Goal: Task Accomplishment & Management: Use online tool/utility

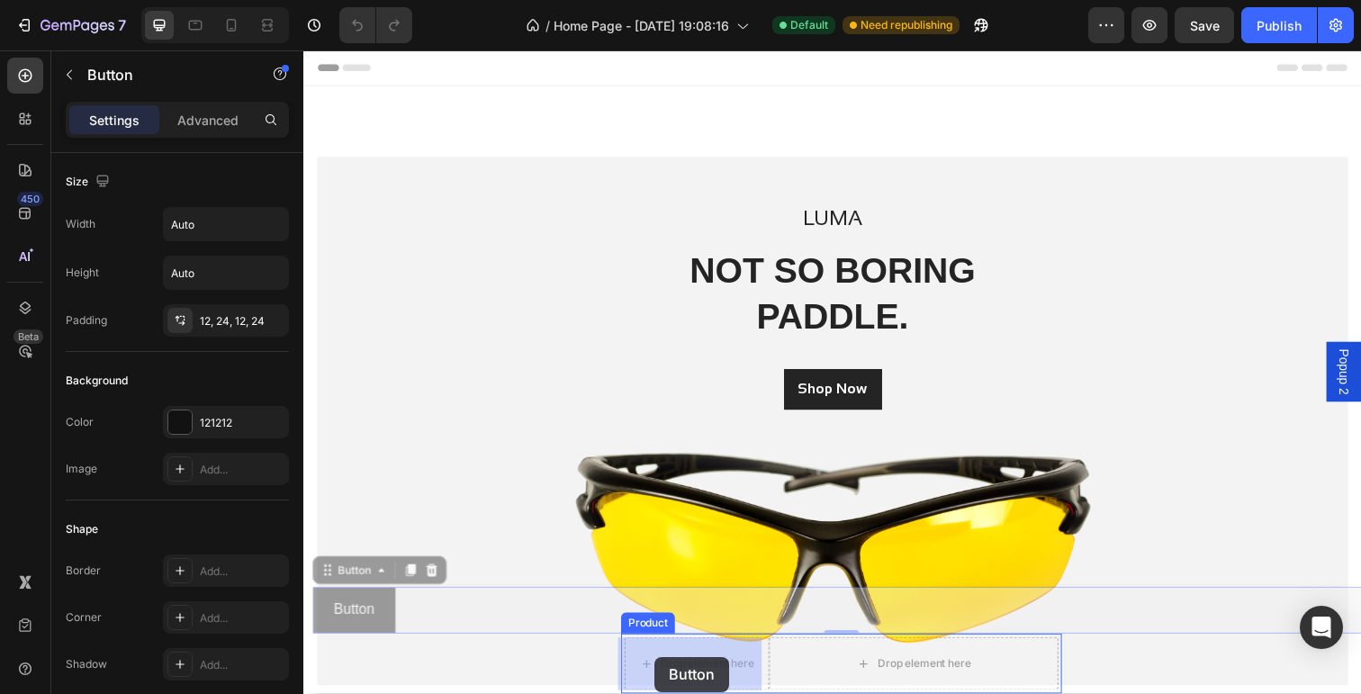
drag, startPoint x: 383, startPoint y: 603, endPoint x: 662, endPoint y: 670, distance: 287.0
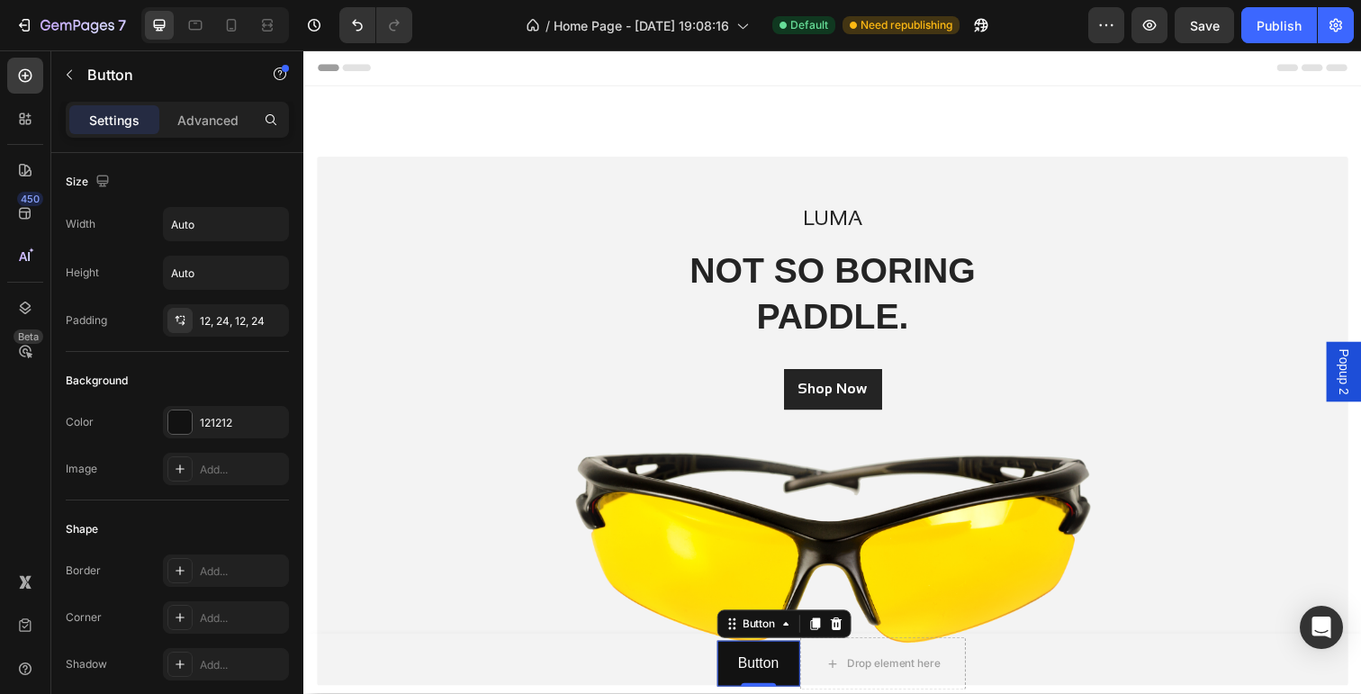
scroll to position [184, 0]
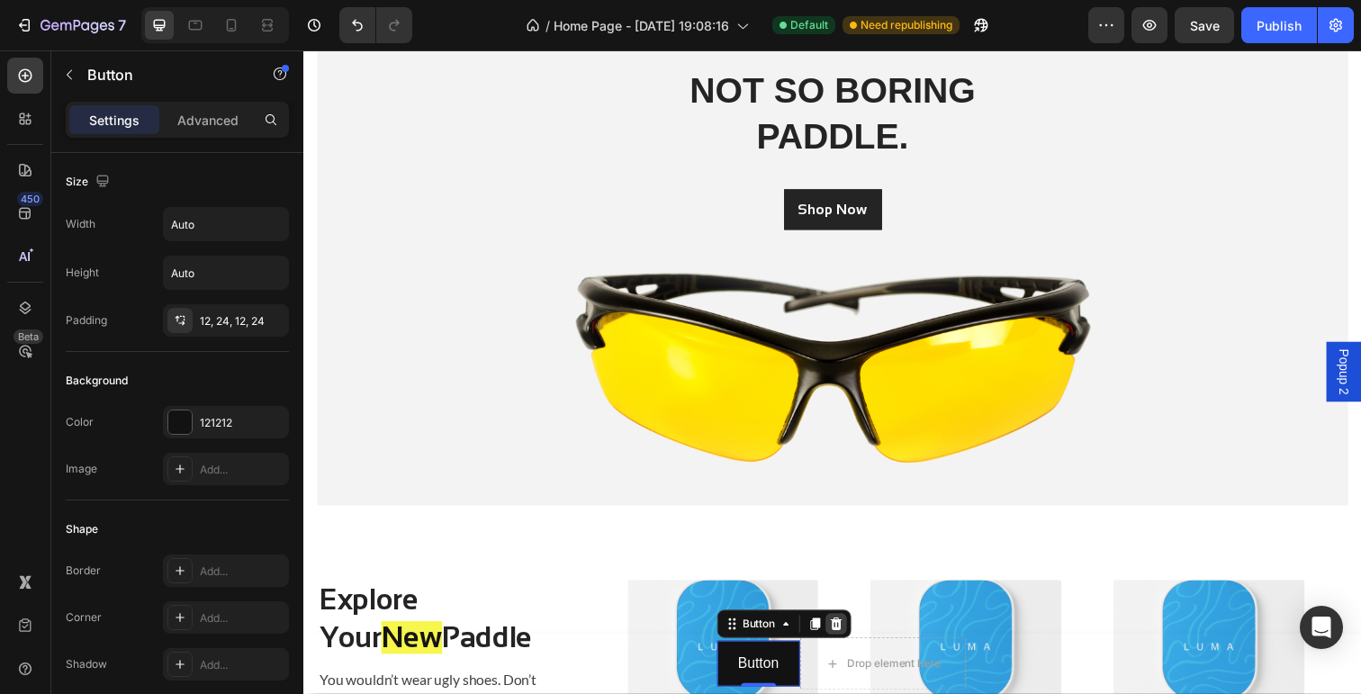
click at [841, 637] on icon at bounding box center [847, 636] width 14 height 14
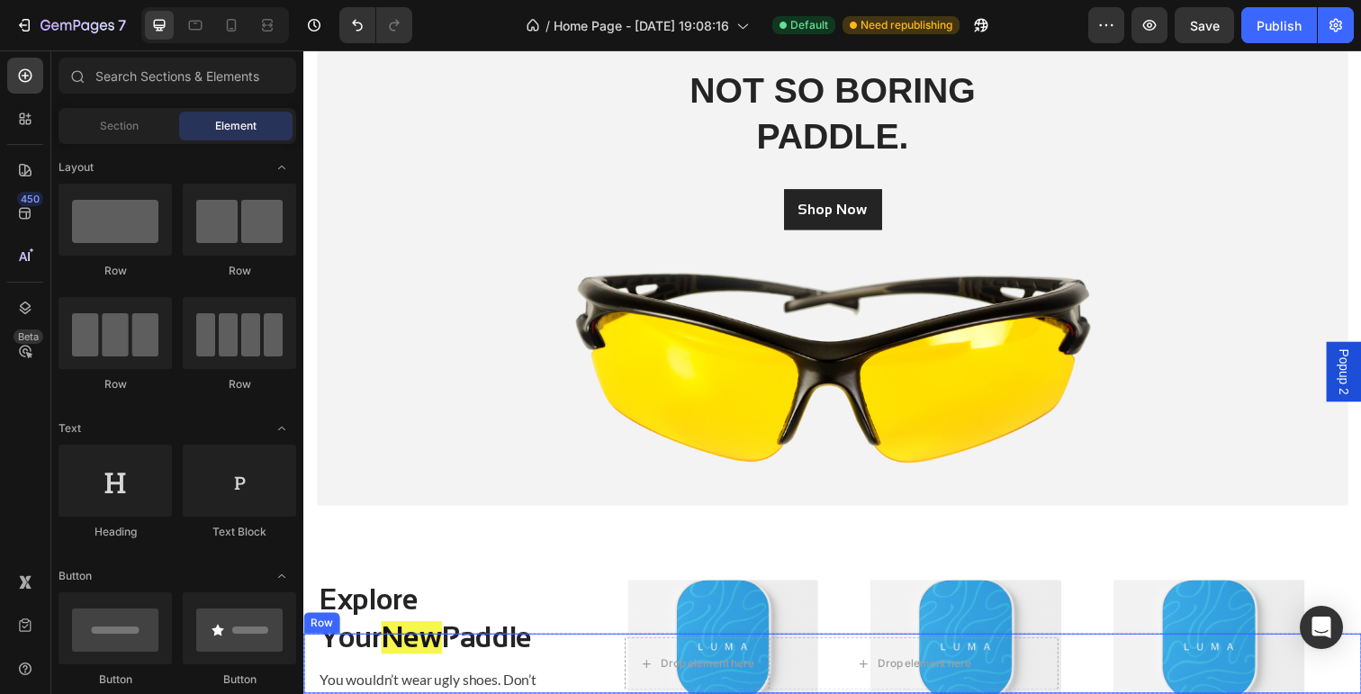
click at [570, 676] on div "Drop element here Drop element here Product" at bounding box center [852, 676] width 1080 height 61
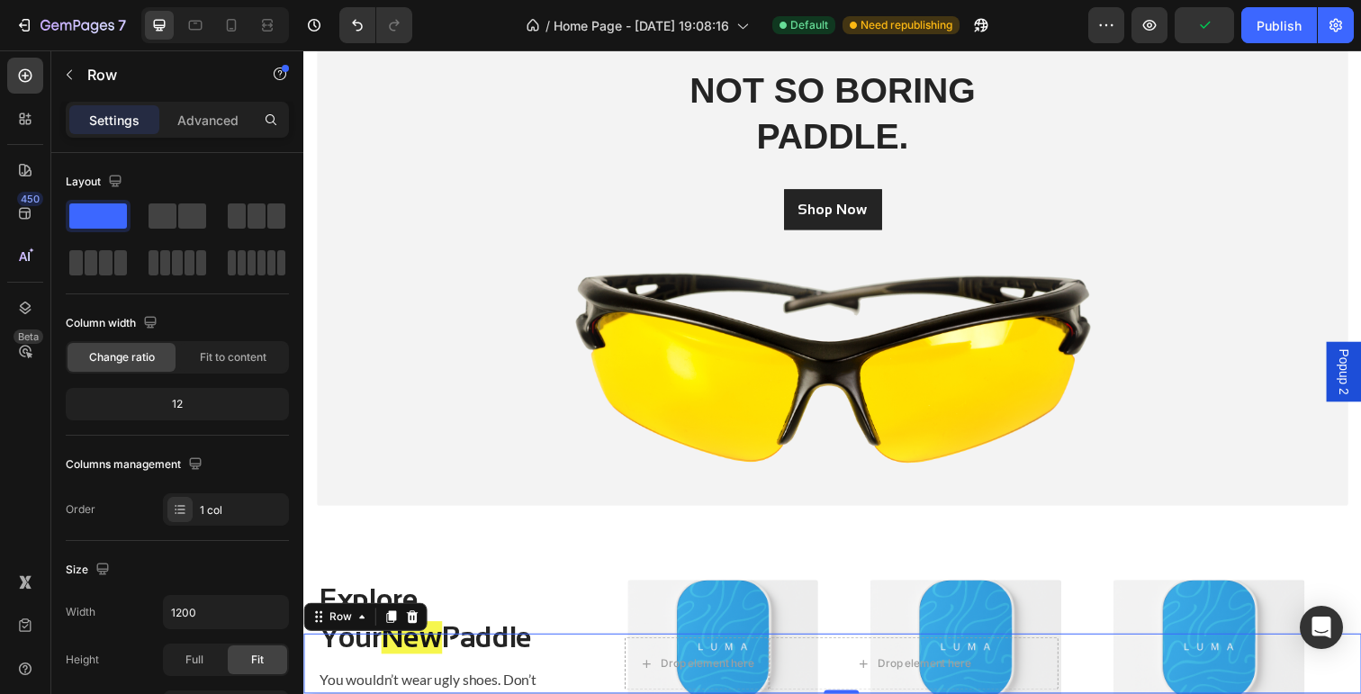
scroll to position [180, 0]
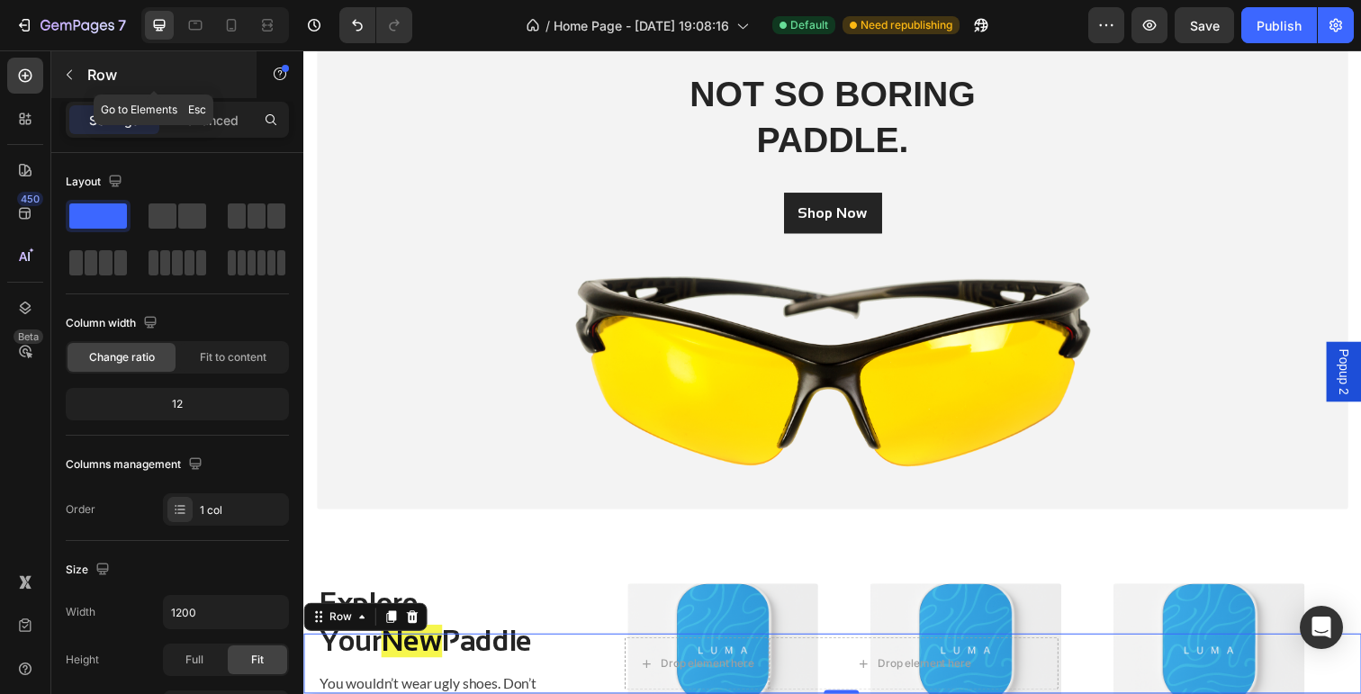
click at [82, 74] on button "button" at bounding box center [69, 74] width 29 height 29
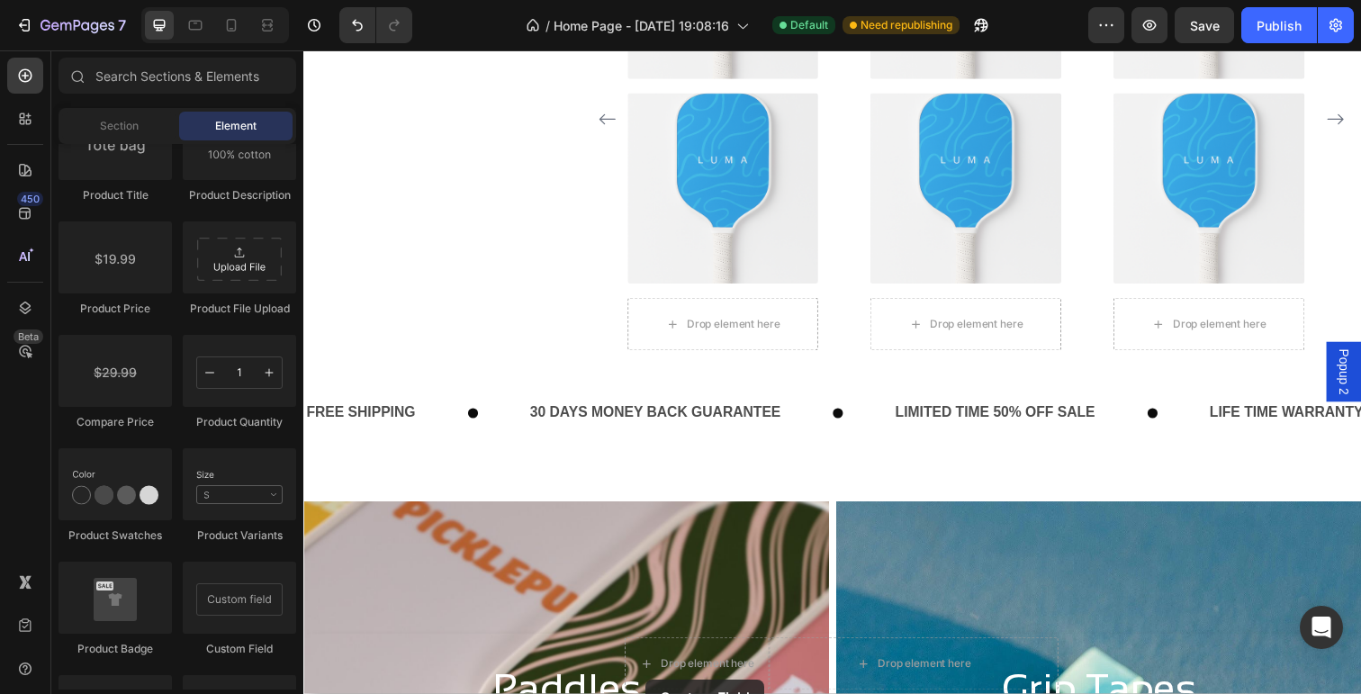
scroll to position [1001, 0]
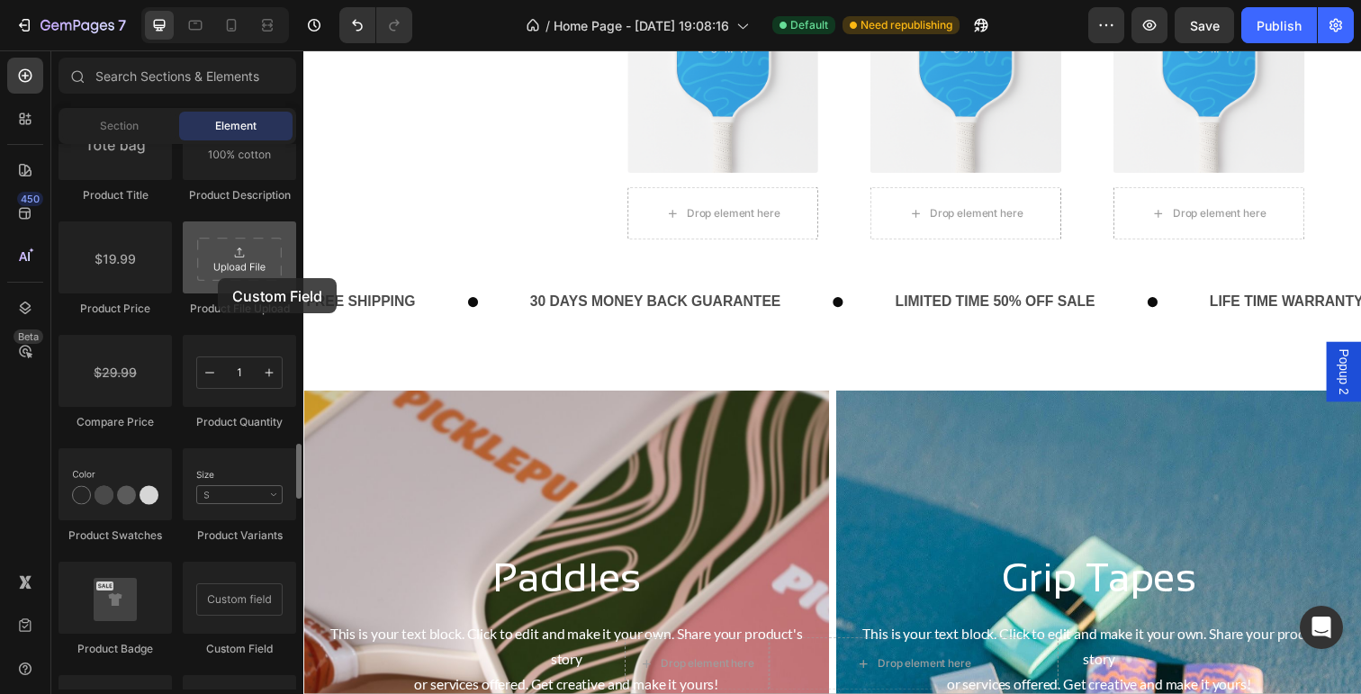
drag, startPoint x: 256, startPoint y: 578, endPoint x: 218, endPoint y: 278, distance: 302.2
click at [218, 278] on div "Product Product Product Product List Sticky Add to Cart Add to Cart Product Vie…" at bounding box center [178, 164] width 238 height 1246
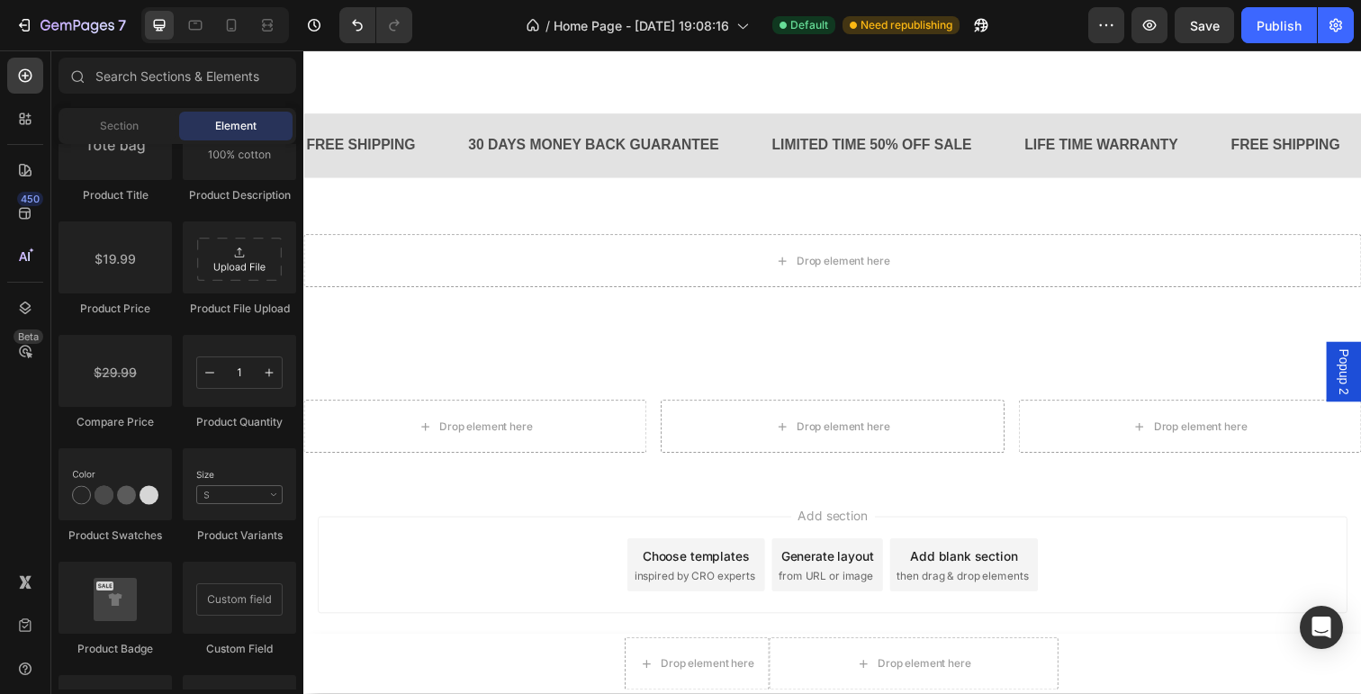
scroll to position [2609, 0]
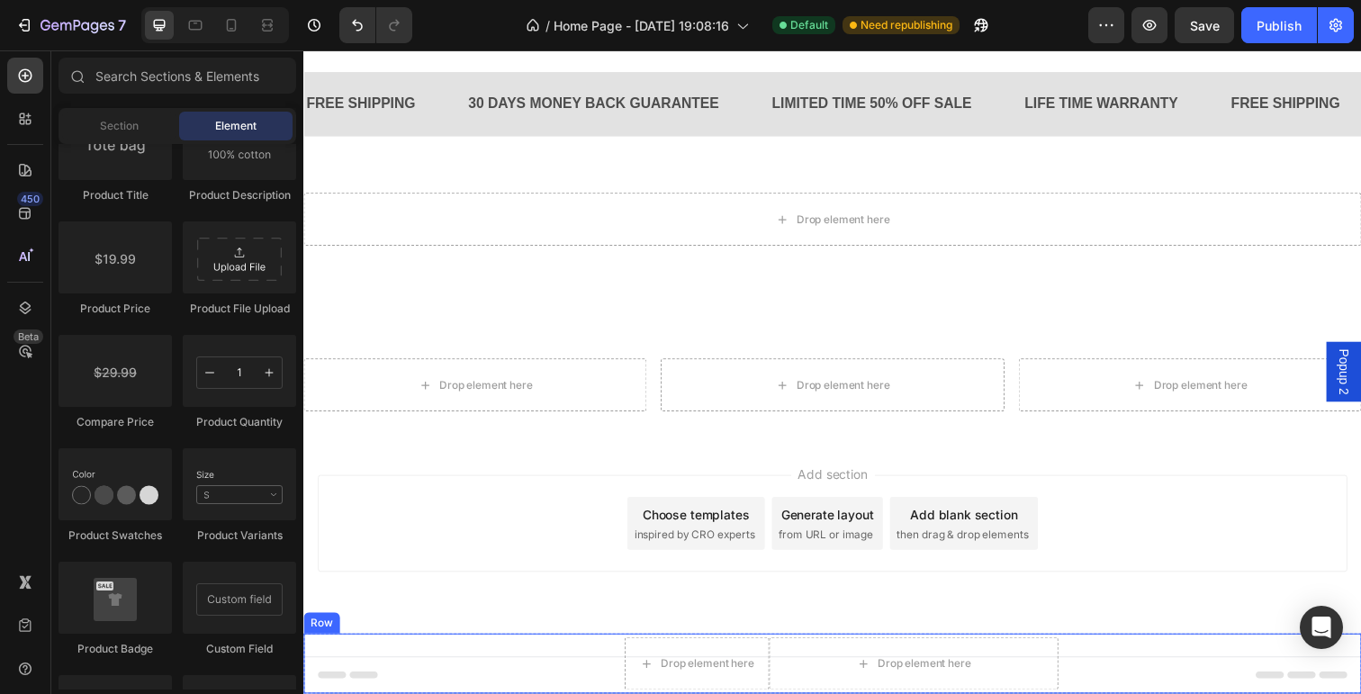
click at [599, 665] on div "Drop element here Drop element here Product" at bounding box center [852, 676] width 1080 height 61
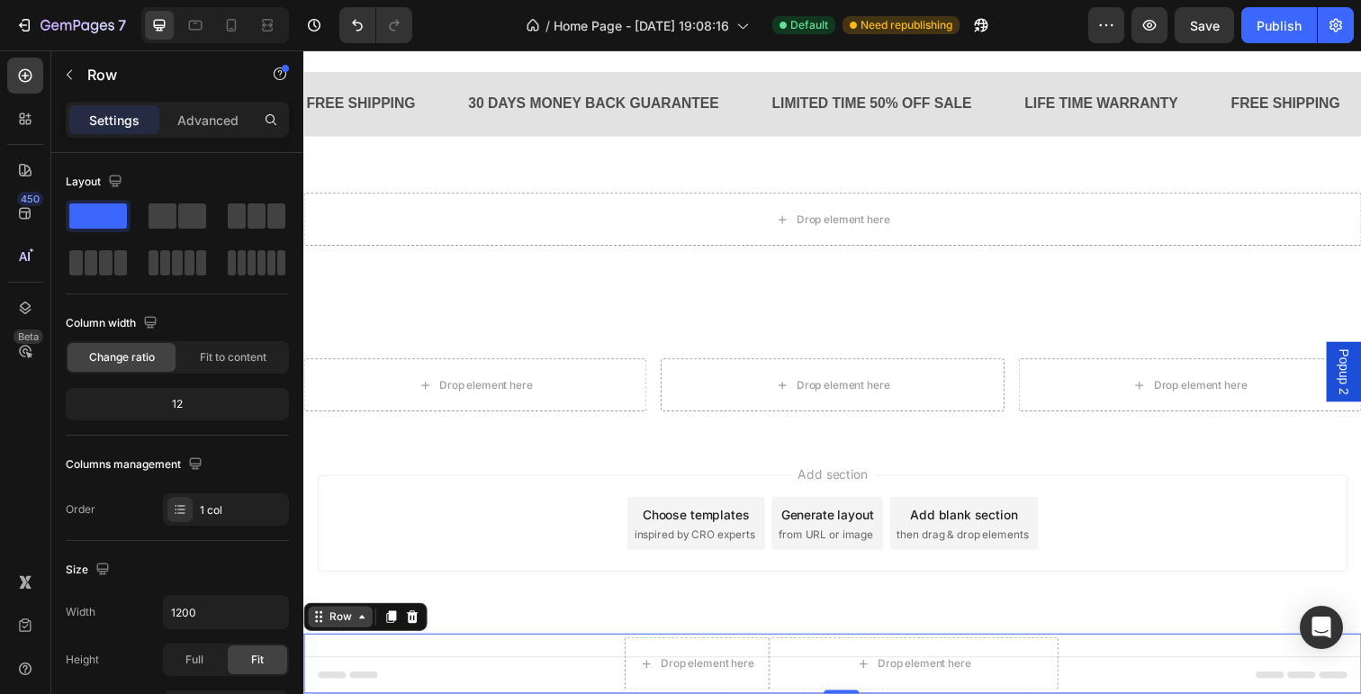
click at [356, 631] on icon at bounding box center [363, 629] width 14 height 14
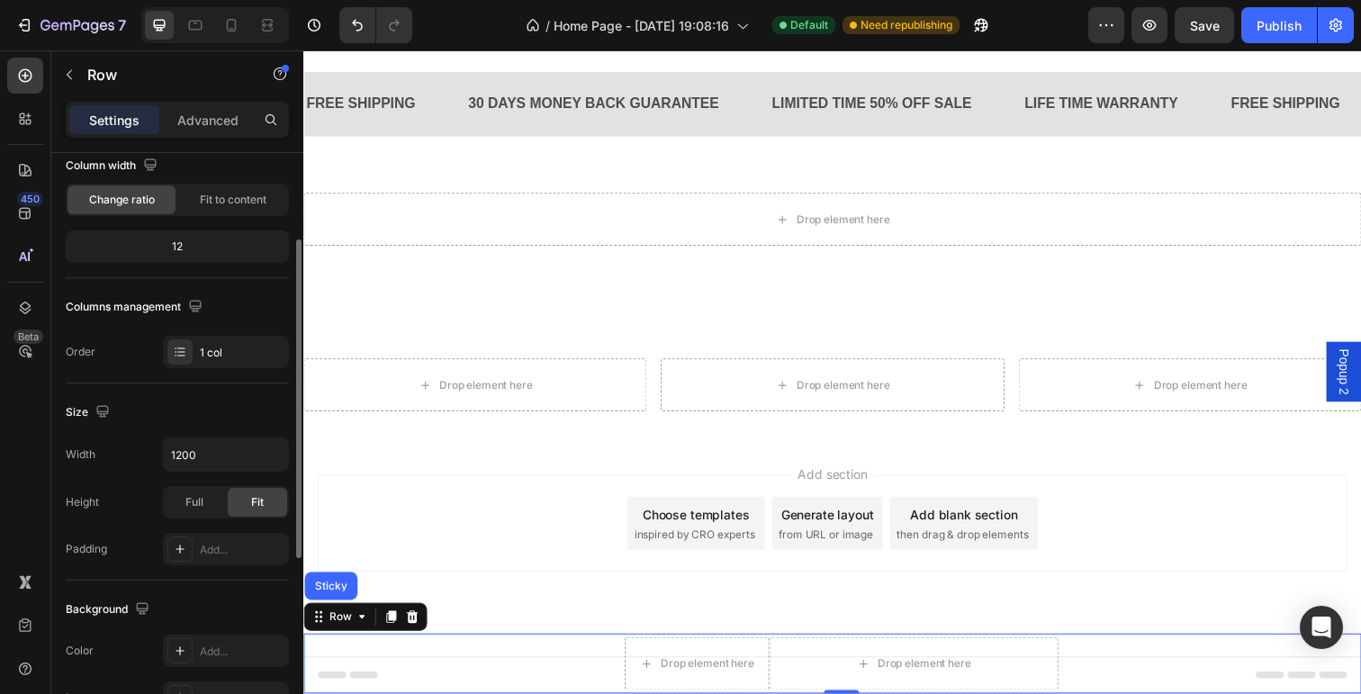
scroll to position [153, 0]
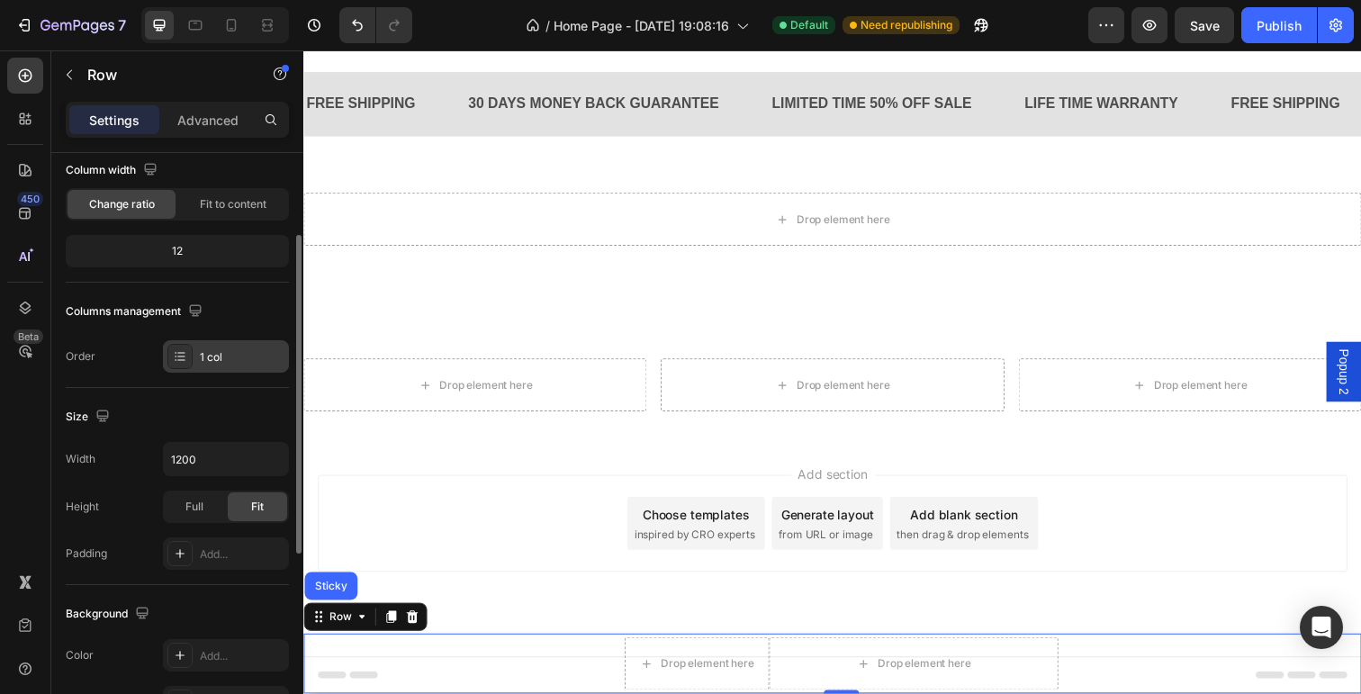
click at [184, 362] on icon at bounding box center [180, 356] width 14 height 14
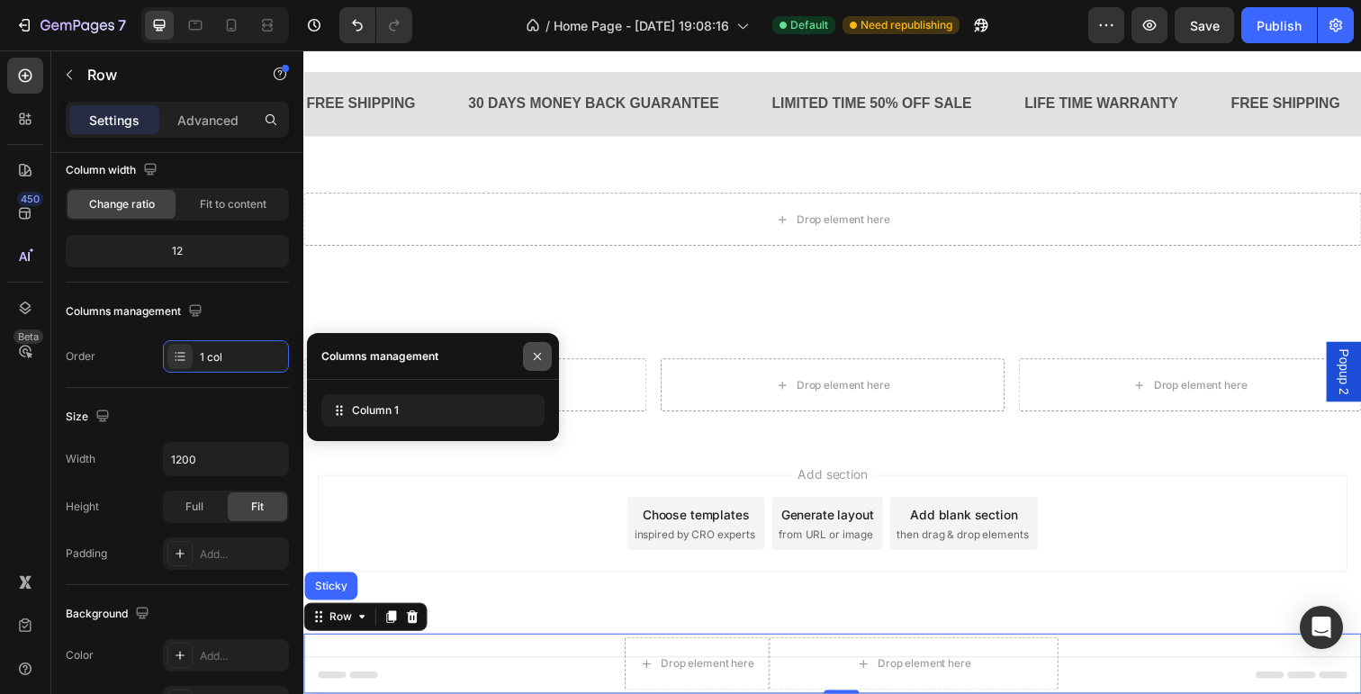
click at [537, 352] on icon "button" at bounding box center [537, 356] width 14 height 14
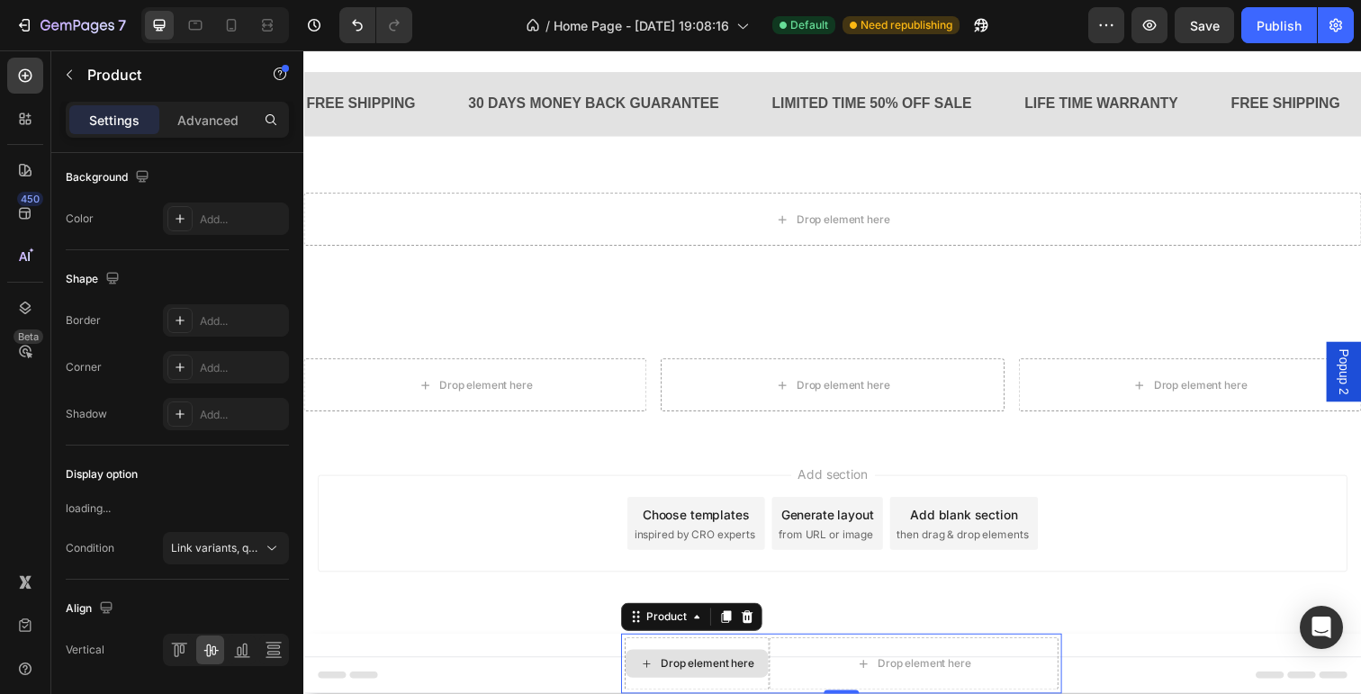
scroll to position [0, 0]
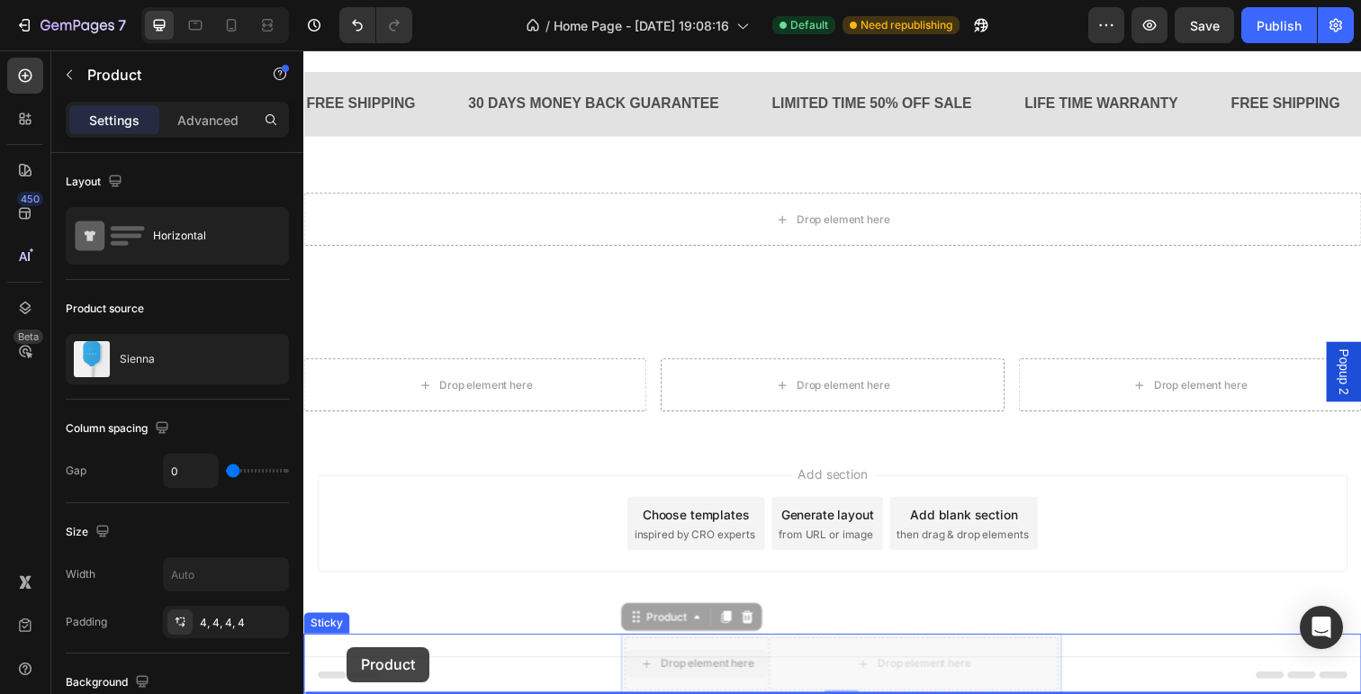
drag, startPoint x: 765, startPoint y: 651, endPoint x: 348, endPoint y: 660, distance: 417.9
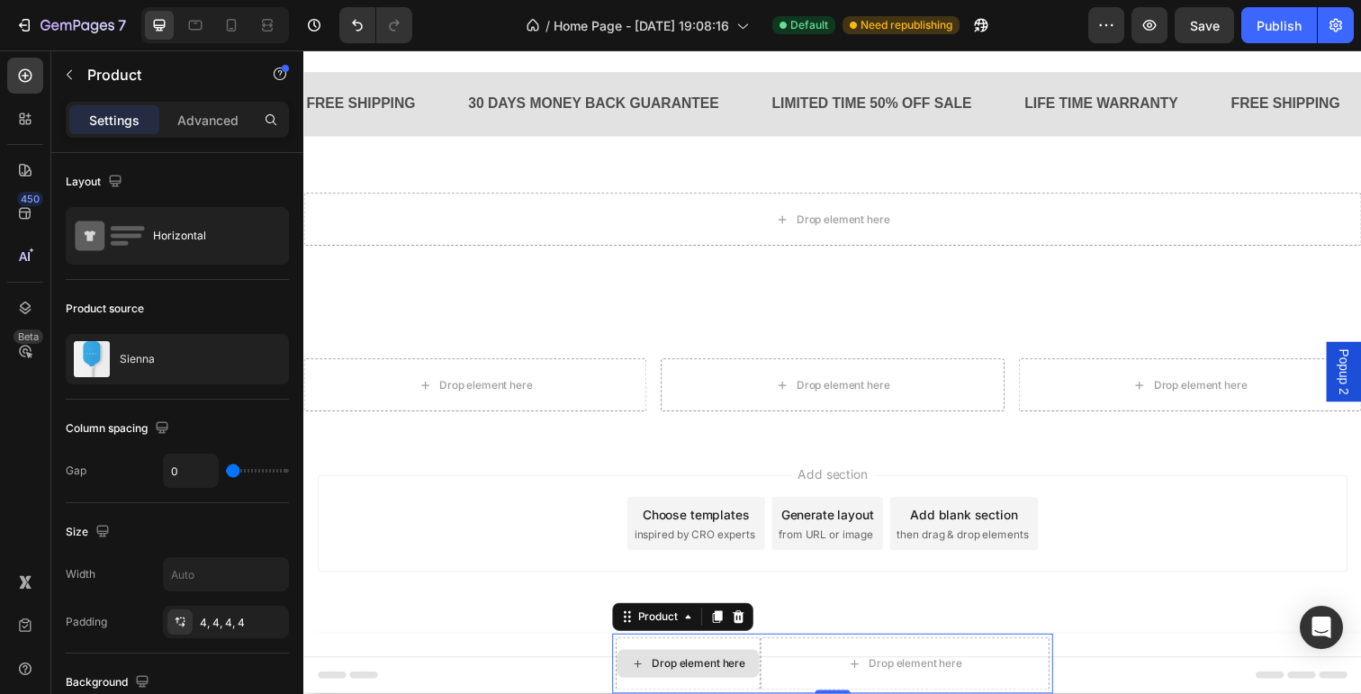
click at [698, 655] on div "Drop element here" at bounding box center [696, 677] width 148 height 54
click at [737, 655] on div "Drop element here" at bounding box center [696, 677] width 148 height 54
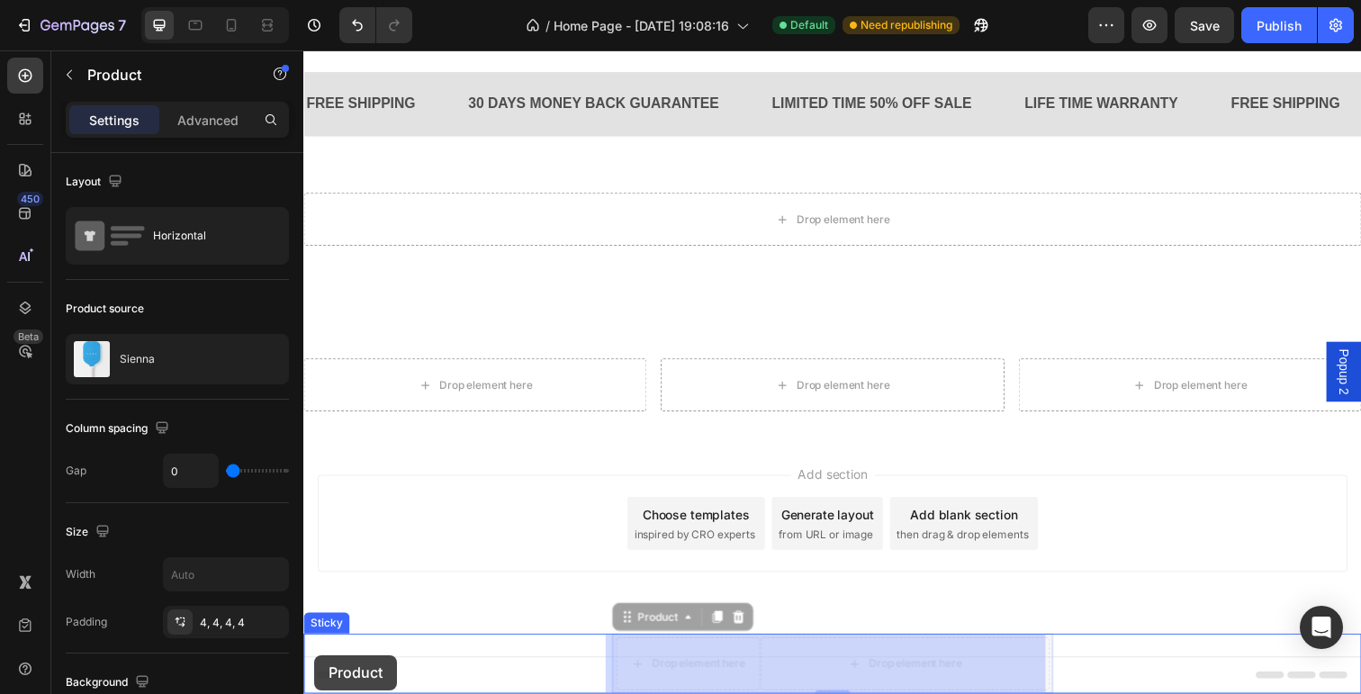
drag, startPoint x: 630, startPoint y: 626, endPoint x: 314, endPoint y: 668, distance: 318.9
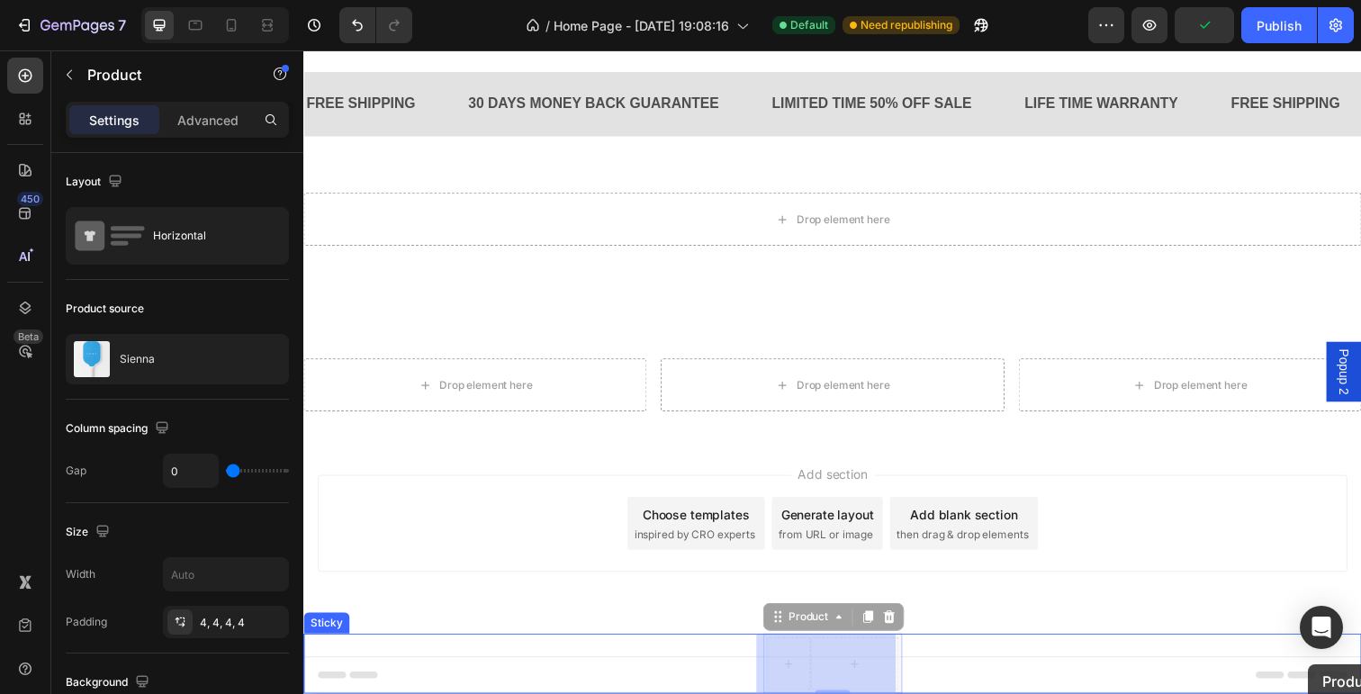
drag, startPoint x: 779, startPoint y: 630, endPoint x: 1330, endPoint y: 677, distance: 553.0
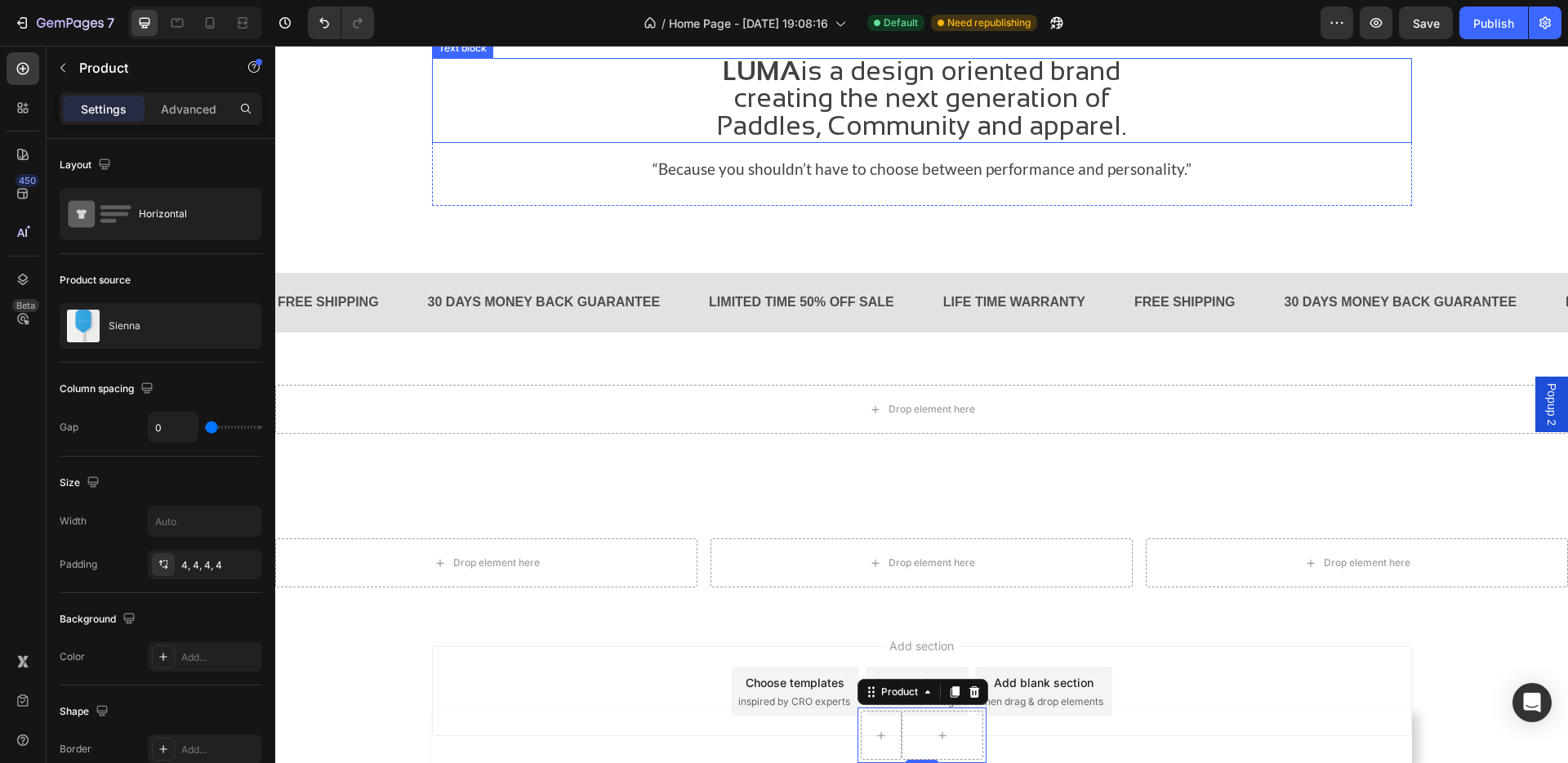
scroll to position [2254, 0]
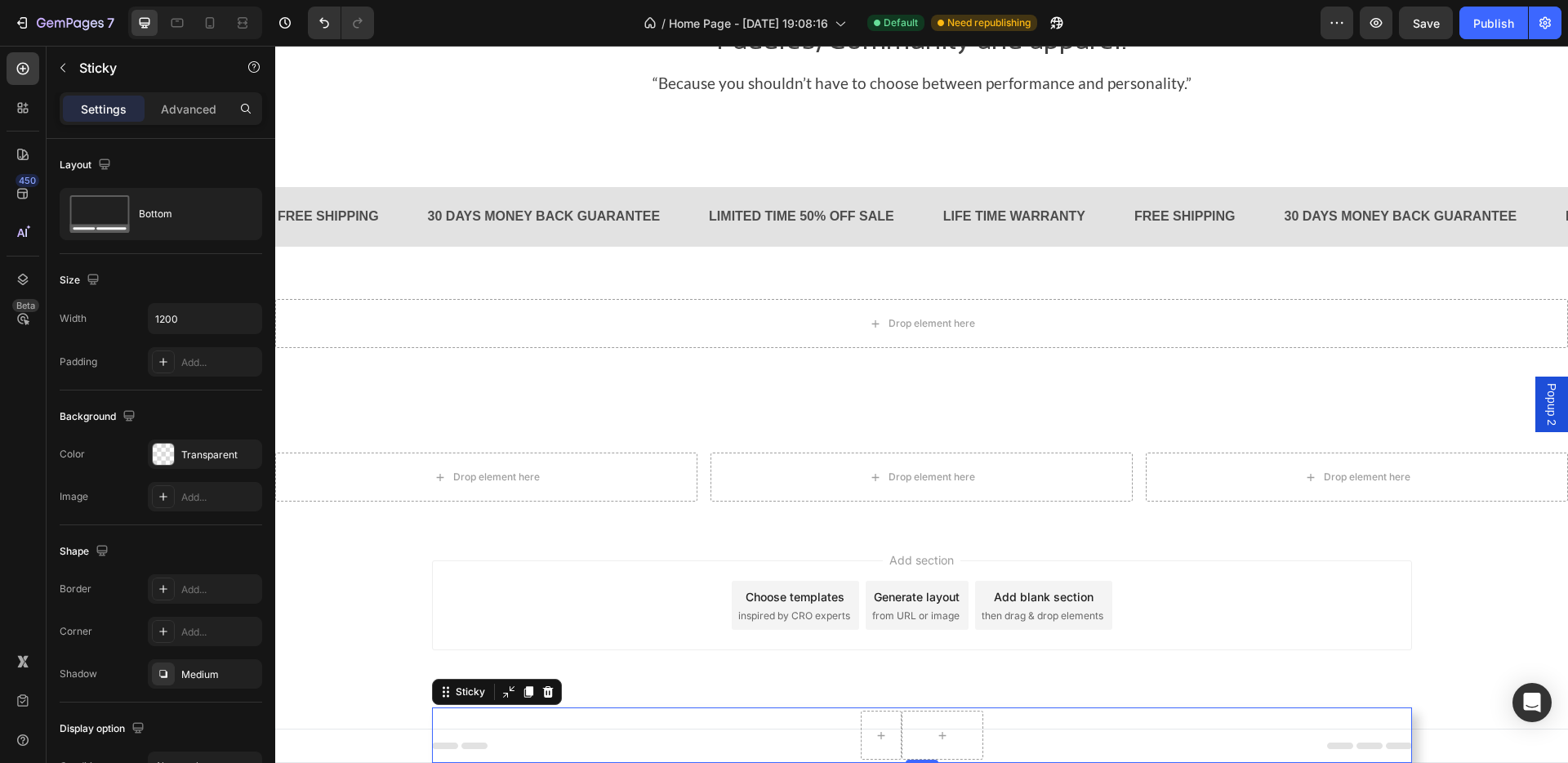
click at [1233, 629] on div "Product" at bounding box center [921, 735] width 979 height 55
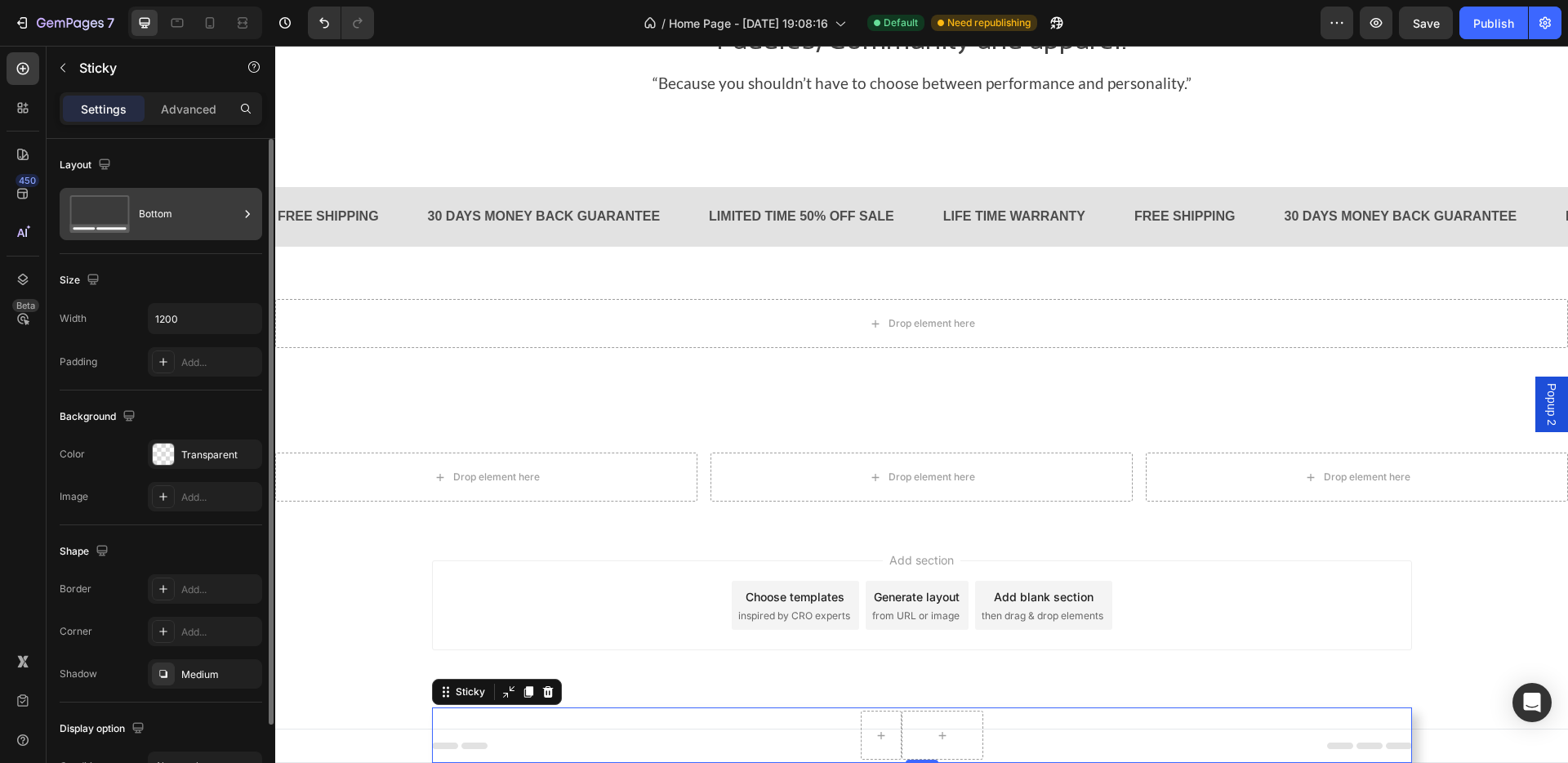
click at [127, 207] on icon at bounding box center [100, 213] width 65 height 37
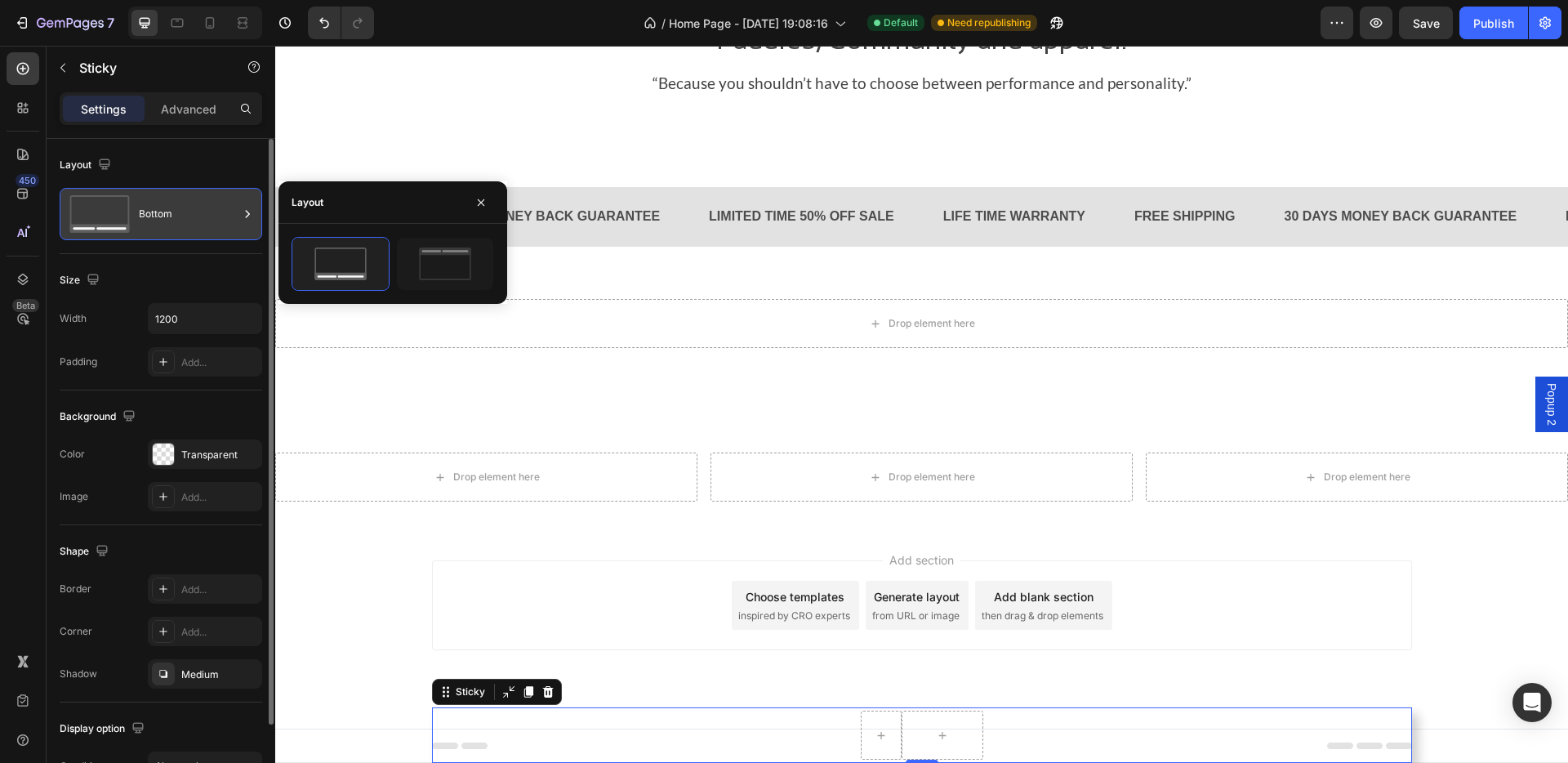
click at [127, 207] on icon at bounding box center [100, 213] width 65 height 37
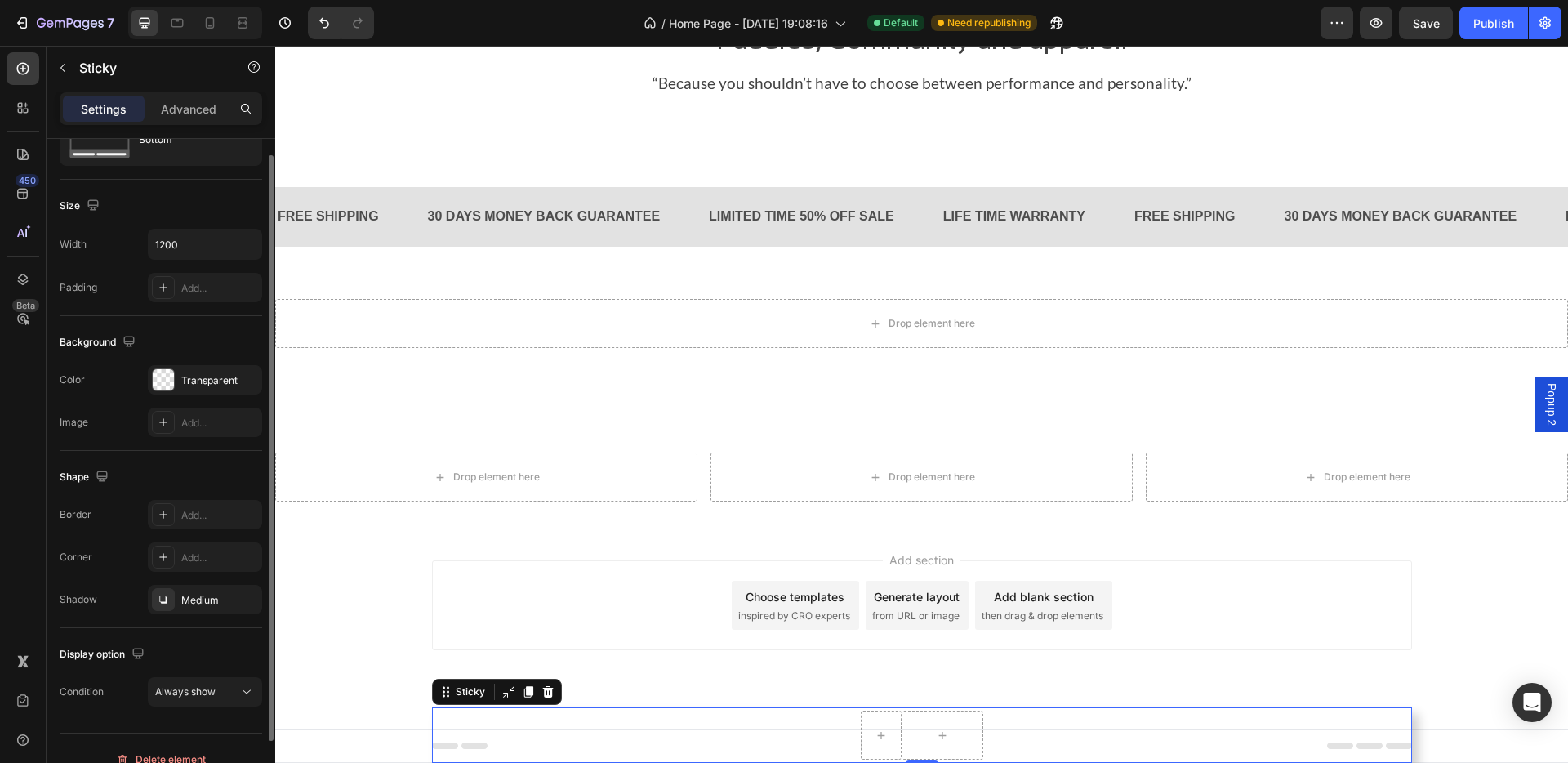
scroll to position [96, 0]
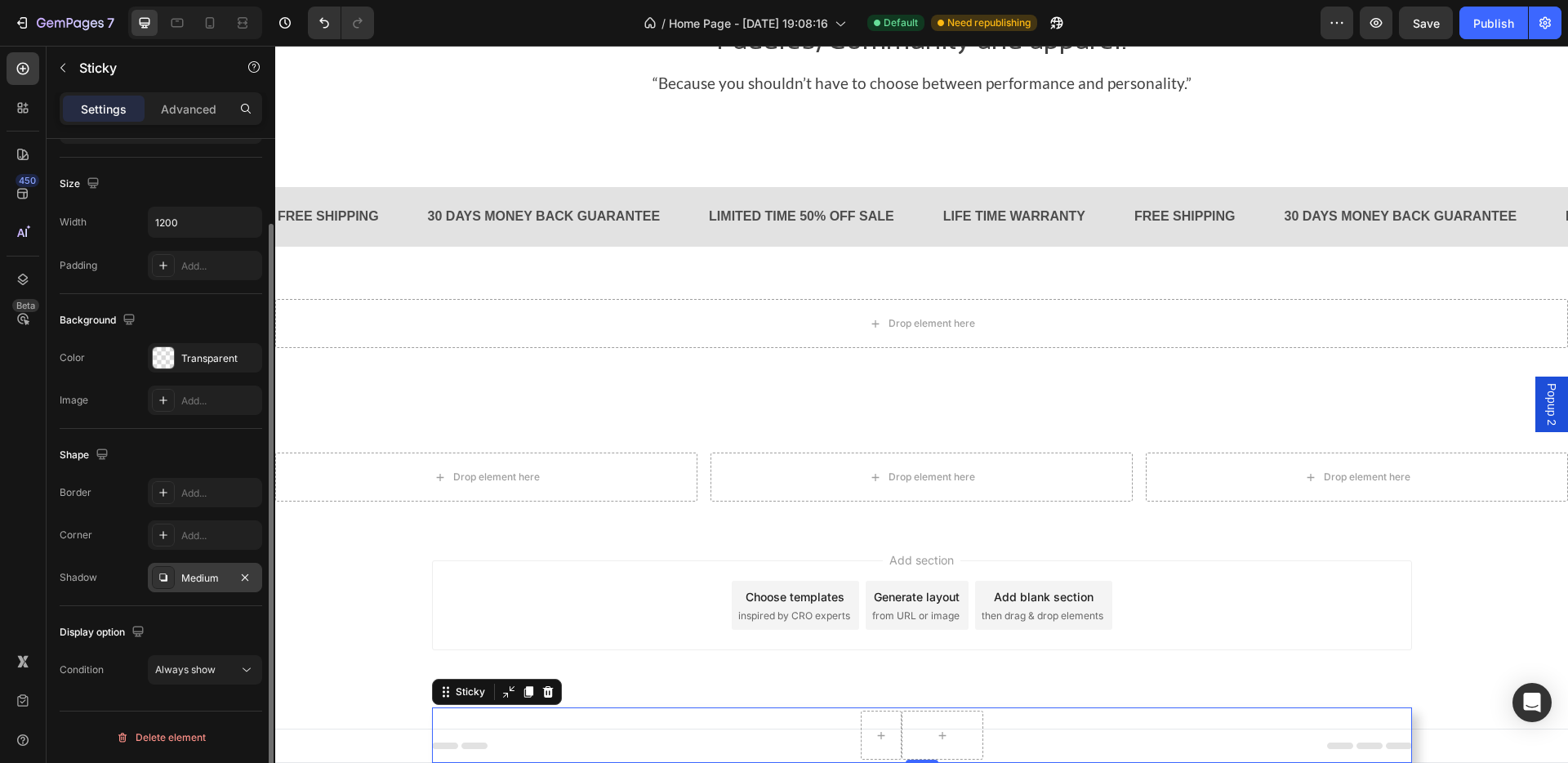
click at [197, 576] on div "Medium" at bounding box center [205, 578] width 47 height 15
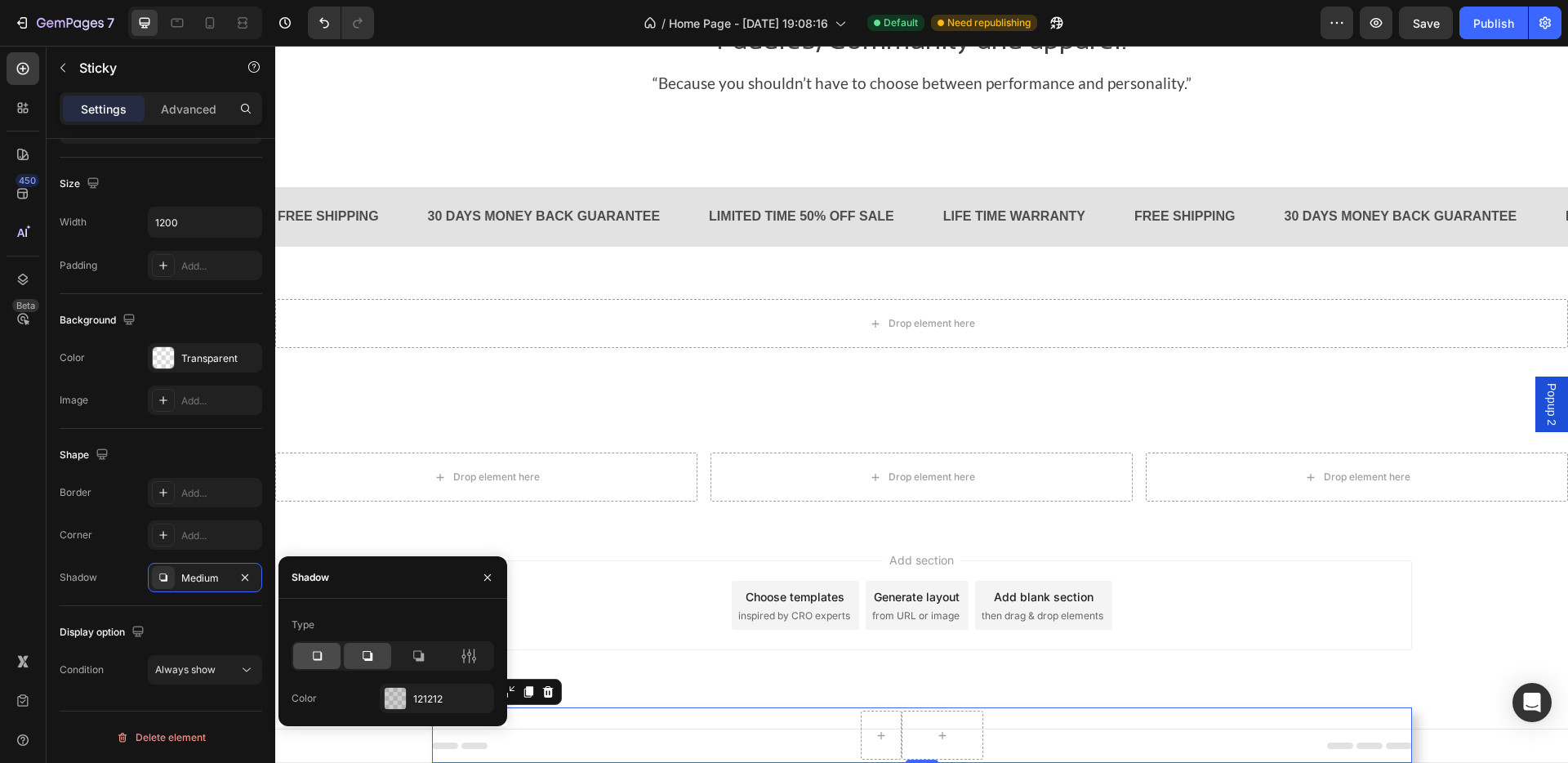
click at [317, 629] on icon at bounding box center [317, 656] width 16 height 16
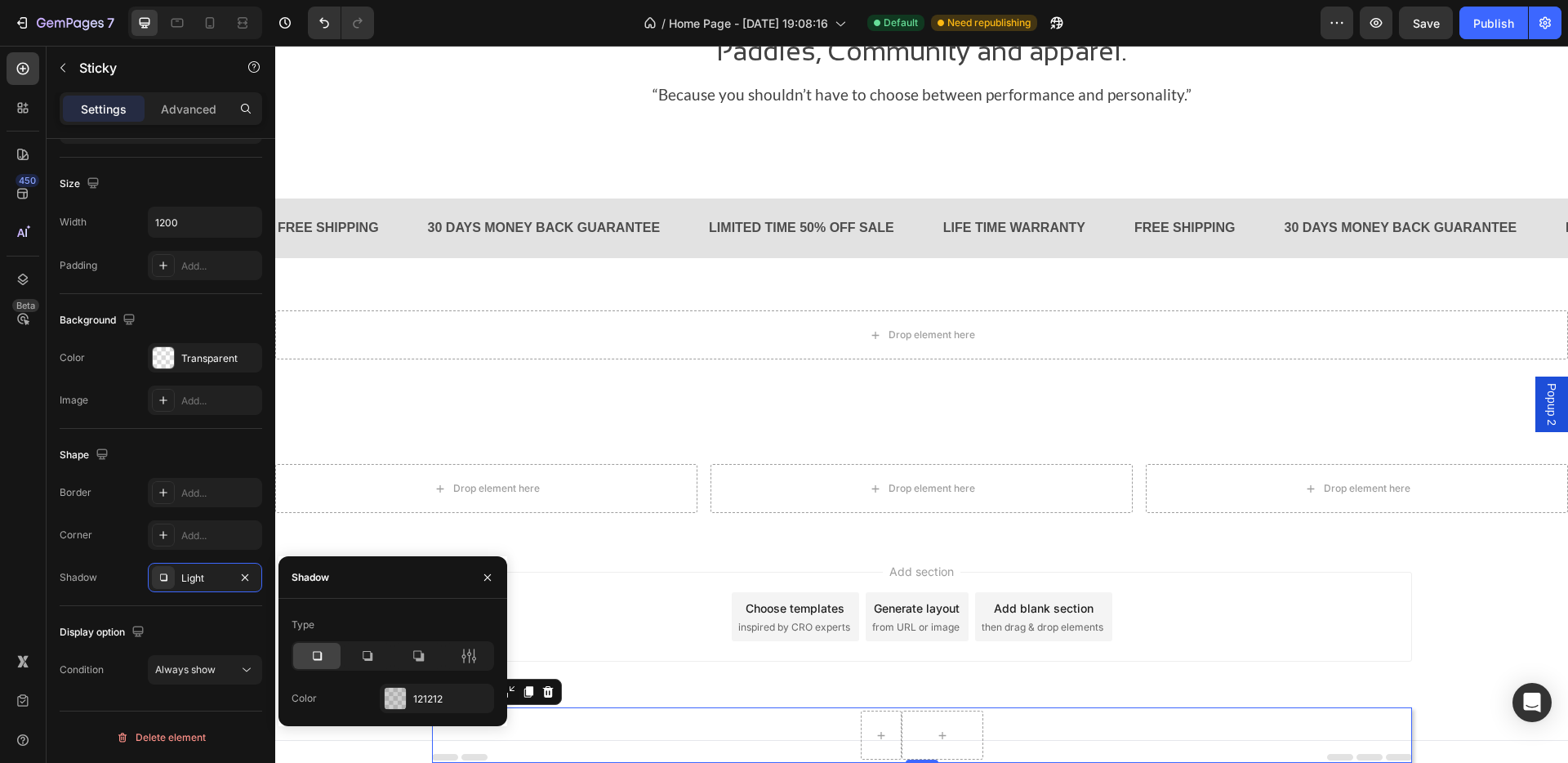
scroll to position [2254, 0]
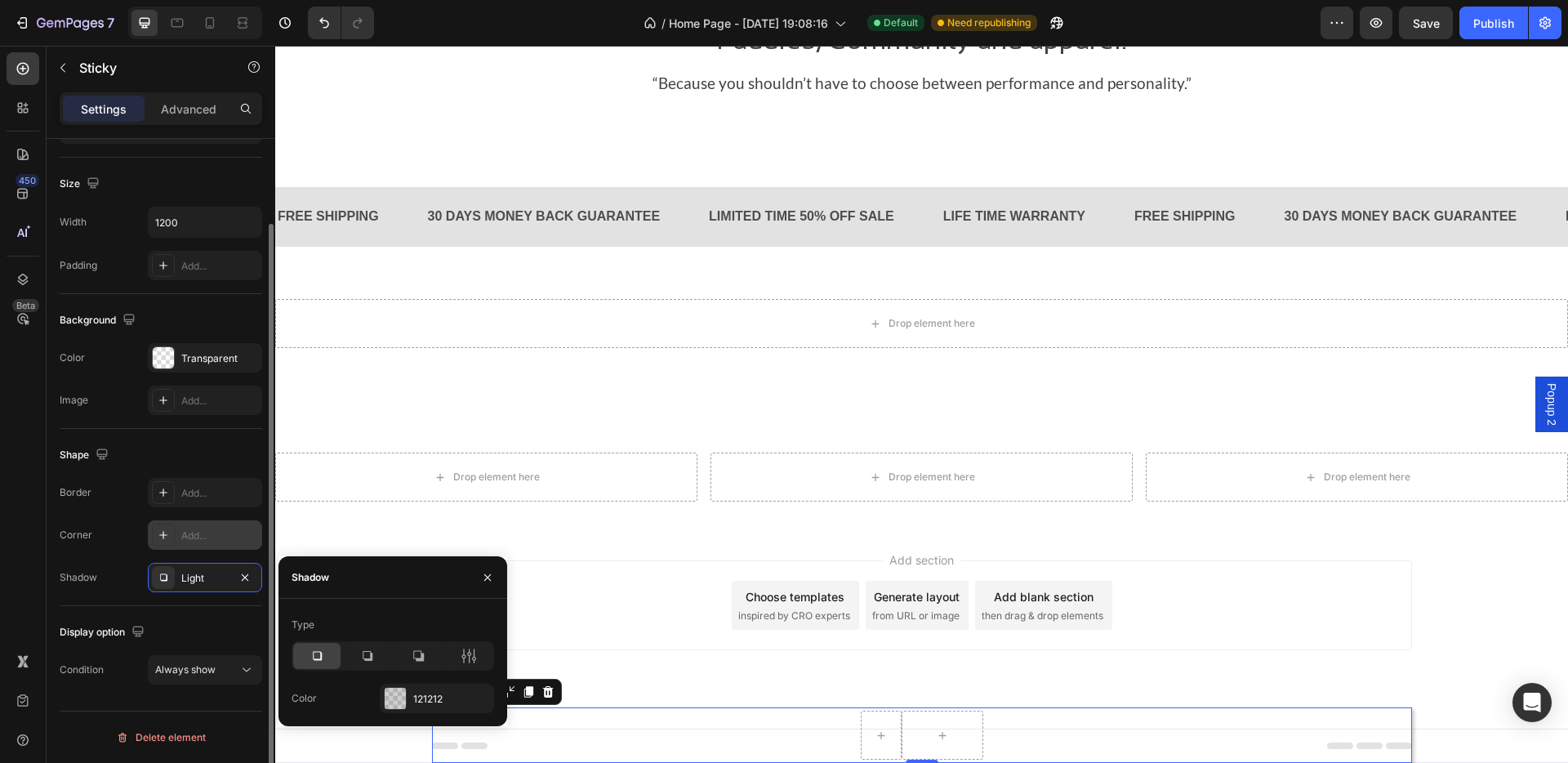
click at [173, 537] on div at bounding box center [162, 534] width 23 height 23
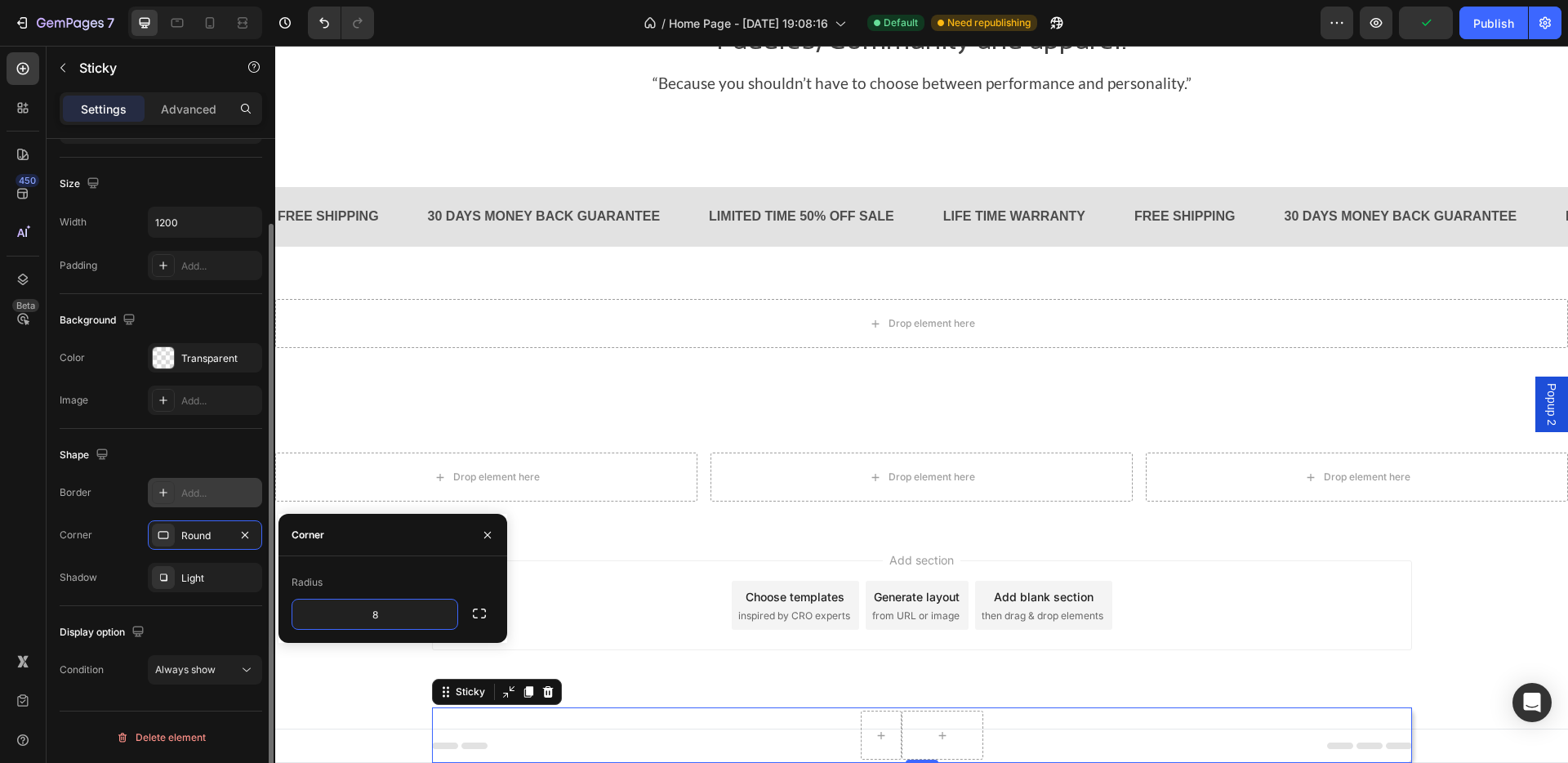
click at [157, 493] on icon at bounding box center [163, 493] width 13 height 13
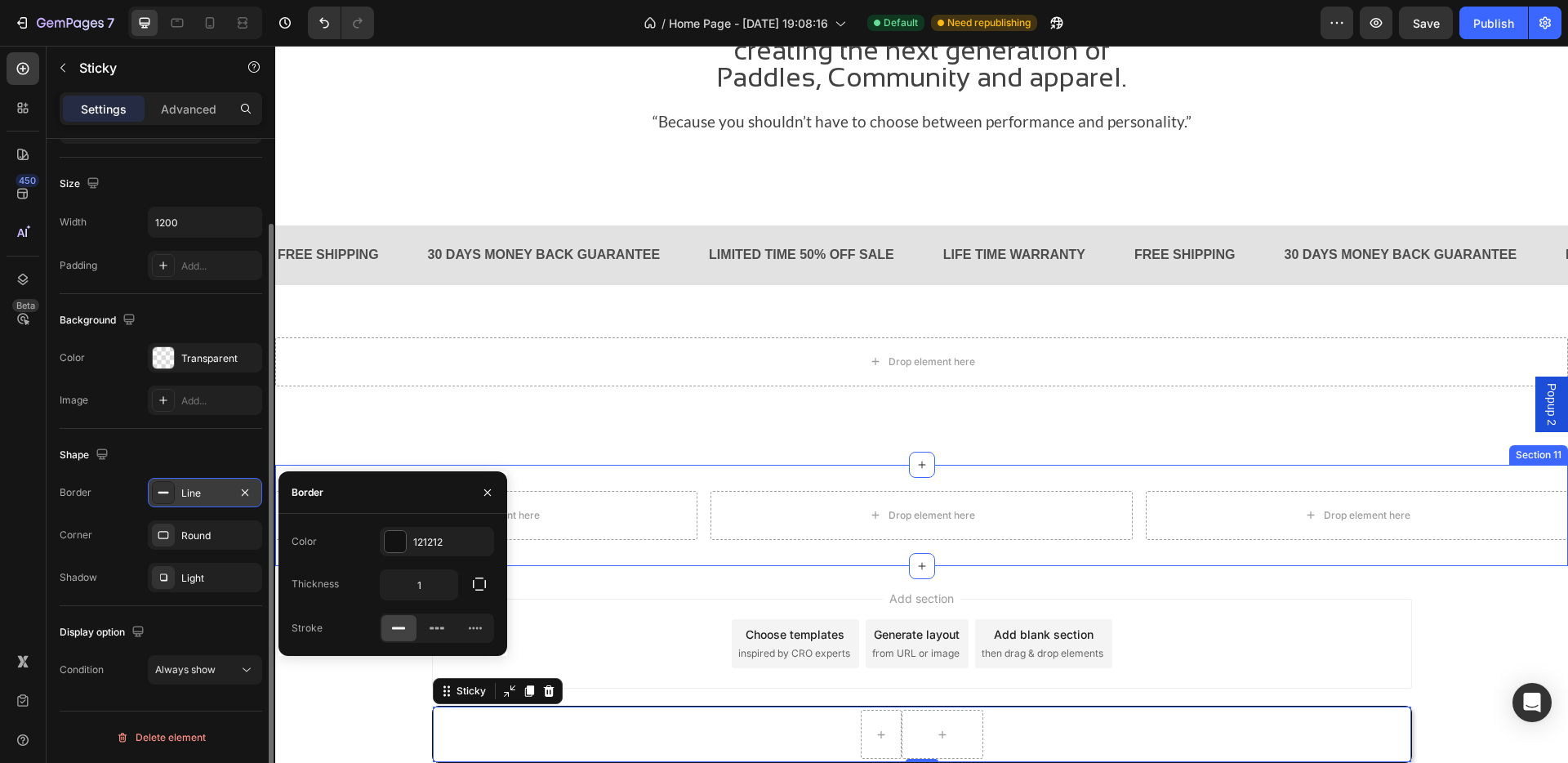
scroll to position [2116, 0]
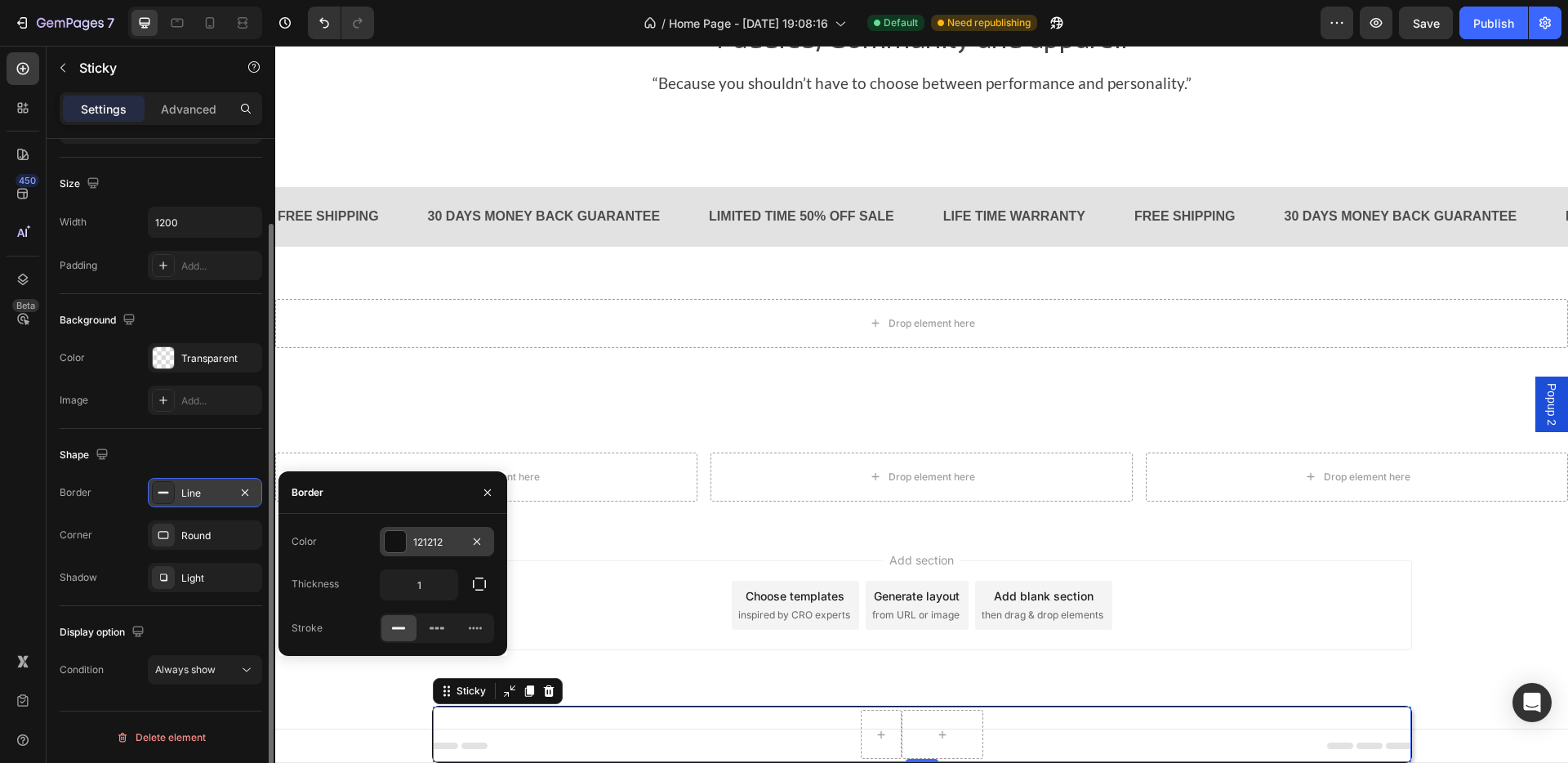
click at [424, 539] on div "121212" at bounding box center [437, 543] width 47 height 15
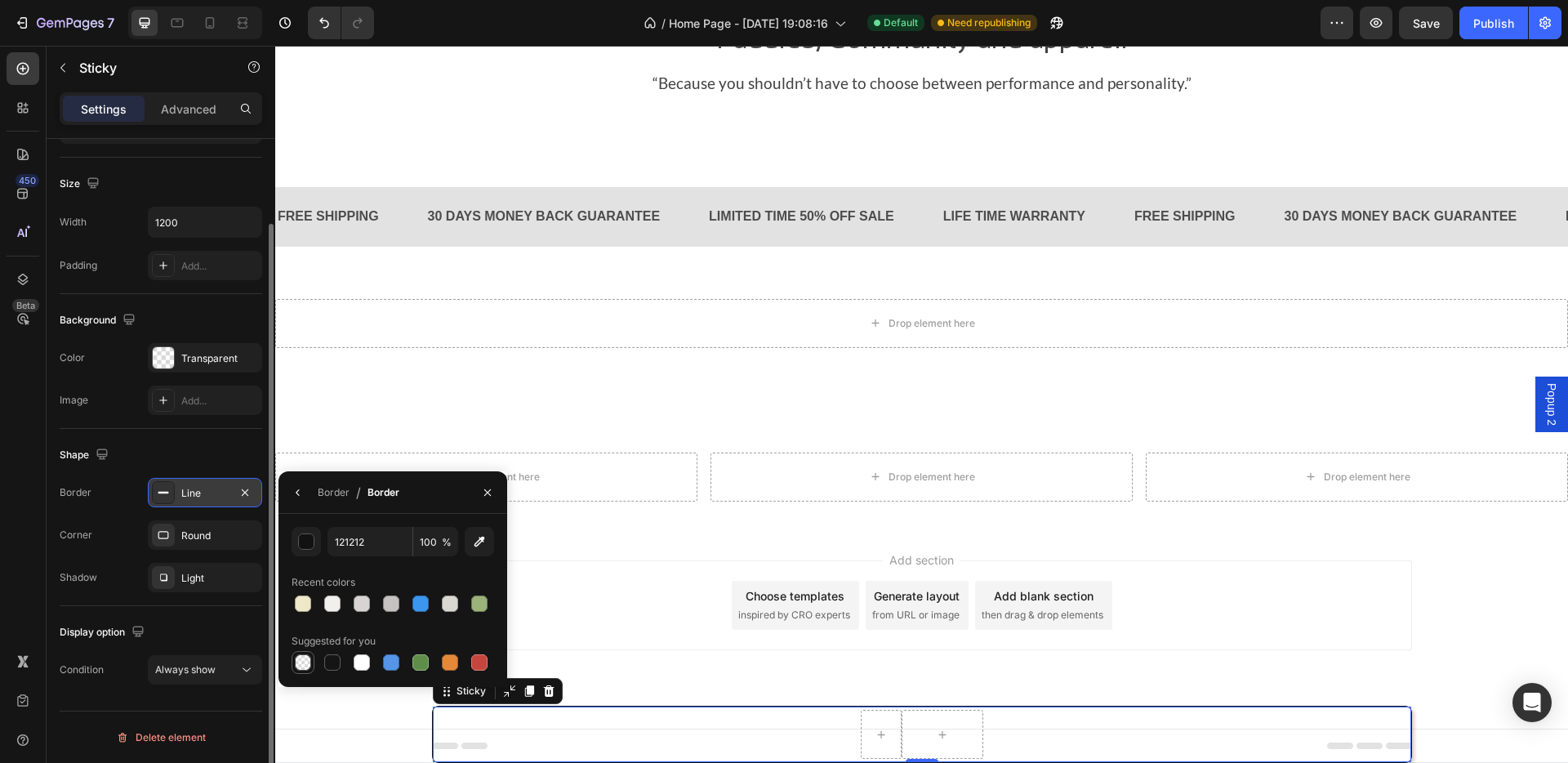
click at [297, 629] on div at bounding box center [303, 662] width 16 height 16
type input "000000"
type input "0"
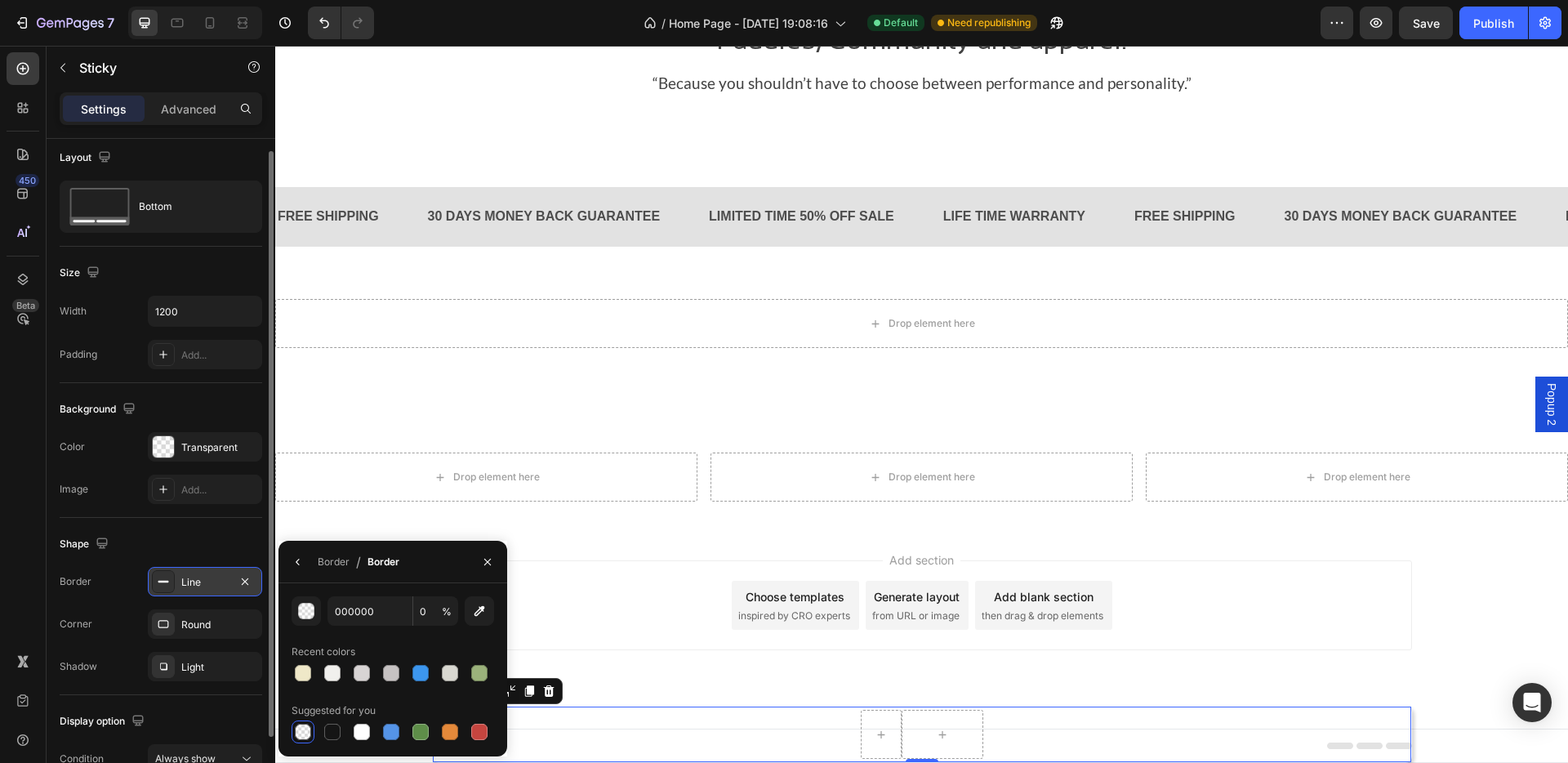
scroll to position [0, 0]
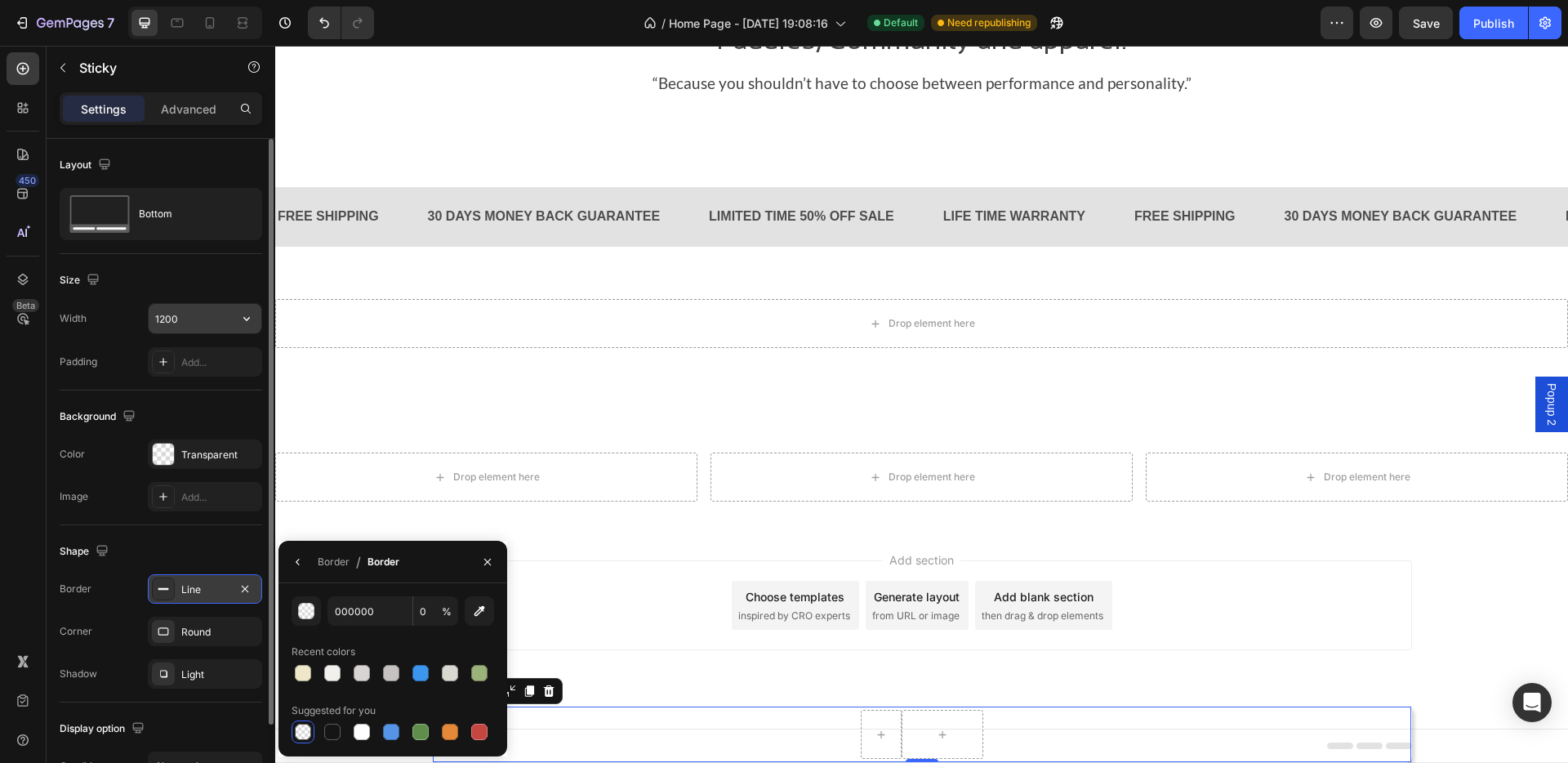
click at [209, 323] on input "1200" at bounding box center [205, 318] width 112 height 29
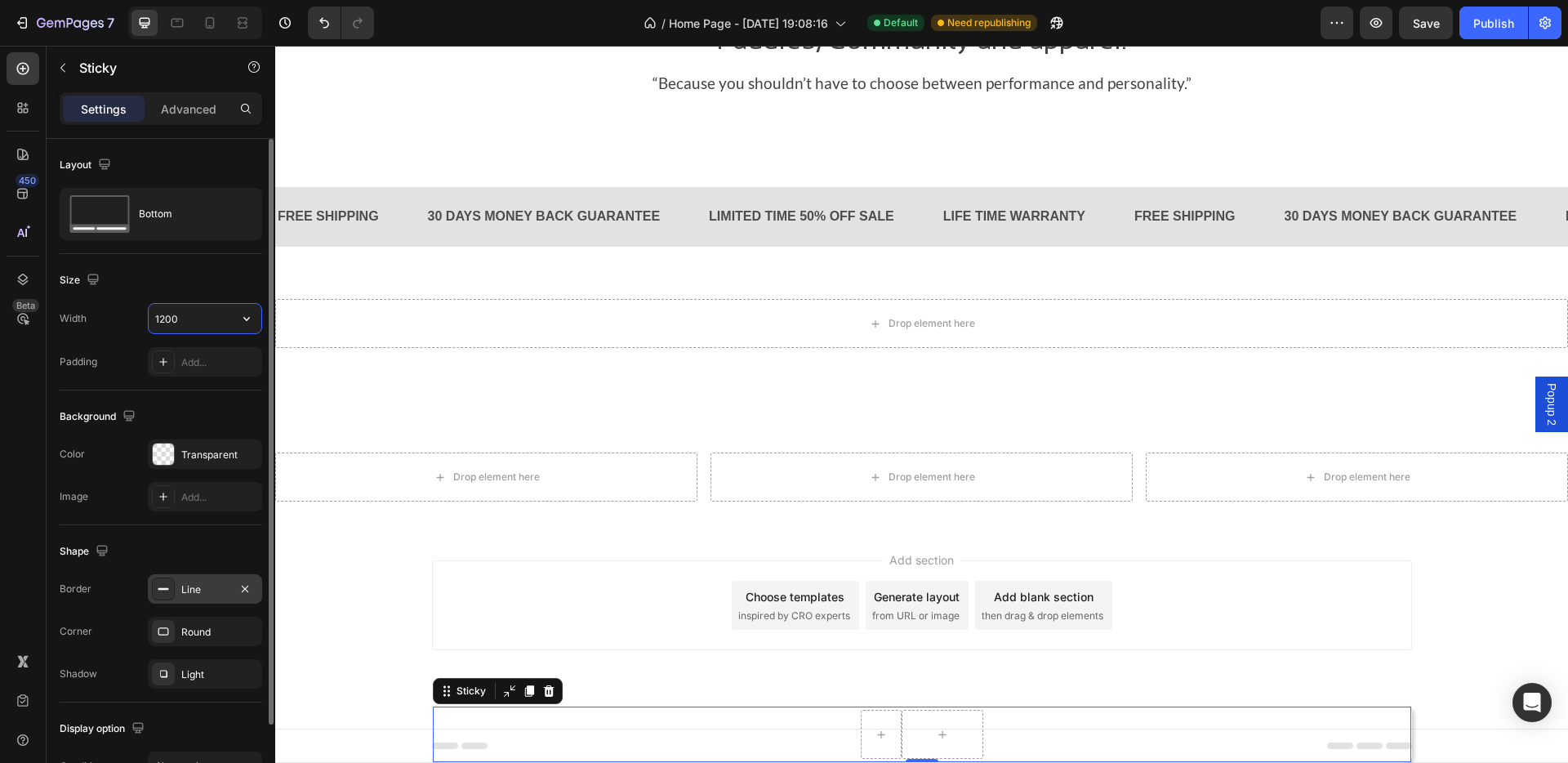
click at [212, 321] on input "1200" at bounding box center [205, 318] width 112 height 29
click at [166, 320] on input "1200" at bounding box center [205, 318] width 112 height 29
drag, startPoint x: 206, startPoint y: 318, endPoint x: 131, endPoint y: 320, distance: 75.0
click at [131, 320] on div "Width 1200" at bounding box center [161, 318] width 202 height 31
type input "2000"
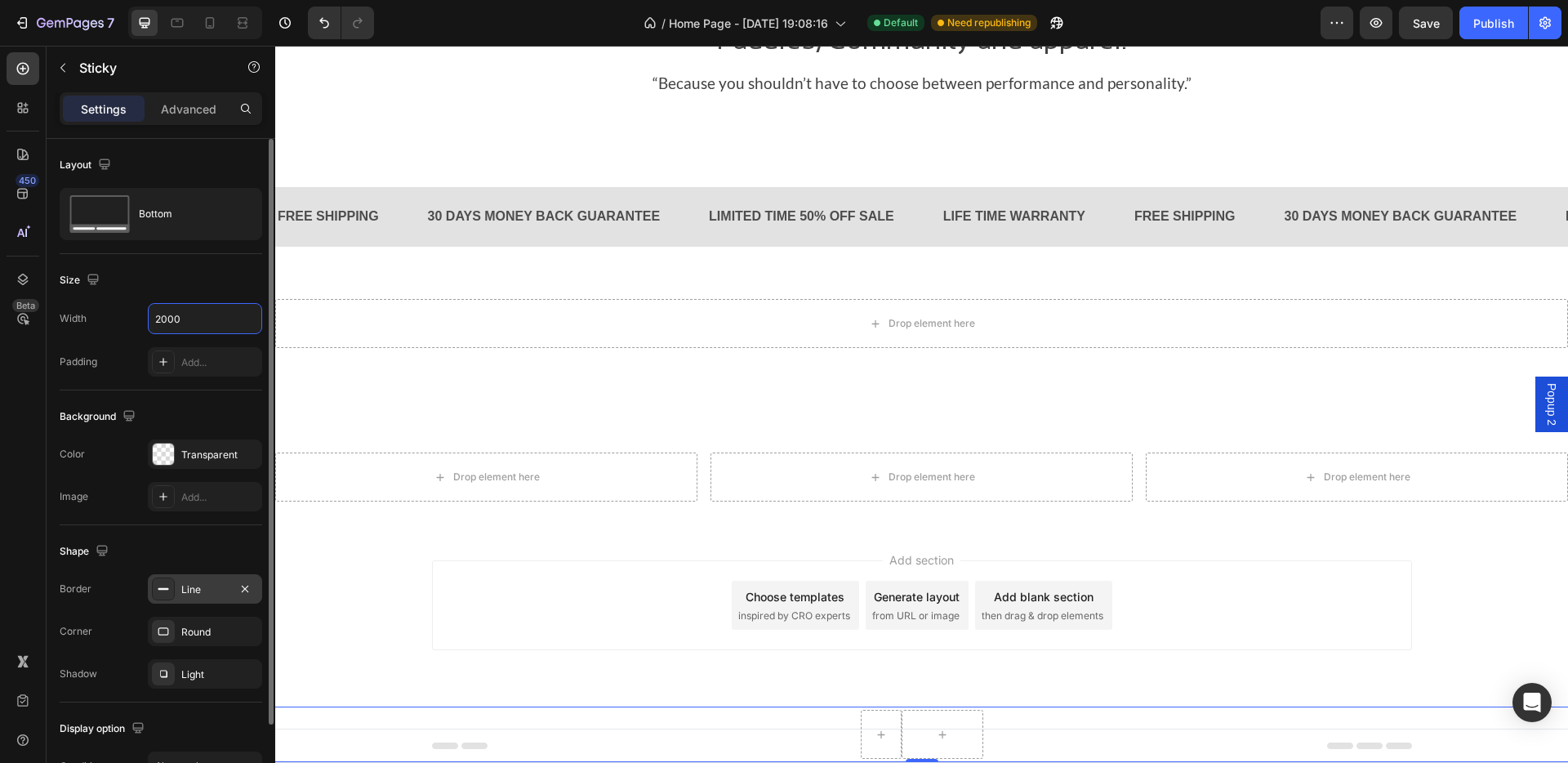
click at [164, 391] on div "Background The changes might be hidden by the video. Color Transparent Image Ad…" at bounding box center [161, 457] width 202 height 135
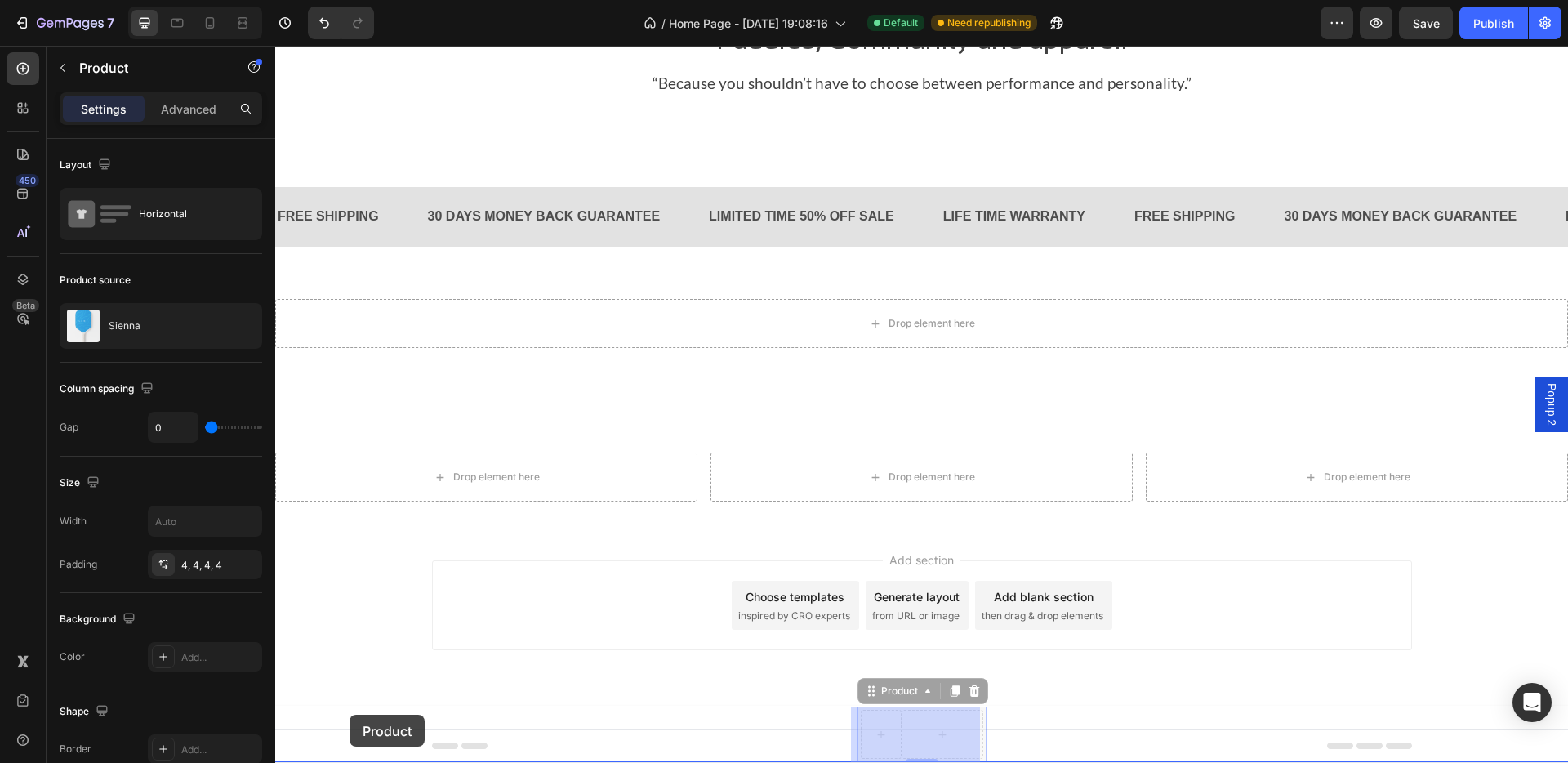
drag, startPoint x: 878, startPoint y: 714, endPoint x: 349, endPoint y: 715, distance: 529.0
drag, startPoint x: 862, startPoint y: 689, endPoint x: 313, endPoint y: 728, distance: 550.4
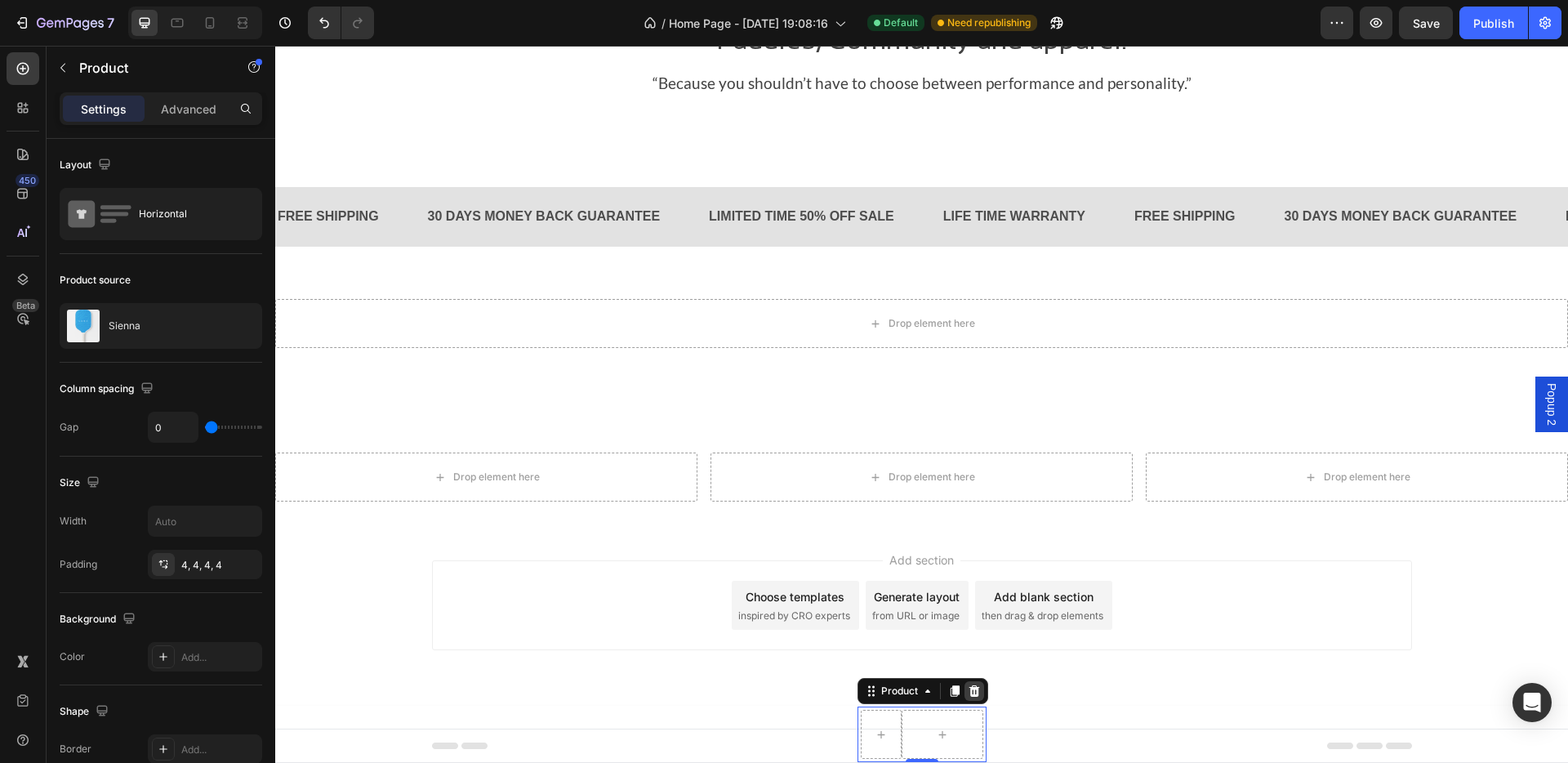
click at [969, 629] on icon at bounding box center [974, 690] width 11 height 12
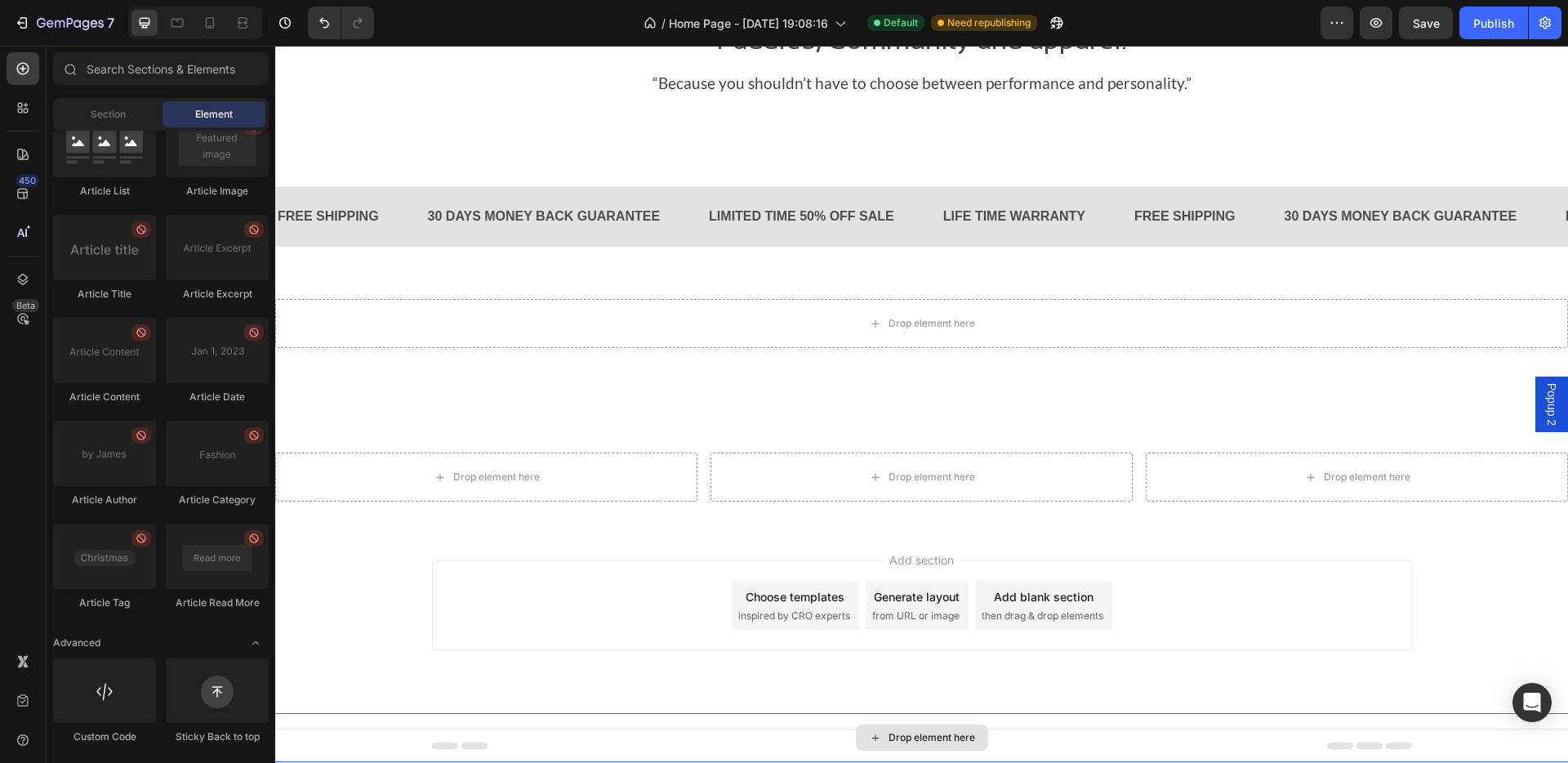
click at [916, 629] on div "Drop element here" at bounding box center [931, 738] width 86 height 13
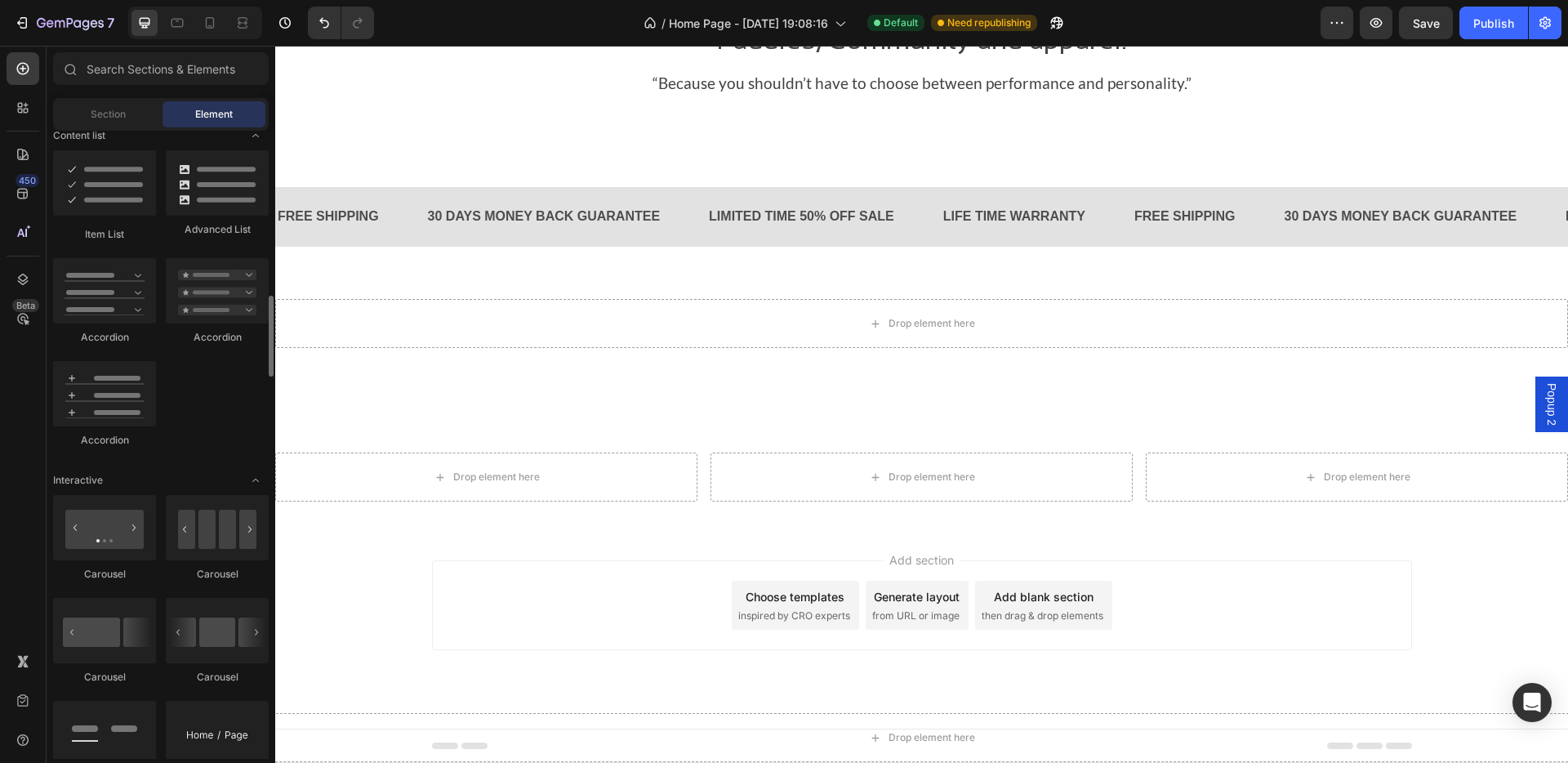
scroll to position [1300, 0]
click at [166, 70] on input "text" at bounding box center [161, 69] width 216 height 33
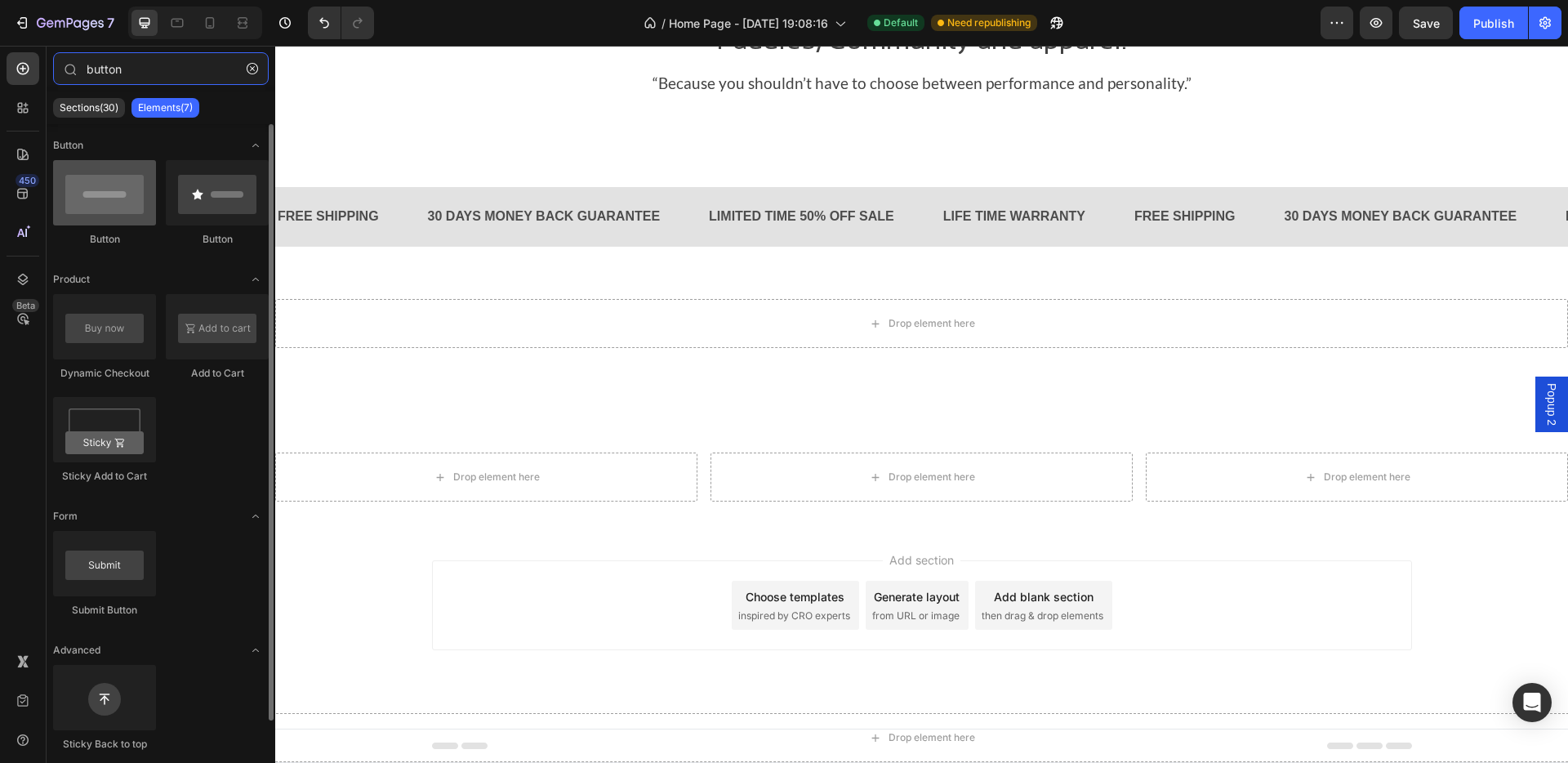
type input "button"
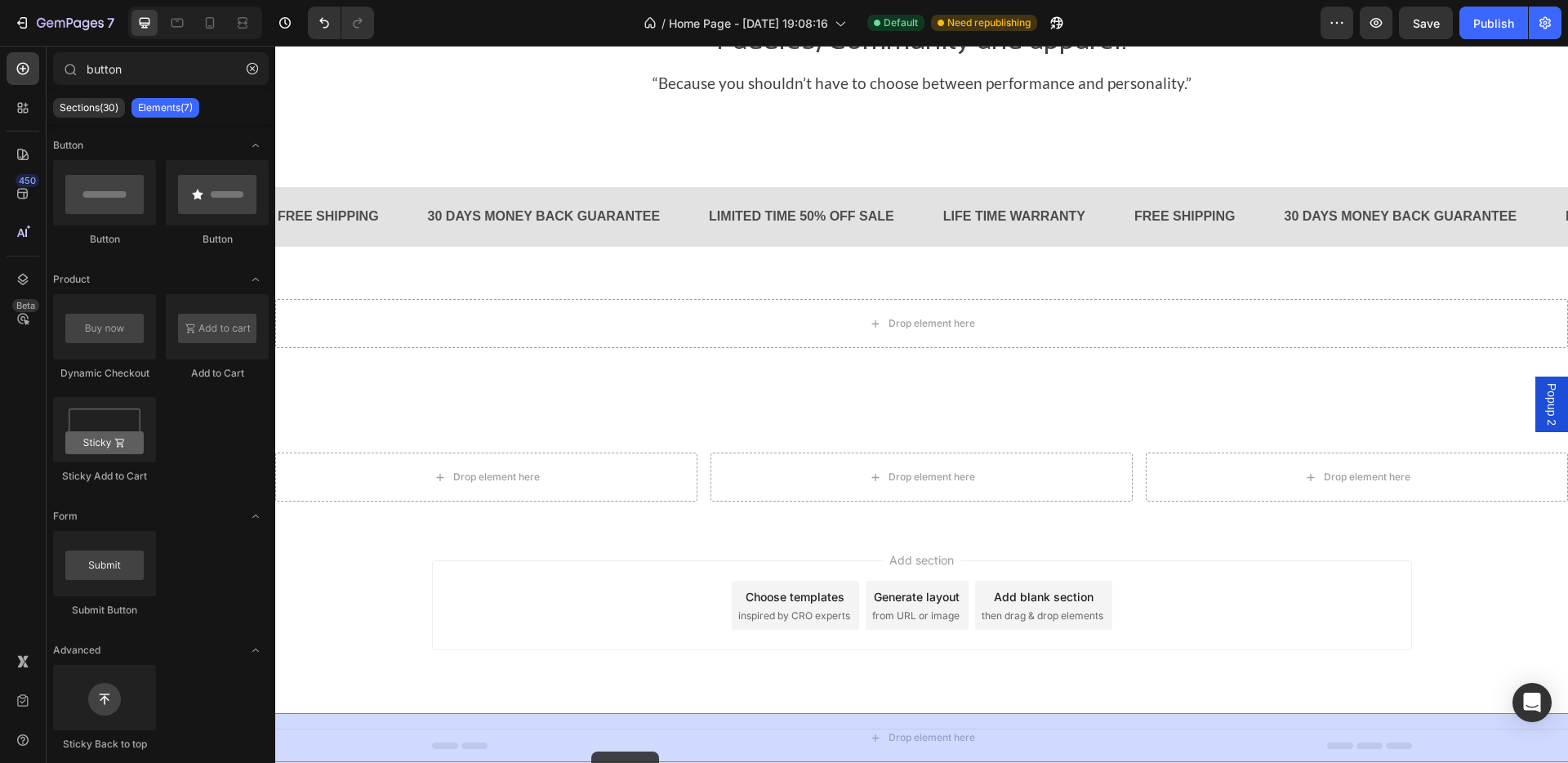
drag, startPoint x: 377, startPoint y: 234, endPoint x: 584, endPoint y: 750, distance: 556.0
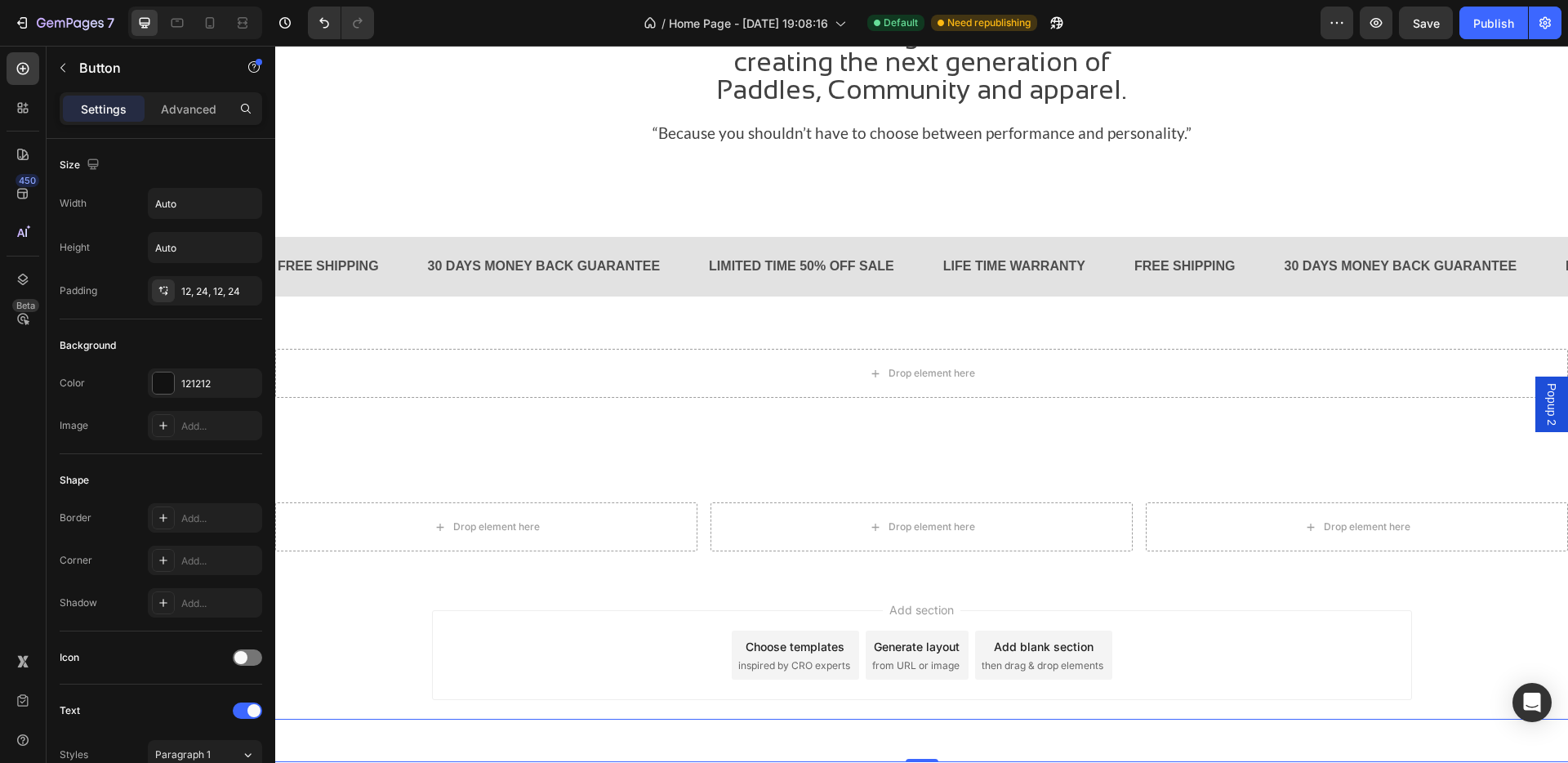
scroll to position [2279, 0]
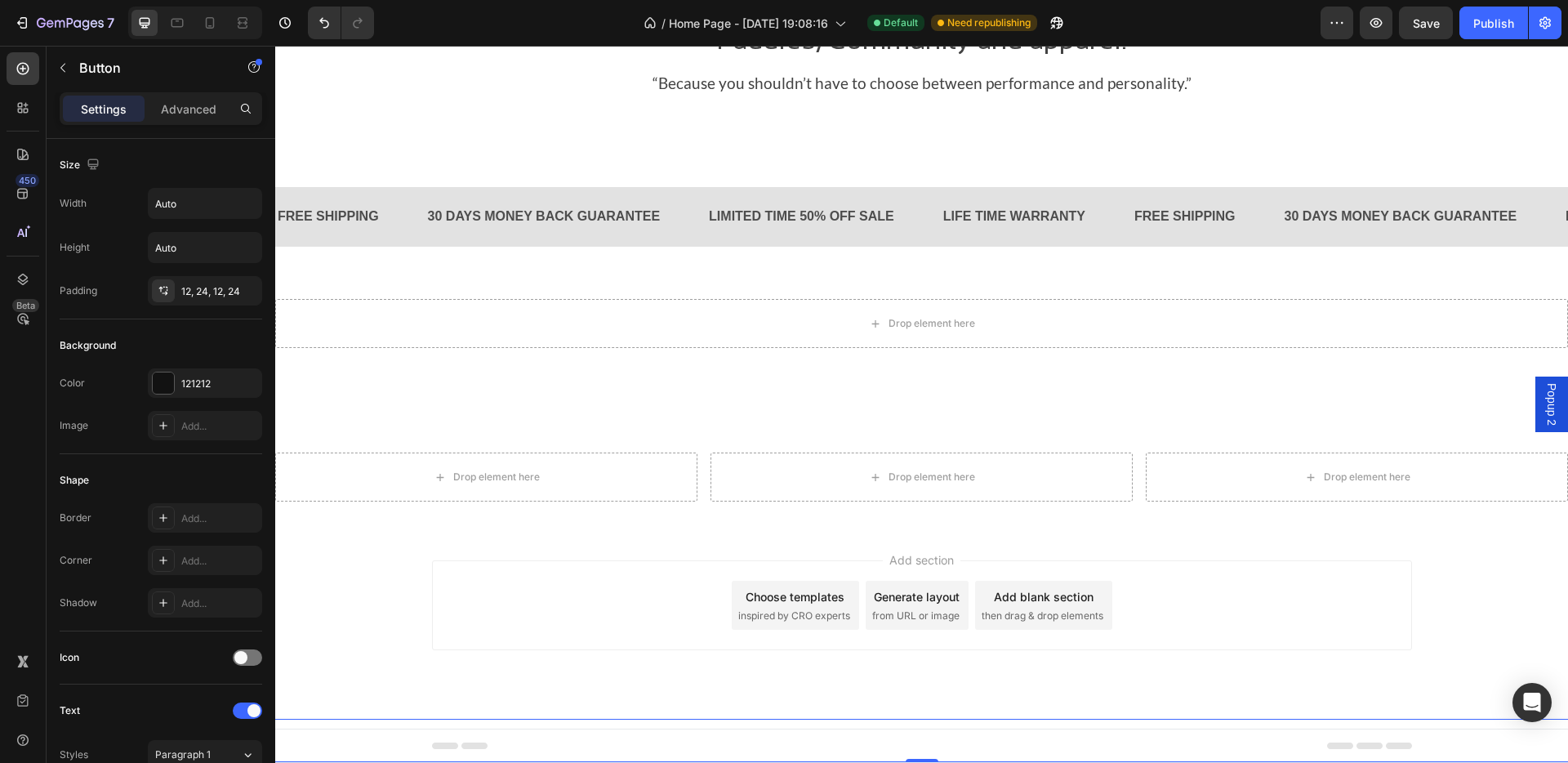
click at [807, 629] on div "Button Button 0" at bounding box center [921, 740] width 1631 height 44
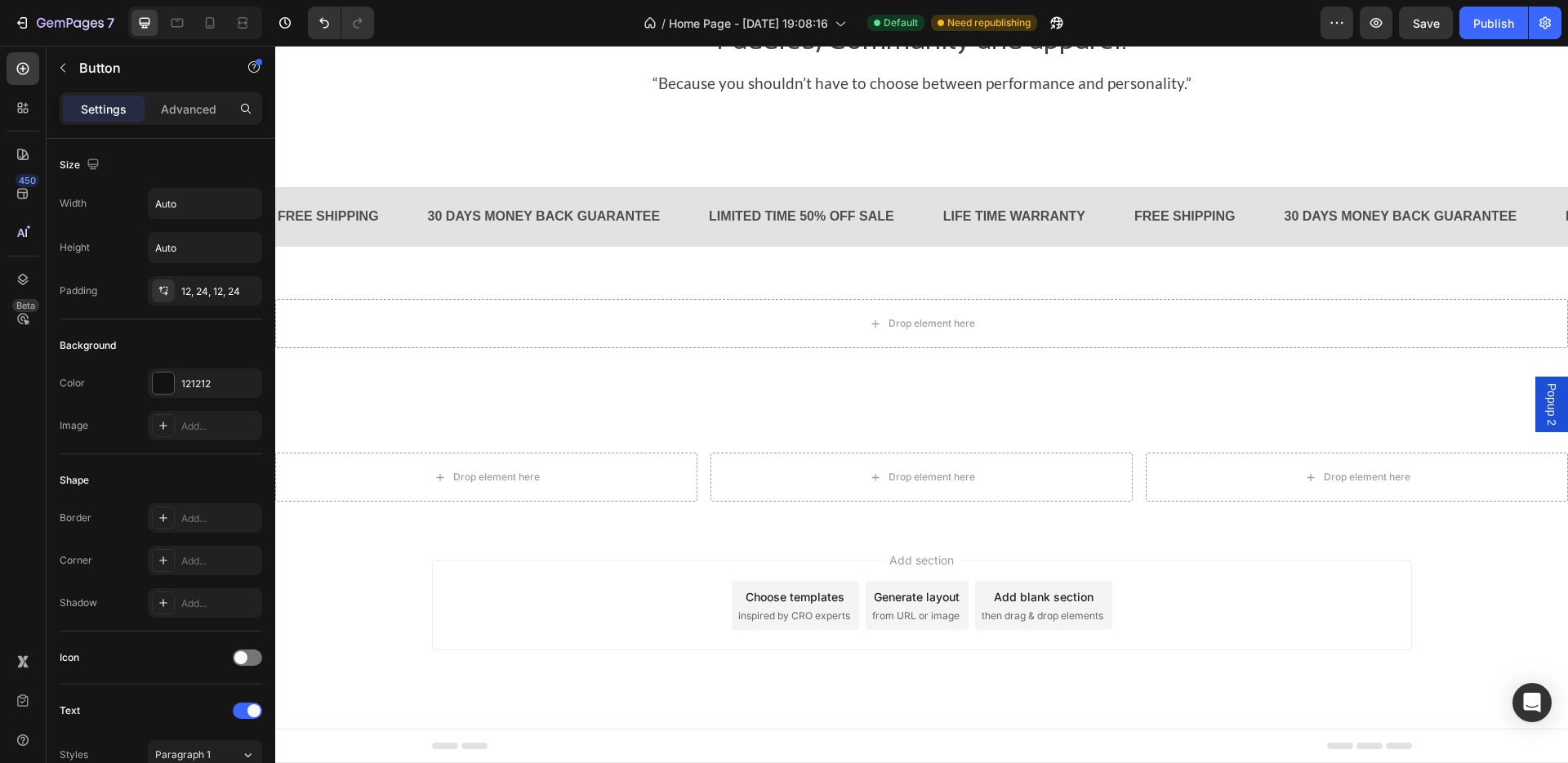
click at [432, 629] on div "Add section Choose templates inspired by CRO experts Generate layout from URL o…" at bounding box center [921, 605] width 979 height 90
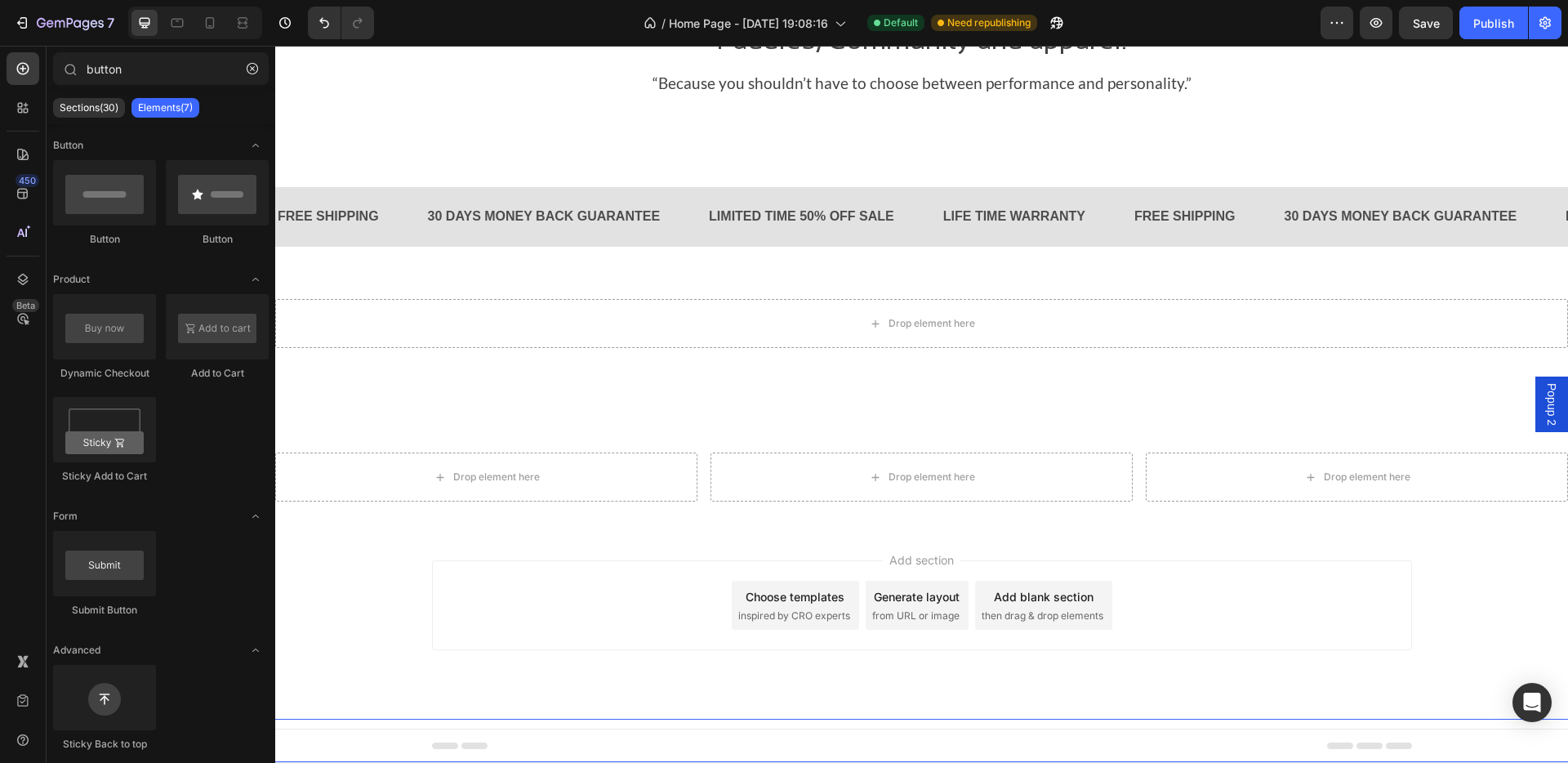
click at [429, 629] on div "Button Button" at bounding box center [921, 740] width 1631 height 44
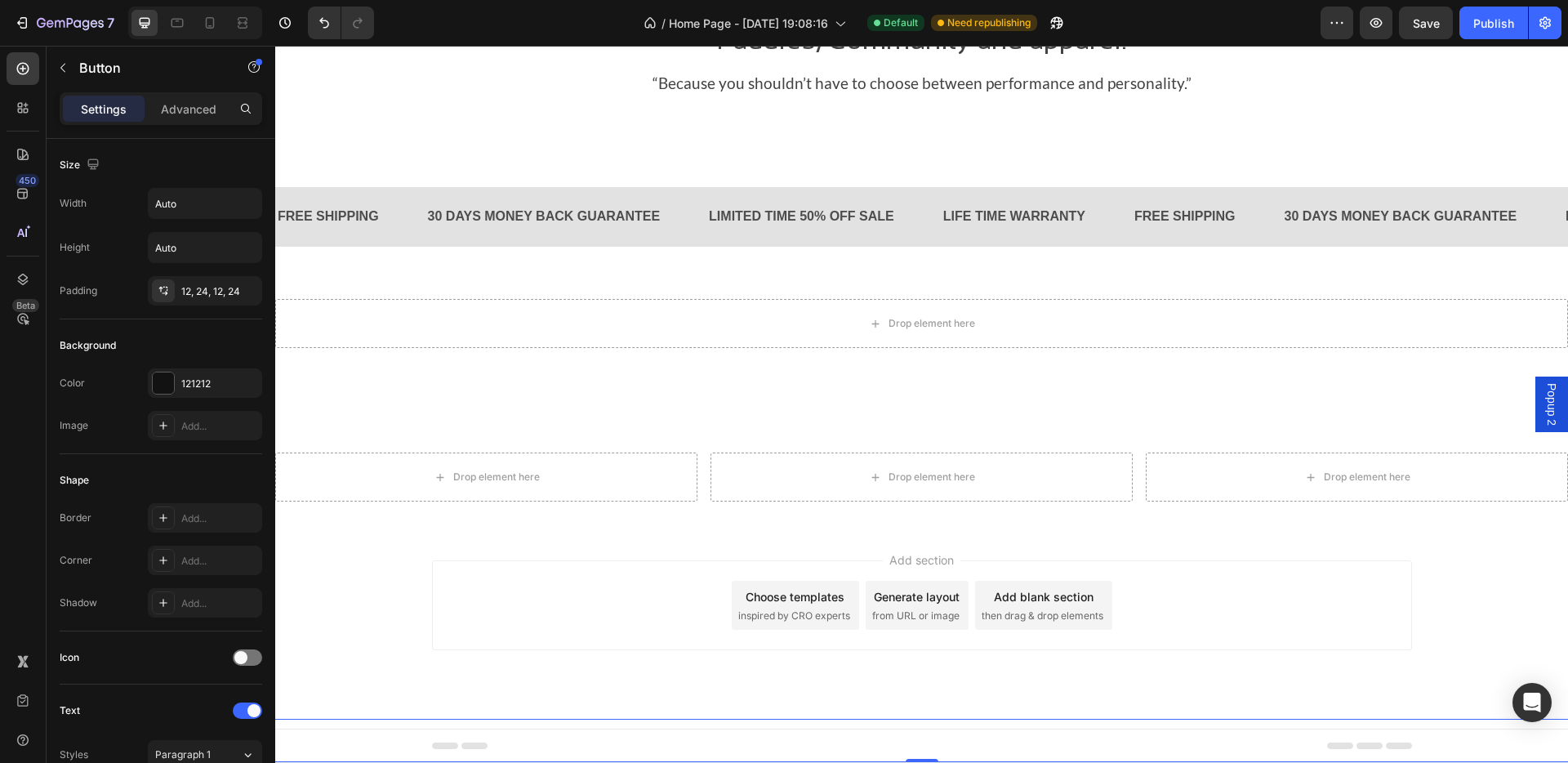
click at [383, 629] on div "Button Button 0" at bounding box center [921, 740] width 1631 height 44
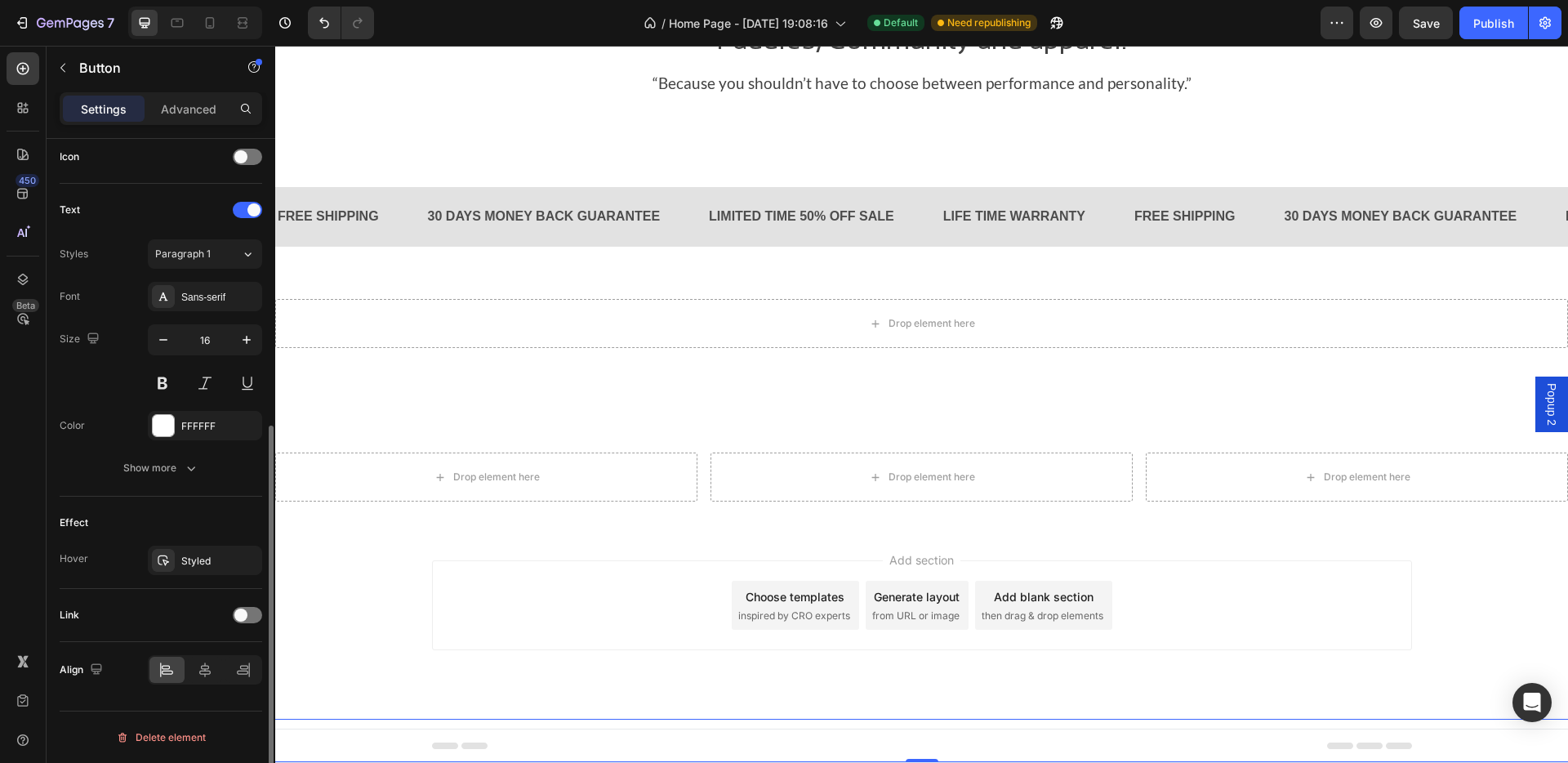
scroll to position [500, 0]
click at [471, 629] on div "Button Button 0" at bounding box center [921, 740] width 1631 height 44
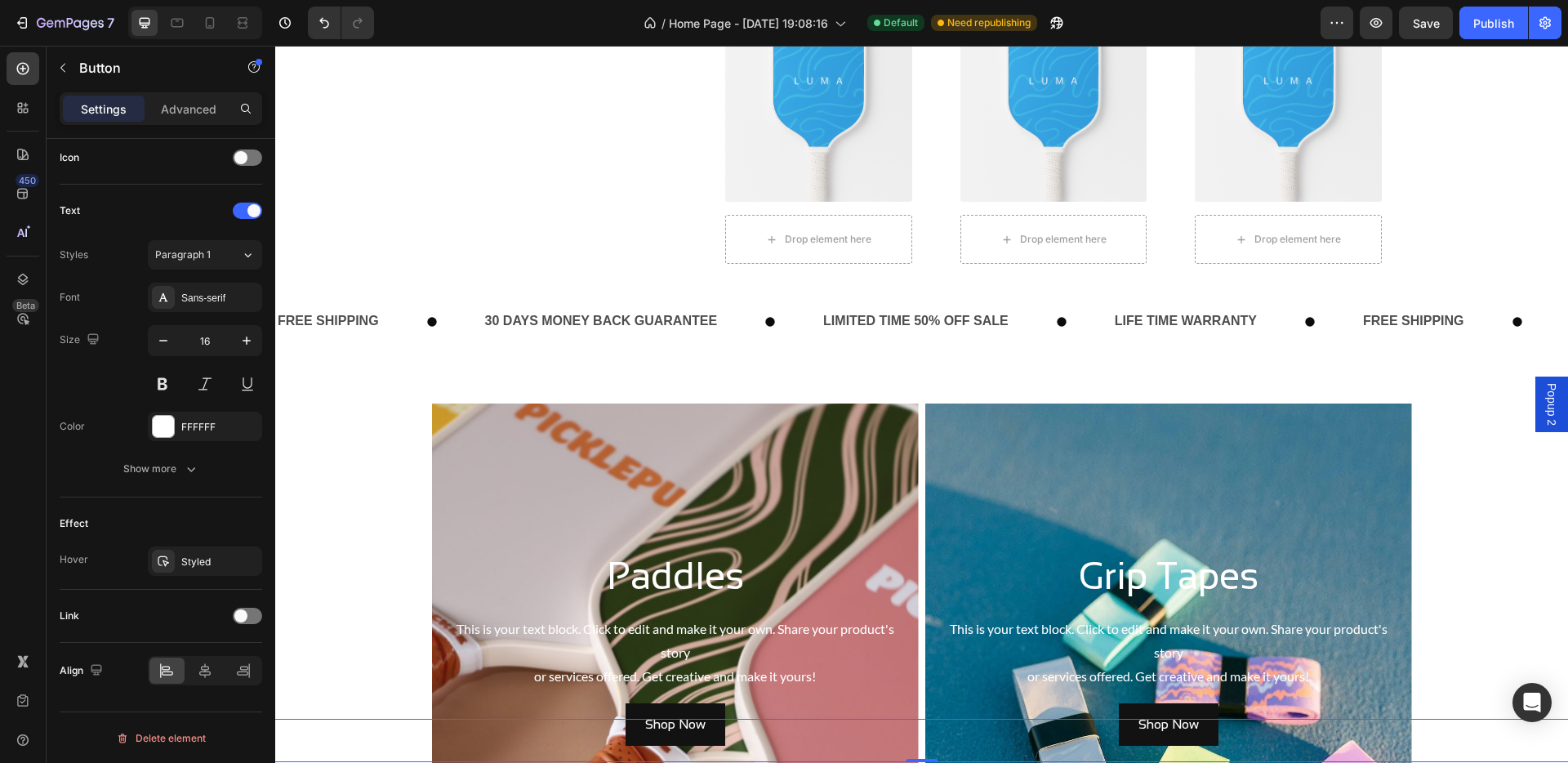
scroll to position [961, 0]
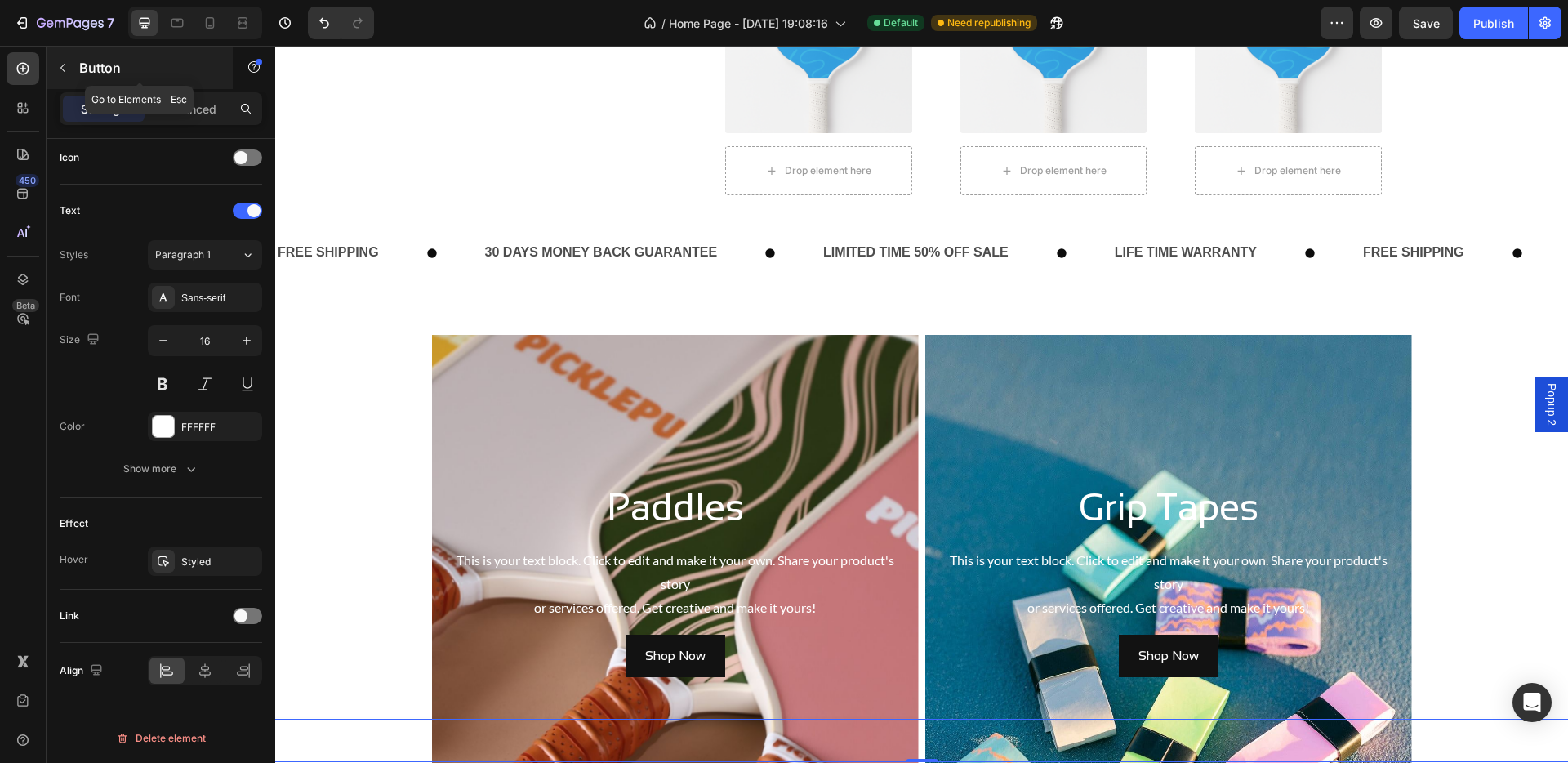
click at [71, 68] on button "button" at bounding box center [63, 67] width 26 height 26
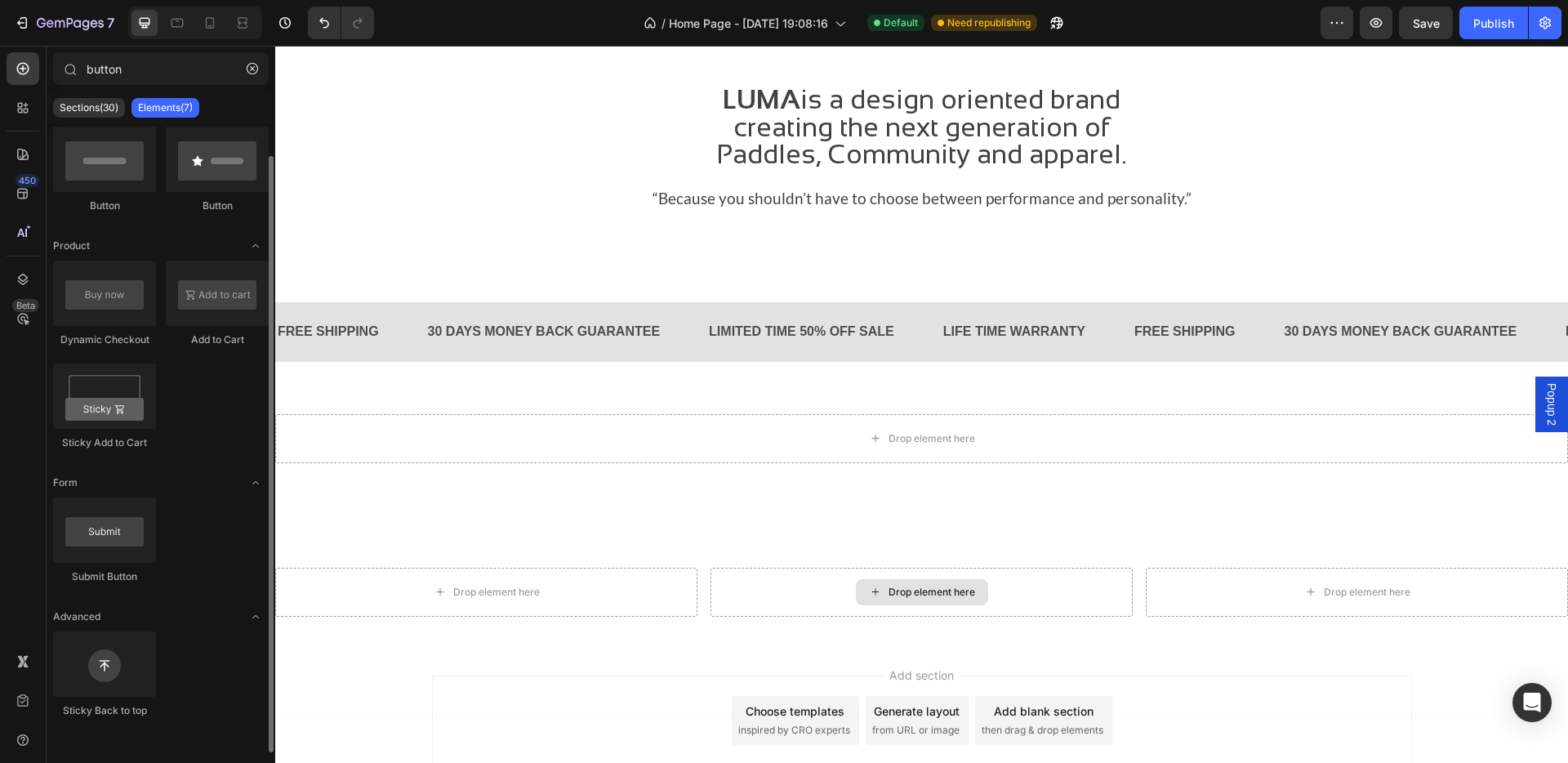
scroll to position [2279, 0]
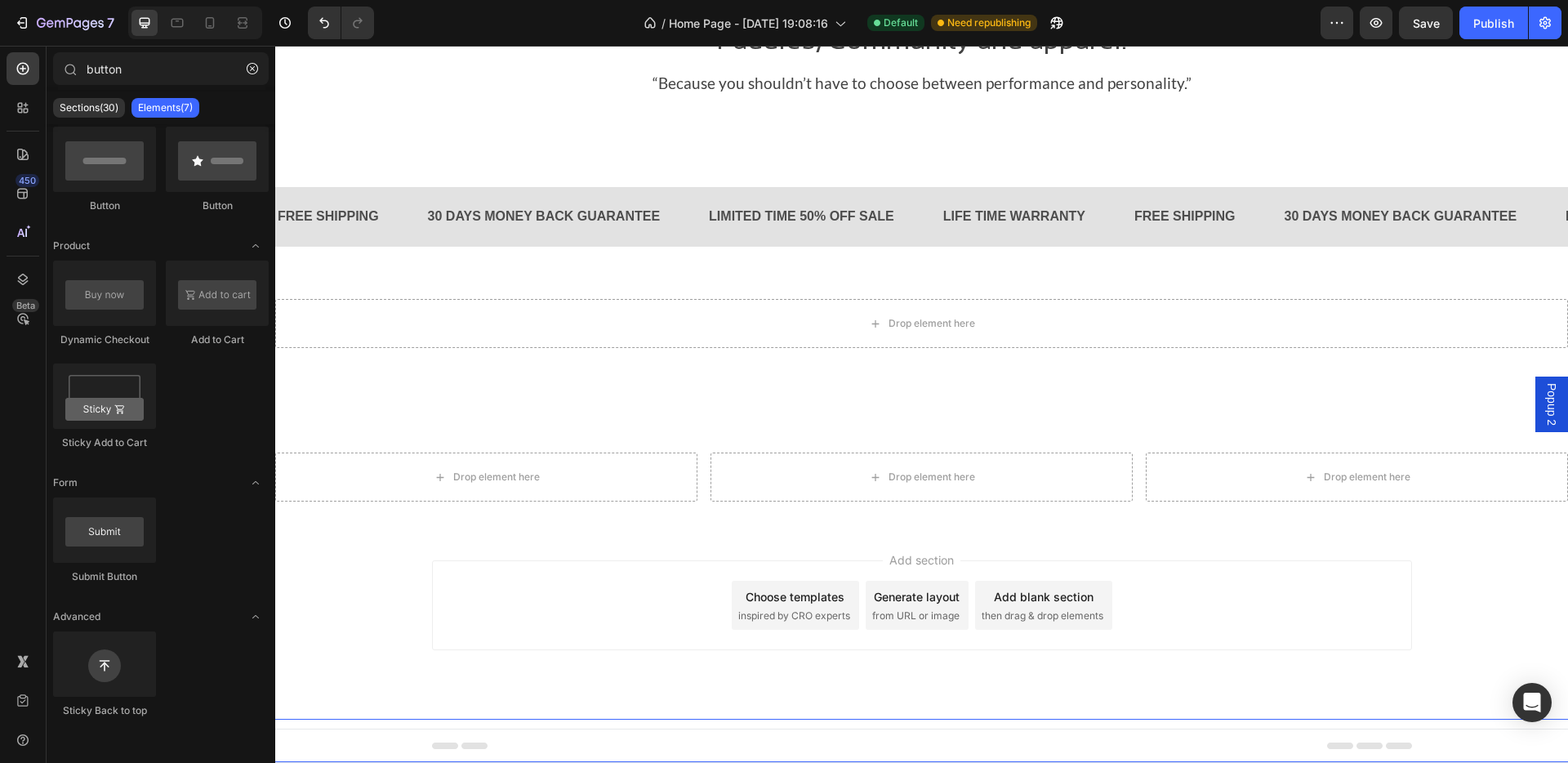
click at [1018, 629] on div "Button Button" at bounding box center [921, 740] width 1631 height 44
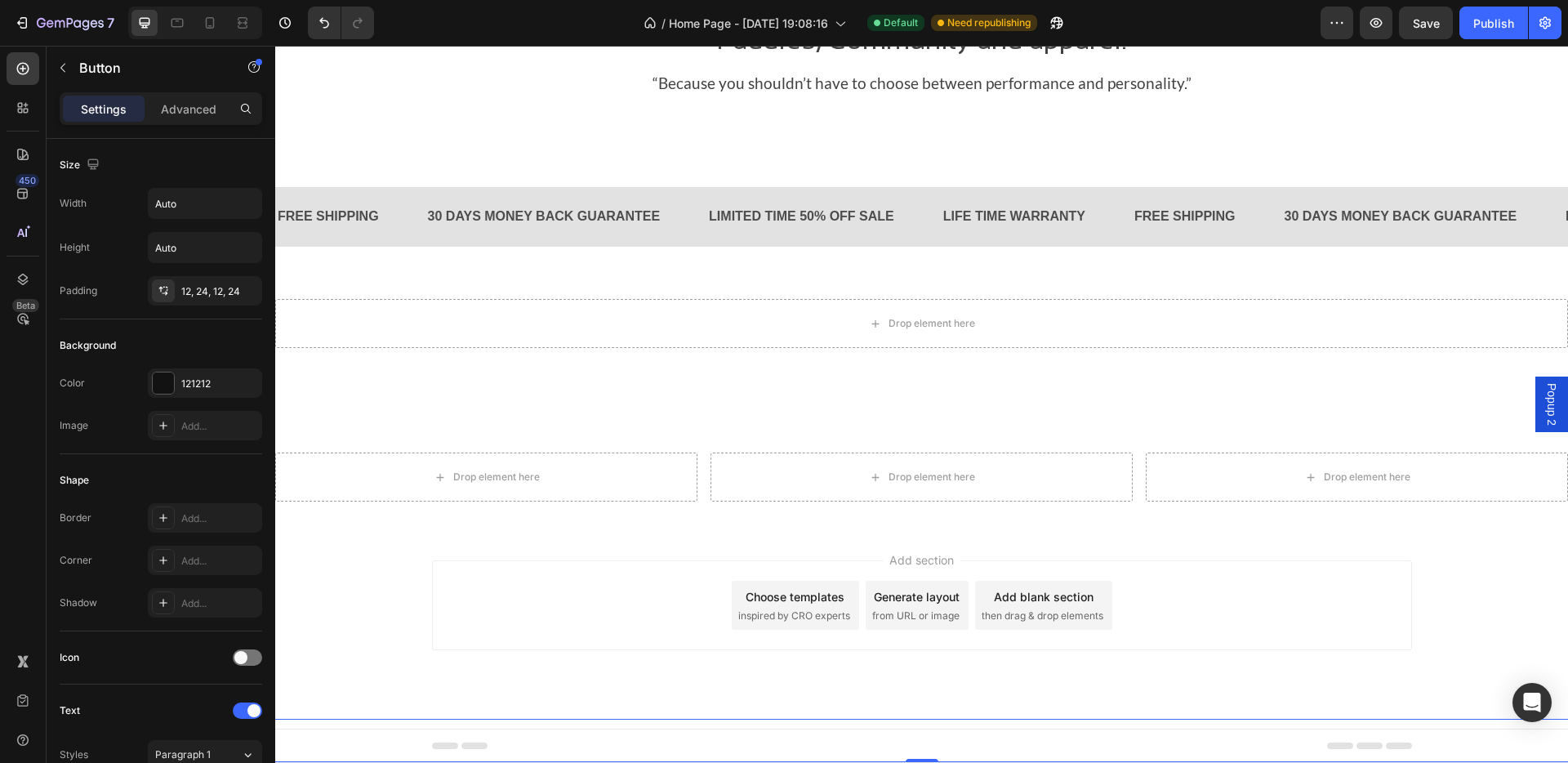
click at [1020, 629] on div "Button Button 0" at bounding box center [921, 740] width 1631 height 44
click at [1233, 629] on div "Button Button 0" at bounding box center [921, 740] width 1631 height 44
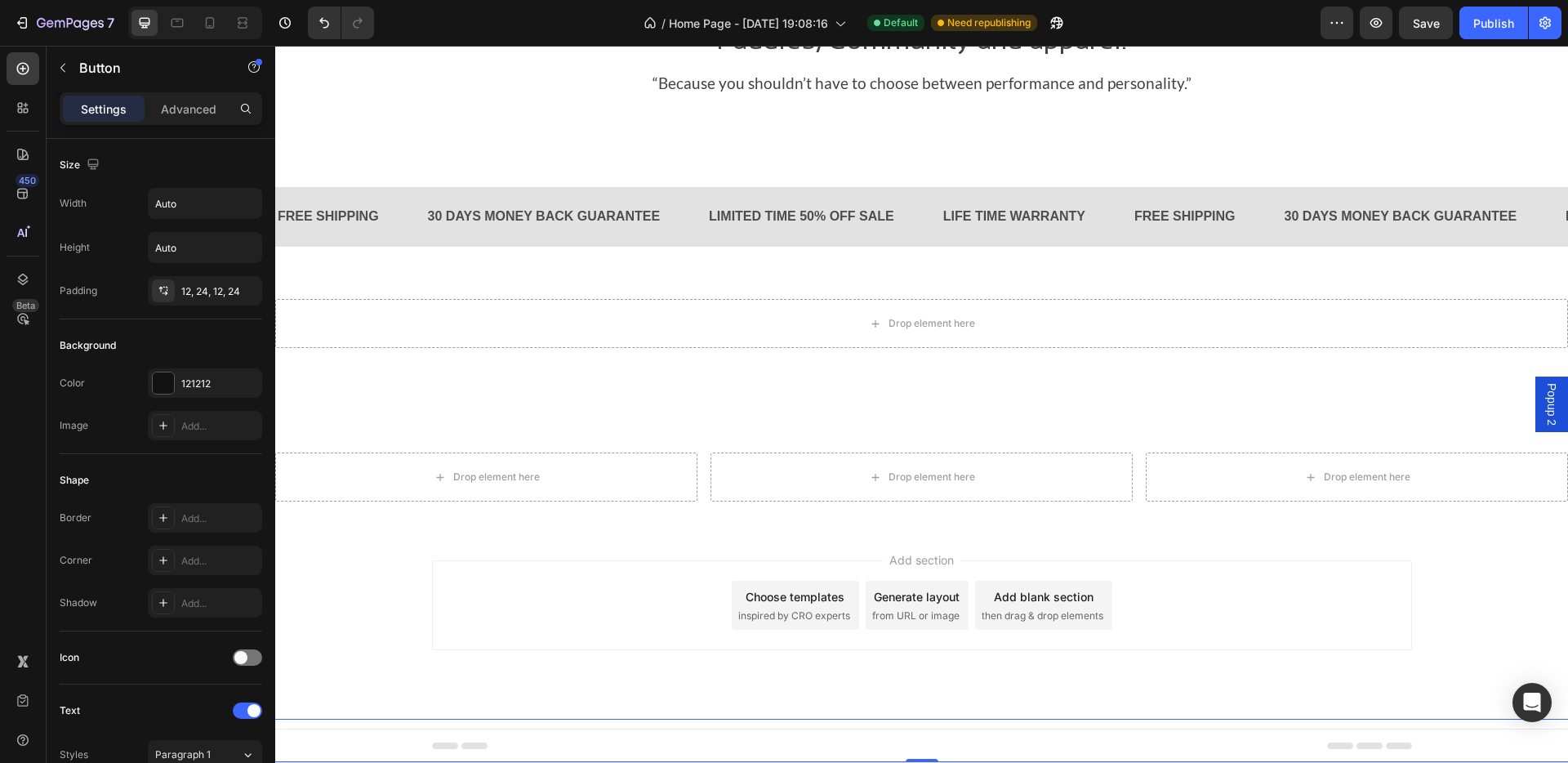
click at [1233, 629] on div "Button Button 0" at bounding box center [921, 740] width 1631 height 44
click at [1233, 23] on button "button" at bounding box center [1337, 23] width 33 height 33
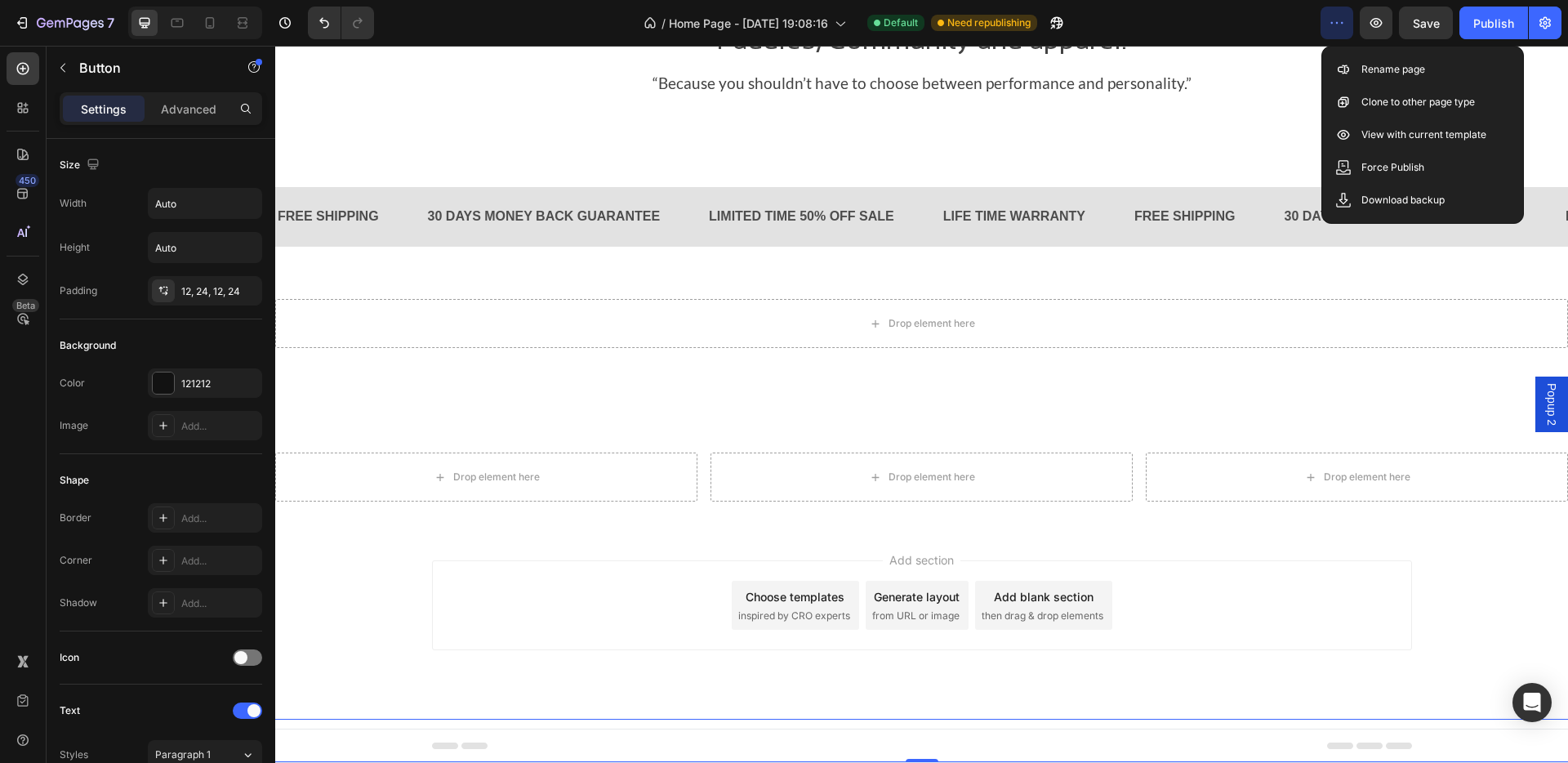
click at [1233, 22] on icon "button" at bounding box center [1337, 23] width 16 height 16
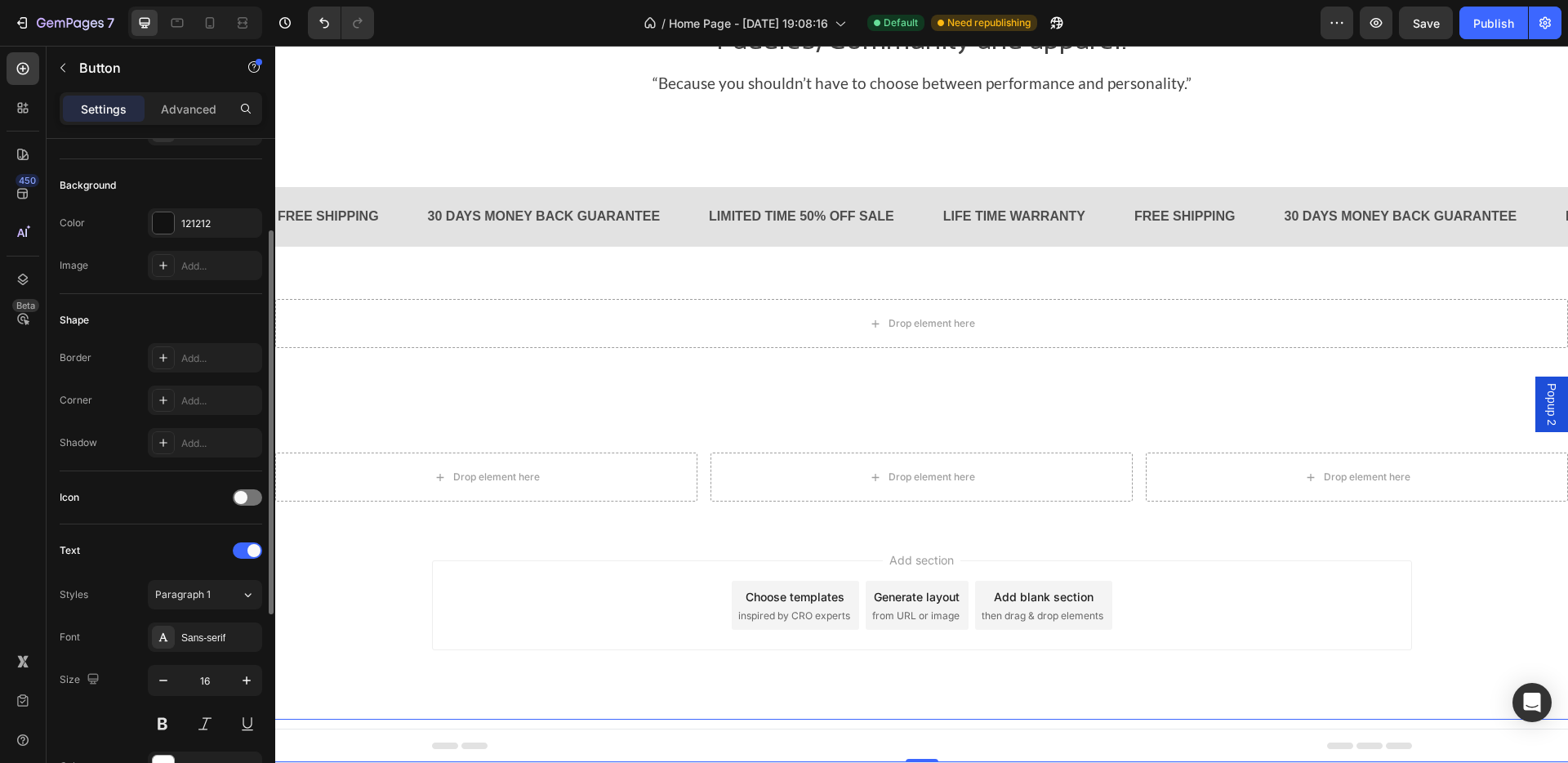
scroll to position [169, 0]
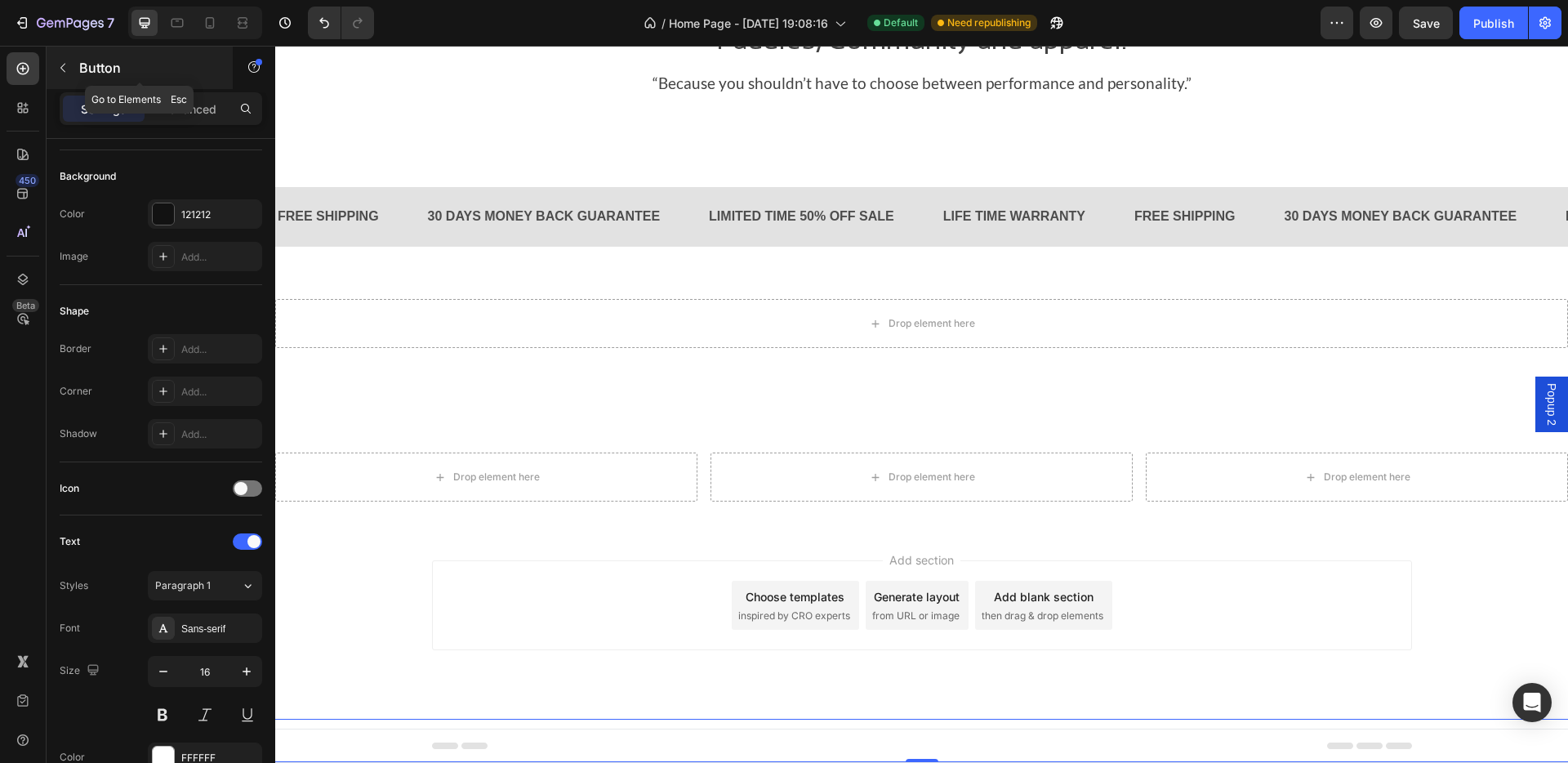
click at [62, 67] on icon "button" at bounding box center [63, 68] width 13 height 13
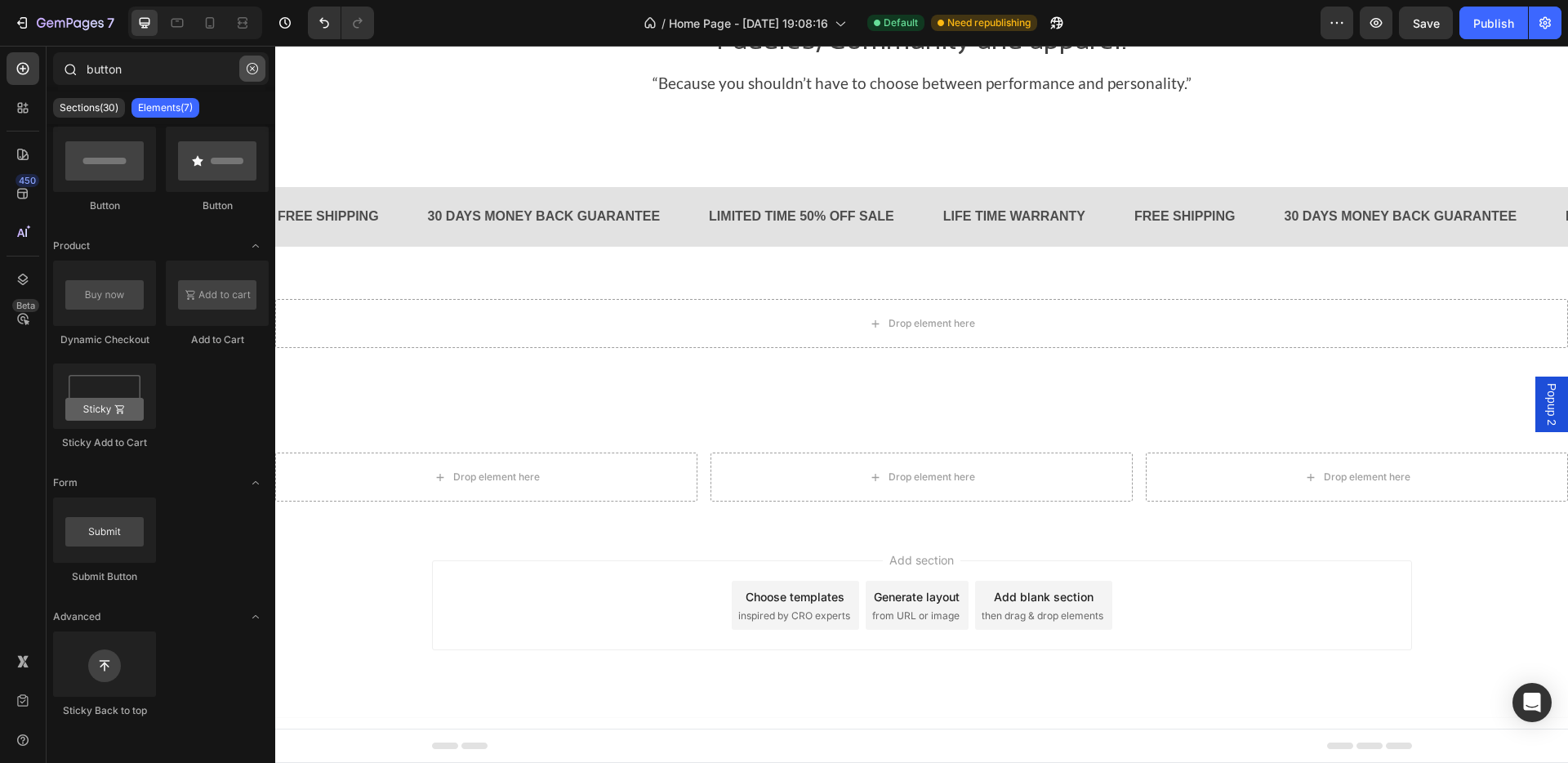
click at [258, 68] on icon "button" at bounding box center [252, 68] width 12 height 12
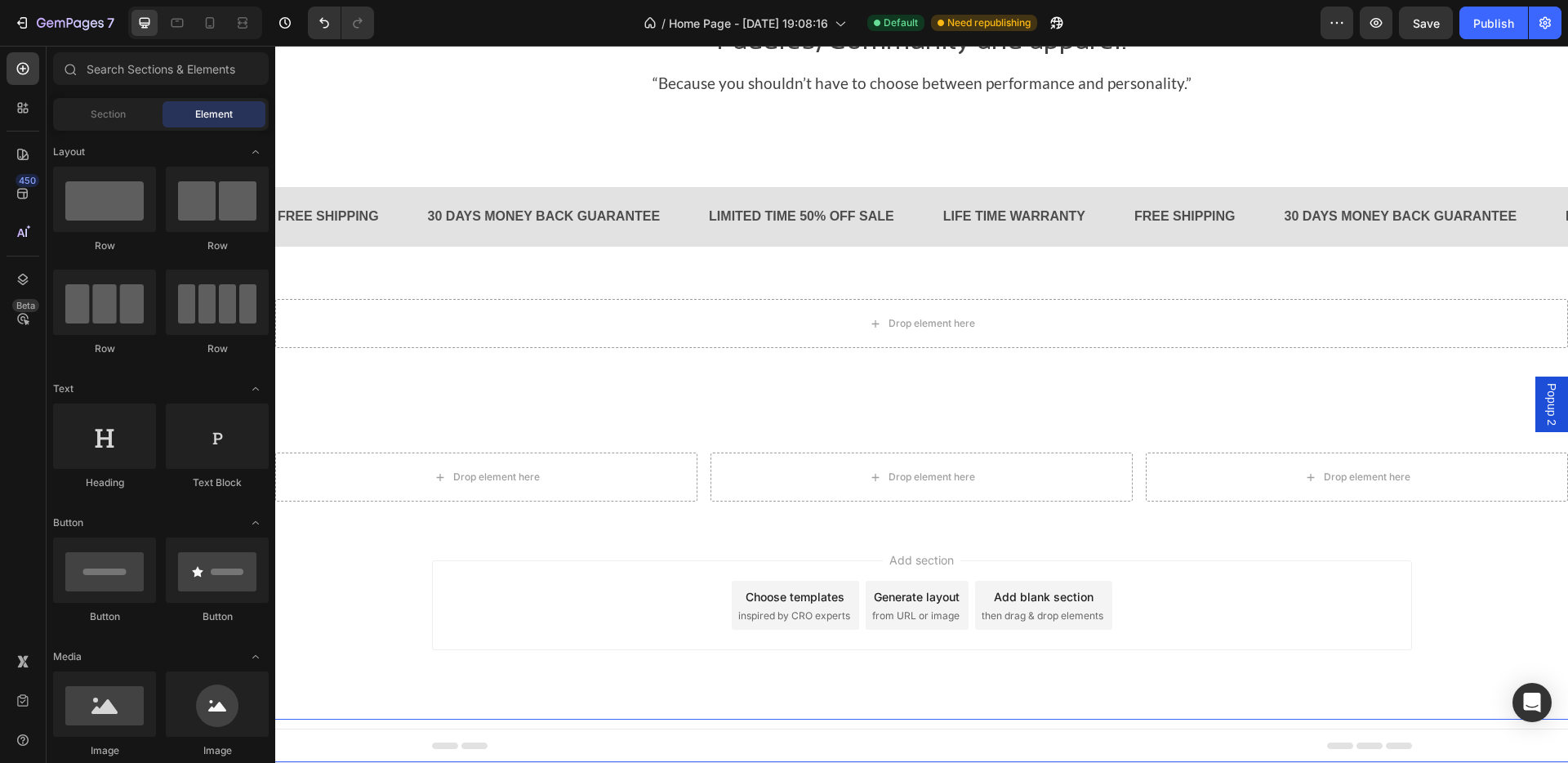
click at [654, 629] on div "Button Button" at bounding box center [921, 740] width 1631 height 44
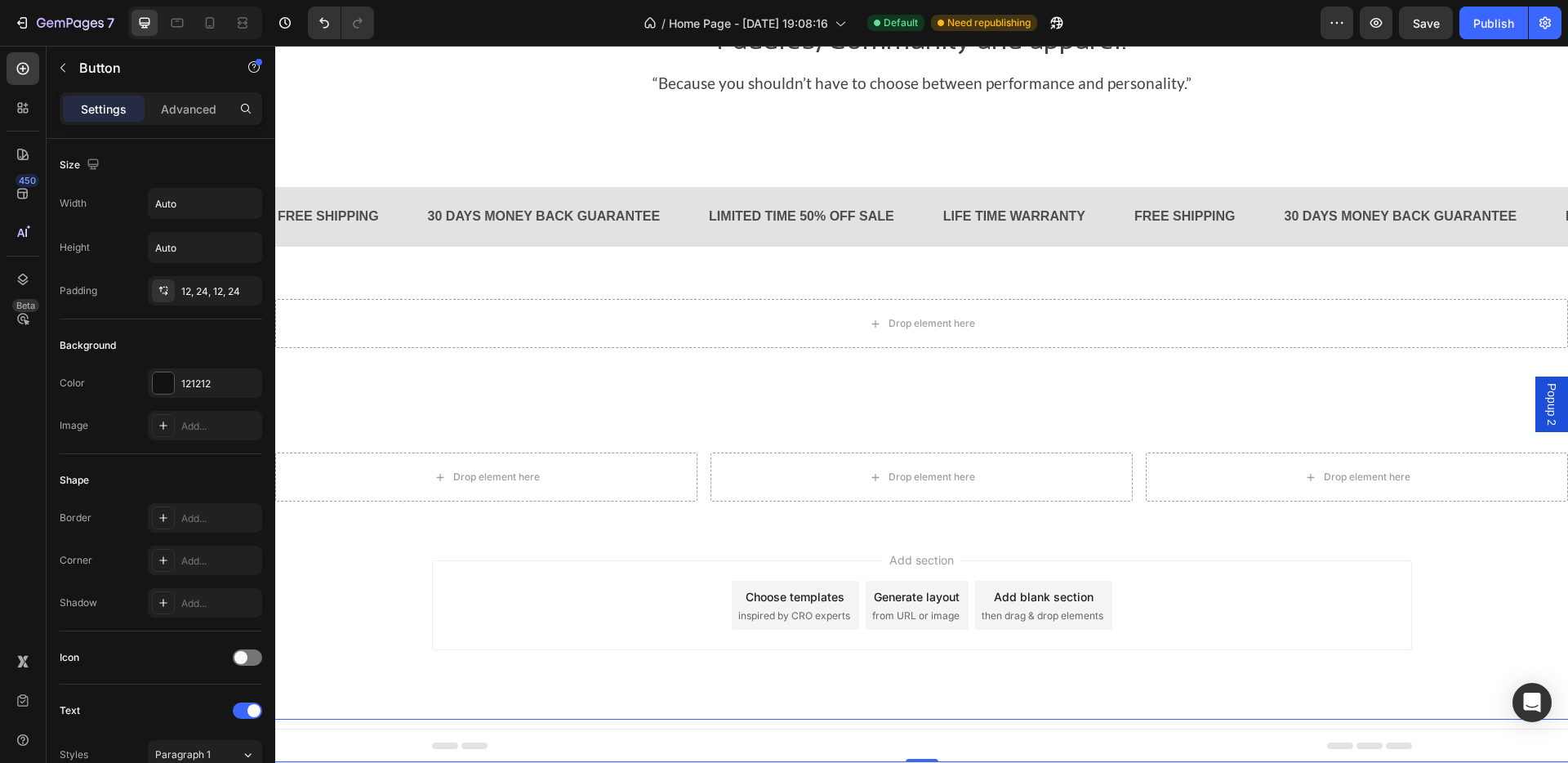
click at [654, 629] on div "Button Button 0" at bounding box center [921, 740] width 1631 height 44
click at [653, 629] on div "Button Button 0" at bounding box center [921, 740] width 1631 height 44
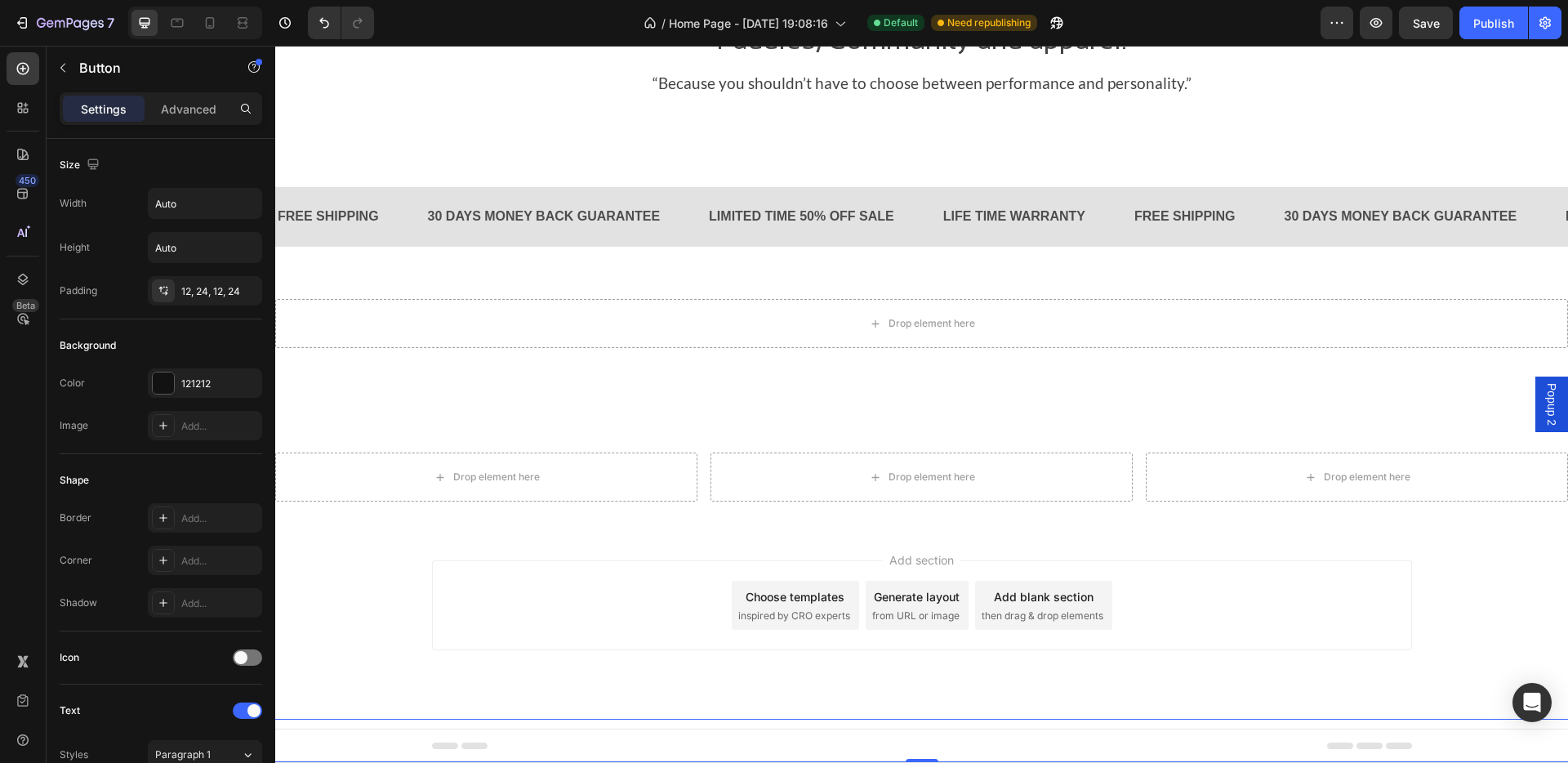
click at [653, 629] on div "Button Button 0" at bounding box center [921, 740] width 1631 height 44
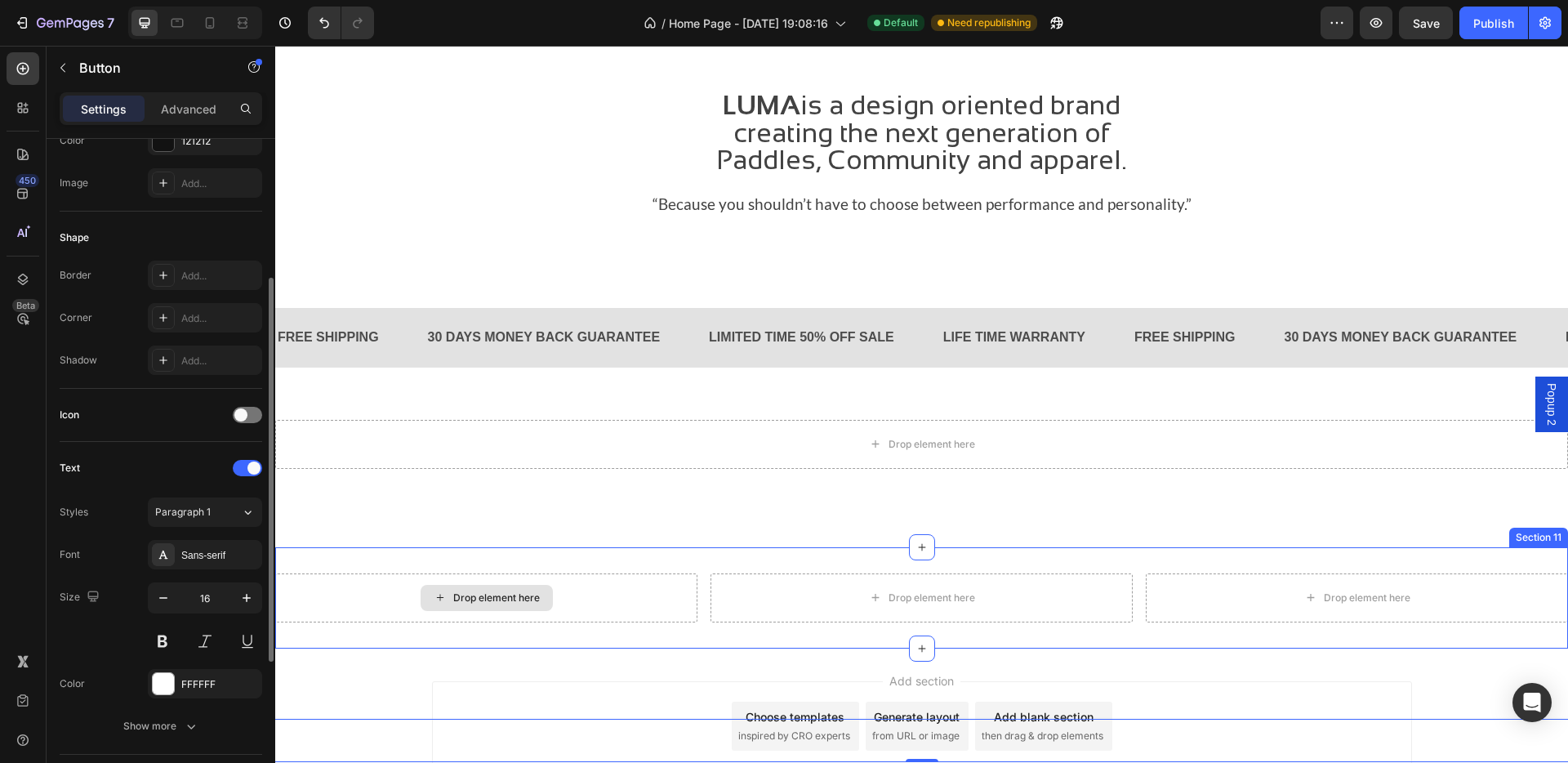
scroll to position [2141, 0]
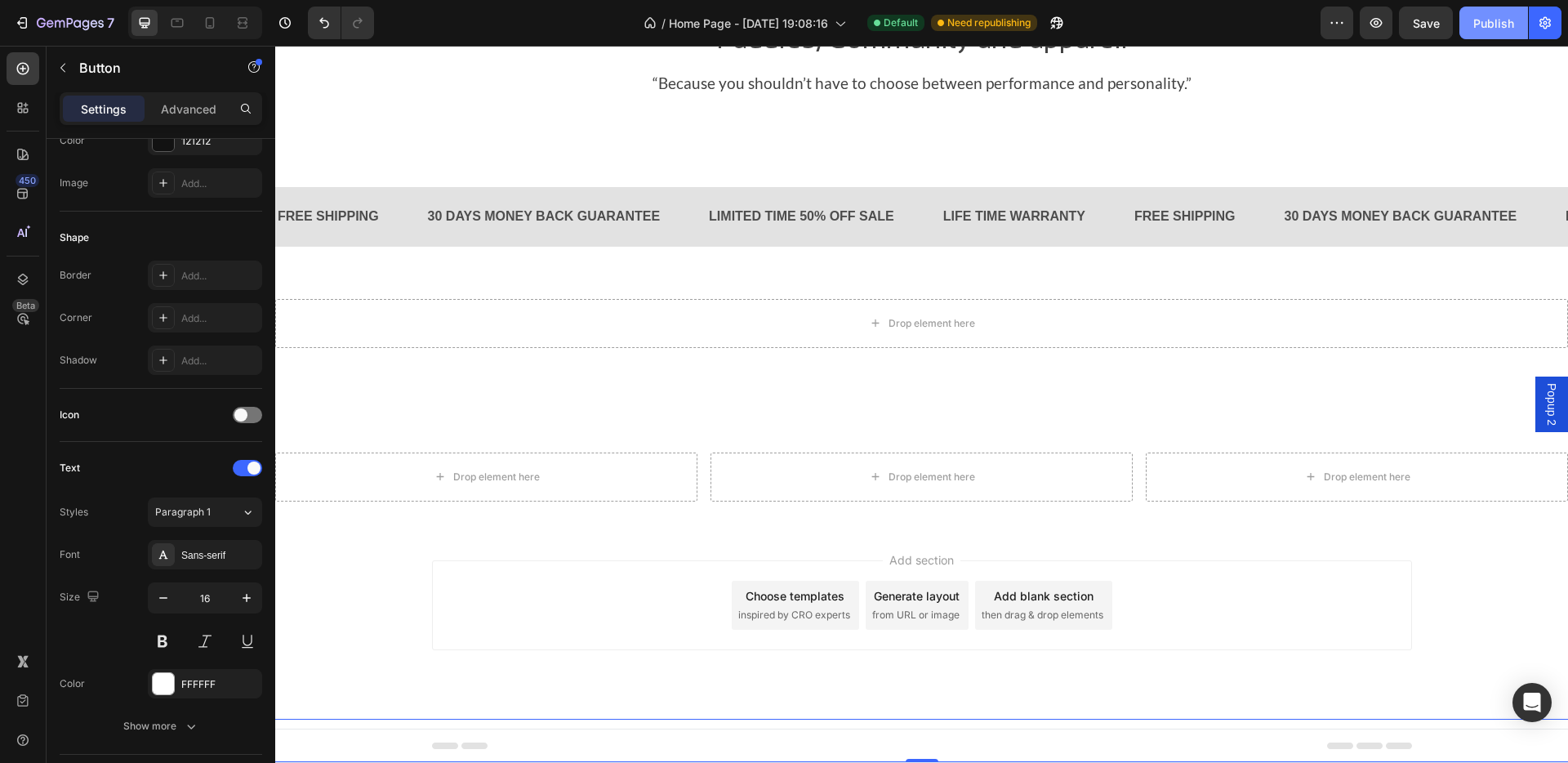
click at [1233, 21] on button "Publish" at bounding box center [1494, 23] width 69 height 33
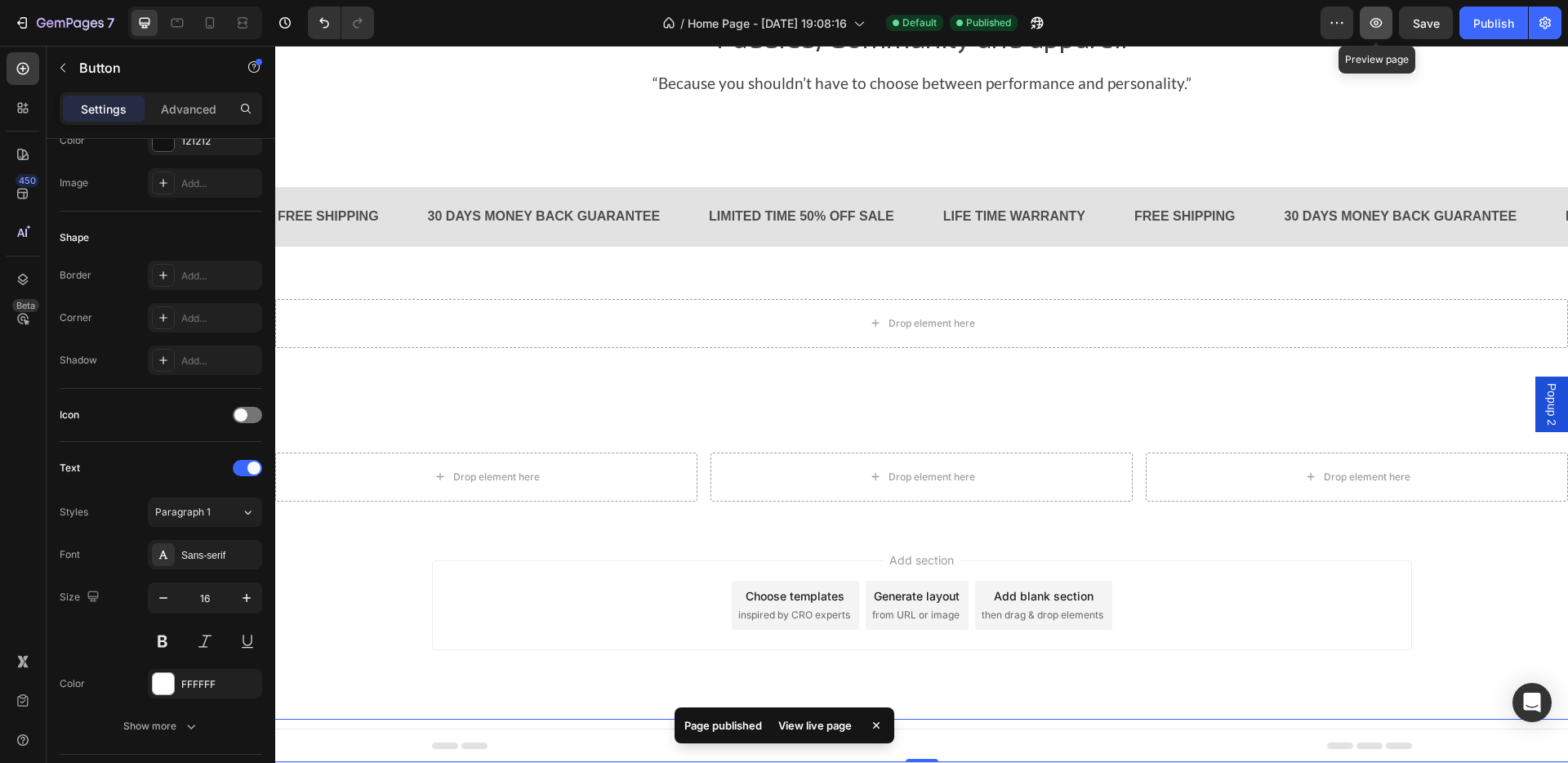
click at [1233, 29] on icon "button" at bounding box center [1376, 23] width 16 height 16
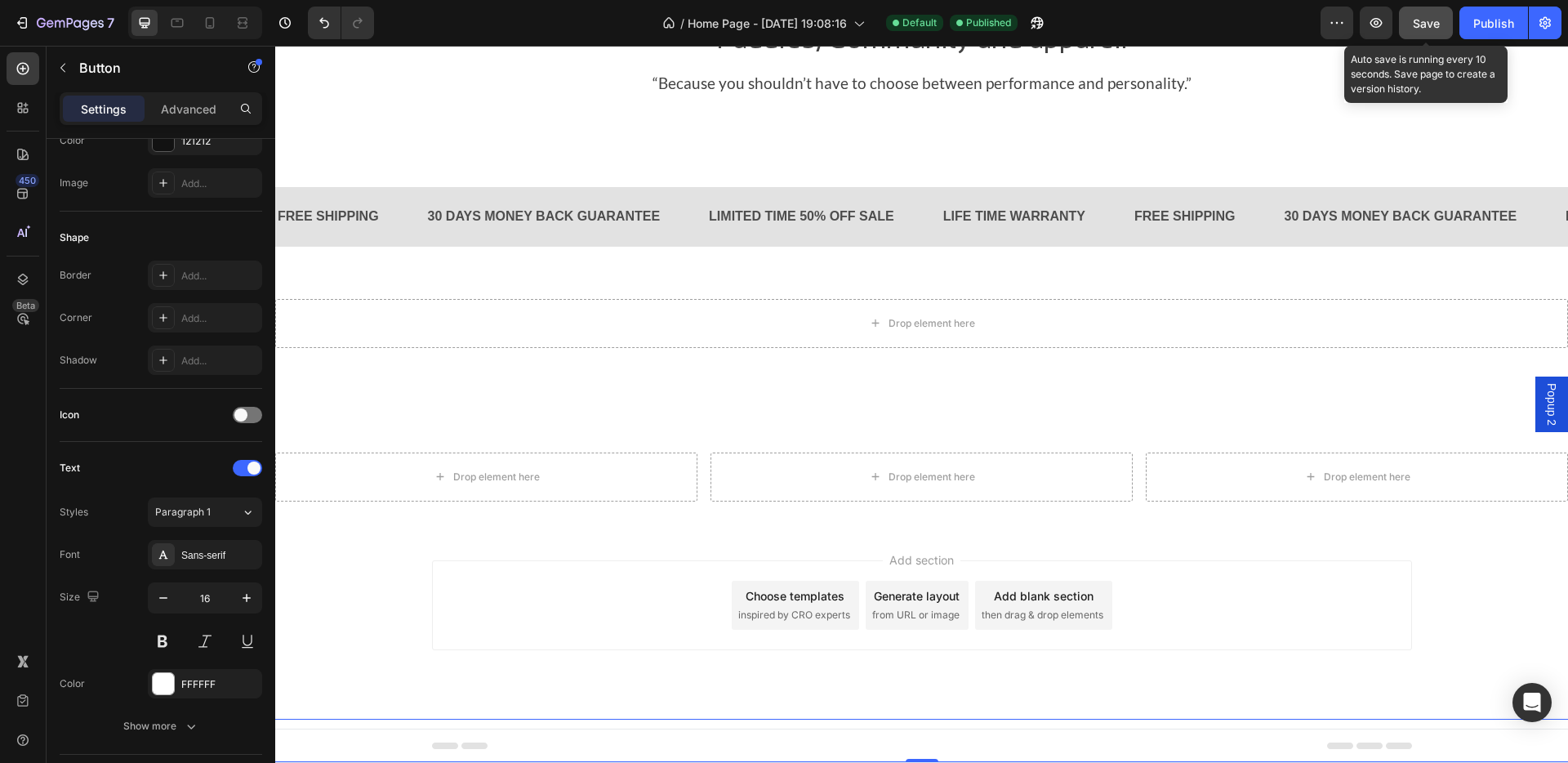
click at [1233, 25] on span "Save" at bounding box center [1427, 23] width 27 height 14
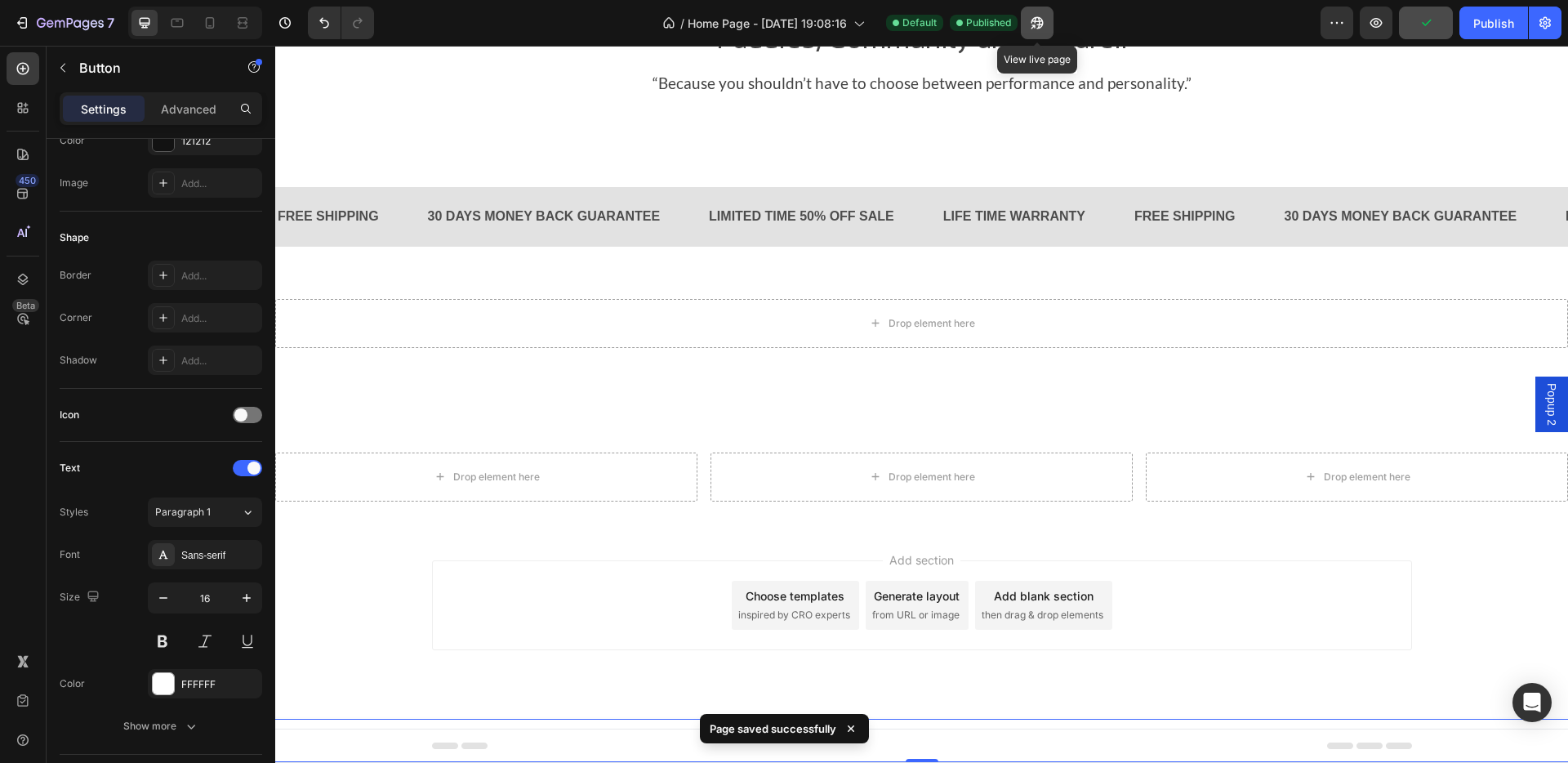
click at [1043, 18] on icon "button" at bounding box center [1037, 23] width 16 height 16
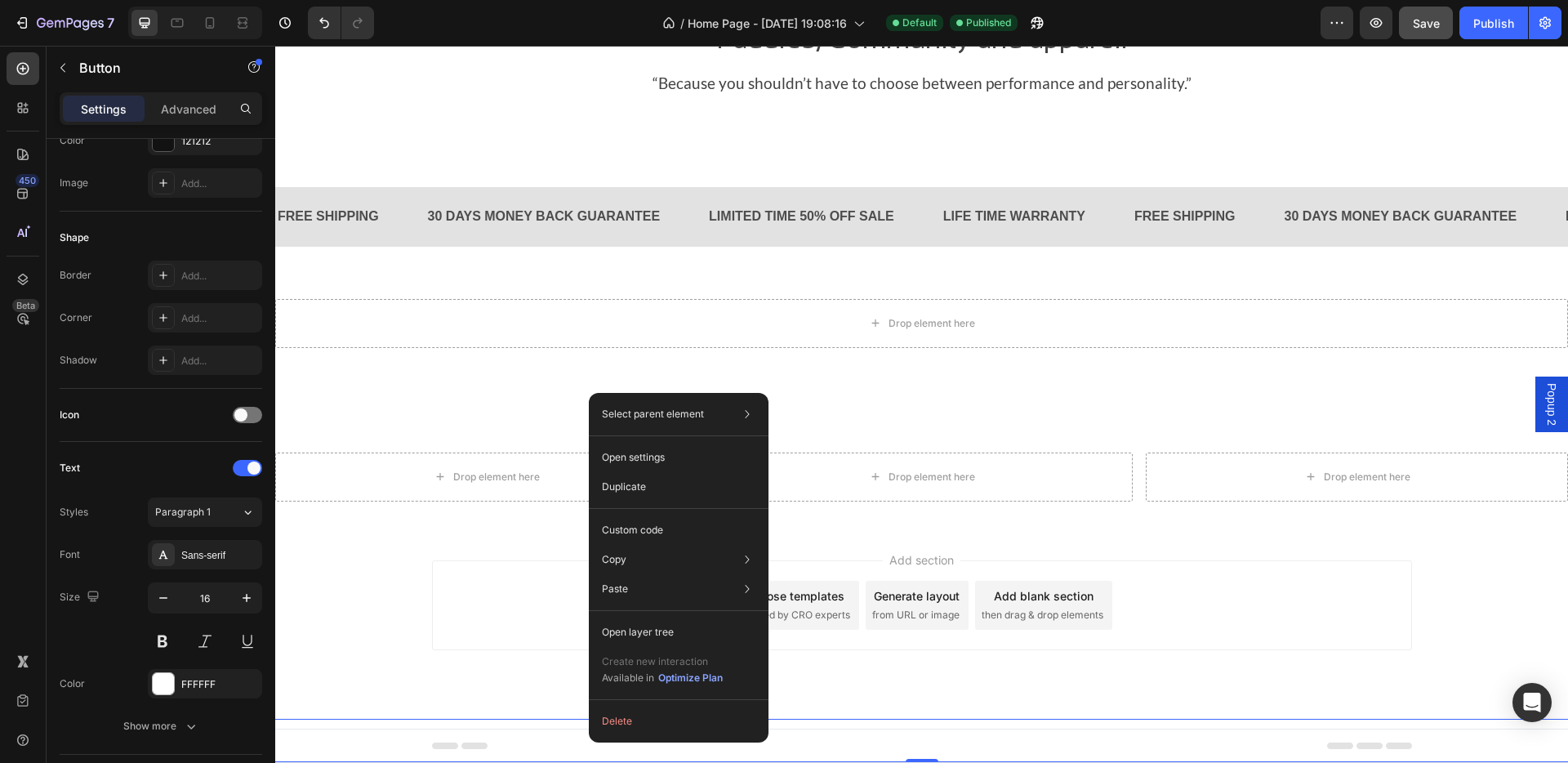
drag, startPoint x: 589, startPoint y: 742, endPoint x: 869, endPoint y: 787, distance: 283.6
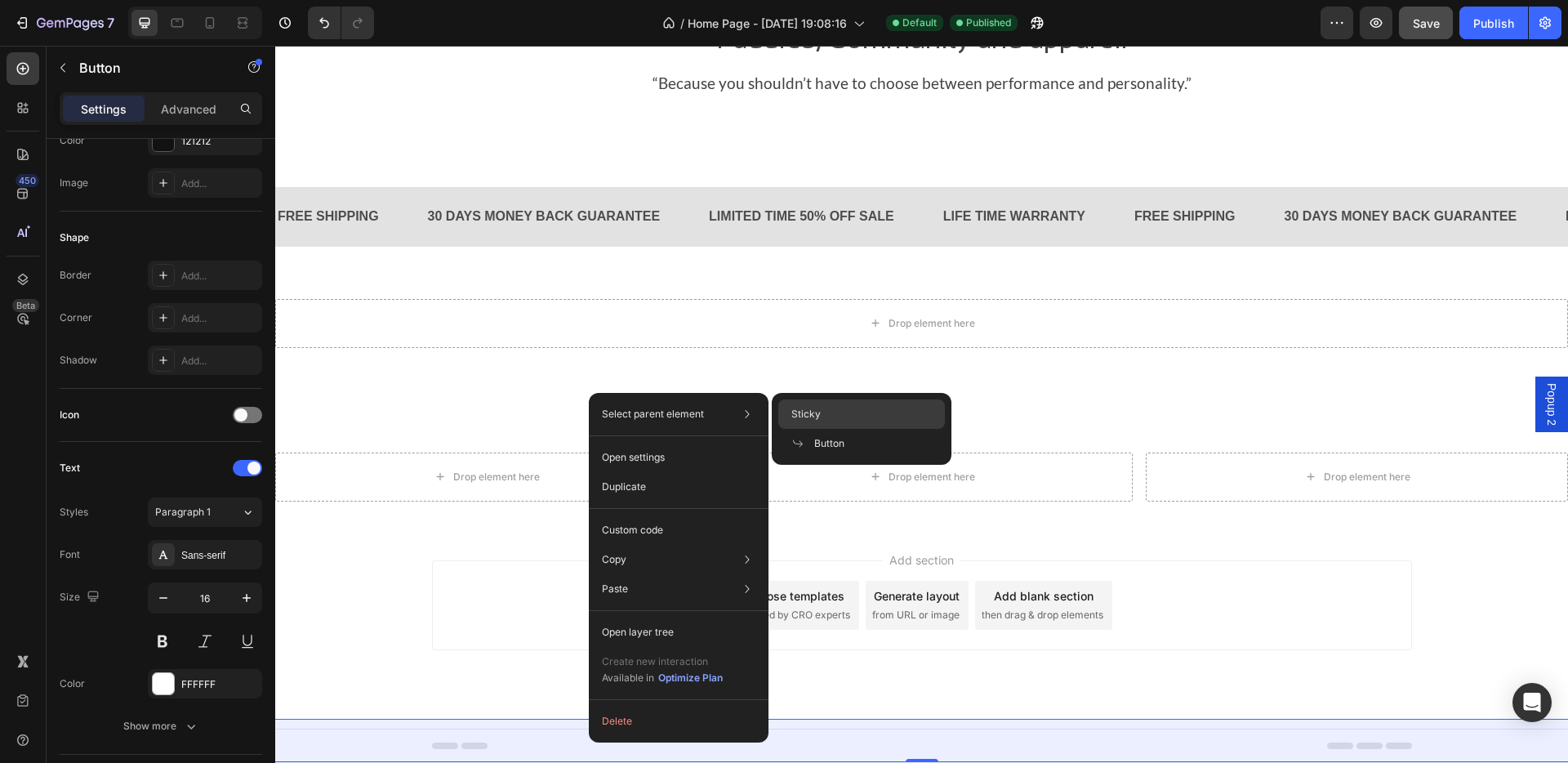
click at [826, 429] on div "Sticky" at bounding box center [862, 444] width 167 height 29
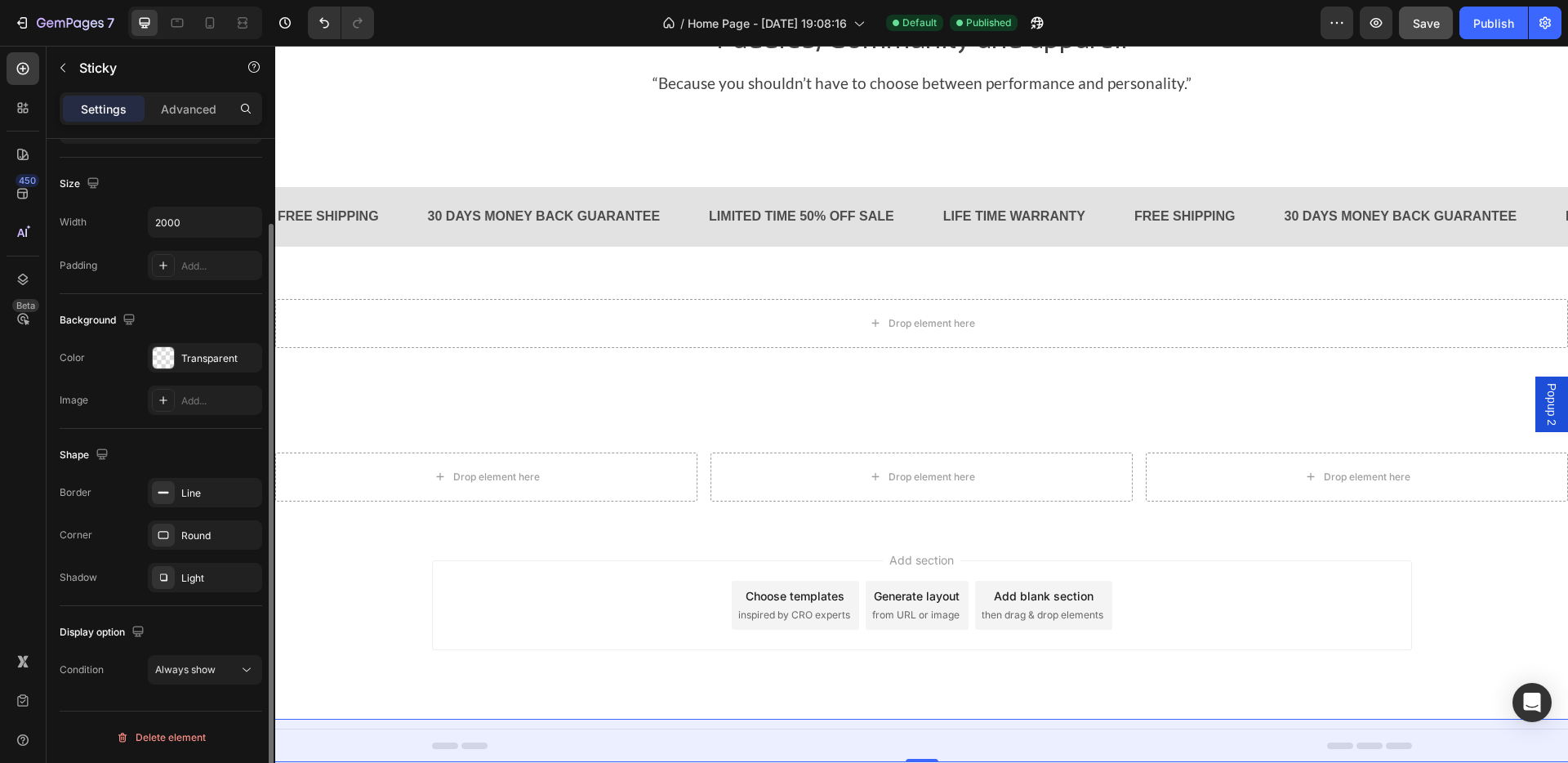
scroll to position [0, 0]
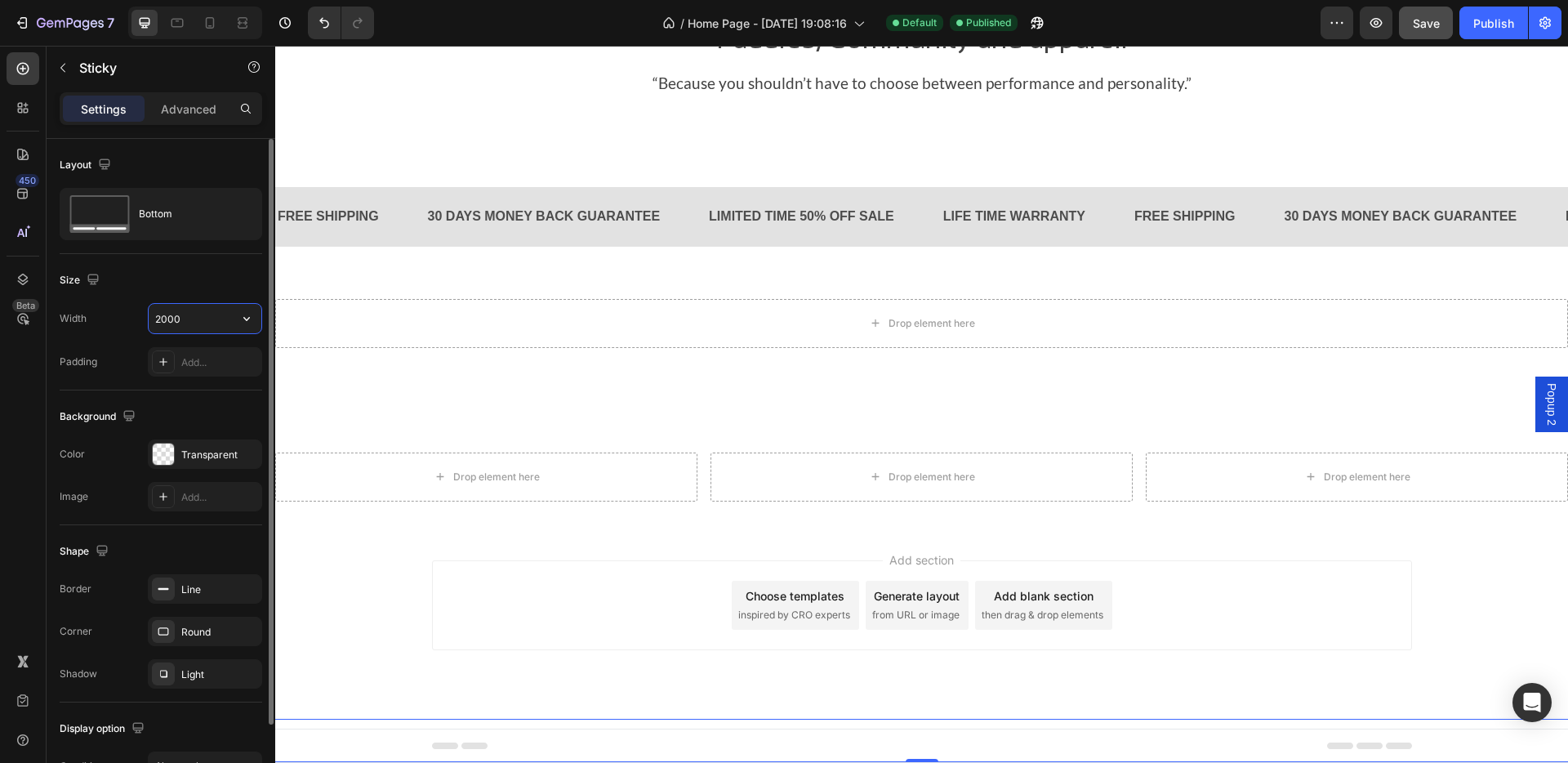
click at [160, 318] on input "2000" at bounding box center [205, 318] width 112 height 29
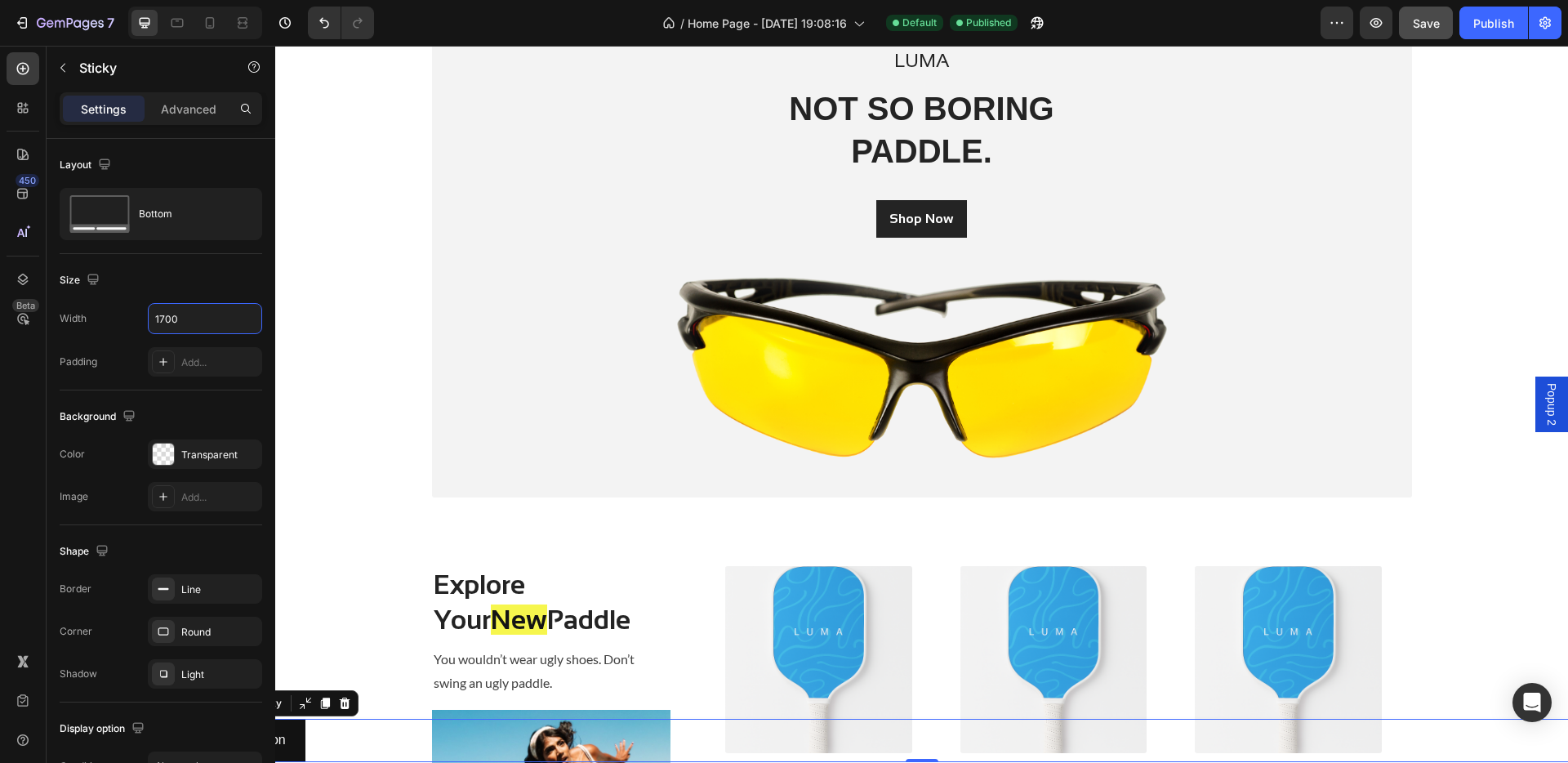
scroll to position [152, 0]
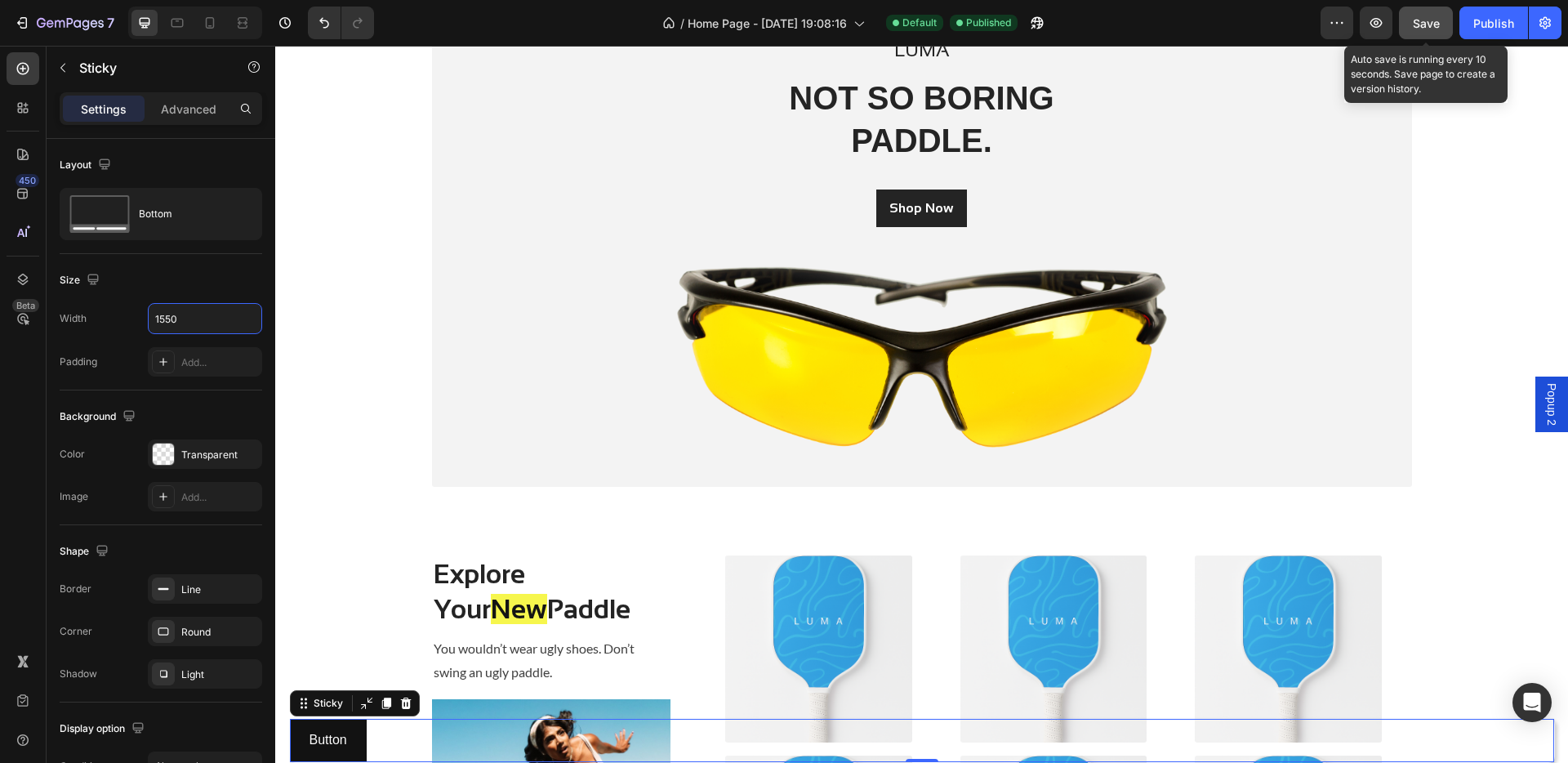
click at [1233, 17] on button "Save" at bounding box center [1425, 23] width 54 height 33
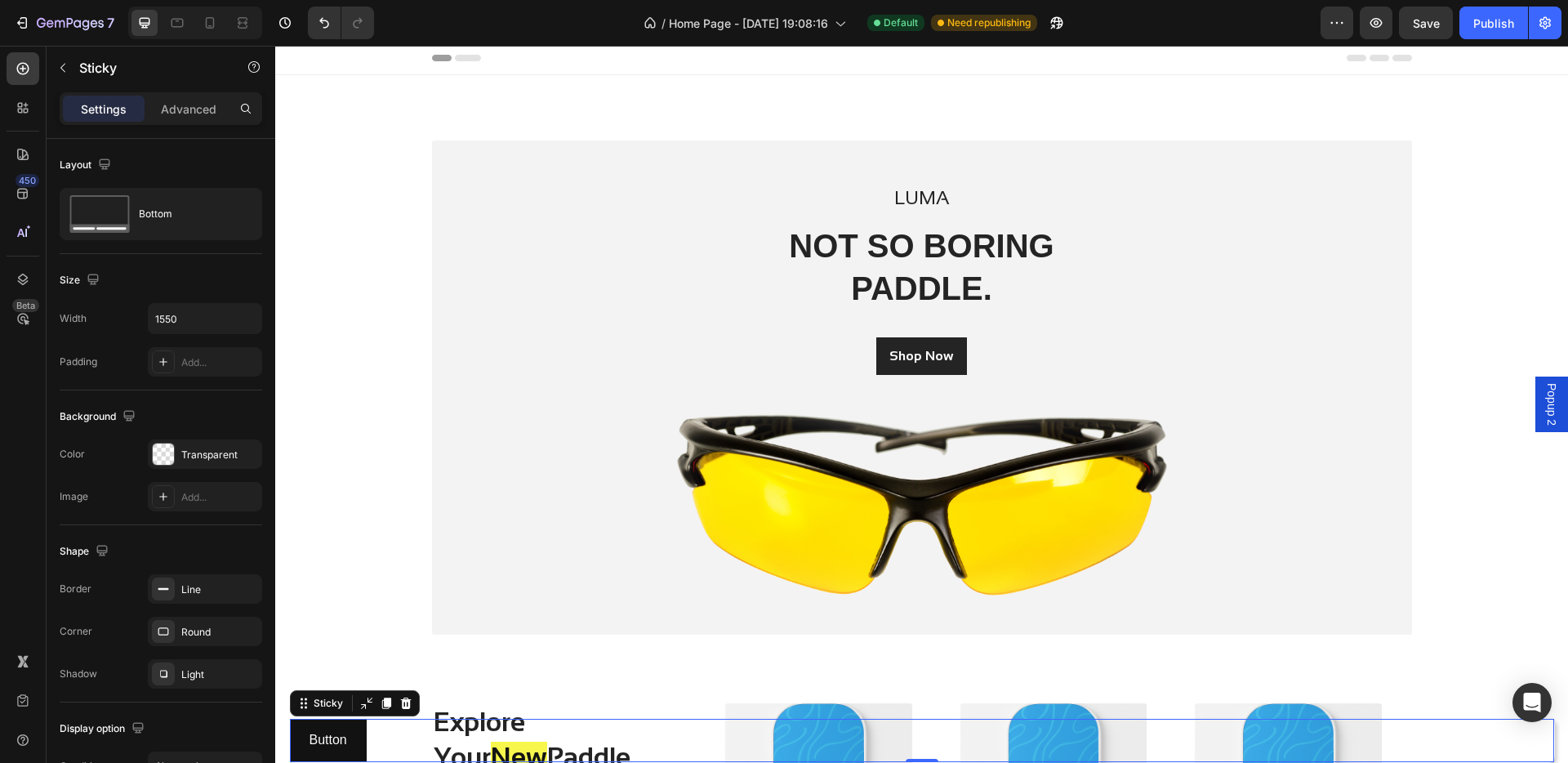
scroll to position [0, 0]
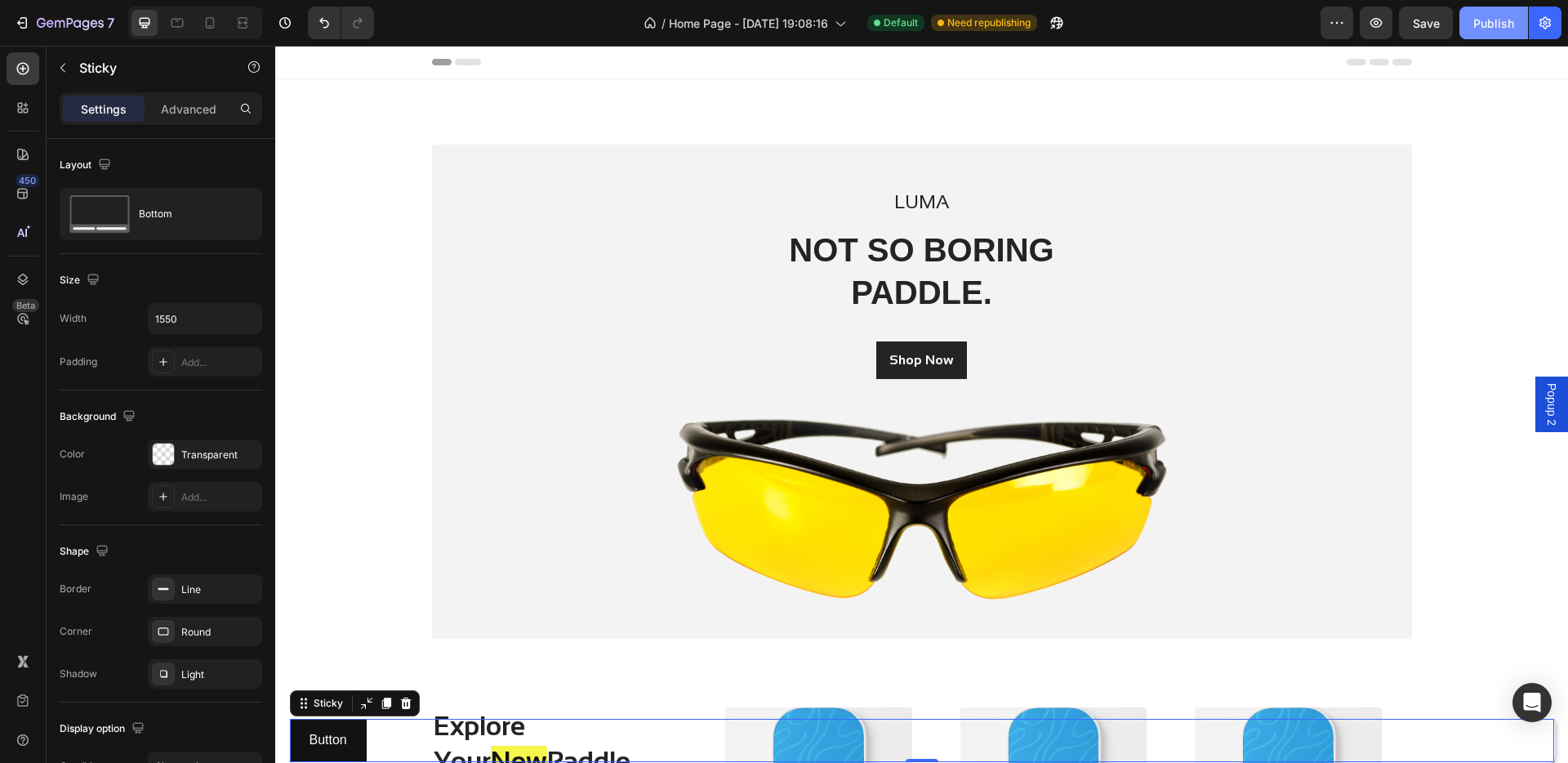
click at [1233, 20] on button "Publish" at bounding box center [1494, 23] width 69 height 33
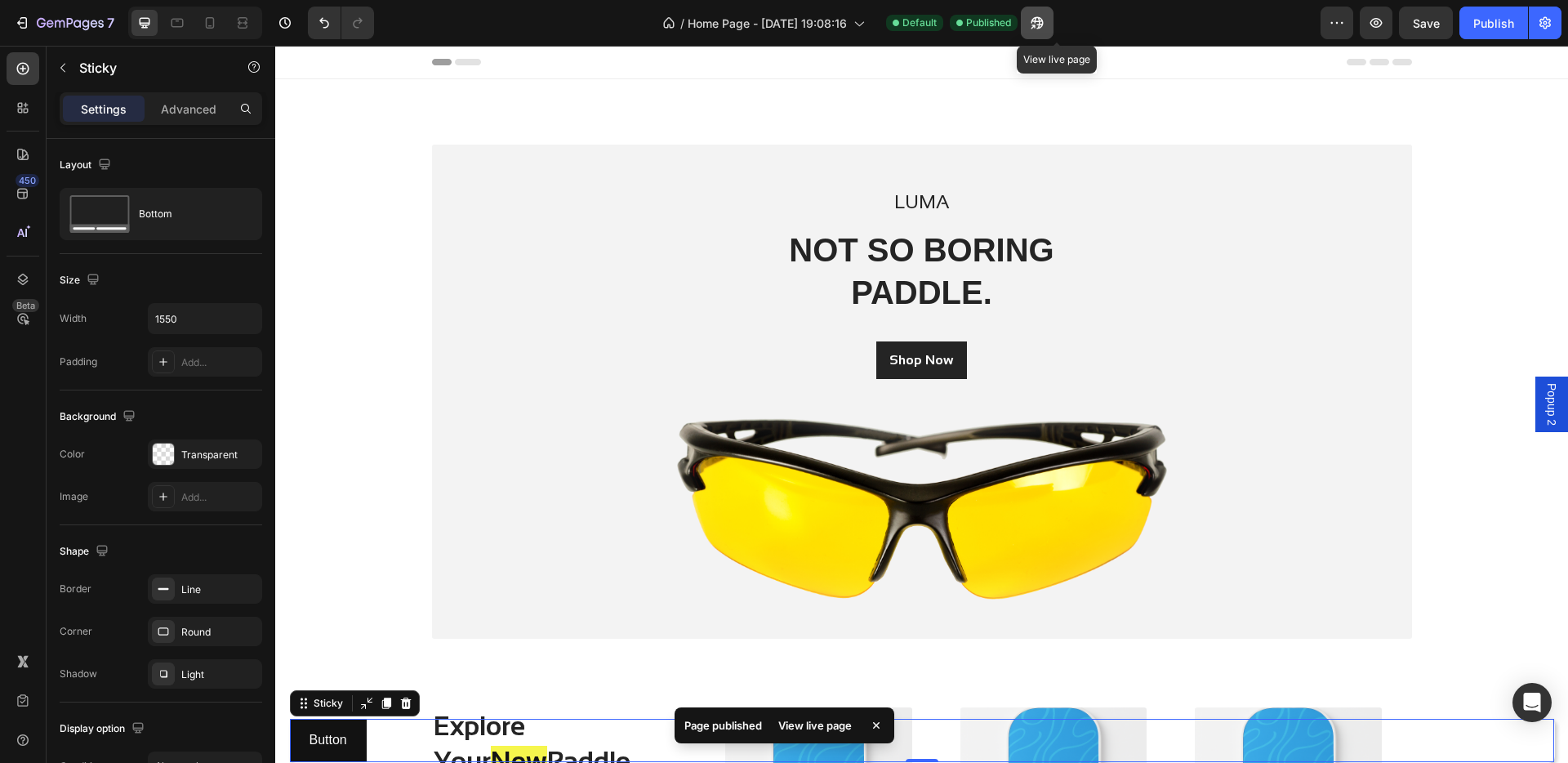
click at [1047, 19] on button "button" at bounding box center [1037, 23] width 33 height 33
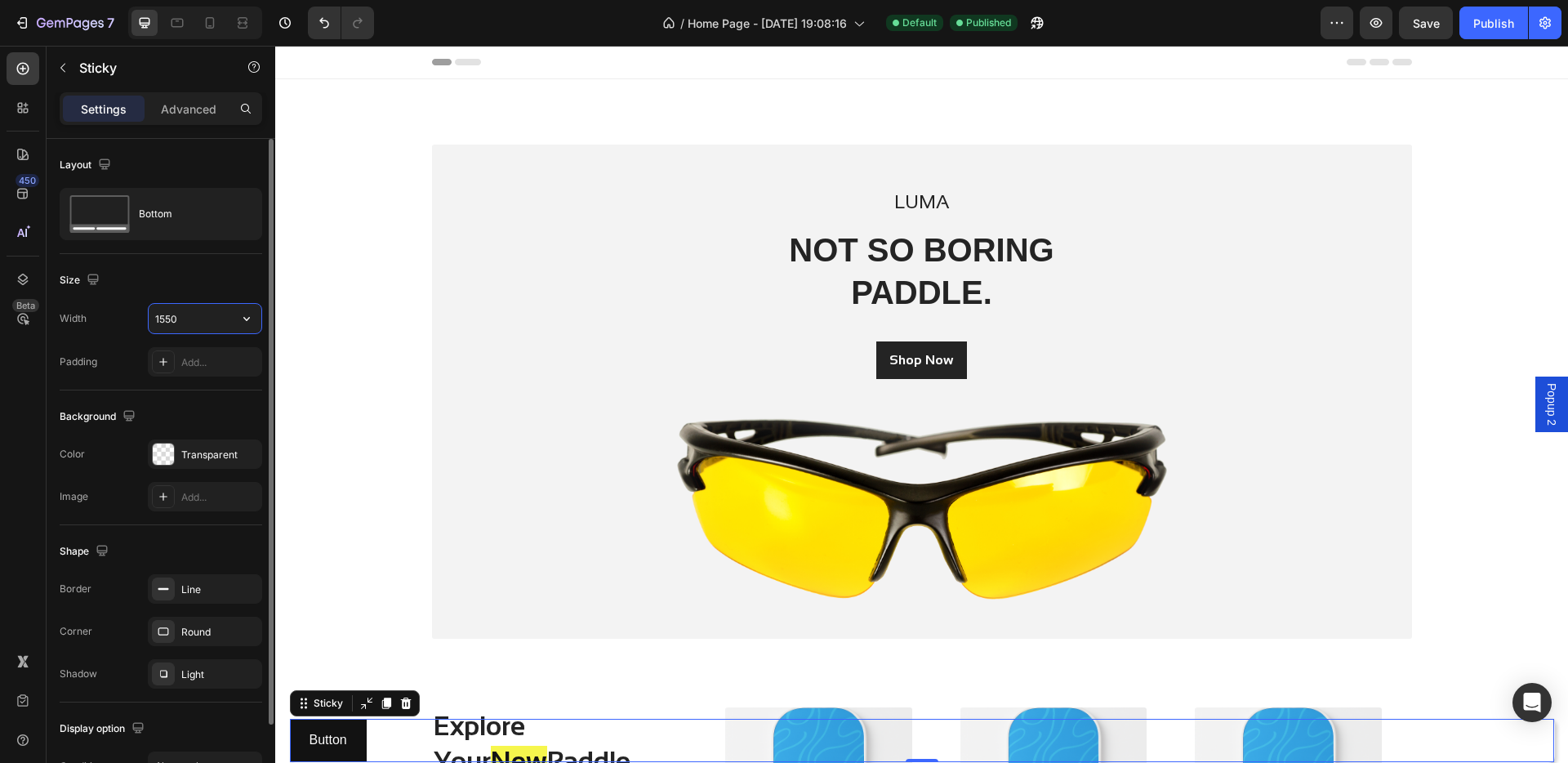
click at [164, 318] on input "1550" at bounding box center [205, 318] width 112 height 29
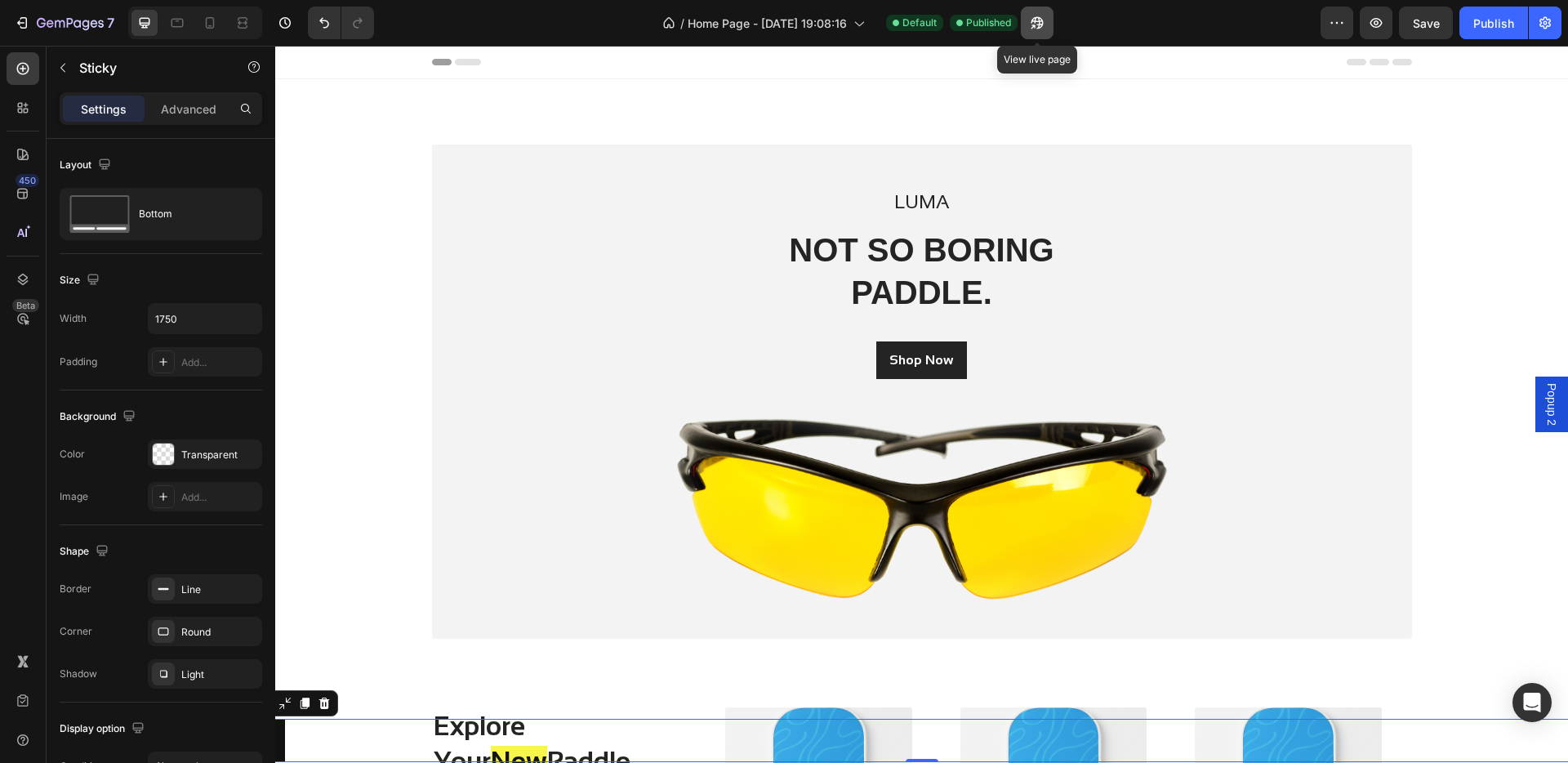
click at [1036, 28] on icon "button" at bounding box center [1033, 26] width 5 height 5
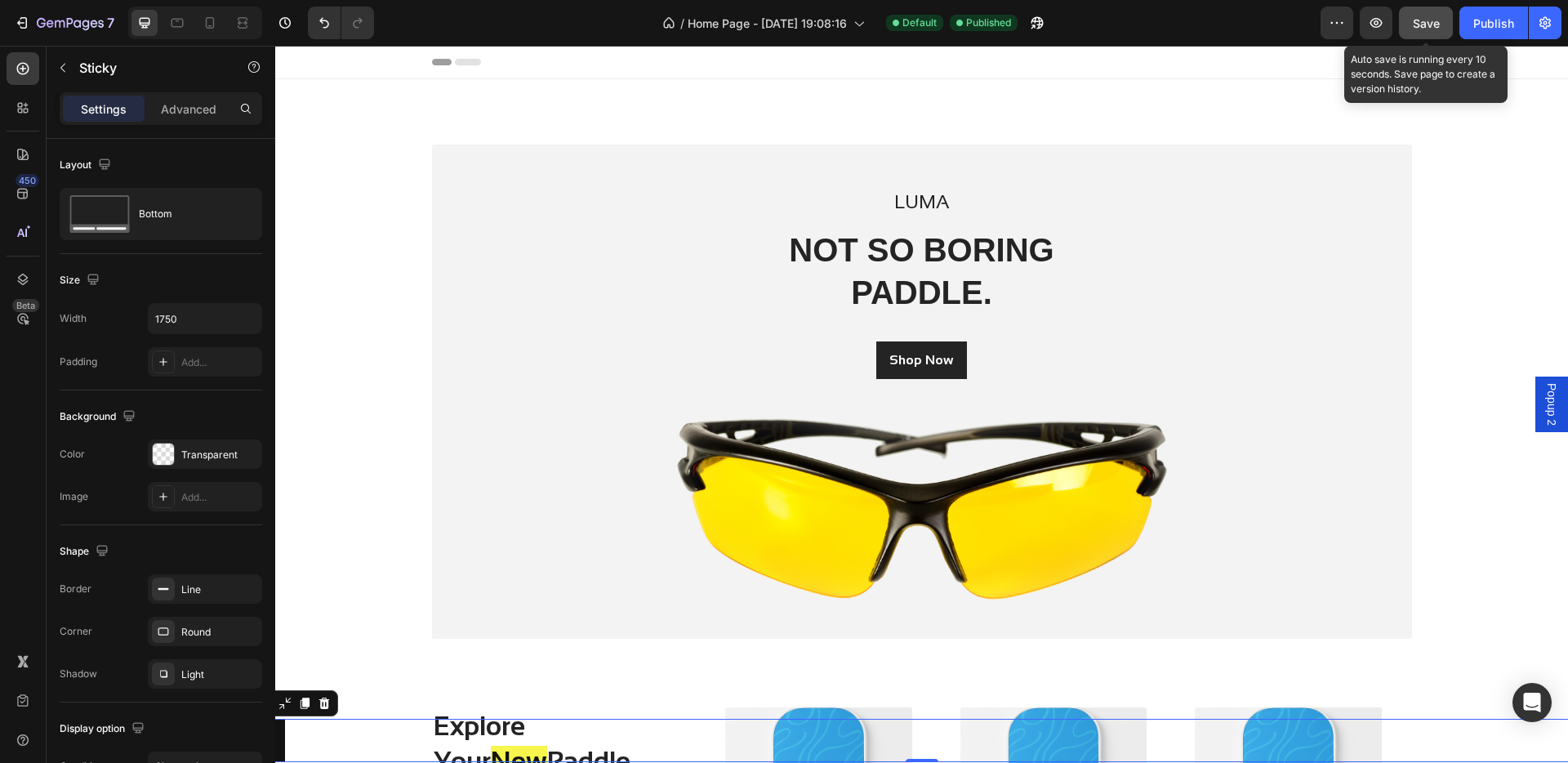
click at [1233, 15] on button "Save" at bounding box center [1425, 23] width 54 height 33
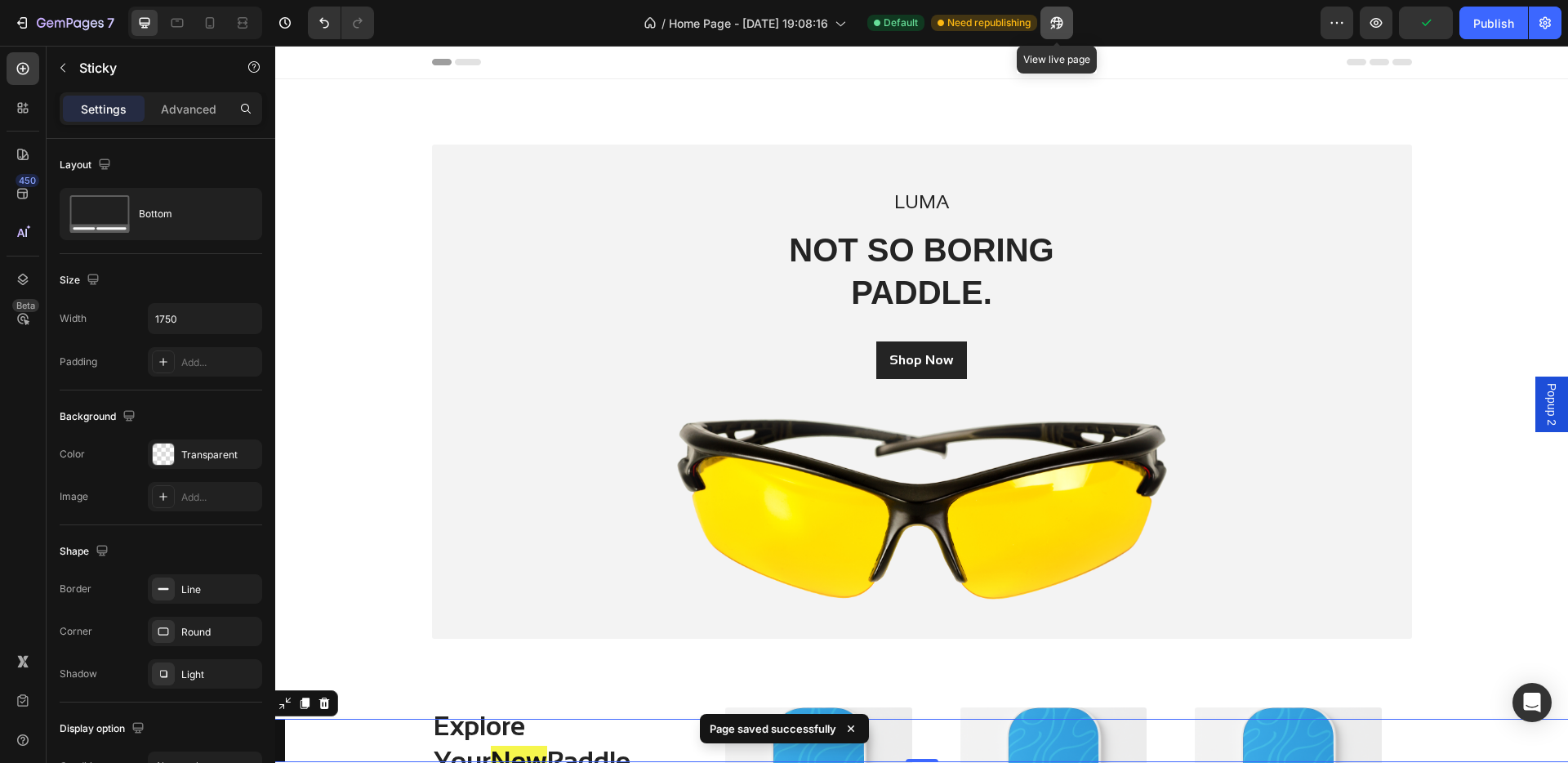
click at [1048, 17] on icon "button" at bounding box center [1057, 23] width 16 height 16
click at [1233, 16] on div "Publish" at bounding box center [1493, 23] width 41 height 17
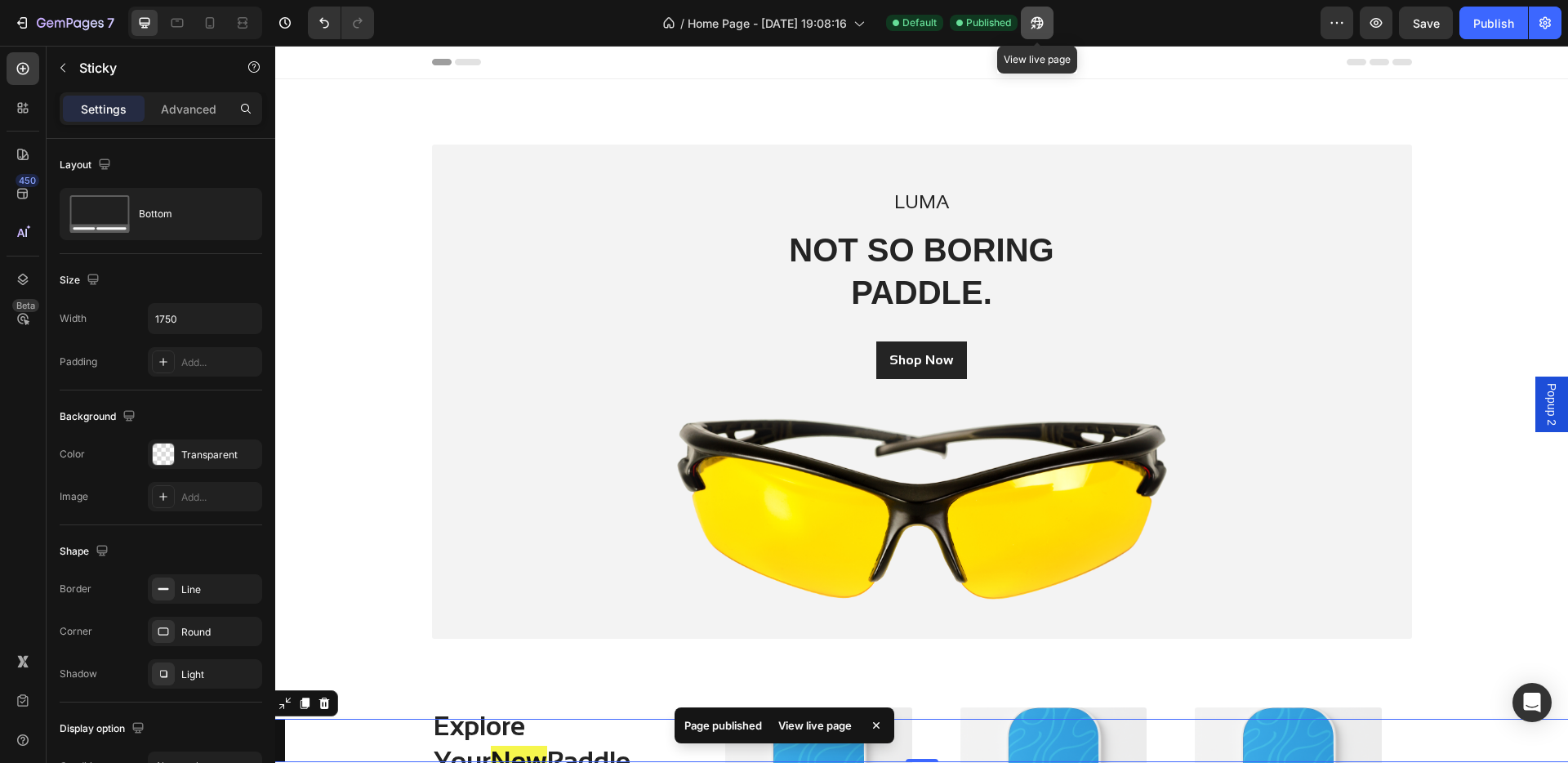
click at [1033, 24] on icon "button" at bounding box center [1033, 26] width 5 height 5
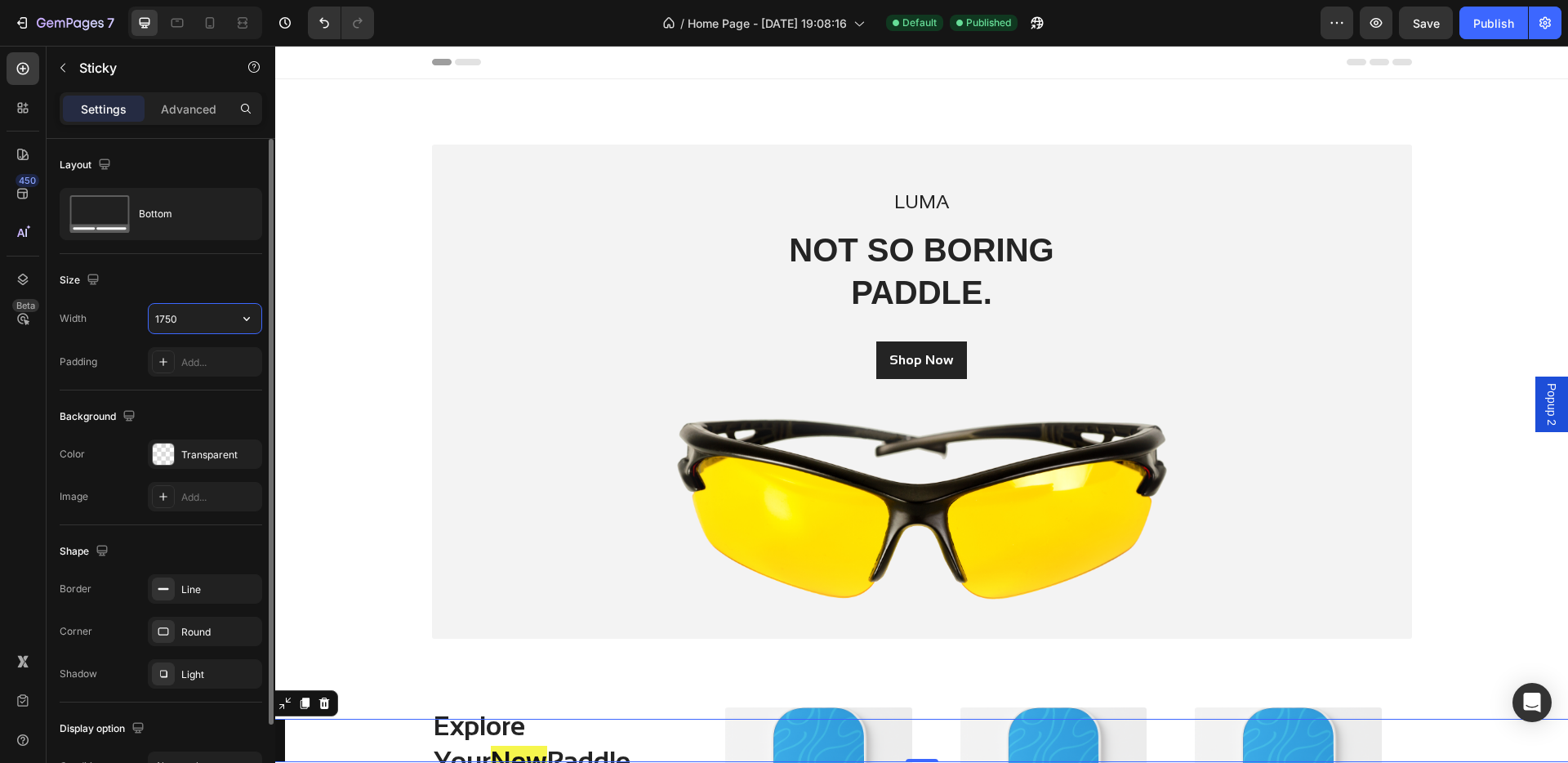
click at [161, 319] on input "1750" at bounding box center [205, 318] width 112 height 29
type input "1850"
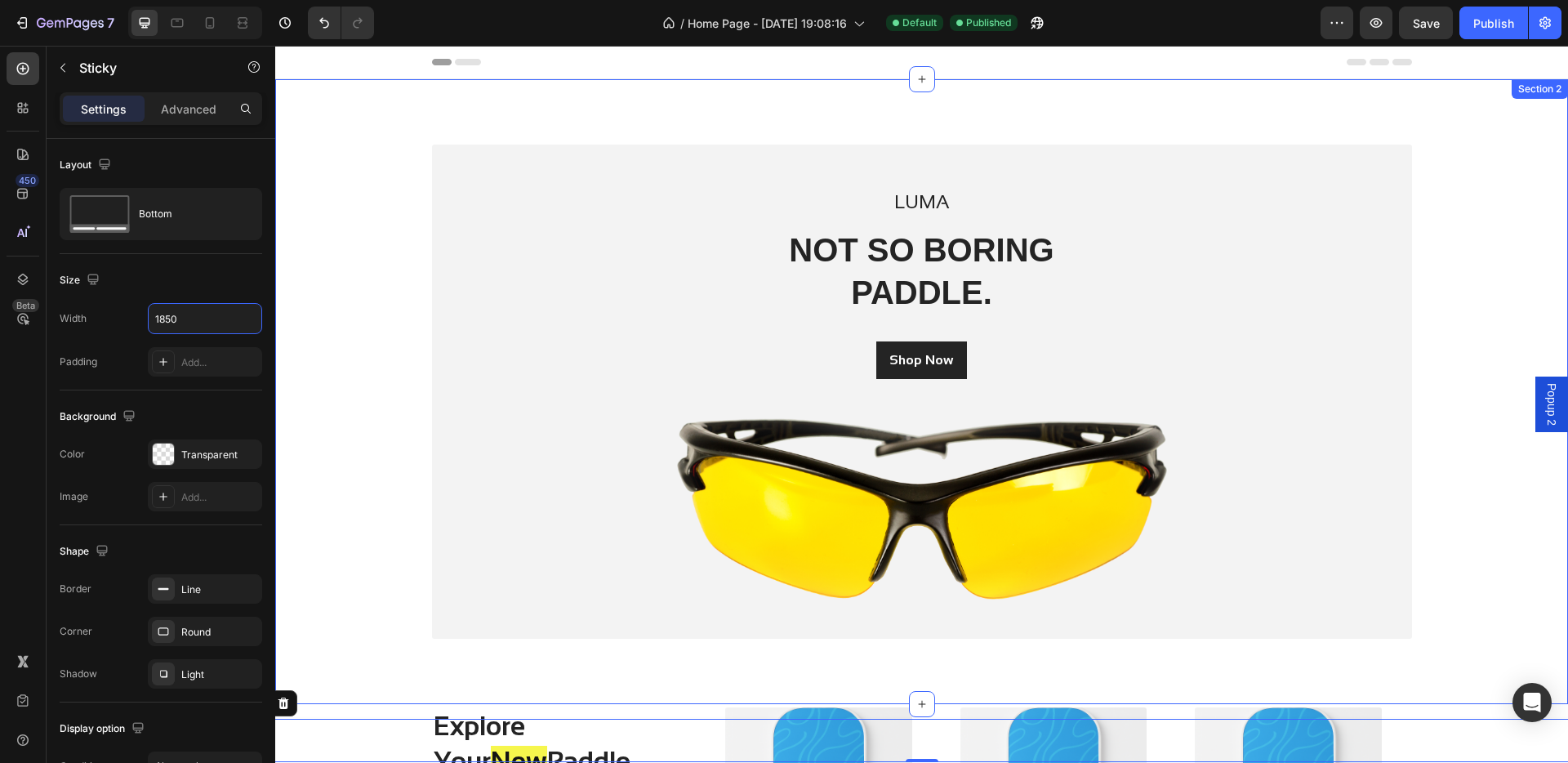
click at [297, 282] on div "LUMA Text block NOT SO BORING PADDLE. Heading Shop Now Button Image Row Row" at bounding box center [921, 391] width 1268 height 494
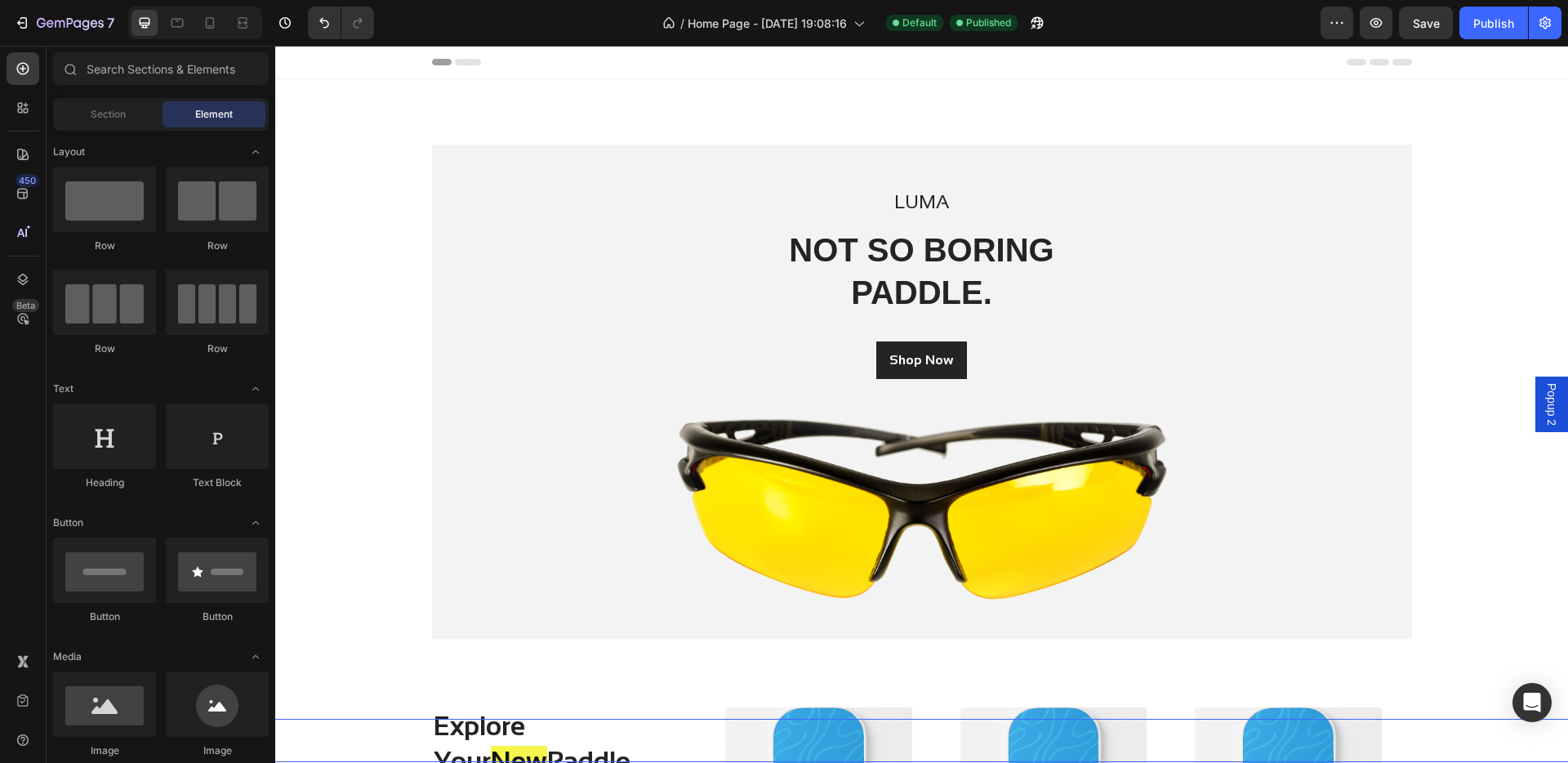
click at [577, 629] on div "Button Button" at bounding box center [922, 740] width 1509 height 44
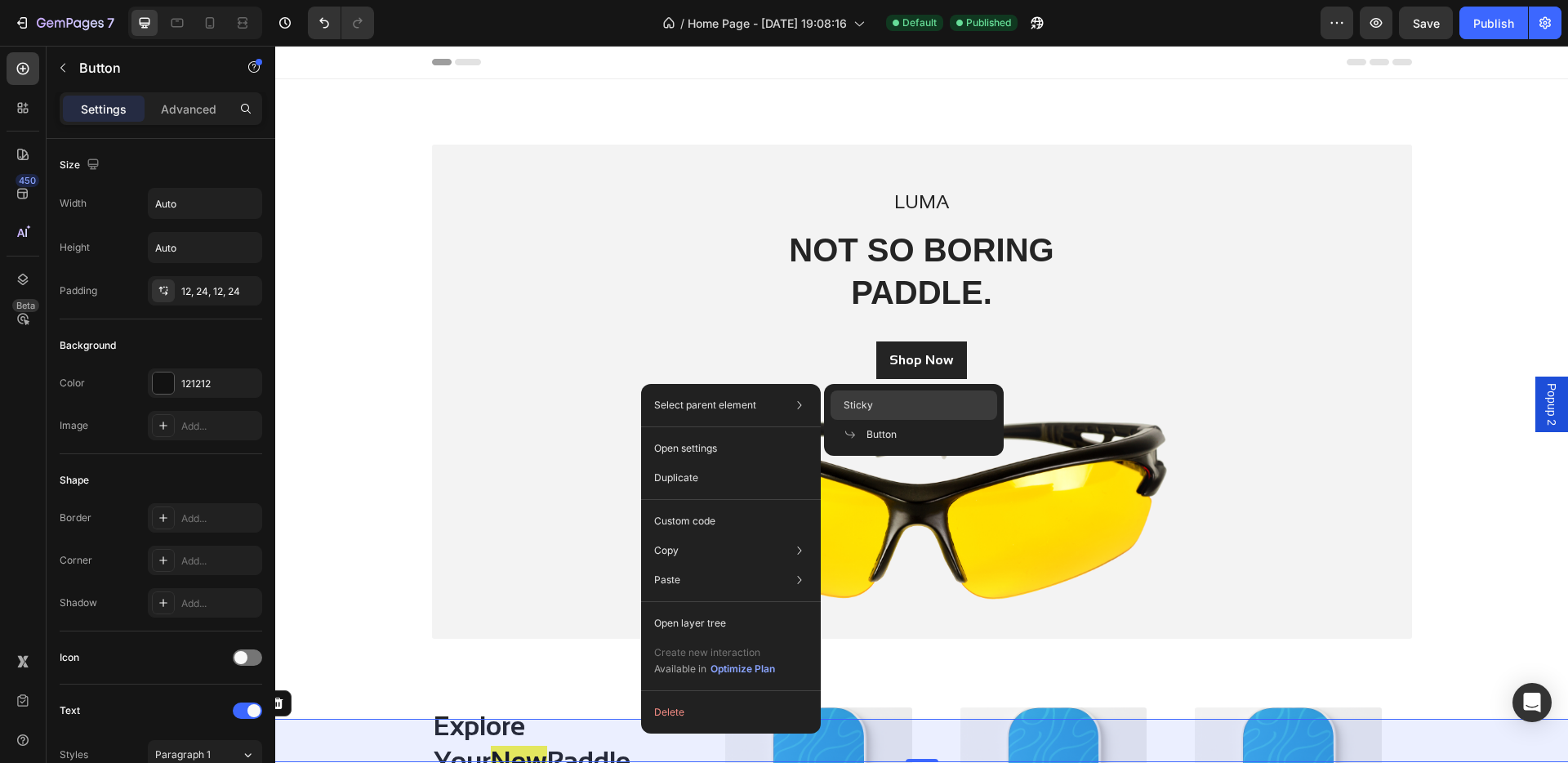
click at [864, 399] on span "Sticky" at bounding box center [858, 405] width 29 height 15
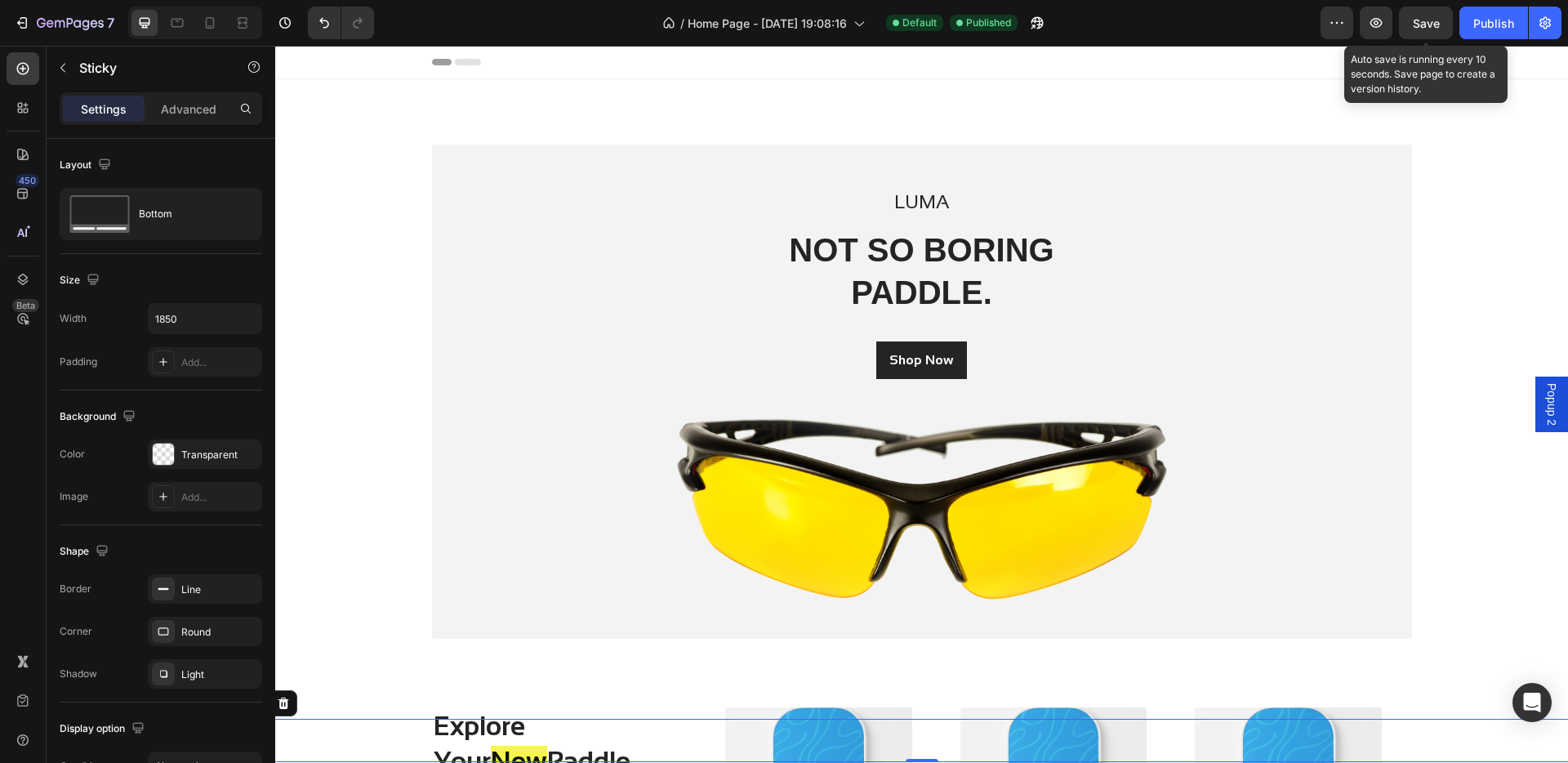
click at [1233, 26] on span "Save" at bounding box center [1427, 23] width 27 height 14
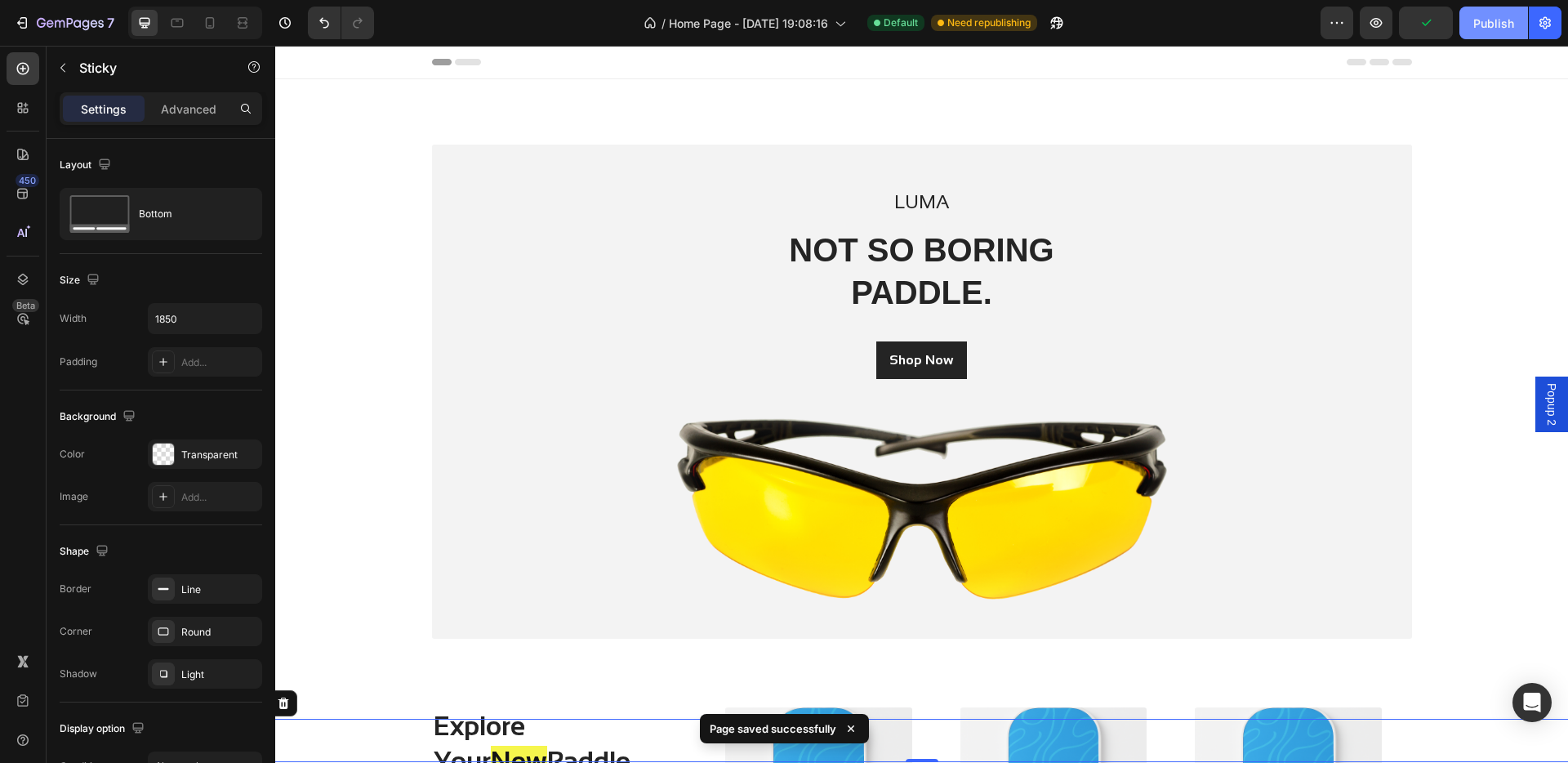
click at [1233, 25] on div "Publish" at bounding box center [1493, 23] width 41 height 17
click at [1058, 29] on div "/ Home Page - [DATE] 19:08:16 Default Published" at bounding box center [853, 23] width 933 height 33
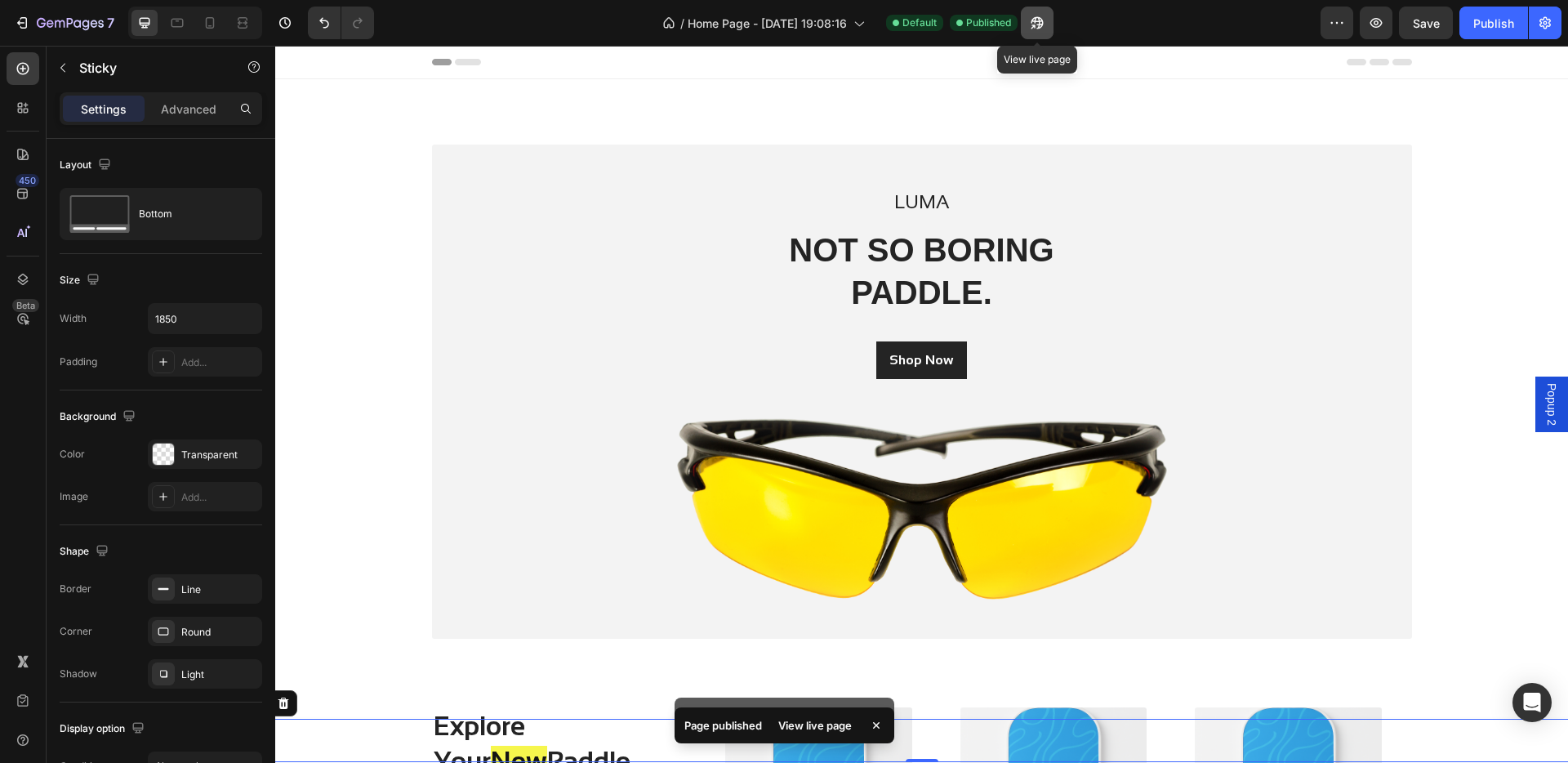
click at [1037, 25] on icon "button" at bounding box center [1037, 23] width 16 height 16
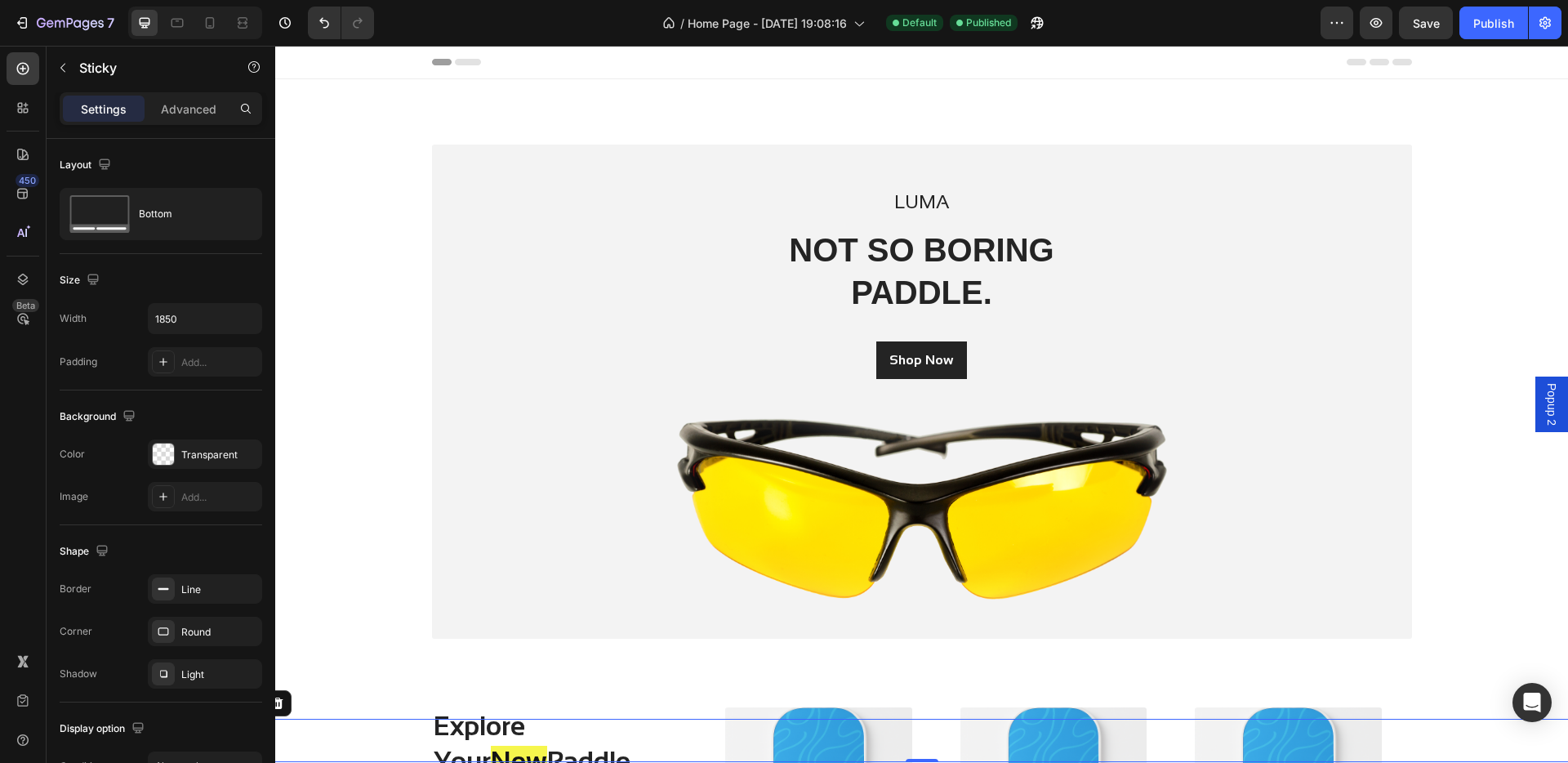
click at [407, 629] on div "Button Button 0" at bounding box center [922, 740] width 1509 height 44
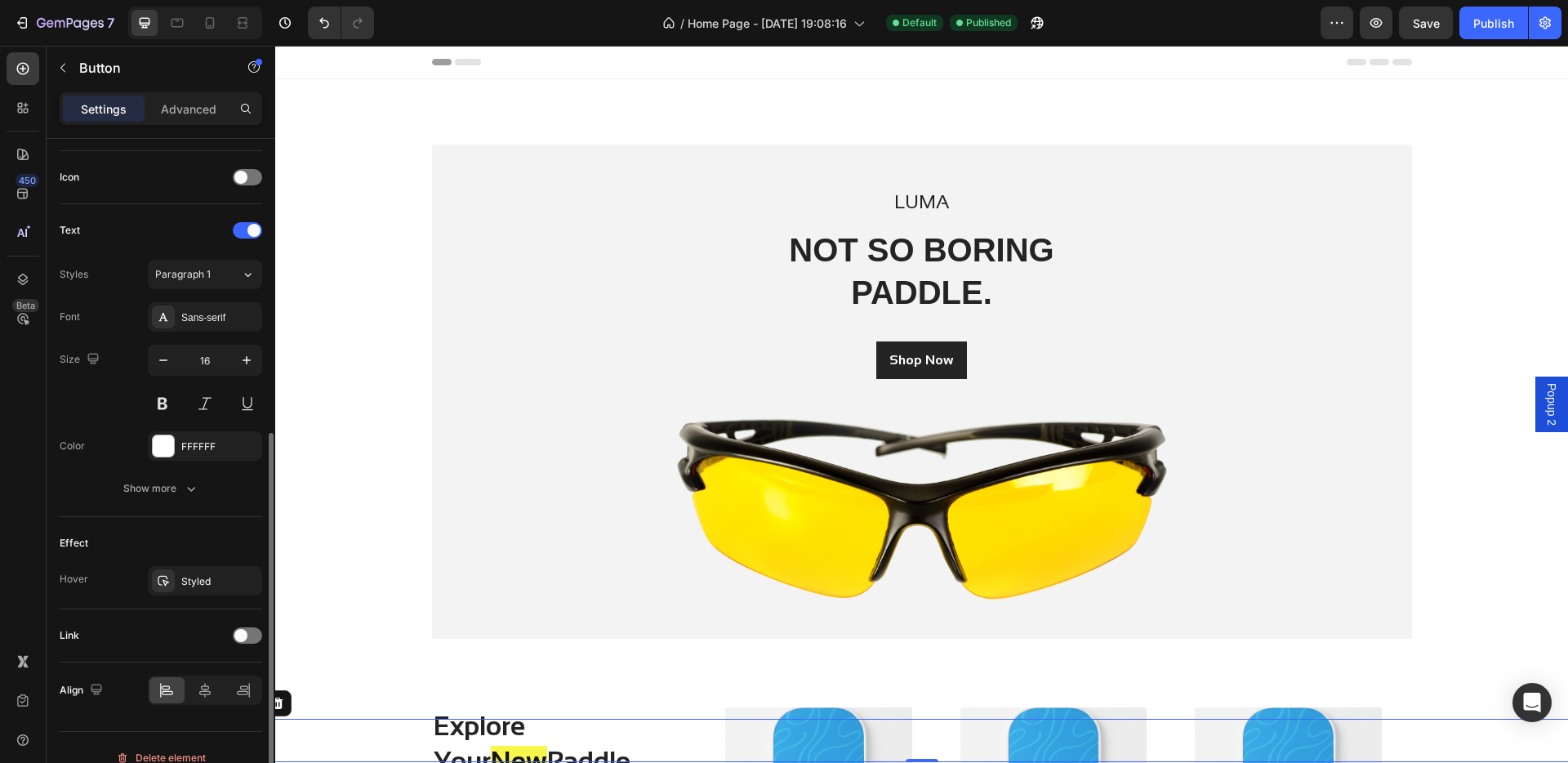
scroll to position [501, 0]
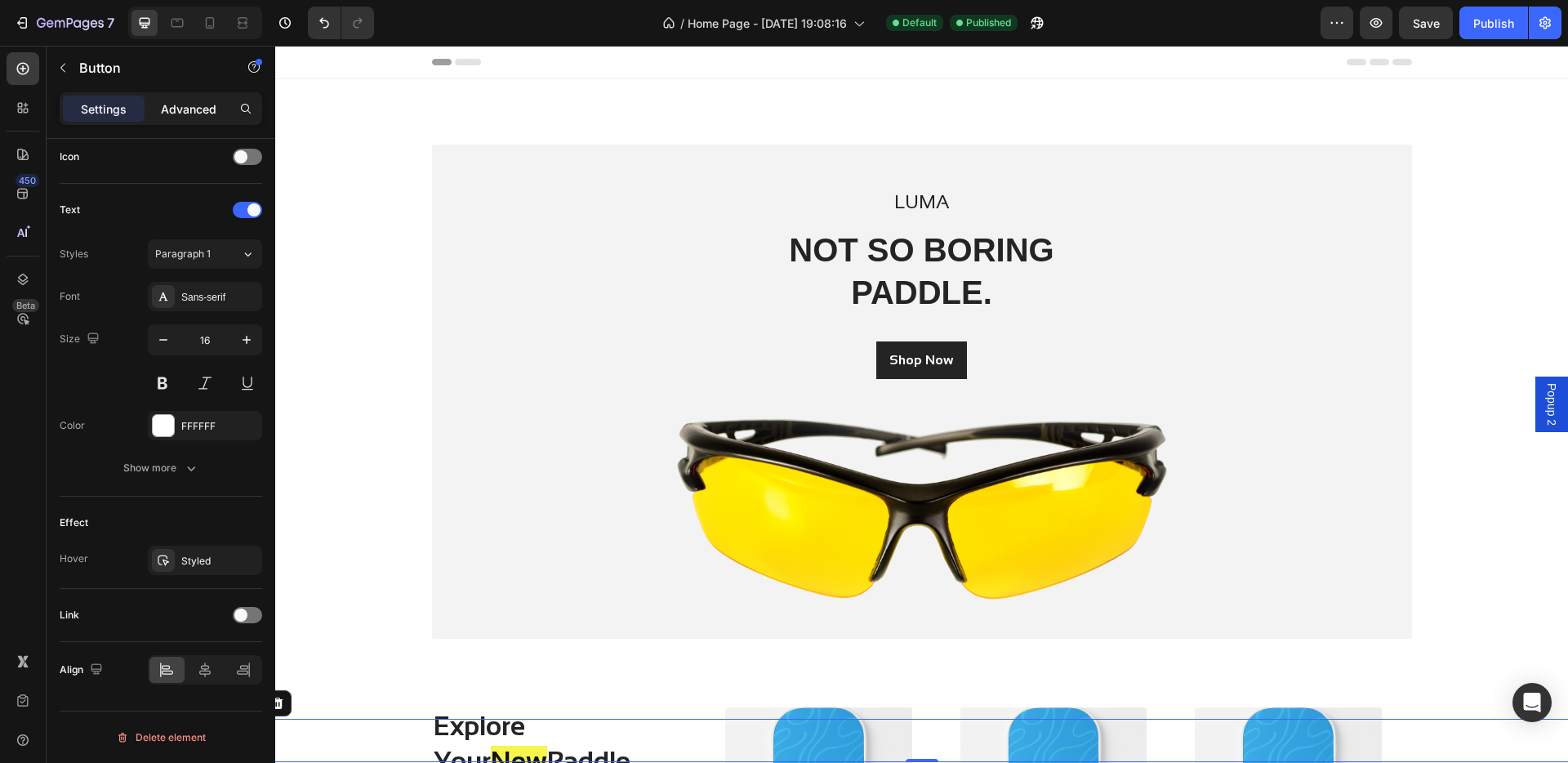
click at [188, 113] on p "Advanced" at bounding box center [188, 109] width 55 height 17
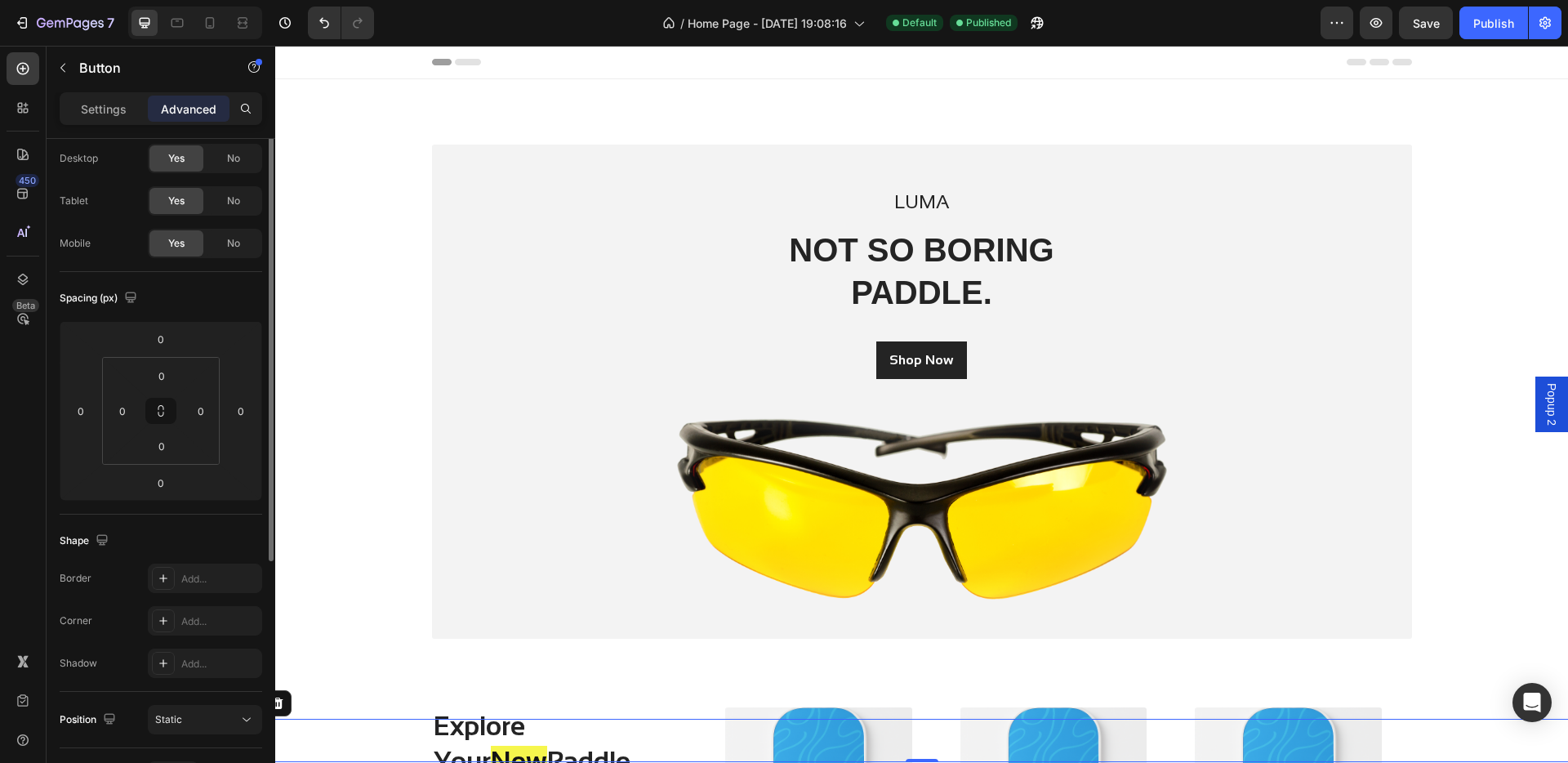
scroll to position [0, 0]
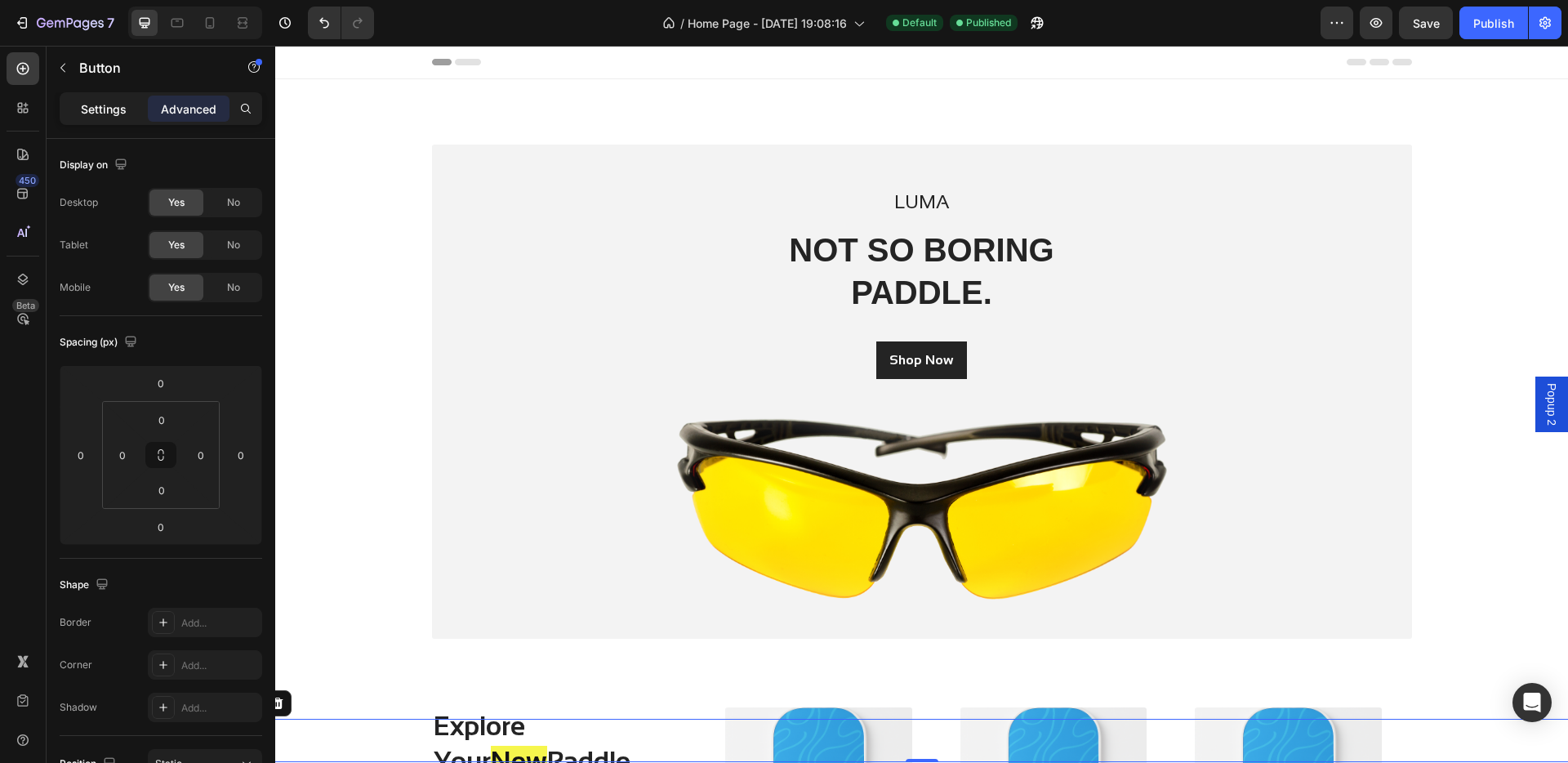
click at [115, 110] on p "Settings" at bounding box center [103, 109] width 45 height 17
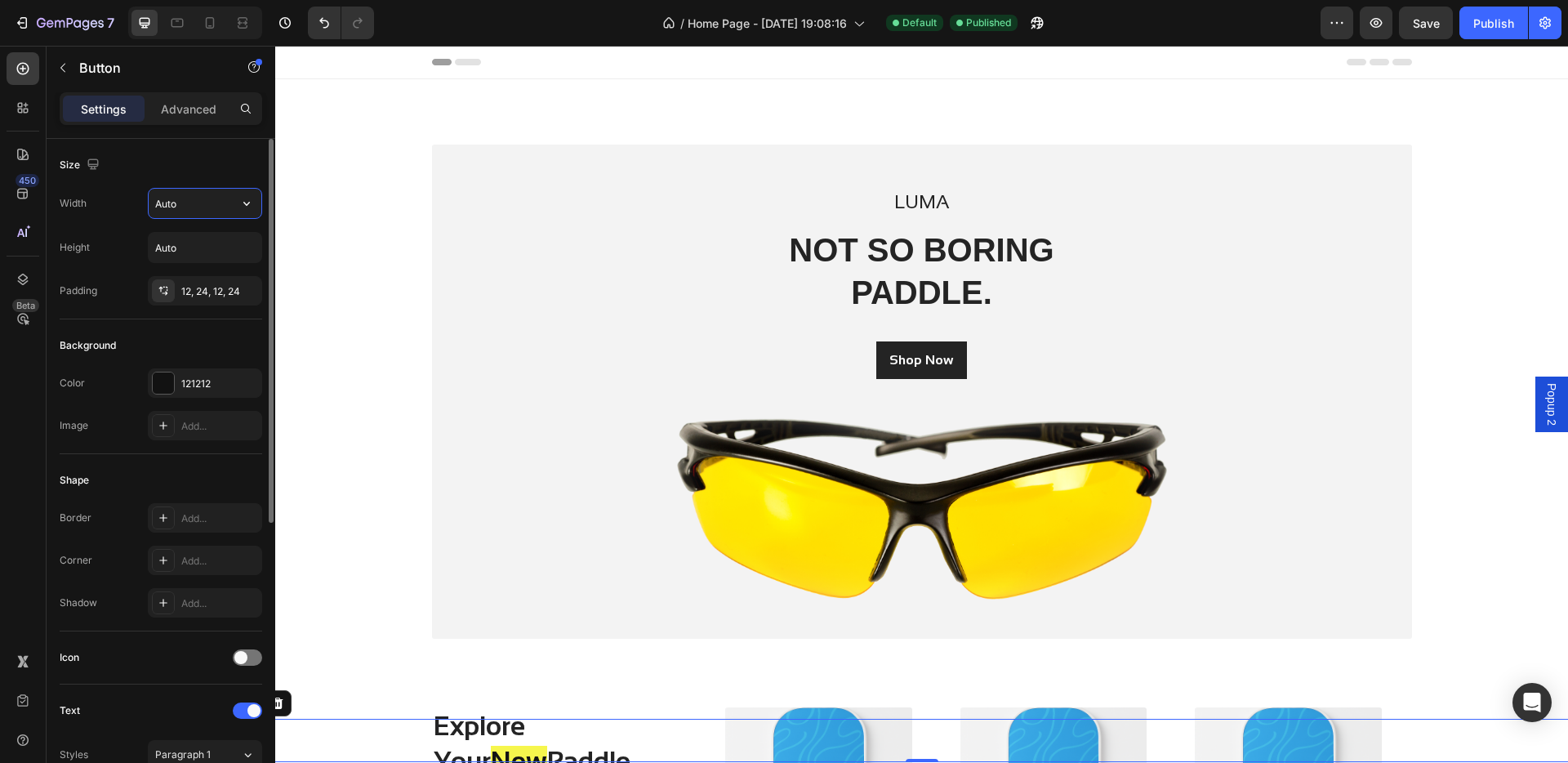
click at [192, 217] on input "Auto" at bounding box center [205, 203] width 112 height 29
click at [247, 209] on icon "button" at bounding box center [247, 203] width 16 height 16
click at [185, 204] on input "Auto" at bounding box center [205, 203] width 112 height 29
type input "A"
type input "100"
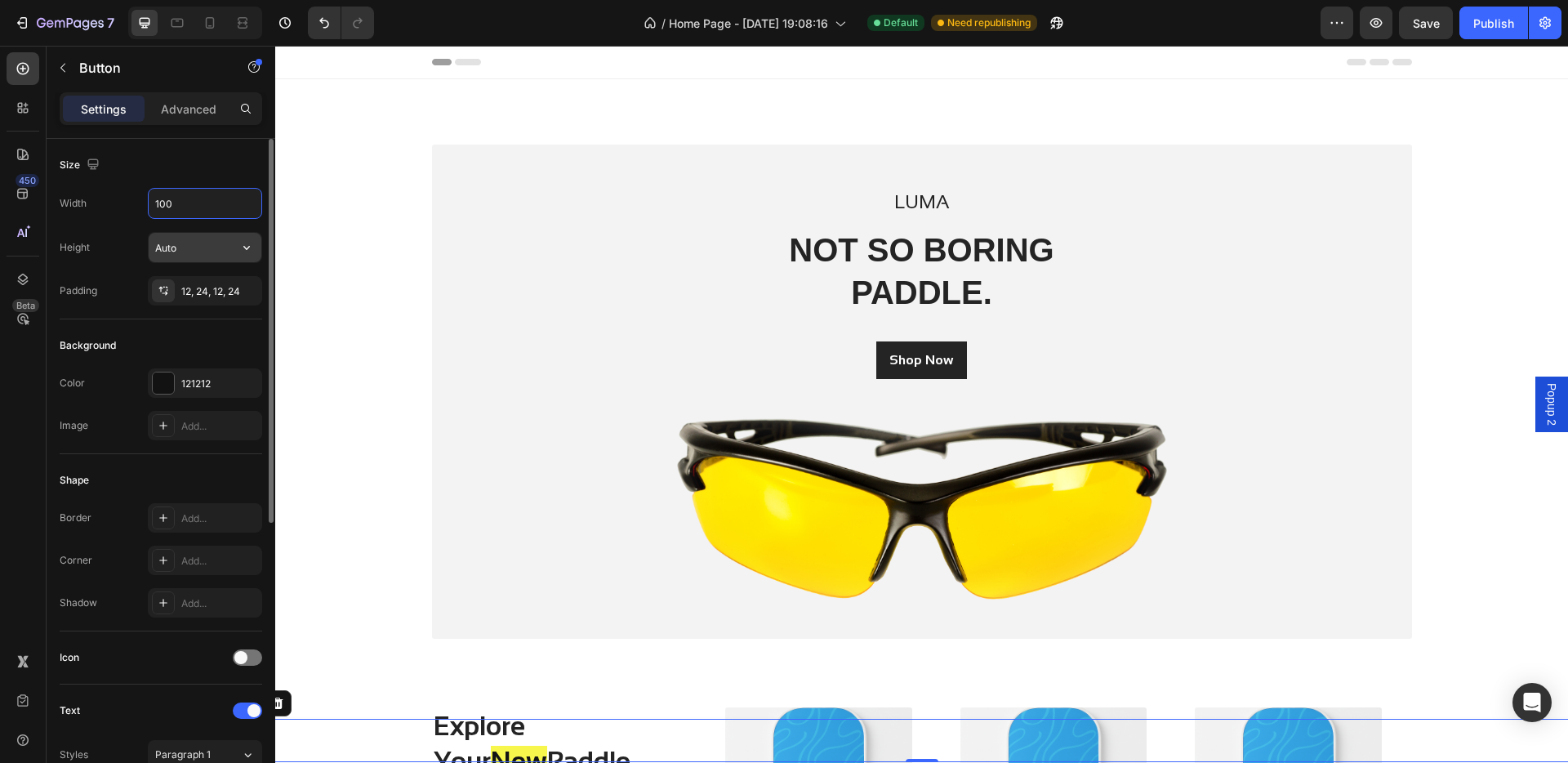
click at [198, 257] on input "Auto" at bounding box center [205, 248] width 112 height 29
type input "1"
type input "9"
type input "7"
type input "50"
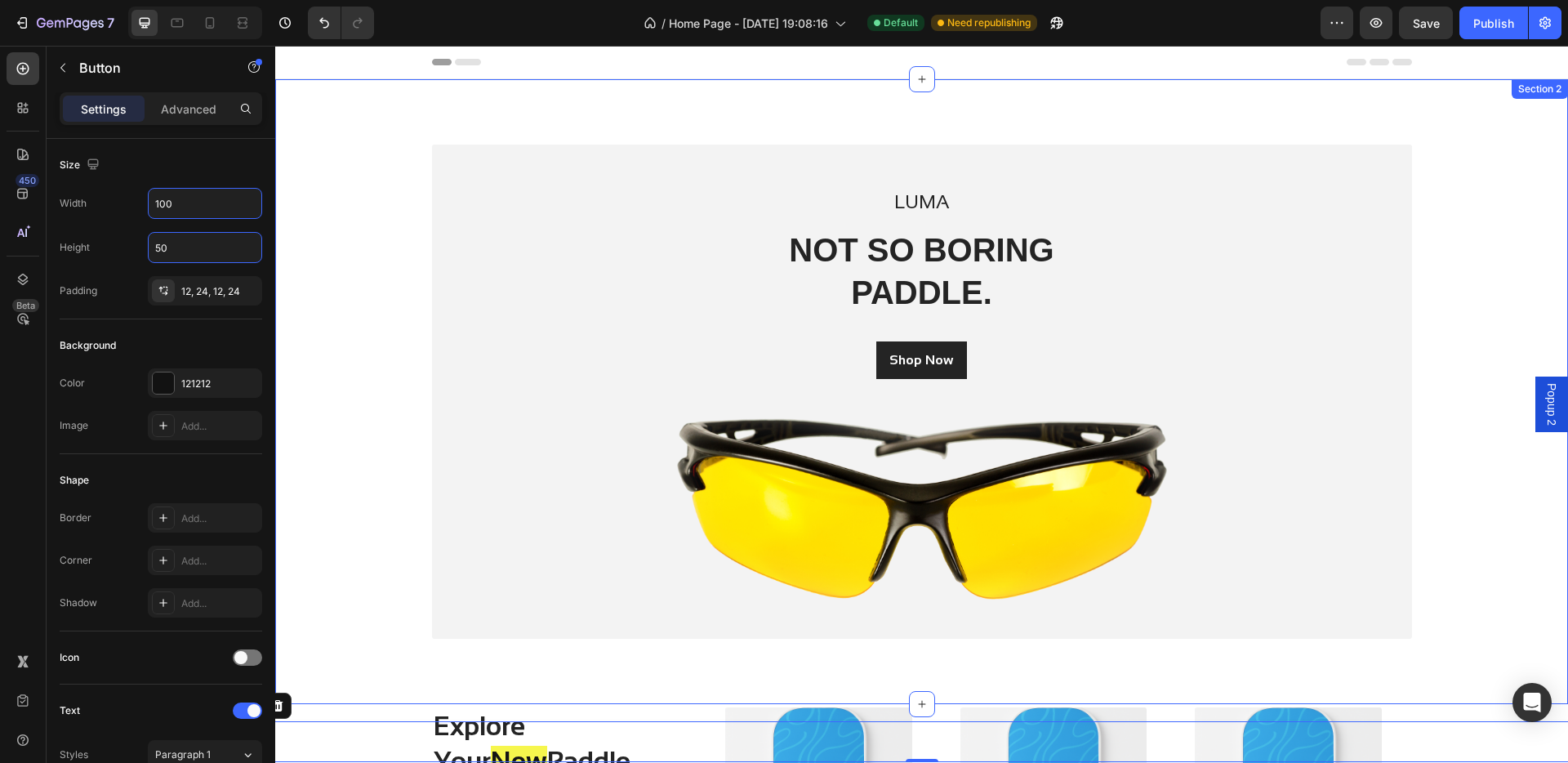
click at [354, 472] on div "LUMA Text block NOT SO BORING PADDLE. Heading Shop Now Button Image Row Row" at bounding box center [921, 391] width 1268 height 494
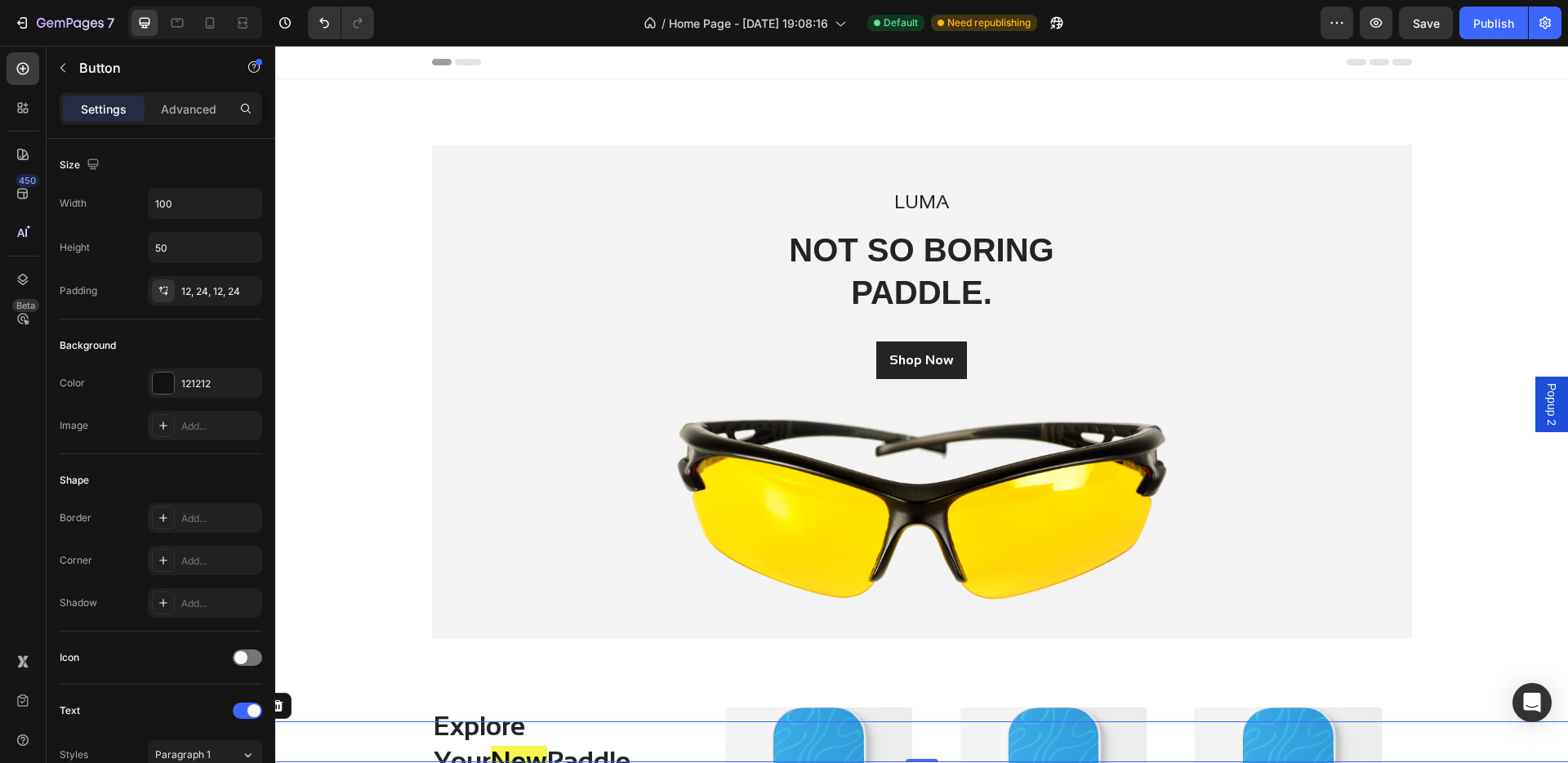
click at [392, 629] on div "Button Button 0" at bounding box center [922, 741] width 1509 height 41
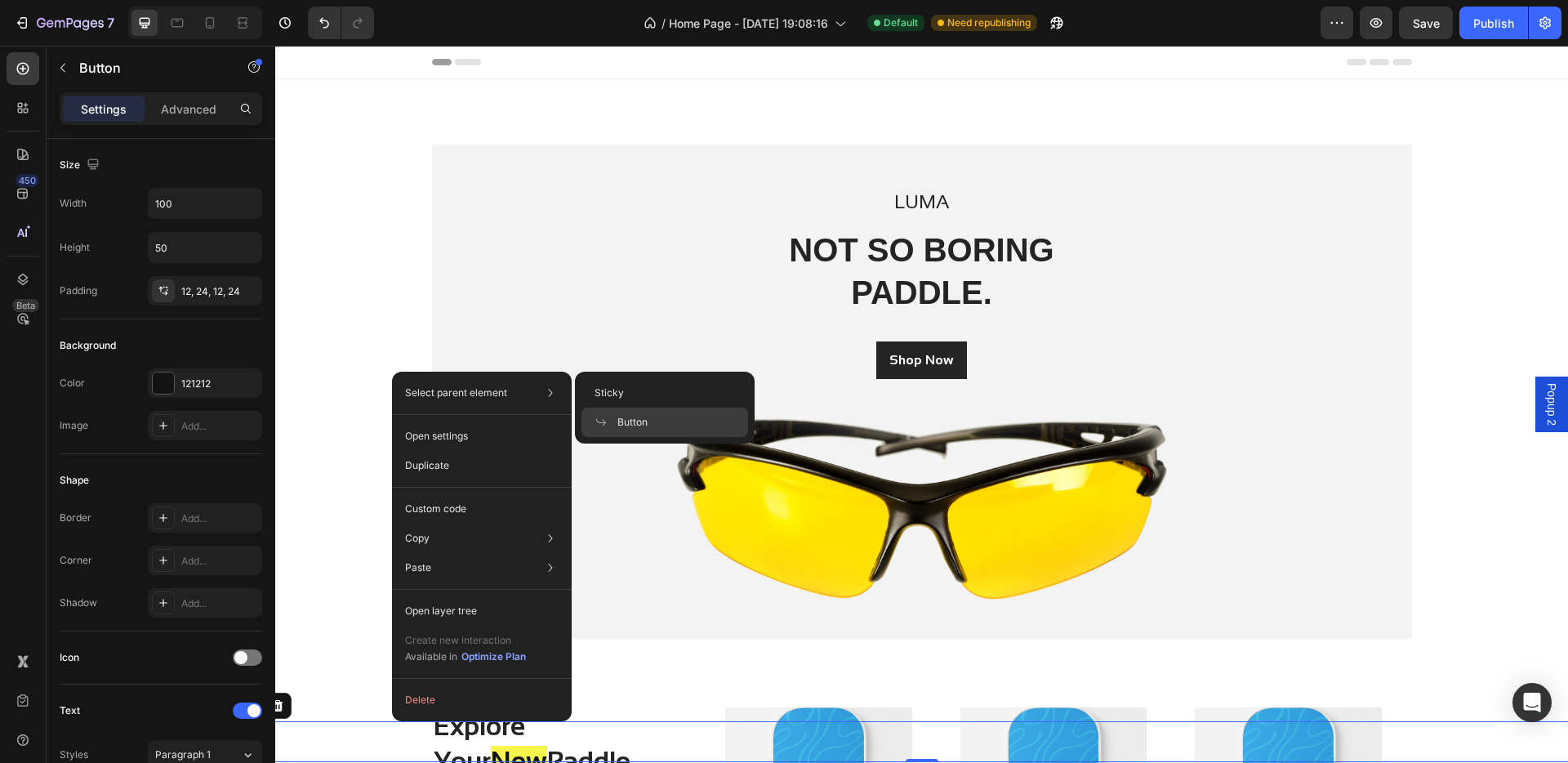
click at [517, 396] on div "Select parent element Sticky Button" at bounding box center [482, 393] width 167 height 29
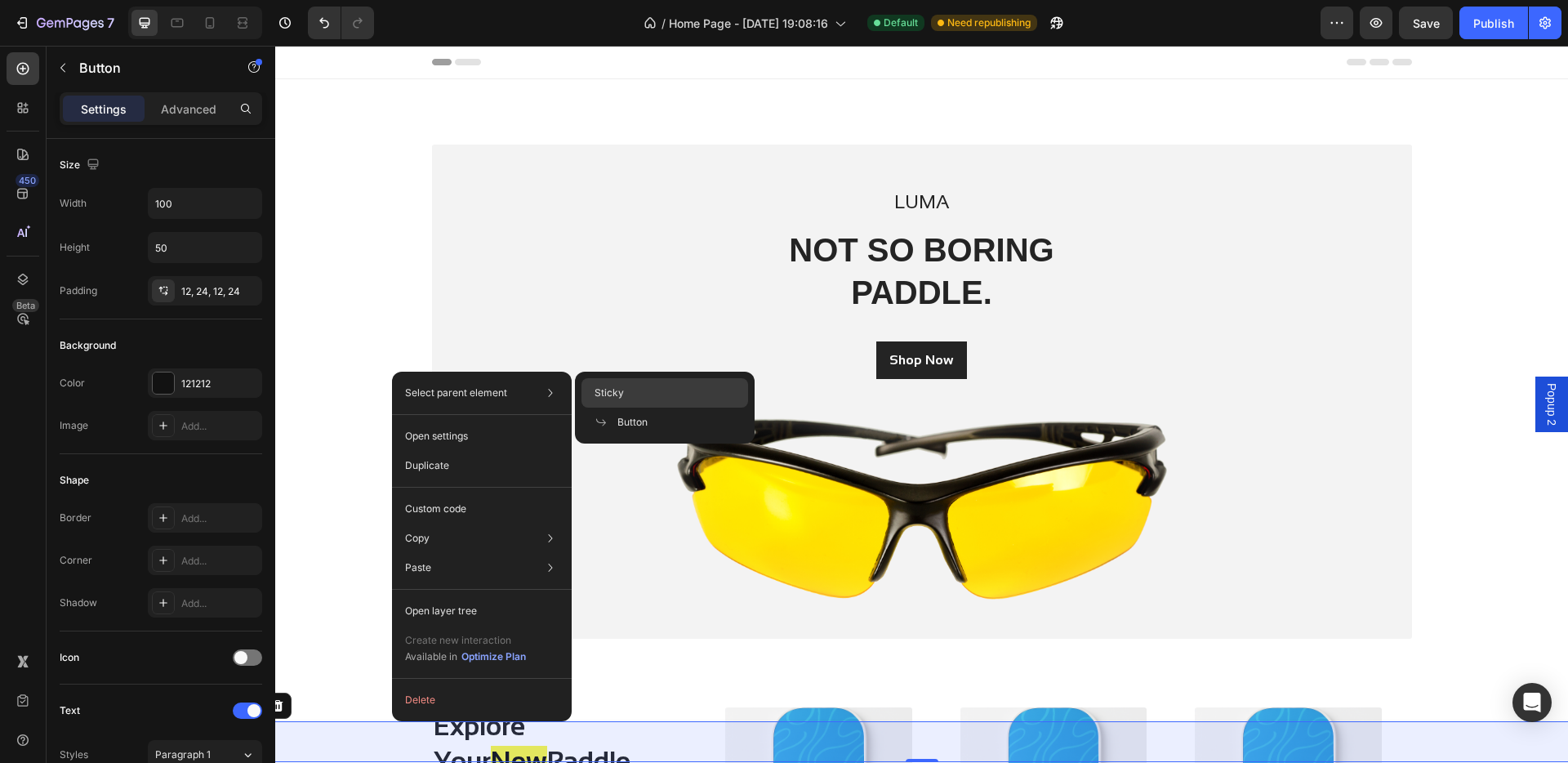
click at [642, 407] on div "Sticky" at bounding box center [665, 422] width 167 height 29
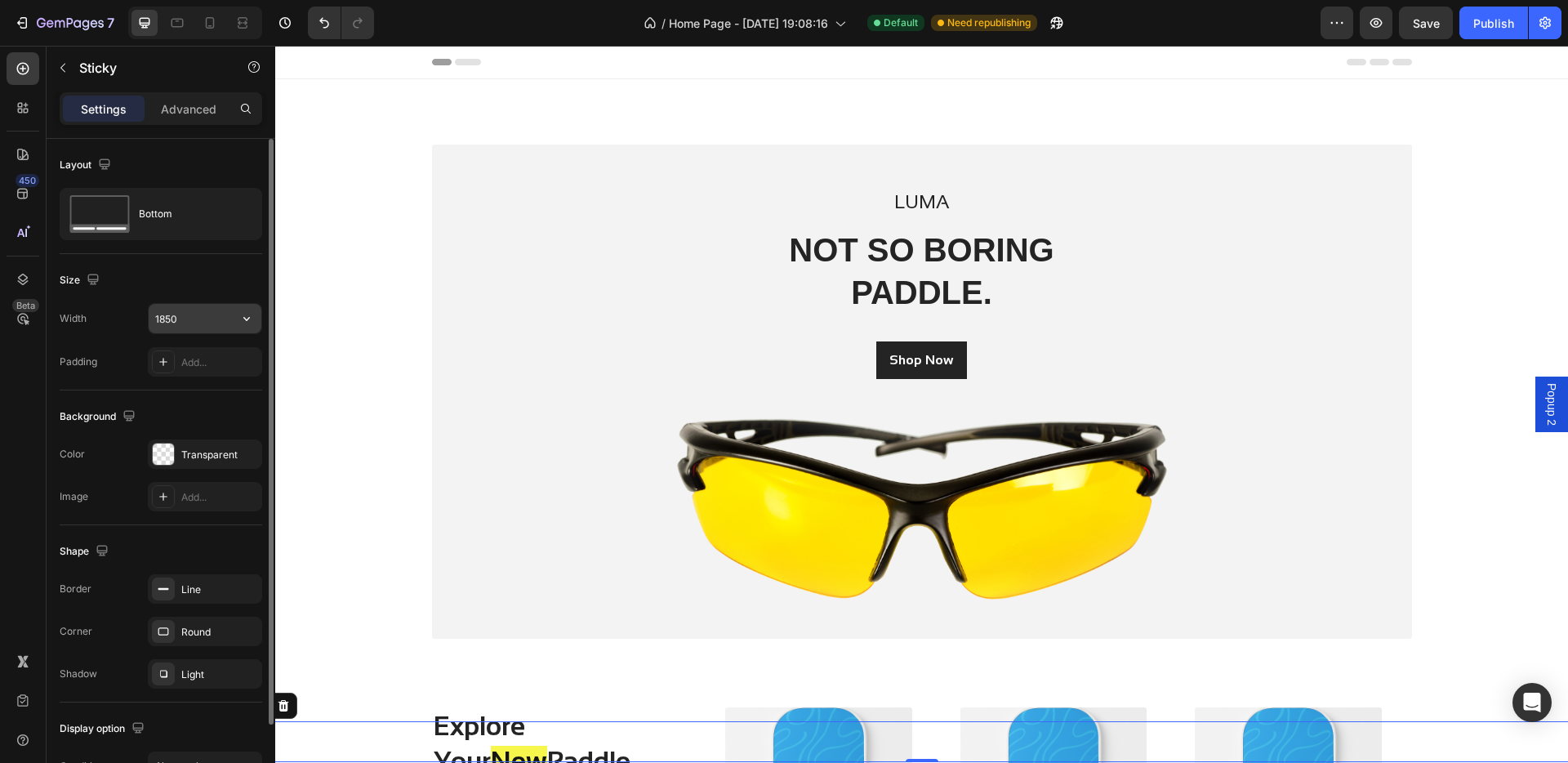
click at [189, 316] on input "1850" at bounding box center [205, 318] width 112 height 29
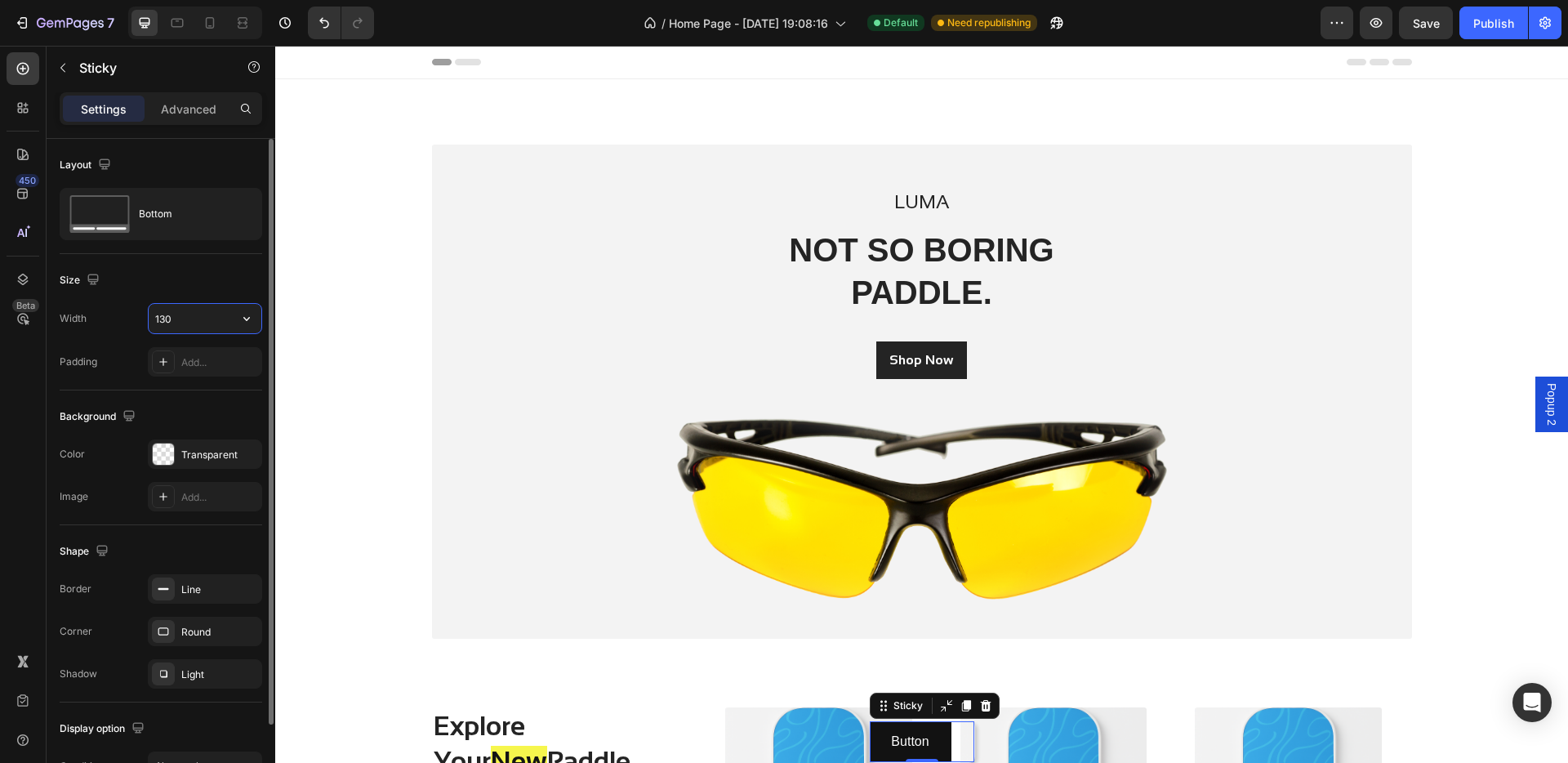
type input "1300"
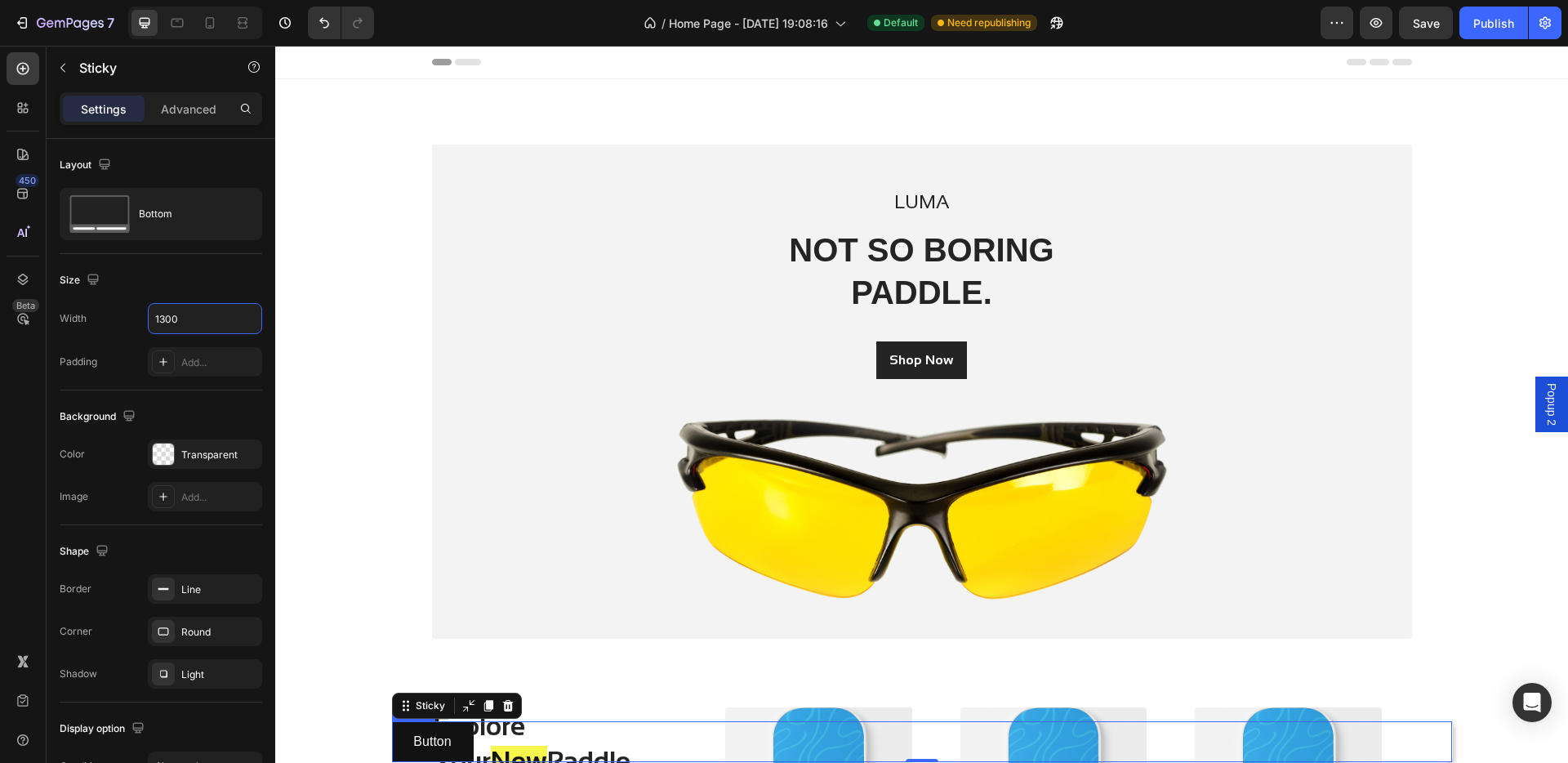
click at [594, 629] on div "Button Button" at bounding box center [921, 741] width 1060 height 41
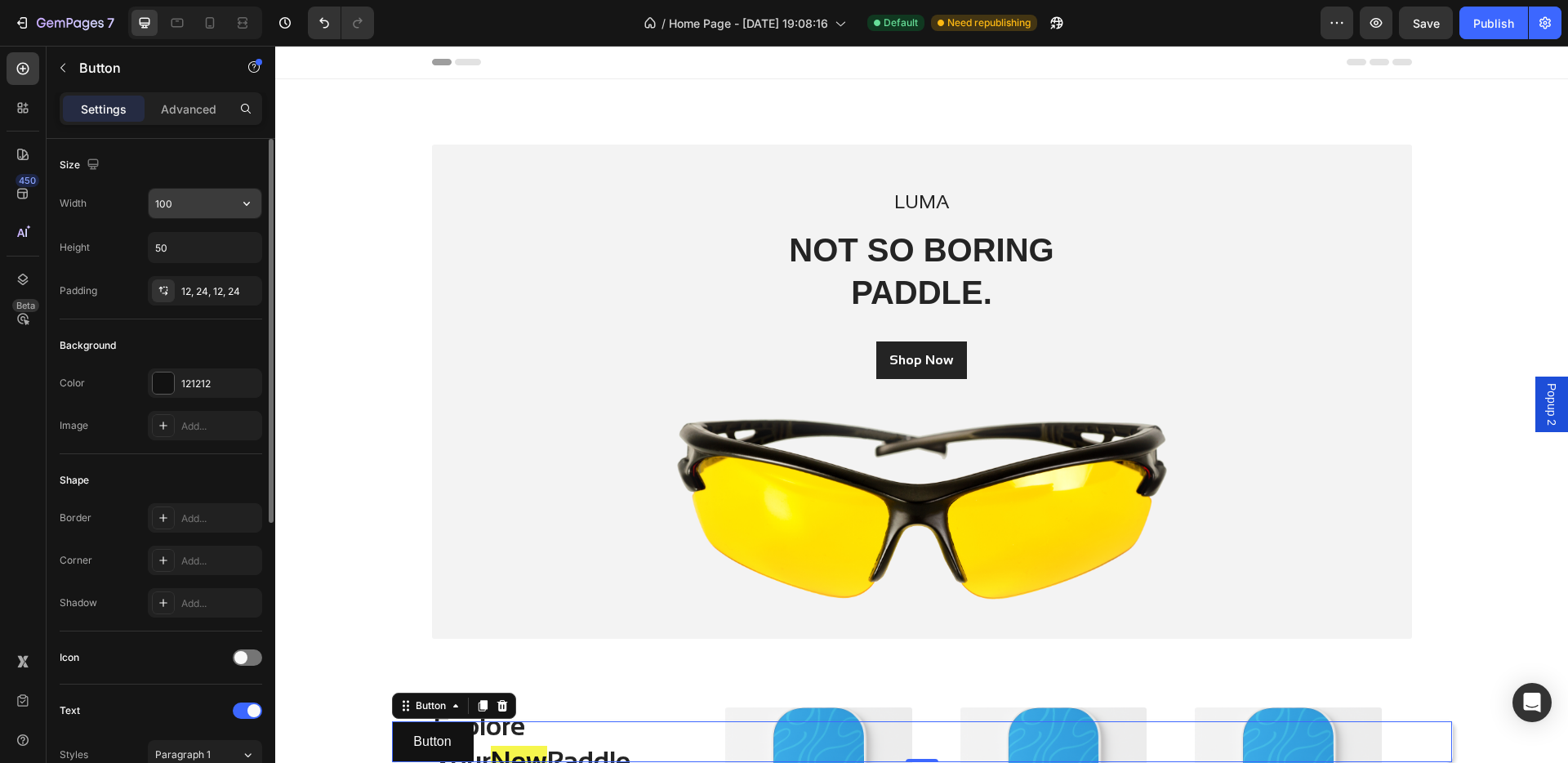
click at [186, 209] on input "100" at bounding box center [205, 203] width 112 height 29
type input "1"
type input "120"
click at [185, 247] on input "50" at bounding box center [205, 248] width 112 height 29
type input "4"
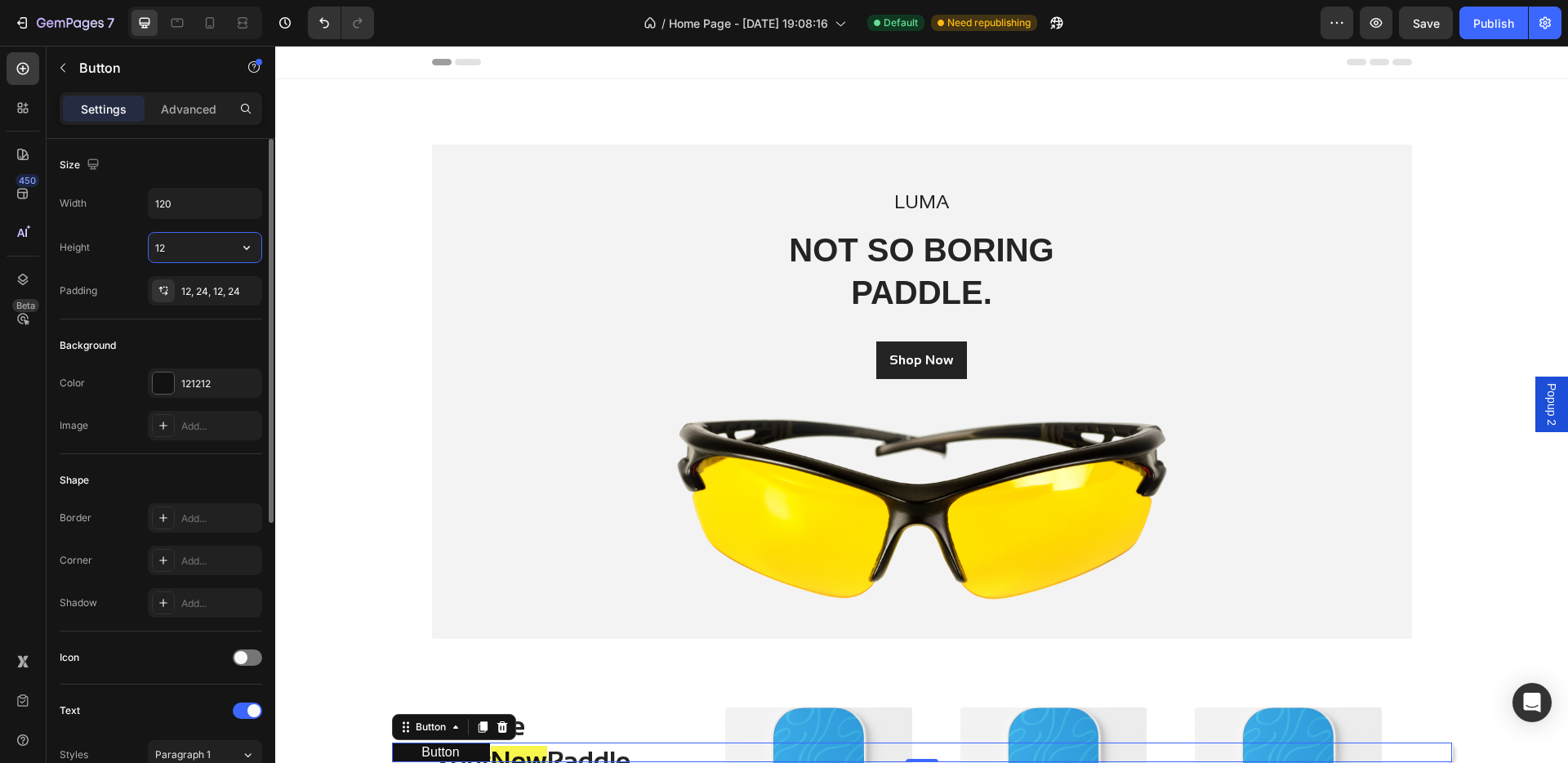
type input "1"
type input "2"
type input "3"
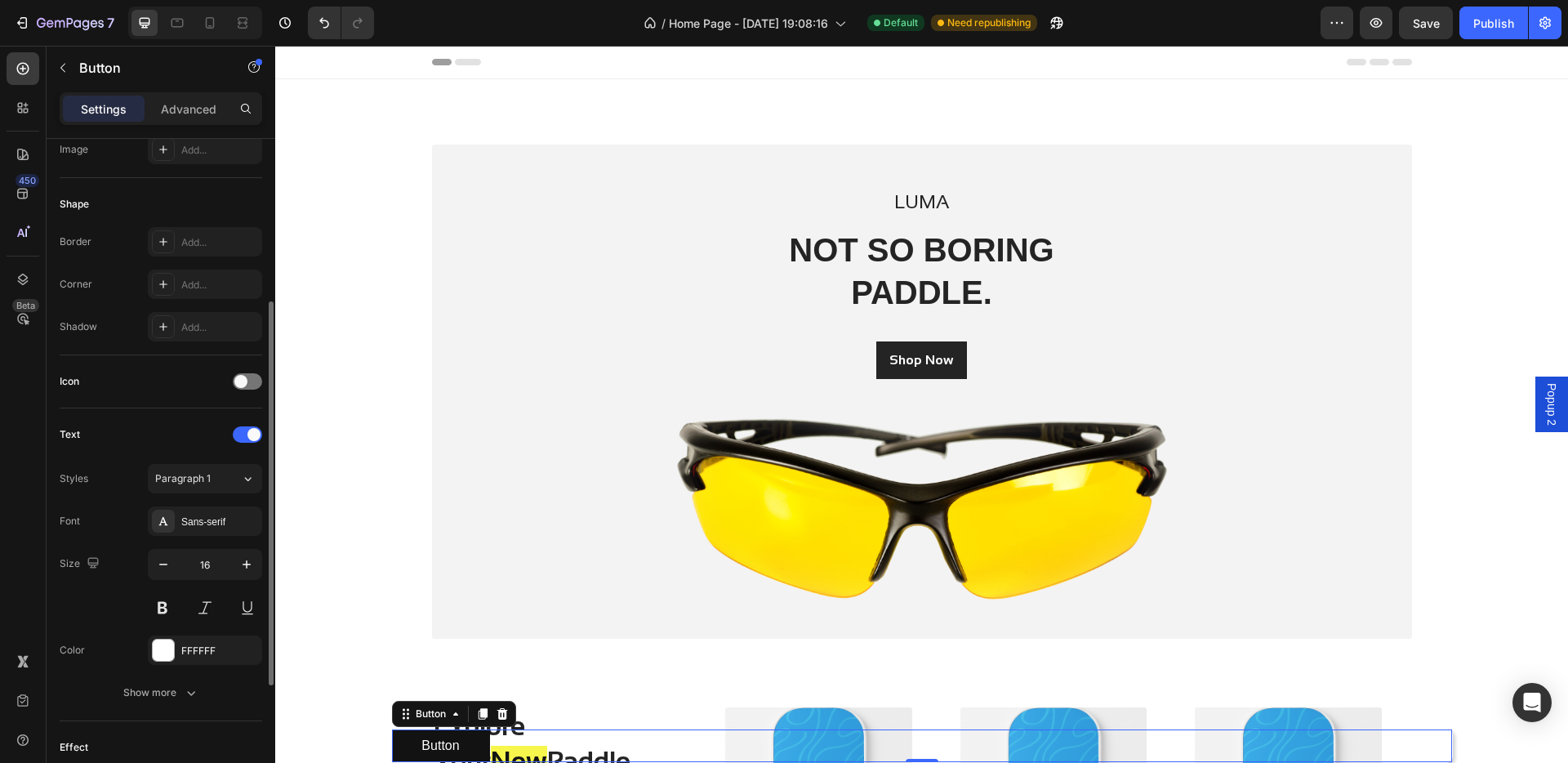
scroll to position [279, 0]
type input "40"
click at [248, 375] on div at bounding box center [248, 378] width 29 height 16
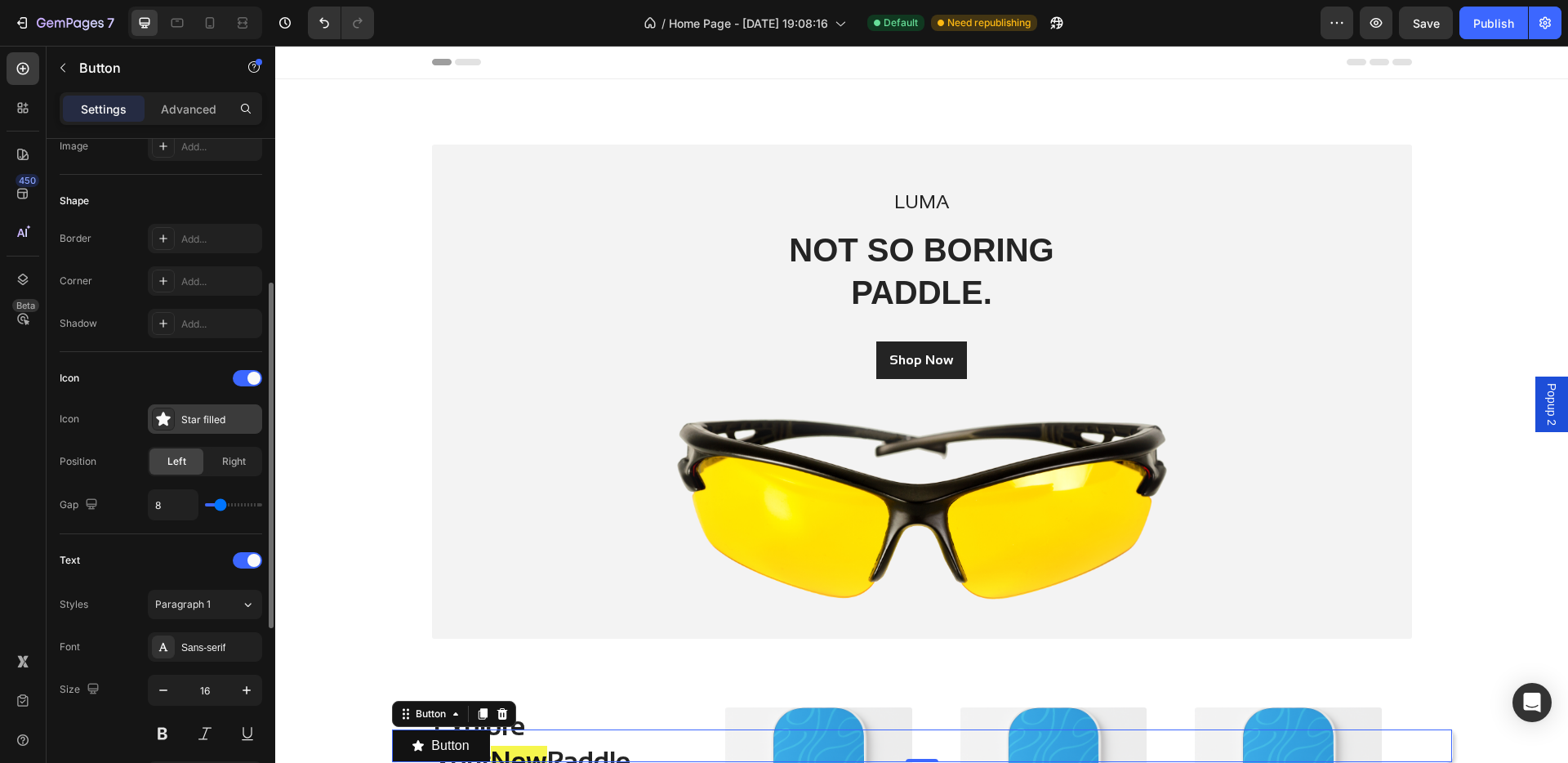
click at [159, 422] on icon at bounding box center [163, 419] width 16 height 16
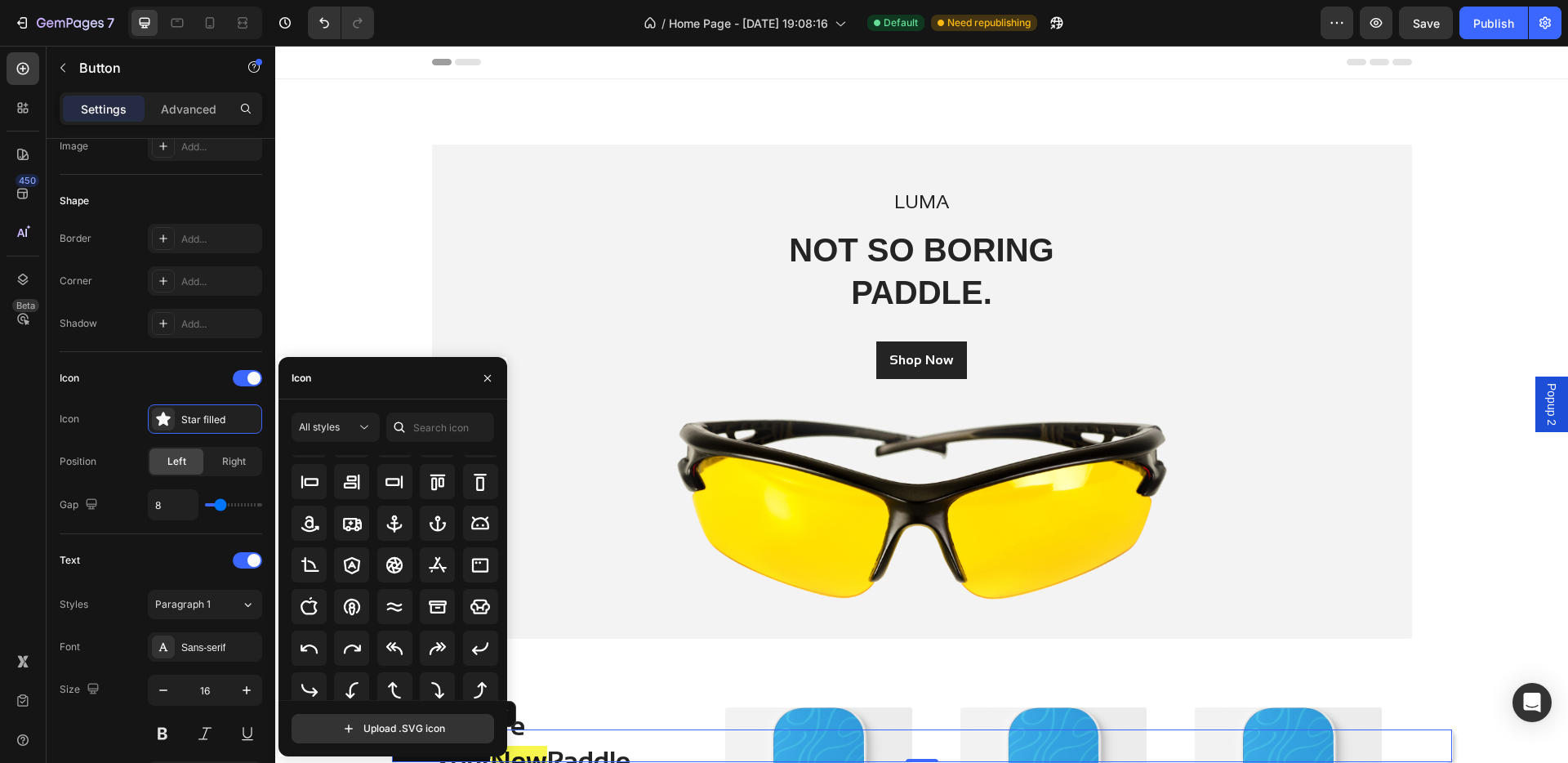
scroll to position [180, 0]
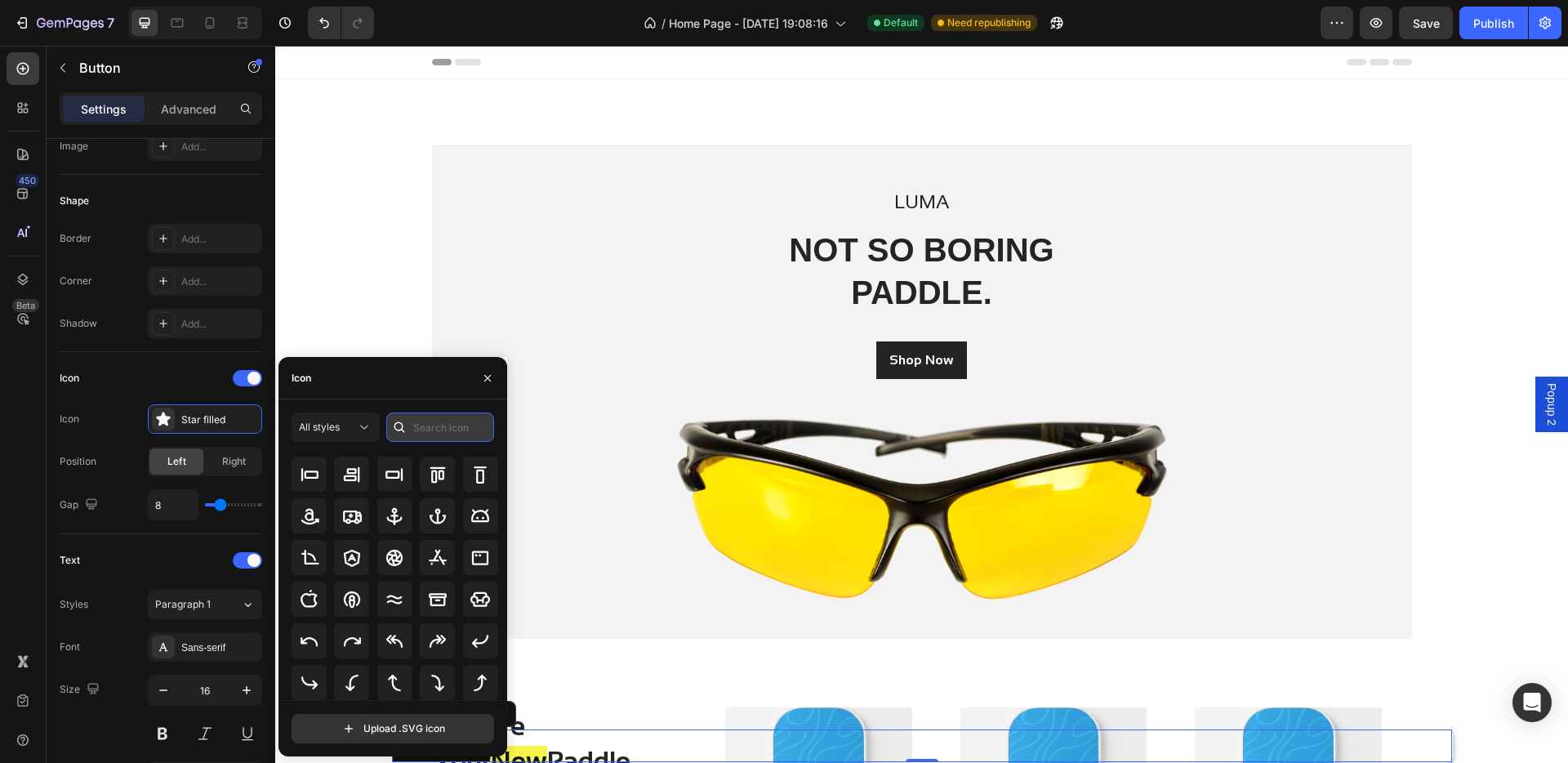
click at [447, 421] on input "text" at bounding box center [440, 427] width 108 height 29
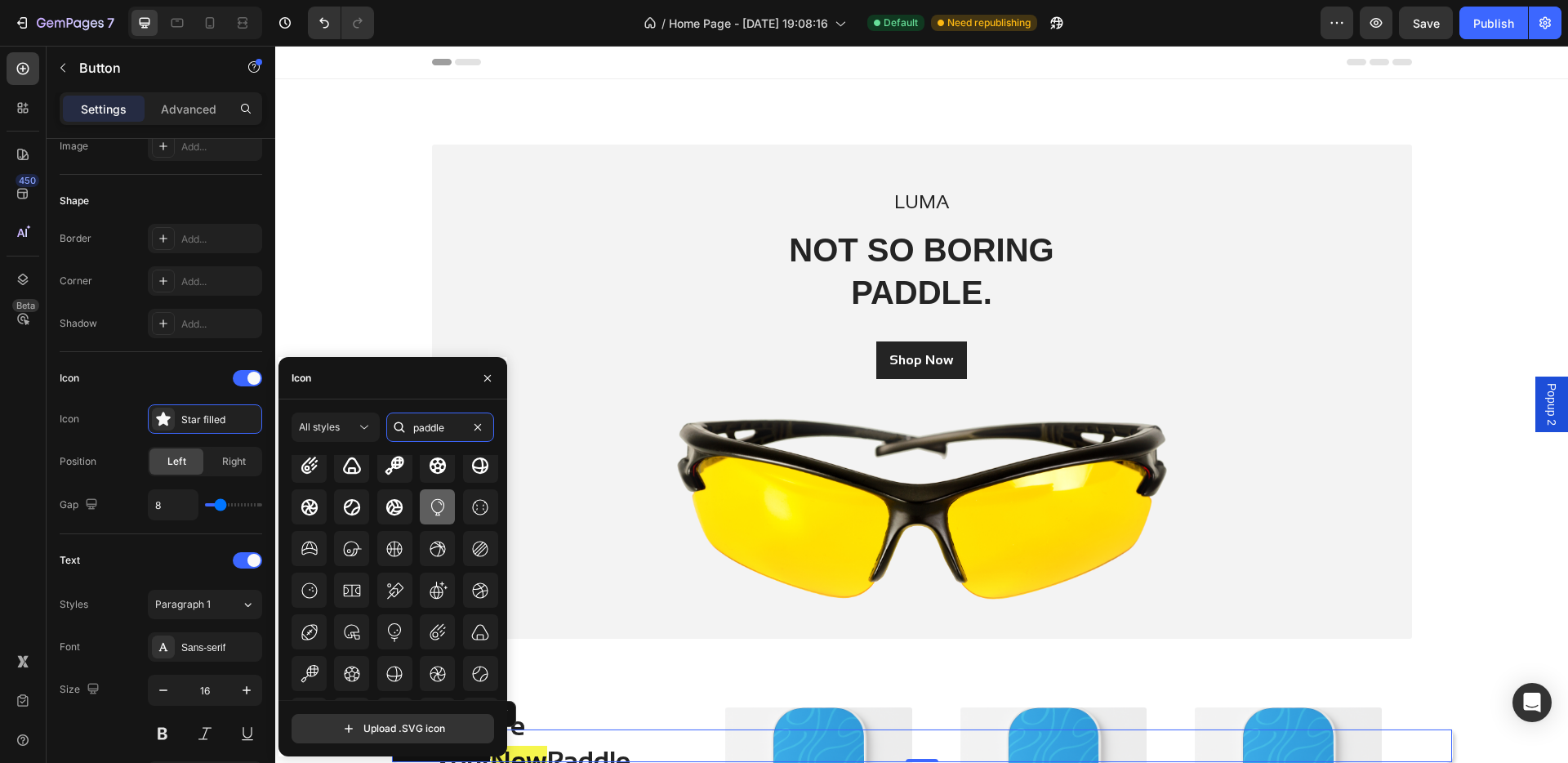
scroll to position [0, 0]
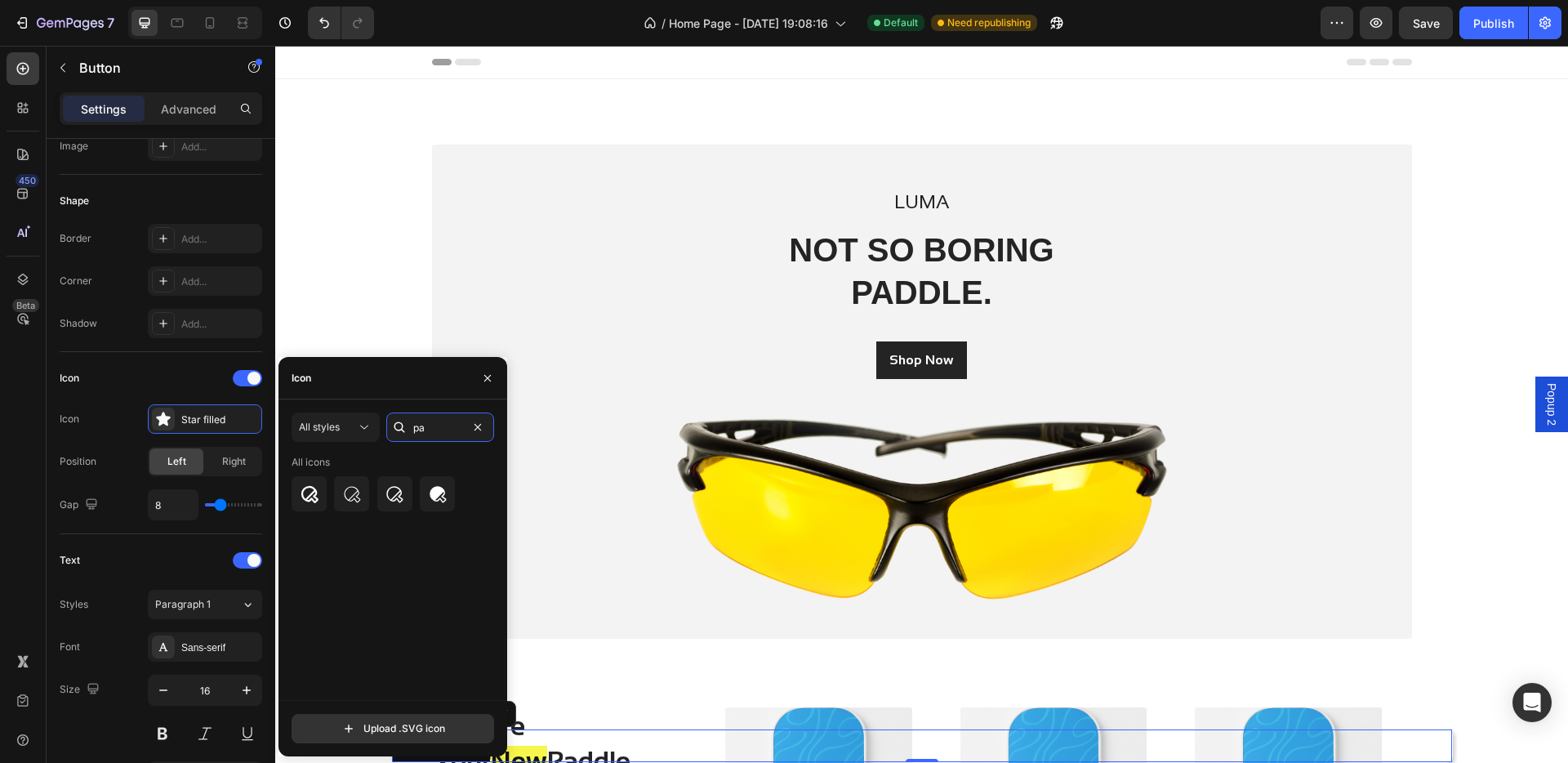
type input "p"
type input "padel"
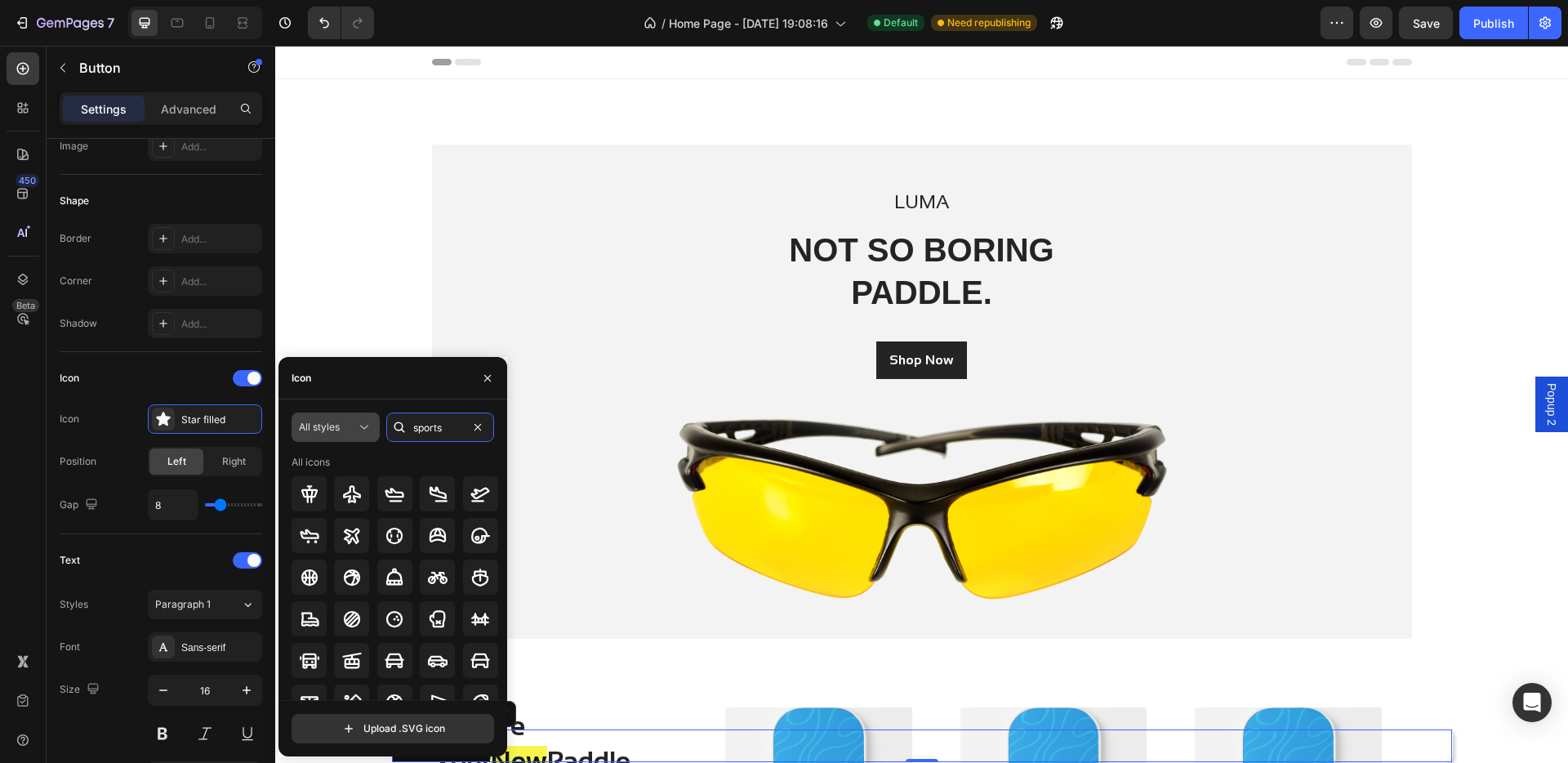
type input "sports"
click at [340, 421] on span "All styles" at bounding box center [319, 427] width 41 height 13
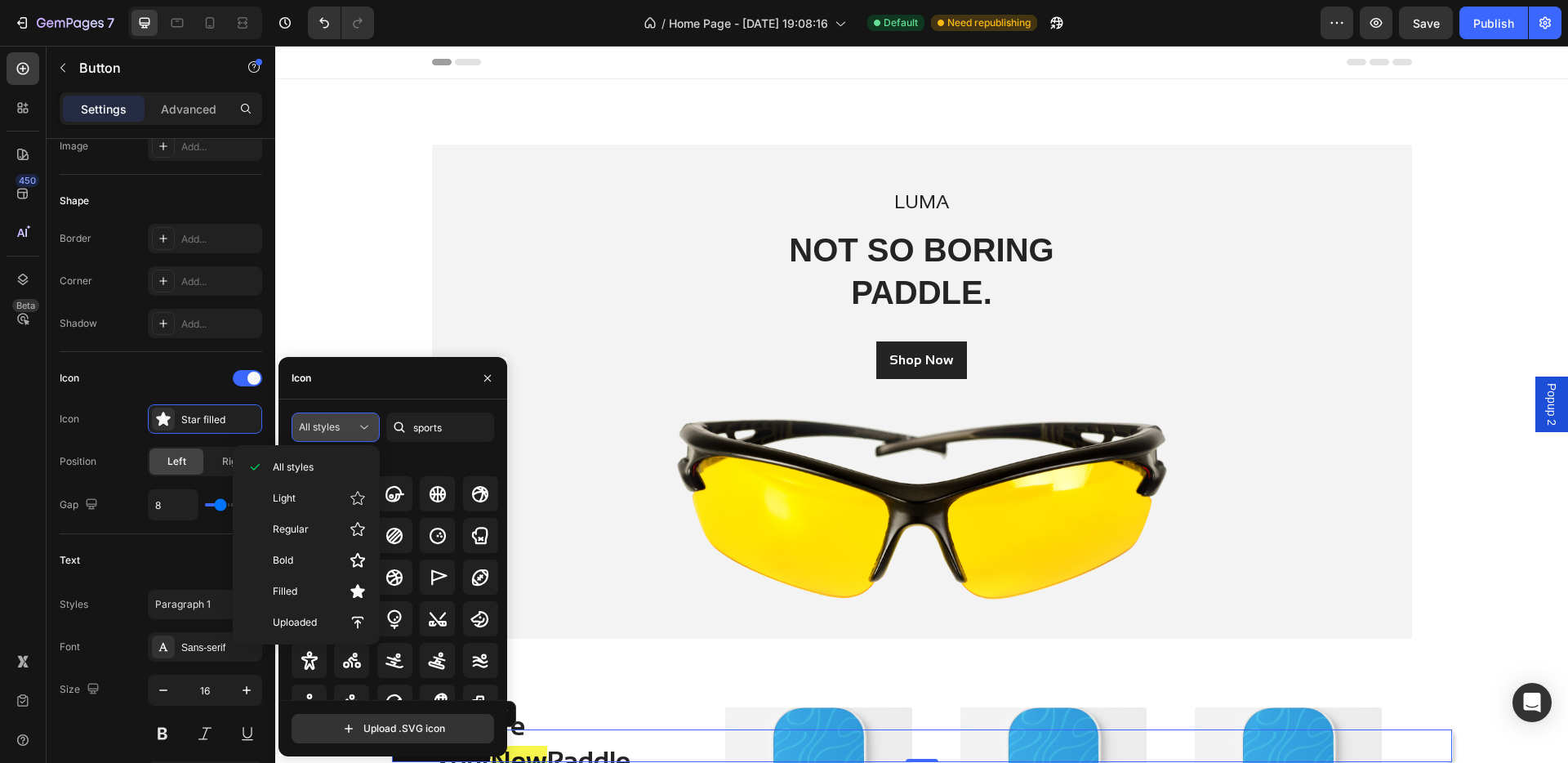
click at [346, 421] on div "All styles" at bounding box center [327, 427] width 57 height 15
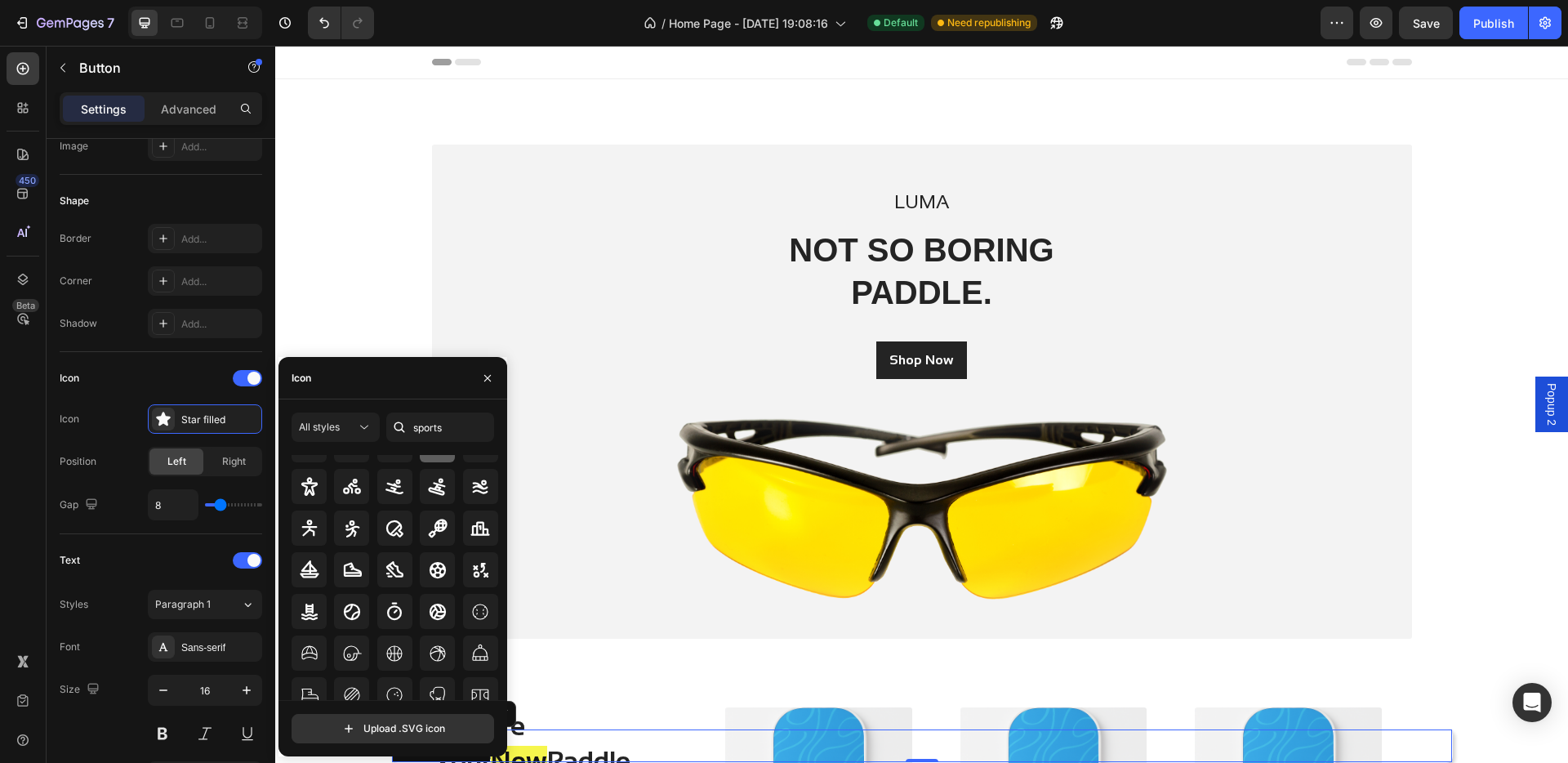
scroll to position [180, 0]
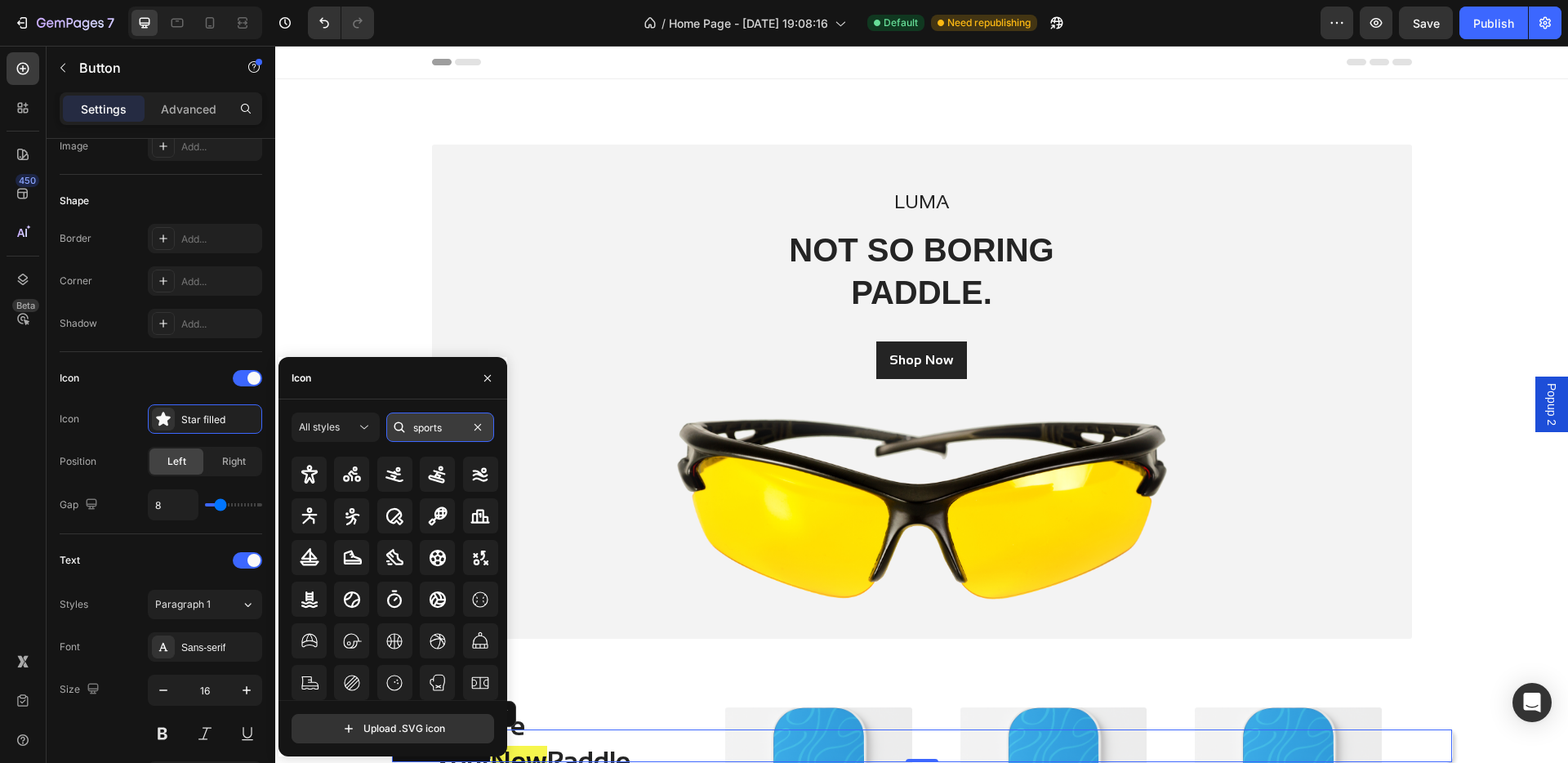
click at [459, 431] on input "sports" at bounding box center [440, 427] width 108 height 29
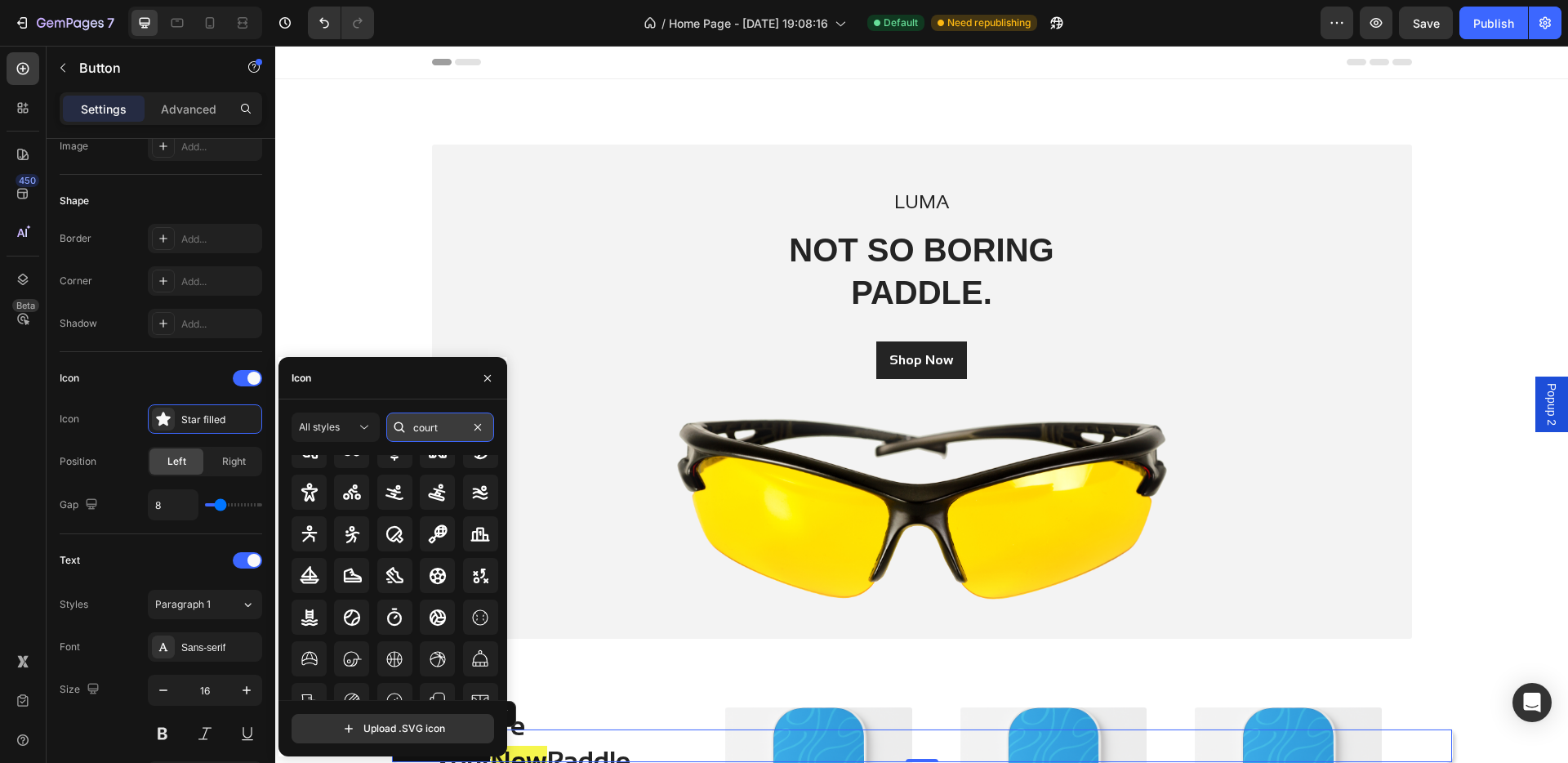
scroll to position [0, 0]
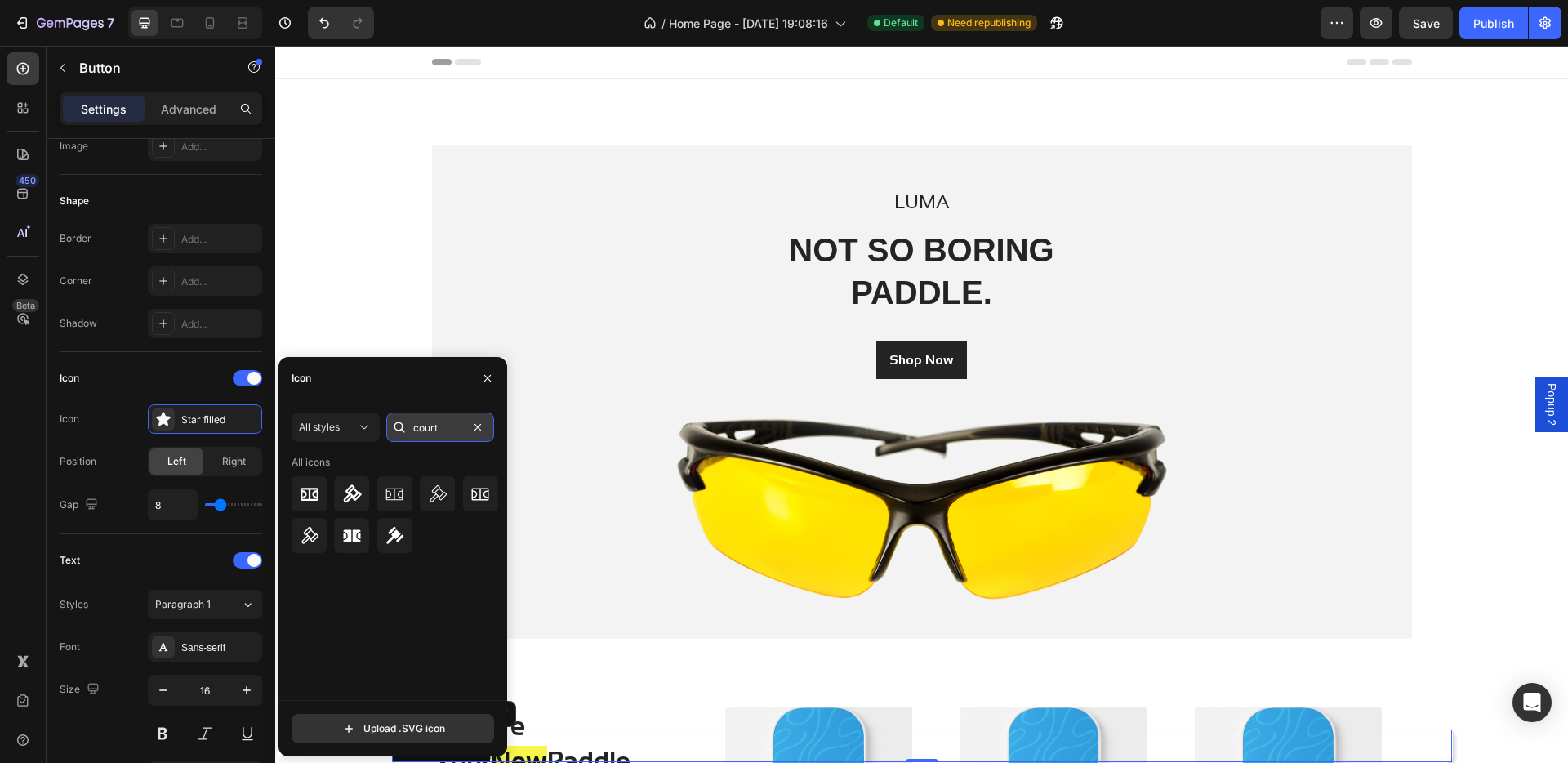
click at [452, 428] on input "court" at bounding box center [440, 427] width 108 height 29
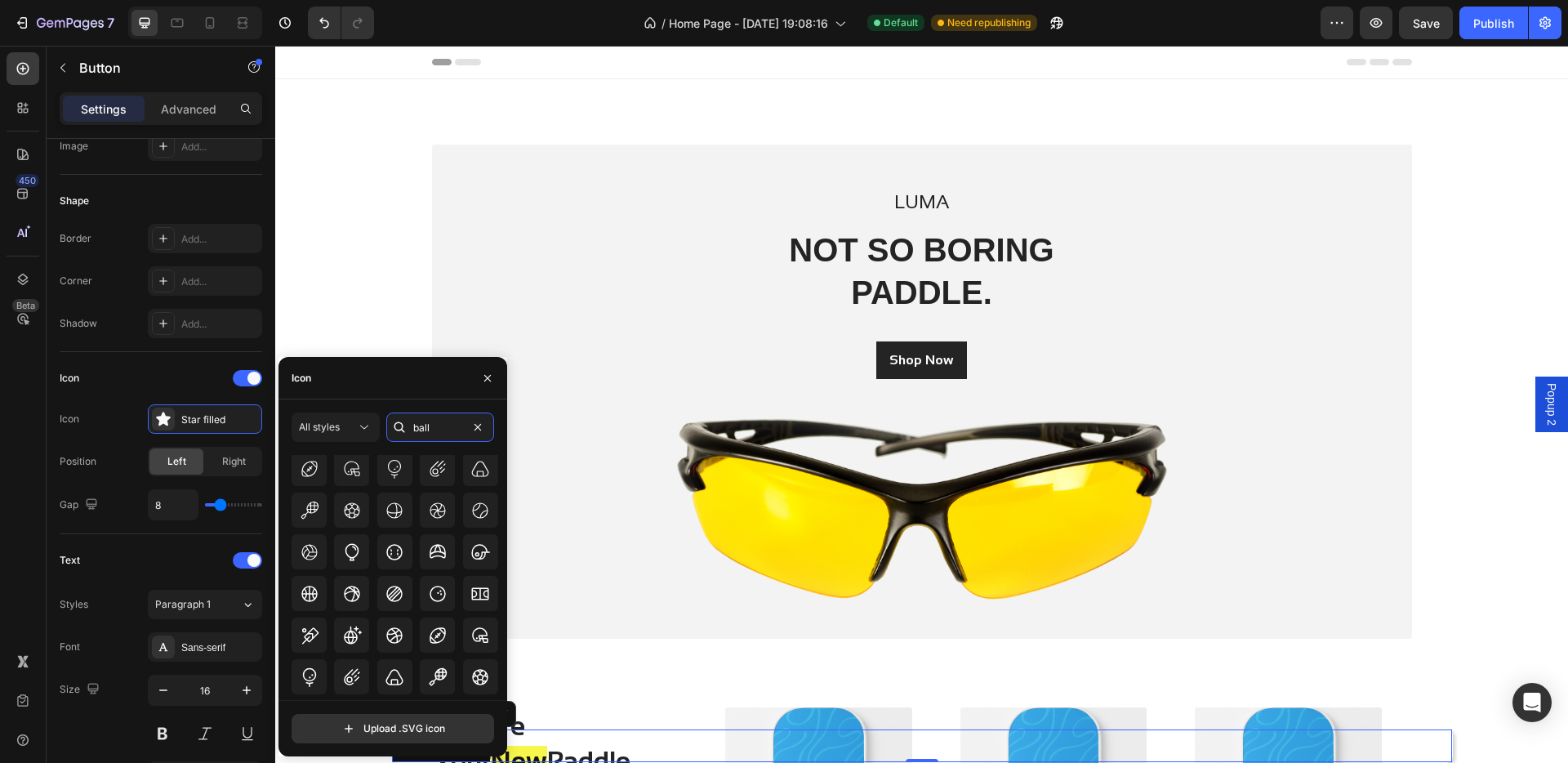
scroll to position [290, 0]
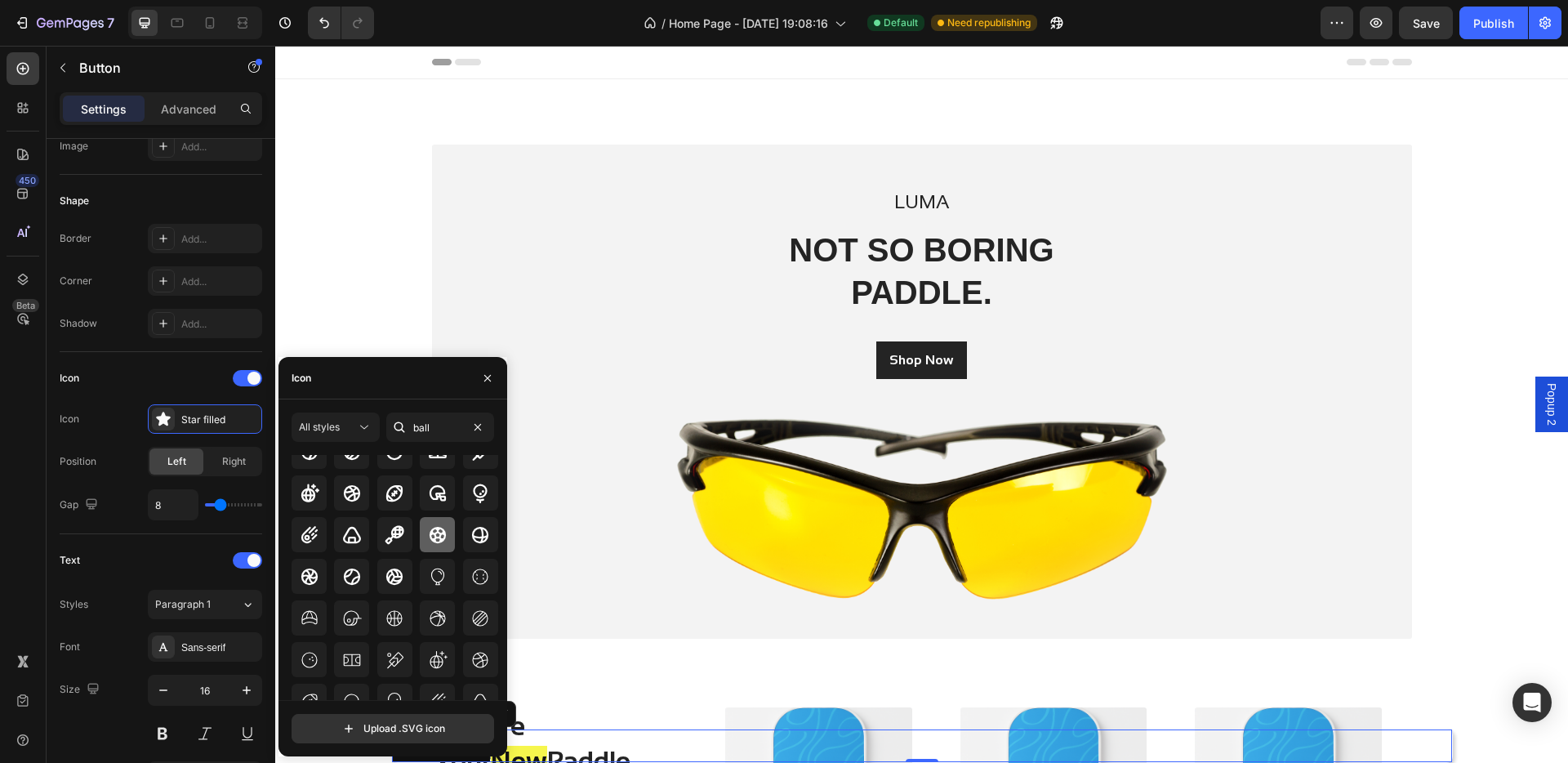
click at [431, 530] on icon at bounding box center [438, 534] width 16 height 16
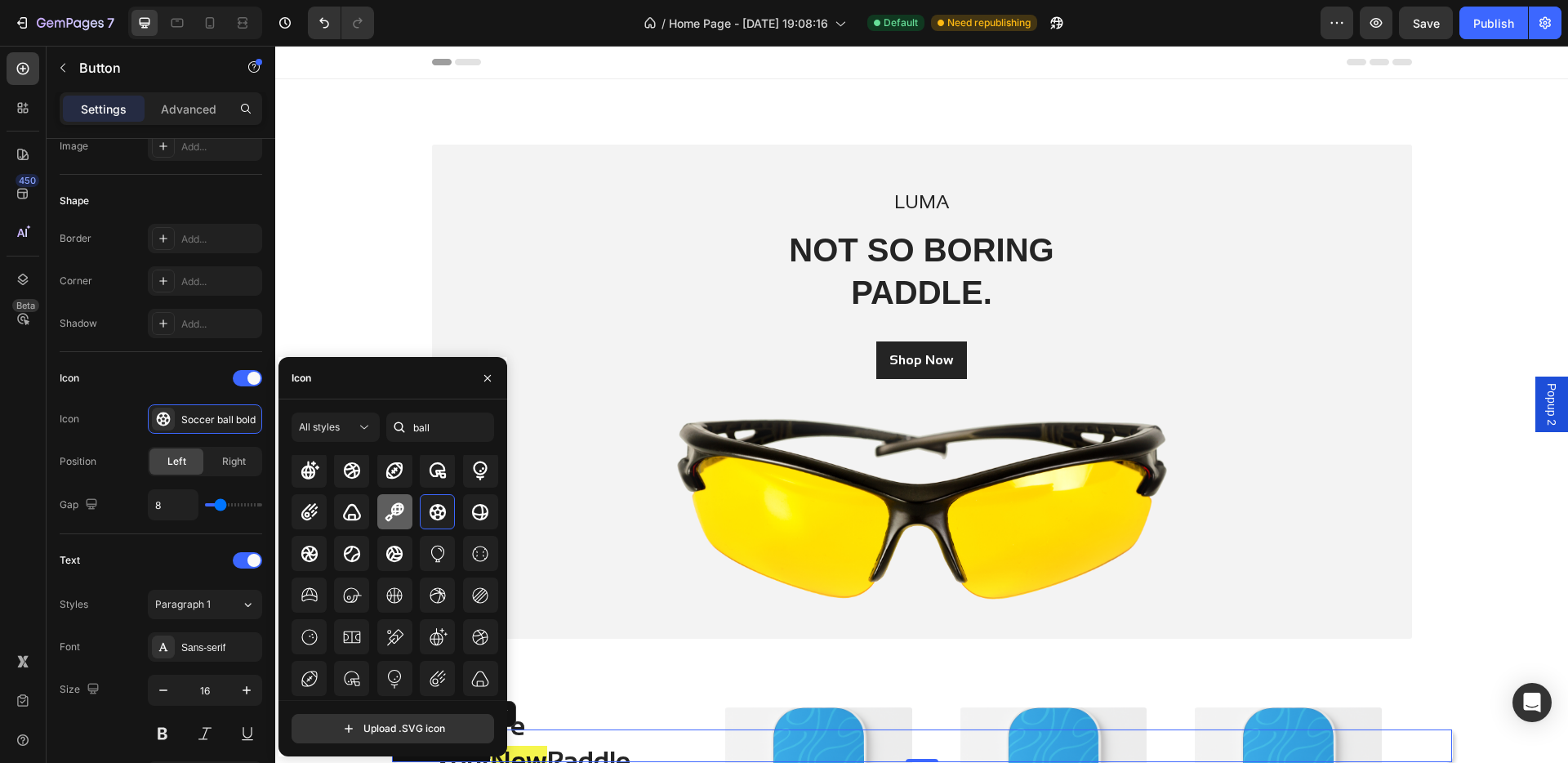
click at [393, 521] on icon at bounding box center [394, 512] width 19 height 19
click at [353, 522] on icon at bounding box center [352, 516] width 20 height 20
click at [432, 520] on icon at bounding box center [438, 512] width 16 height 16
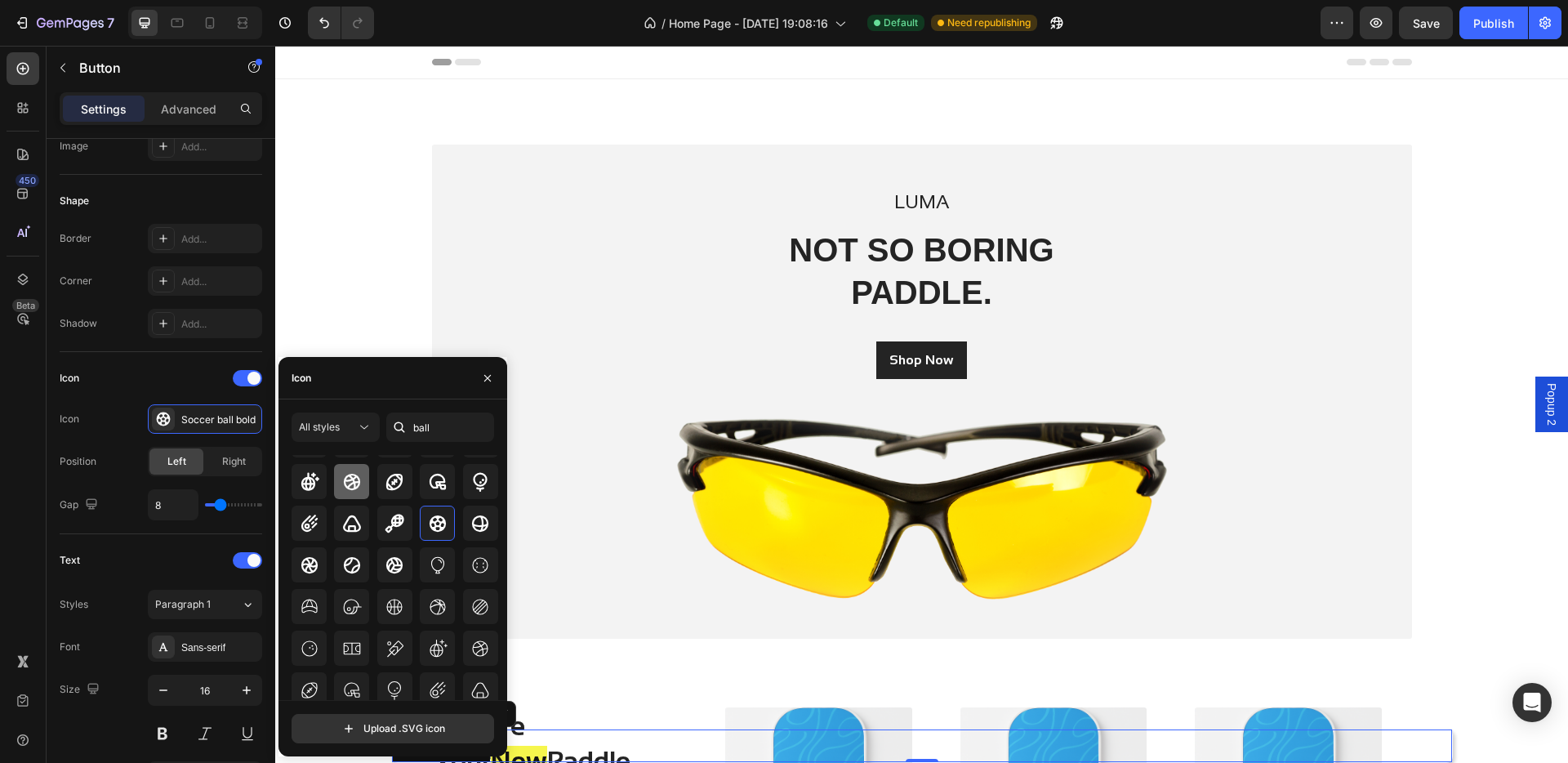
click at [344, 485] on icon at bounding box center [352, 481] width 16 height 16
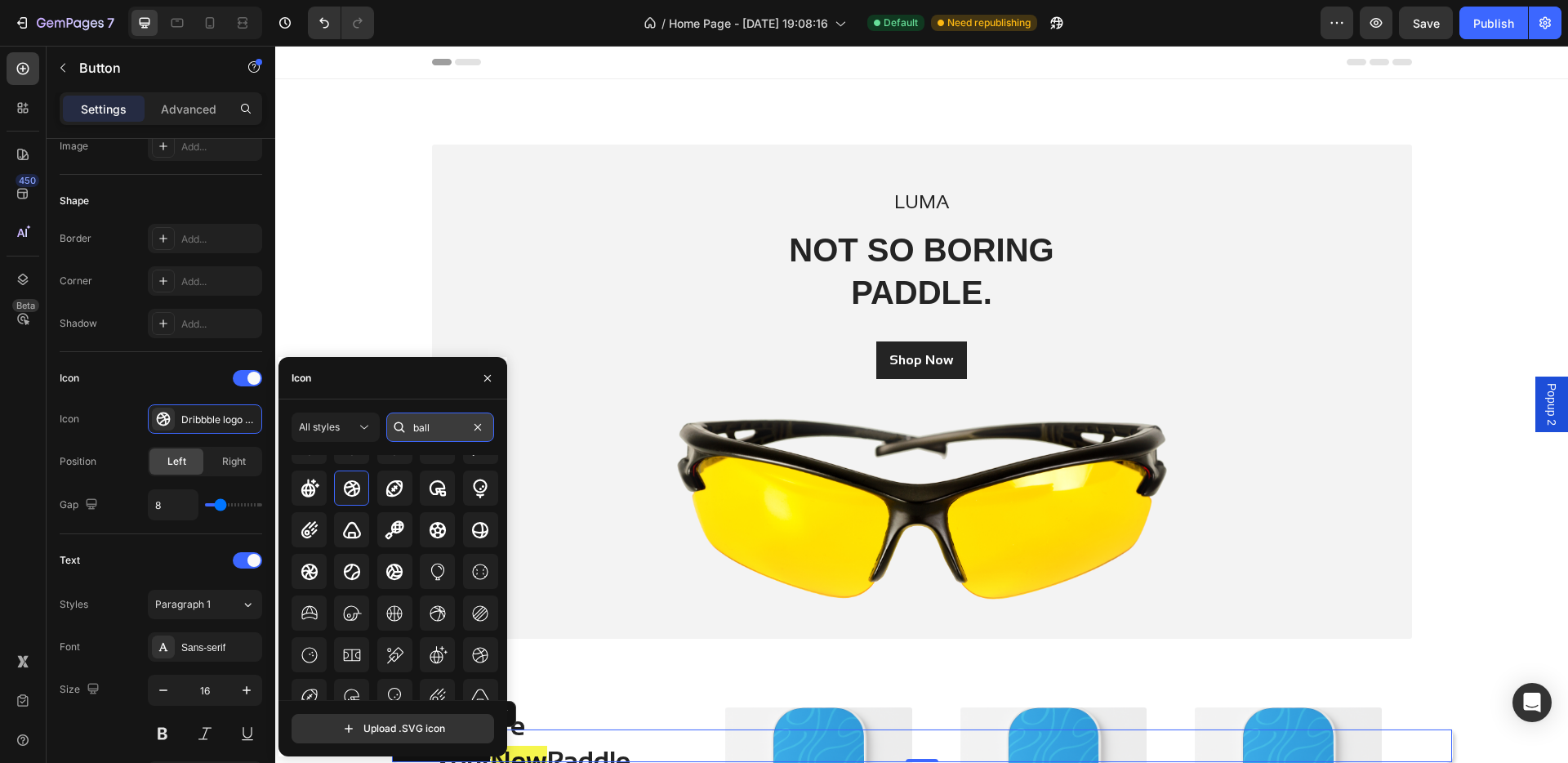
click at [446, 431] on input "ball" at bounding box center [440, 427] width 108 height 29
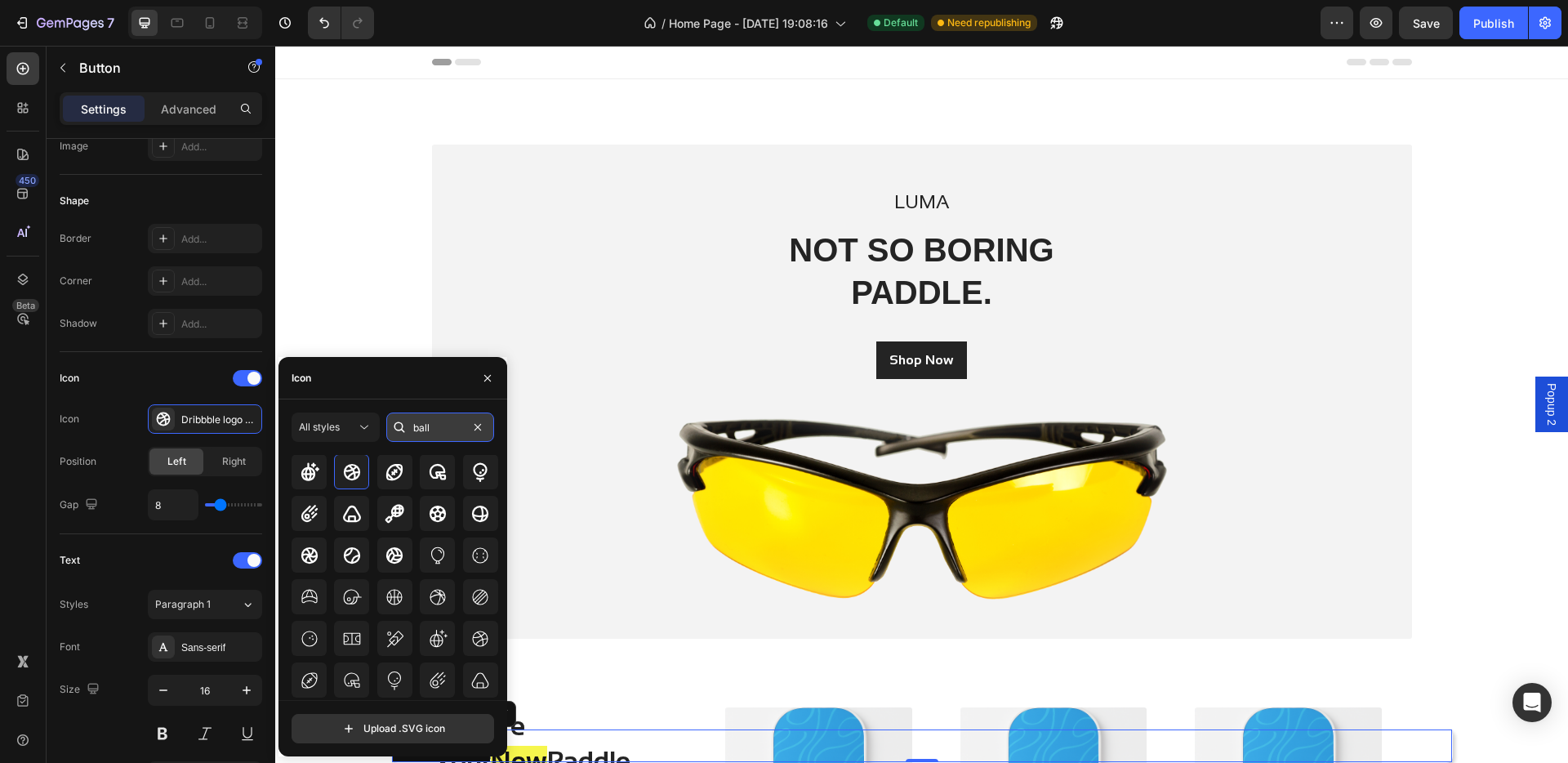
click at [446, 431] on input "ball" at bounding box center [440, 427] width 108 height 29
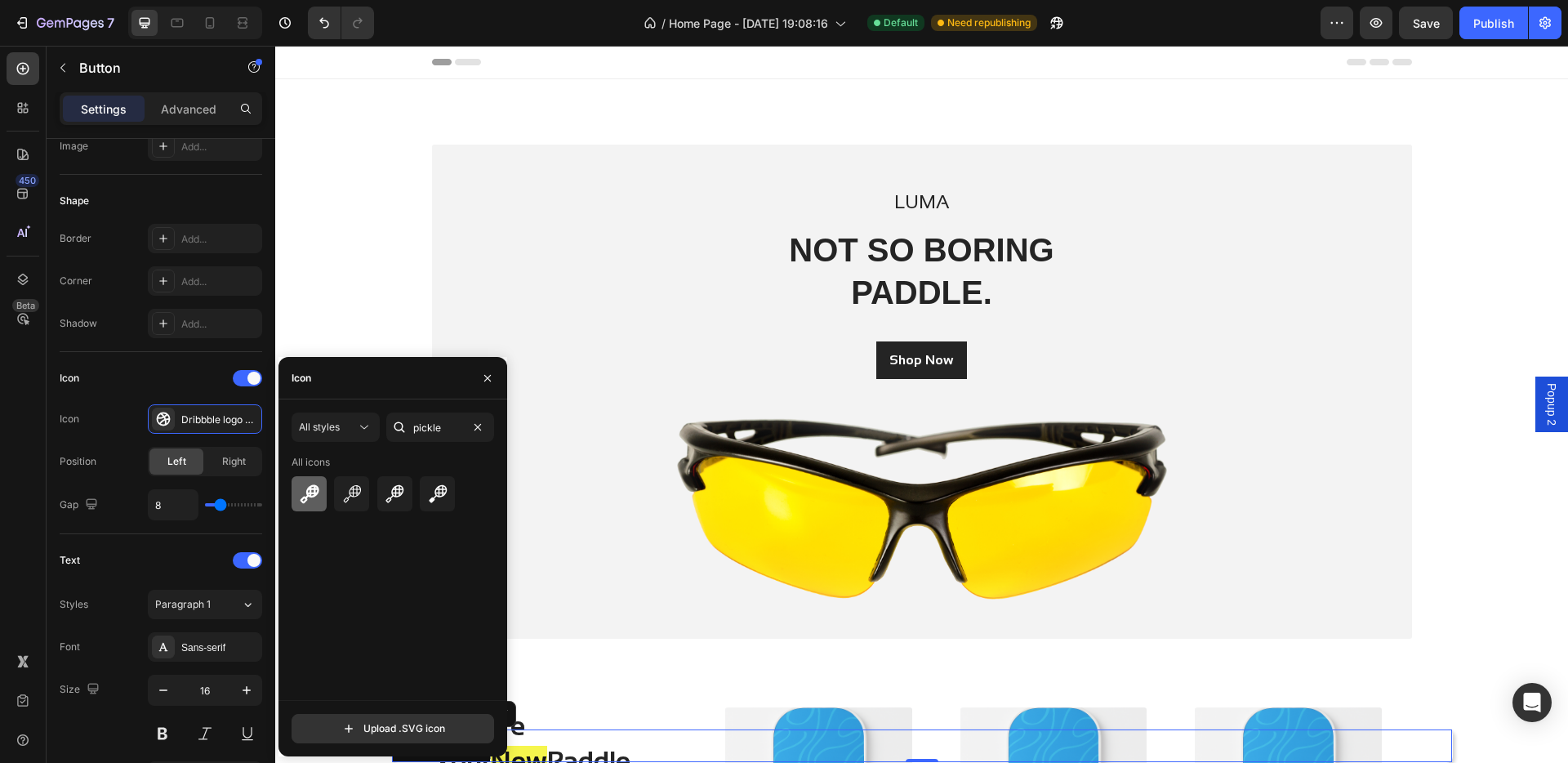
click at [309, 494] on icon at bounding box center [308, 494] width 19 height 19
click at [350, 494] on icon at bounding box center [352, 494] width 20 height 20
click at [381, 495] on div at bounding box center [394, 494] width 35 height 35
click at [421, 495] on div at bounding box center [437, 494] width 35 height 35
click at [317, 496] on icon at bounding box center [309, 494] width 20 height 20
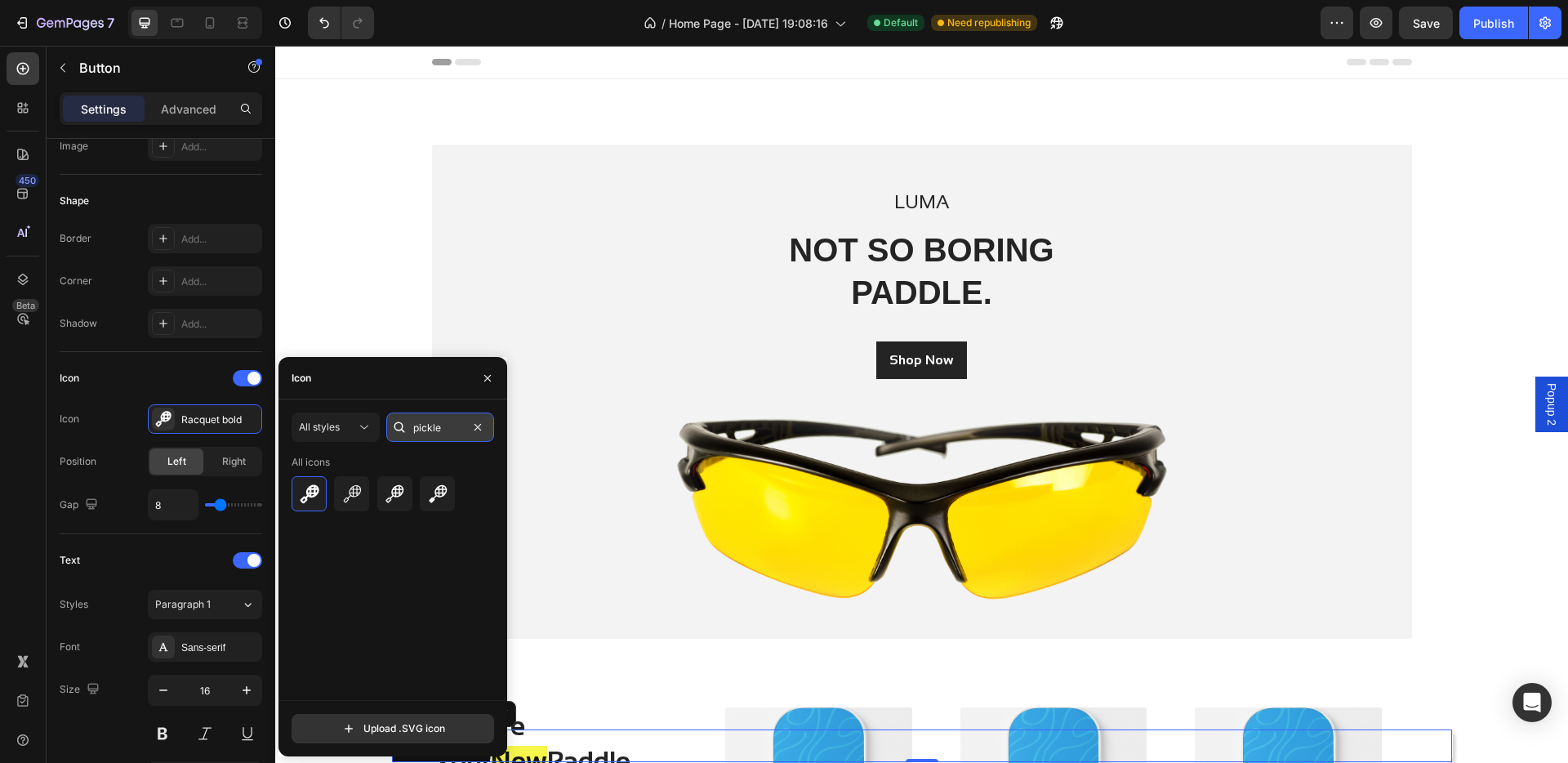
click at [447, 424] on input "pickle" at bounding box center [440, 427] width 108 height 29
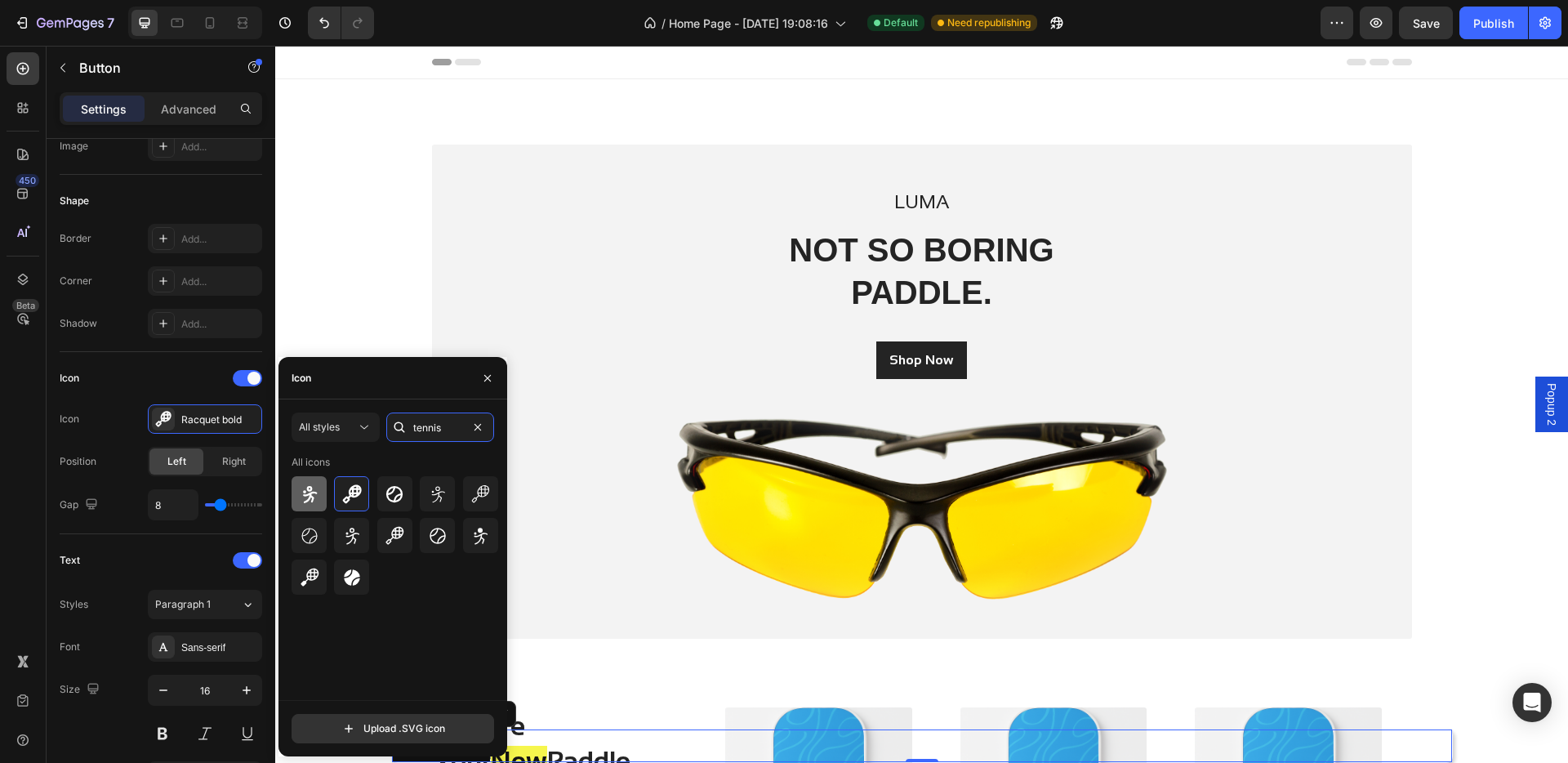
type input "tennis"
click at [316, 502] on icon at bounding box center [309, 494] width 20 height 20
click at [488, 378] on icon "button" at bounding box center [487, 377] width 6 height 6
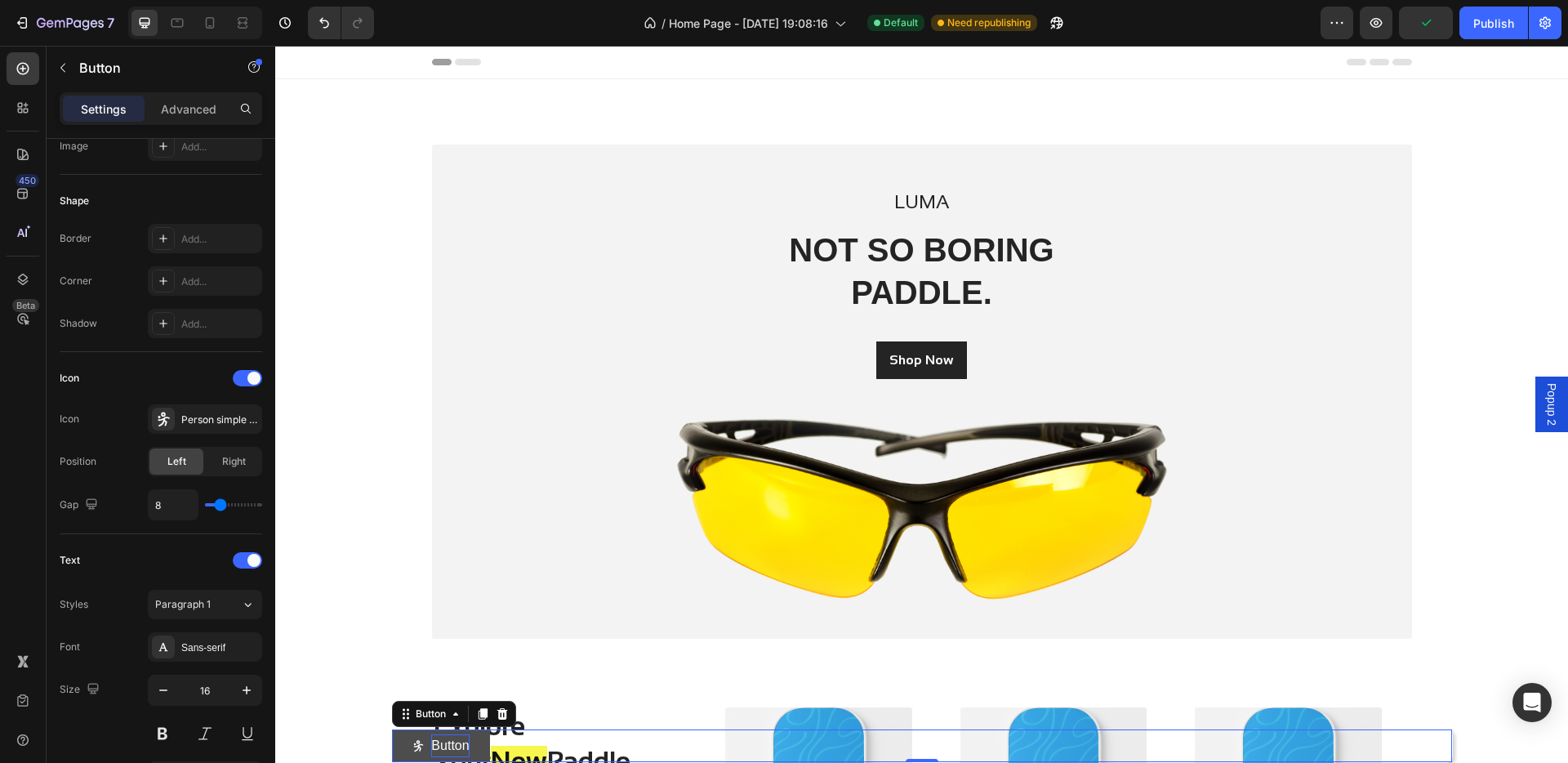
click at [446, 629] on p "Button" at bounding box center [449, 746] width 37 height 24
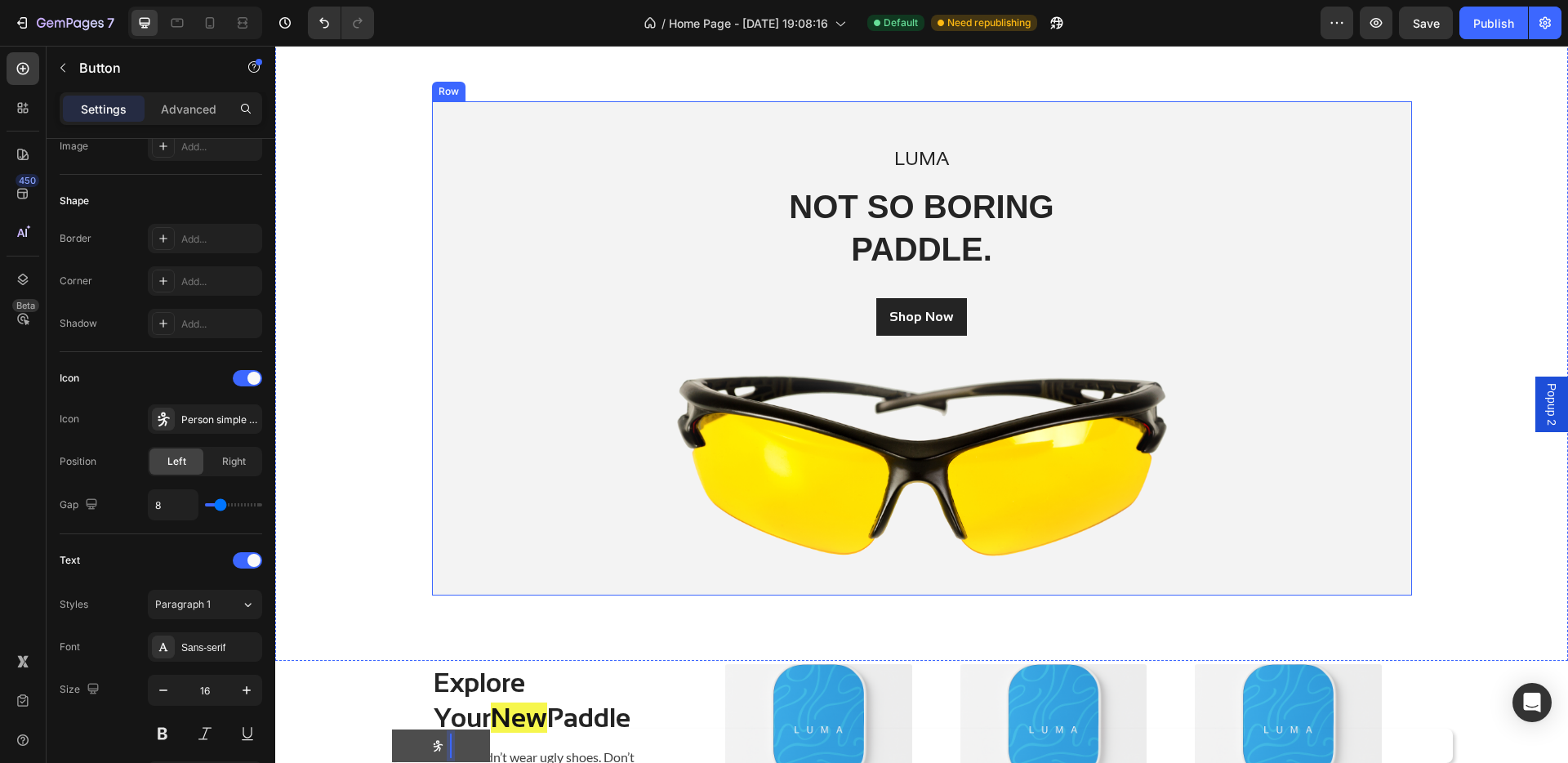
scroll to position [54, 0]
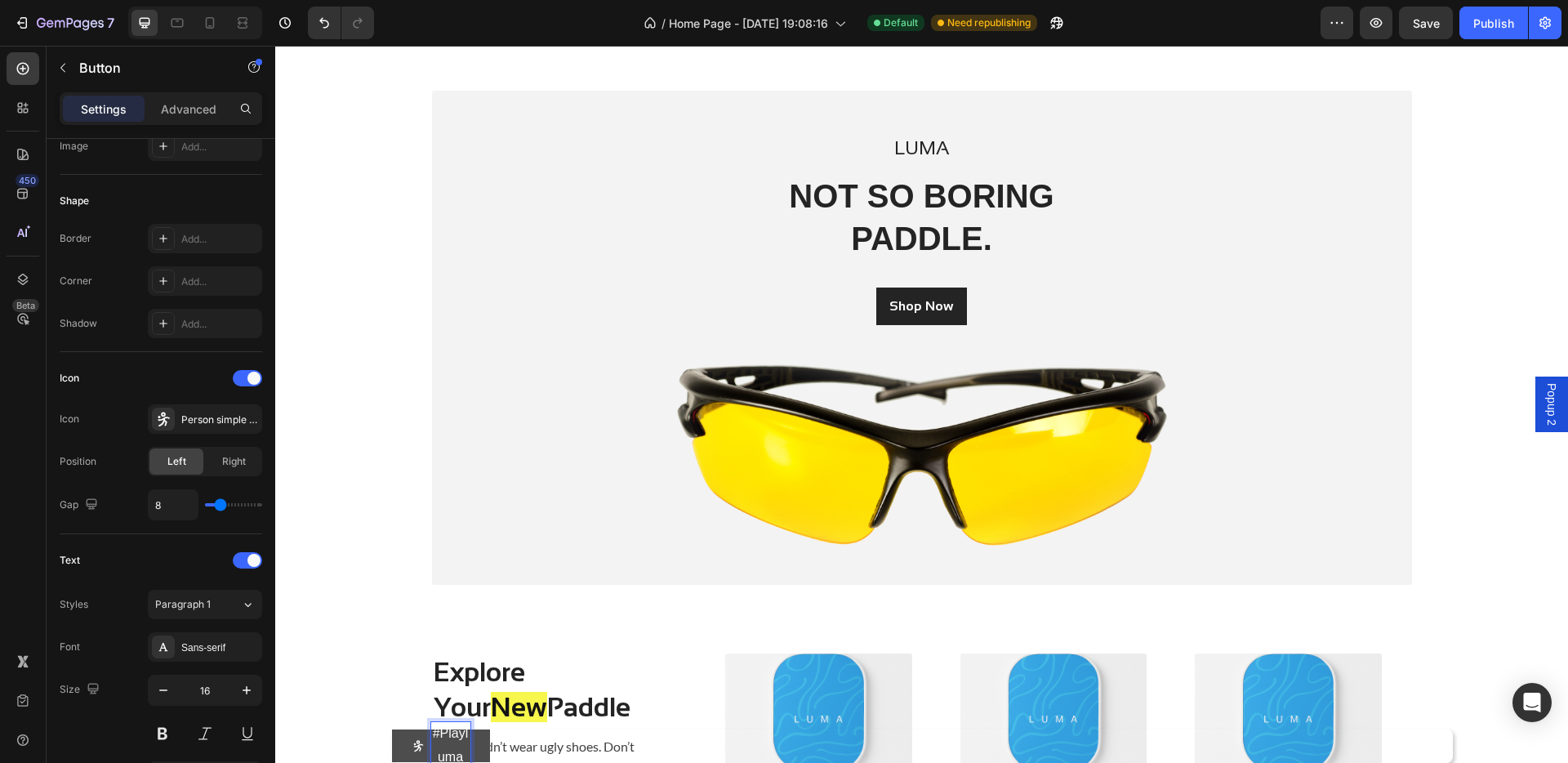
click at [475, 629] on button "#Playluma" at bounding box center [441, 746] width 98 height 33
click at [183, 112] on p "Advanced" at bounding box center [188, 109] width 55 height 17
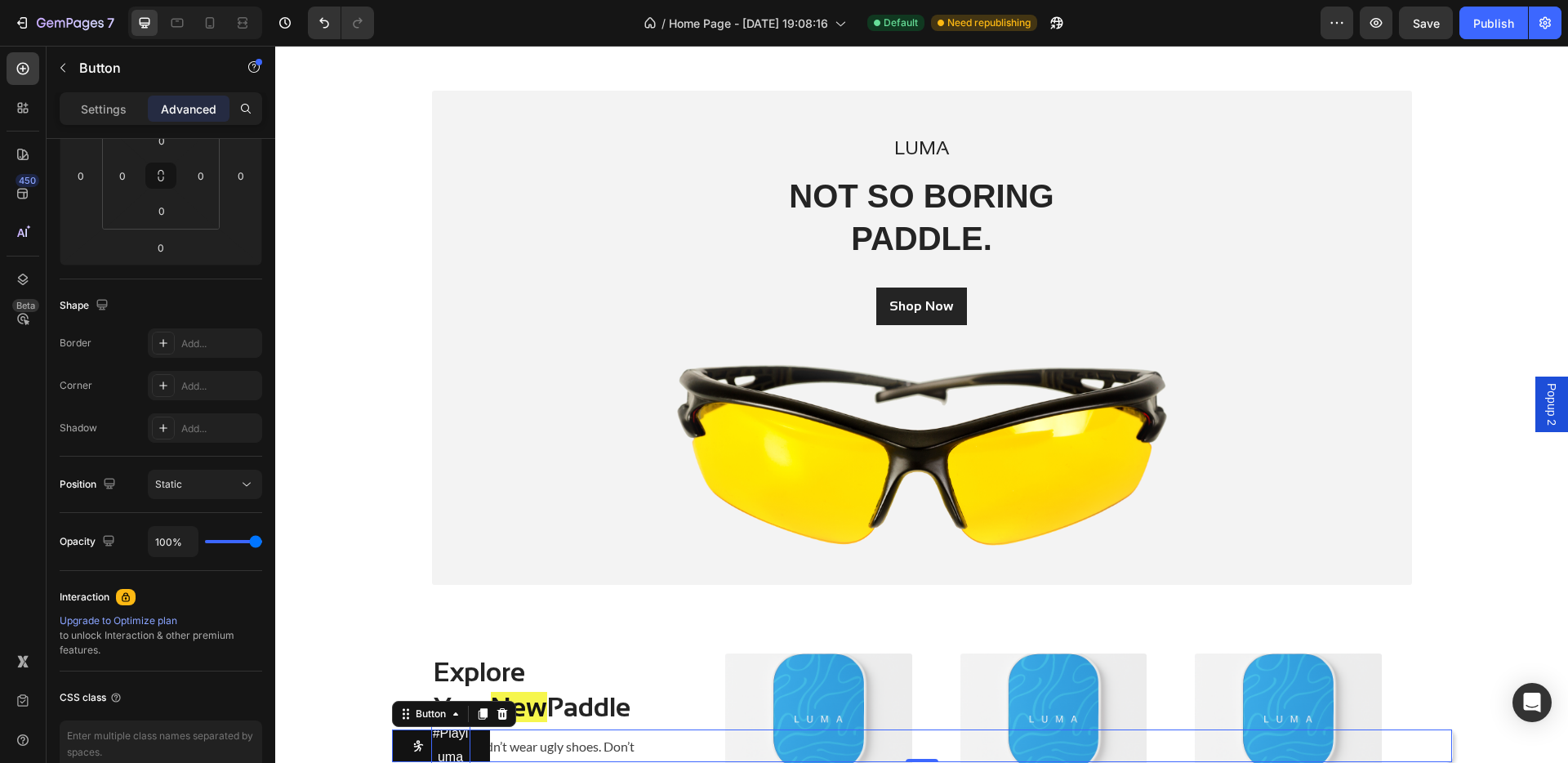
click at [113, 94] on div "Settings Advanced" at bounding box center [161, 109] width 202 height 33
click at [116, 109] on p "Settings" at bounding box center [103, 109] width 45 height 17
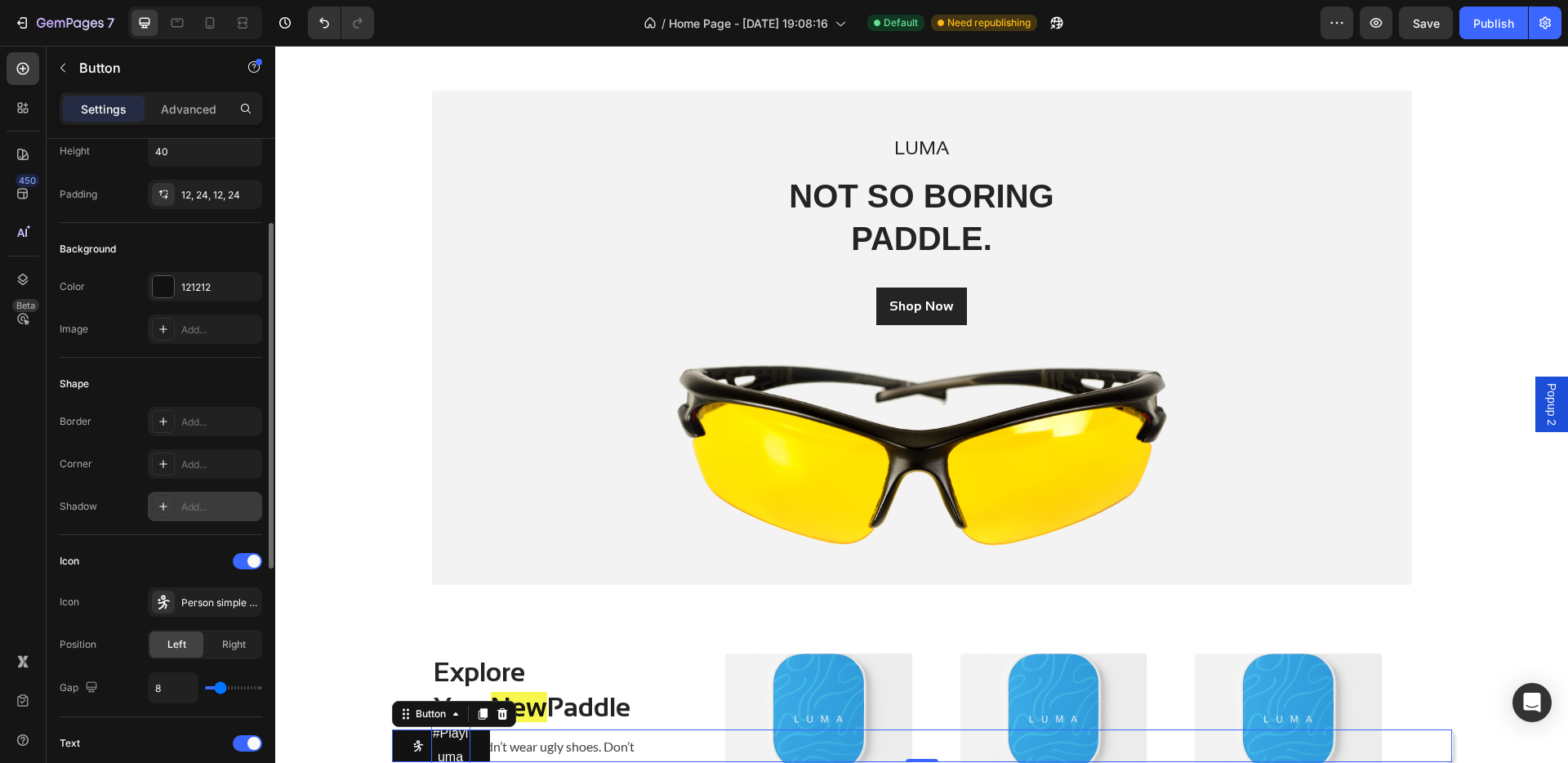
scroll to position [0, 0]
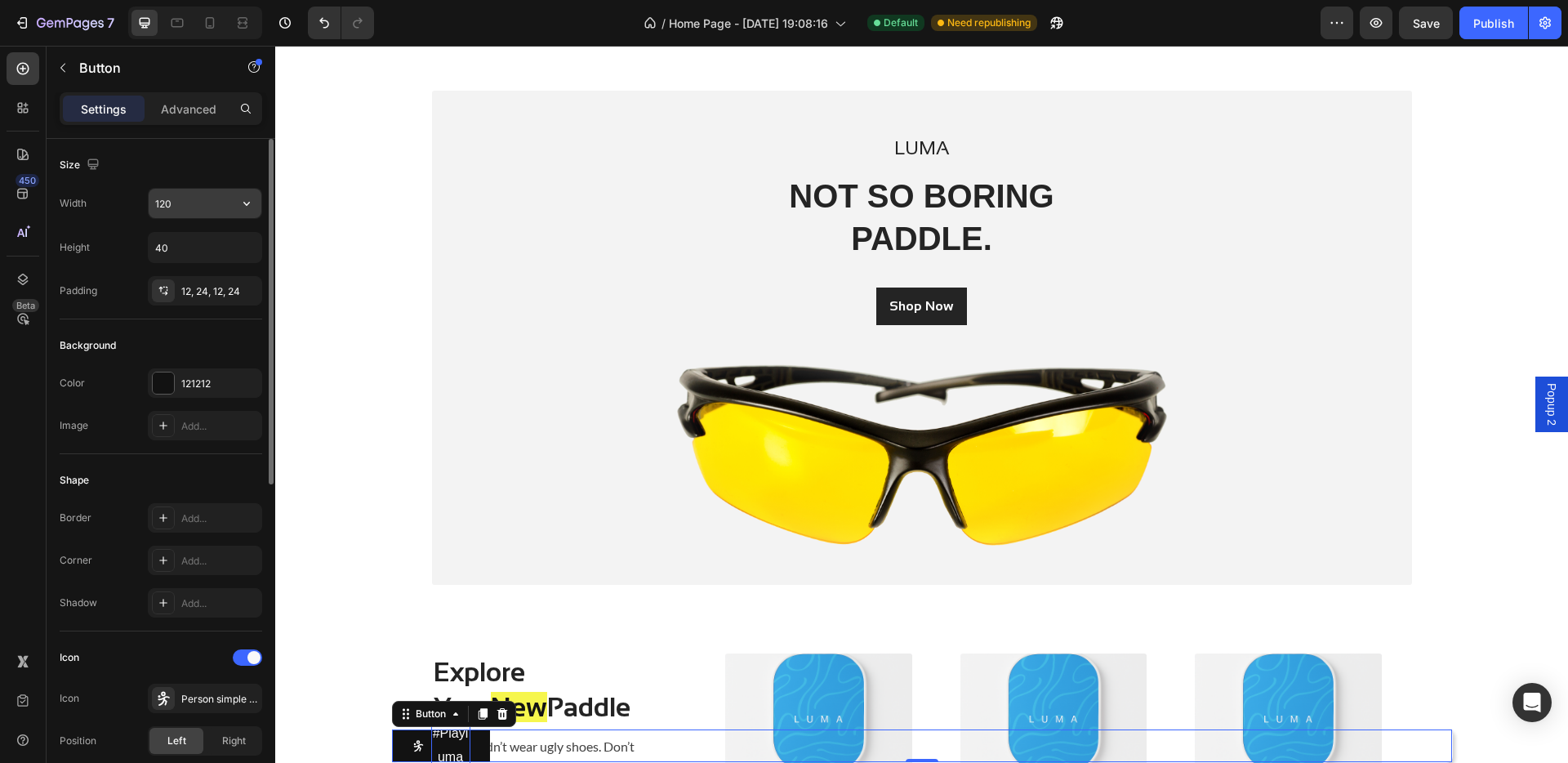
click at [204, 201] on input "120" at bounding box center [205, 203] width 112 height 29
type input "150"
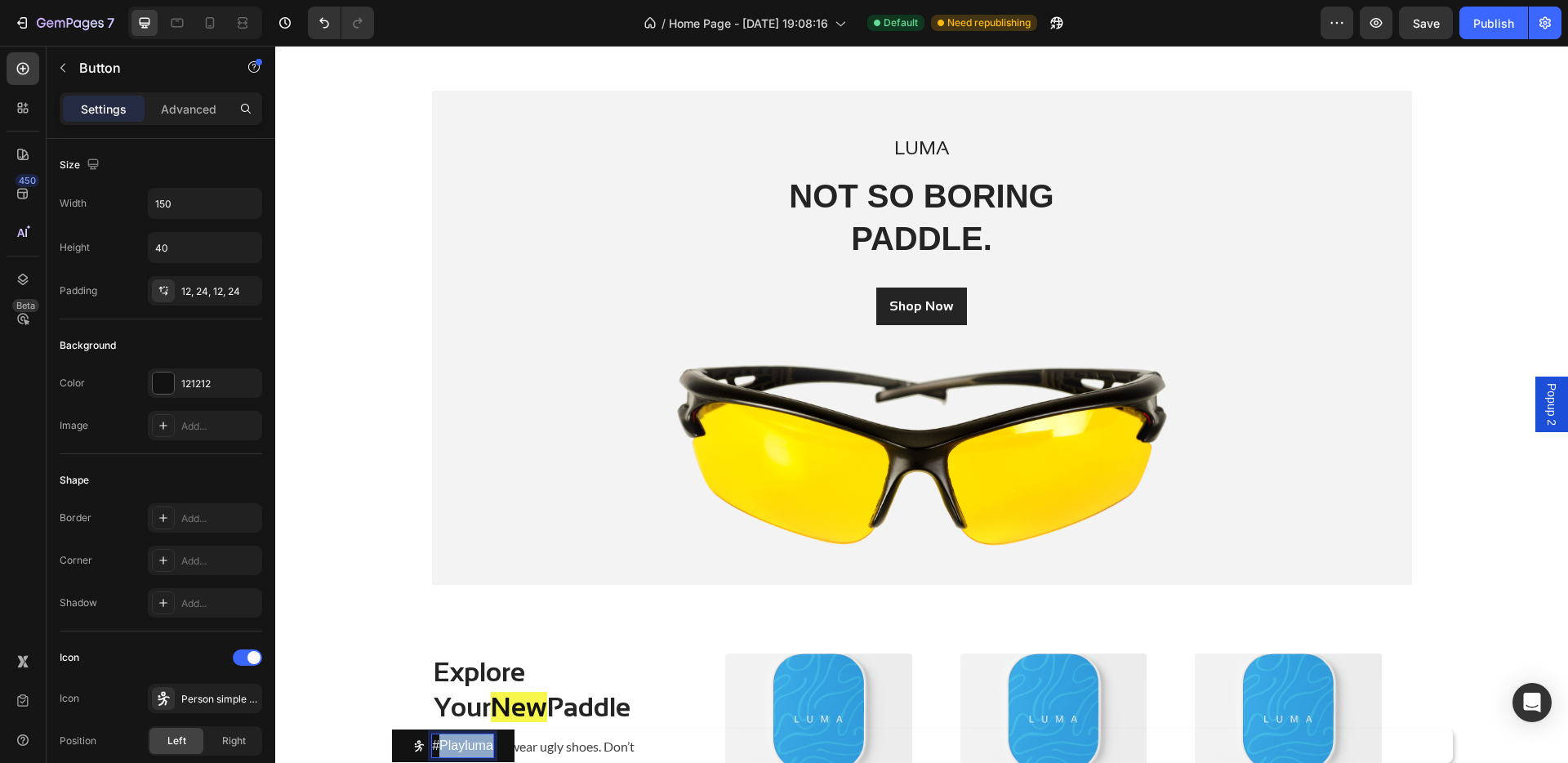
click at [450, 629] on p "#Playluma" at bounding box center [463, 746] width 62 height 24
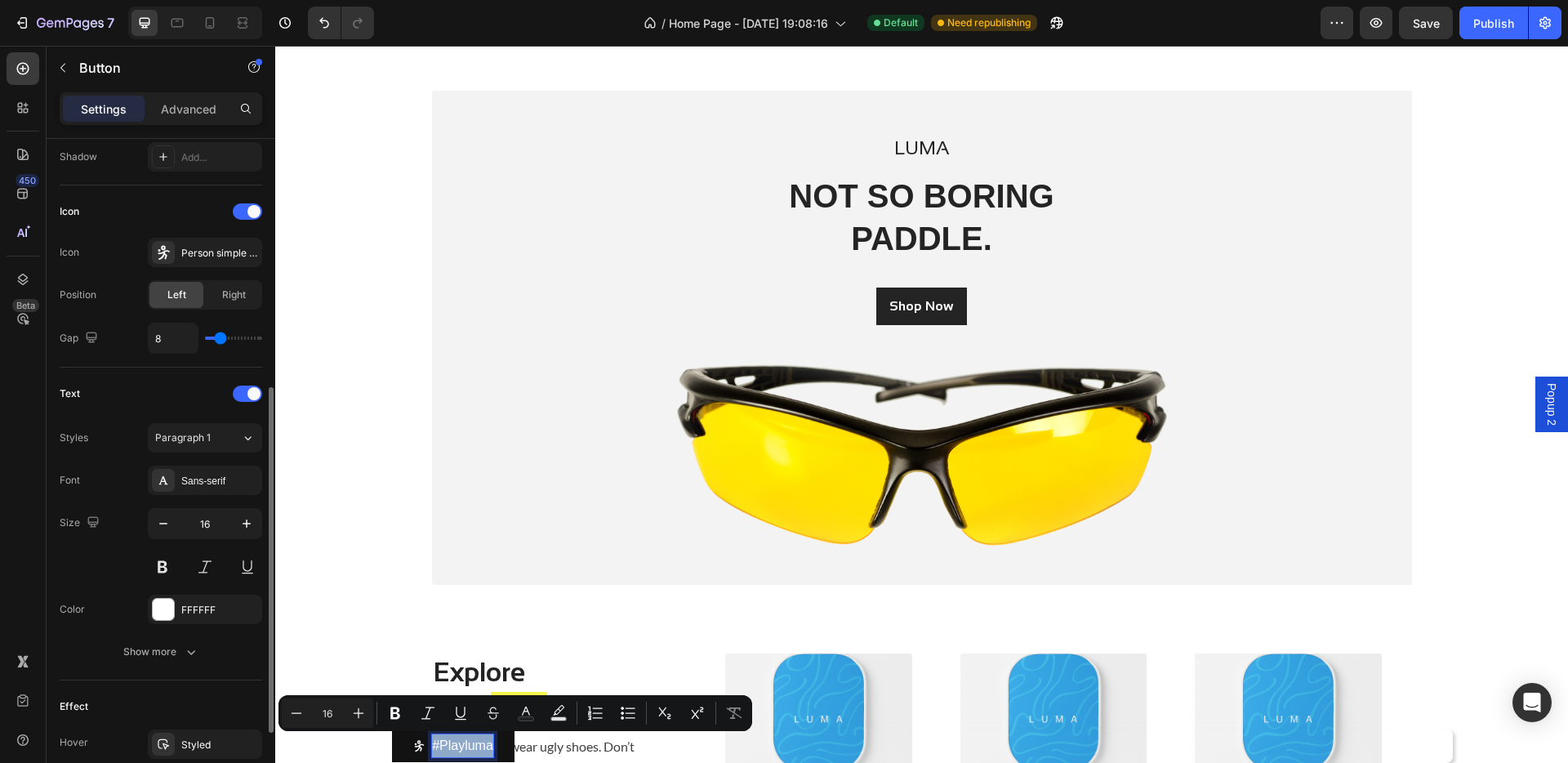
scroll to position [458, 0]
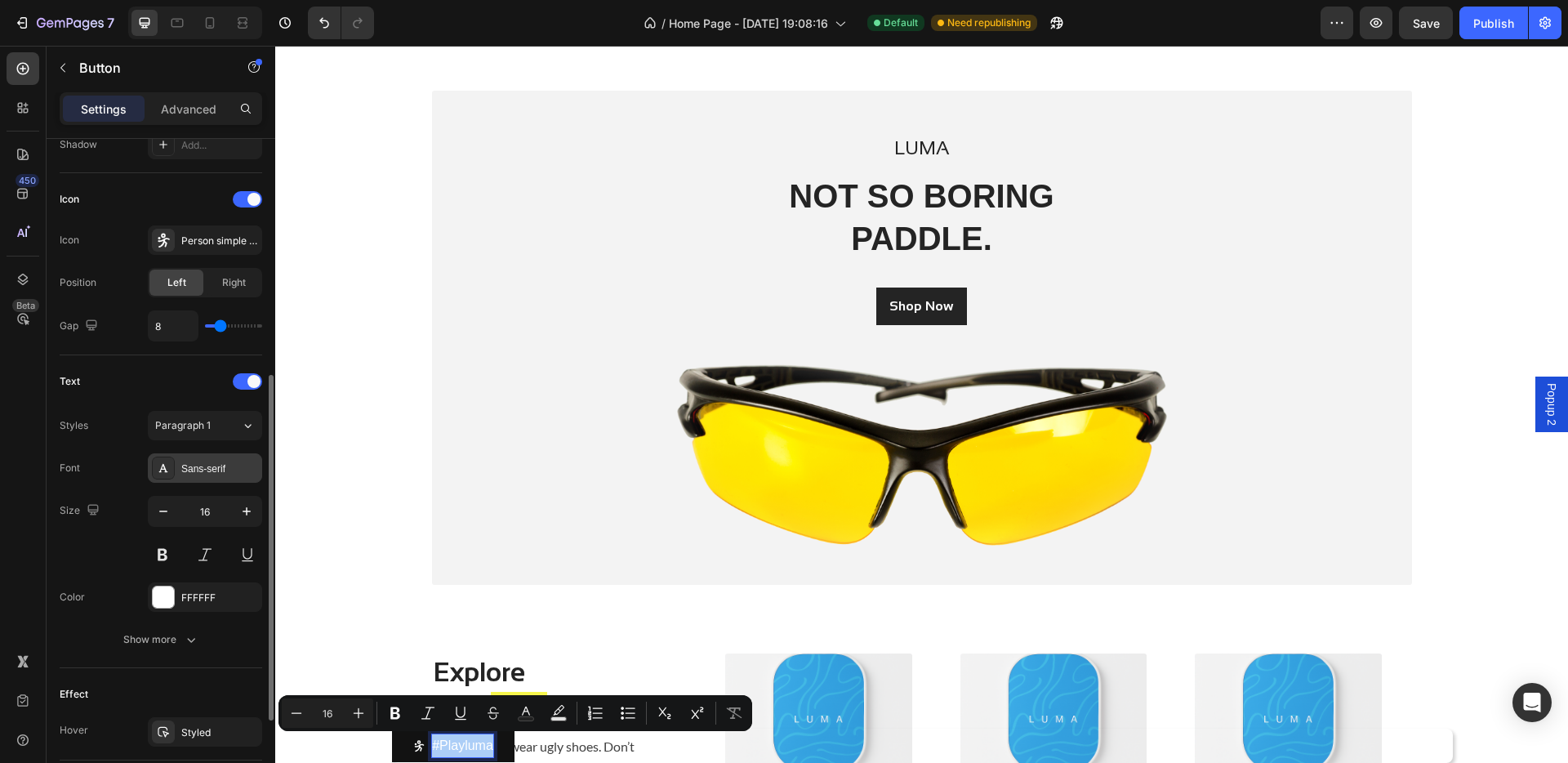
click at [200, 472] on div "Sans-serif" at bounding box center [219, 469] width 77 height 15
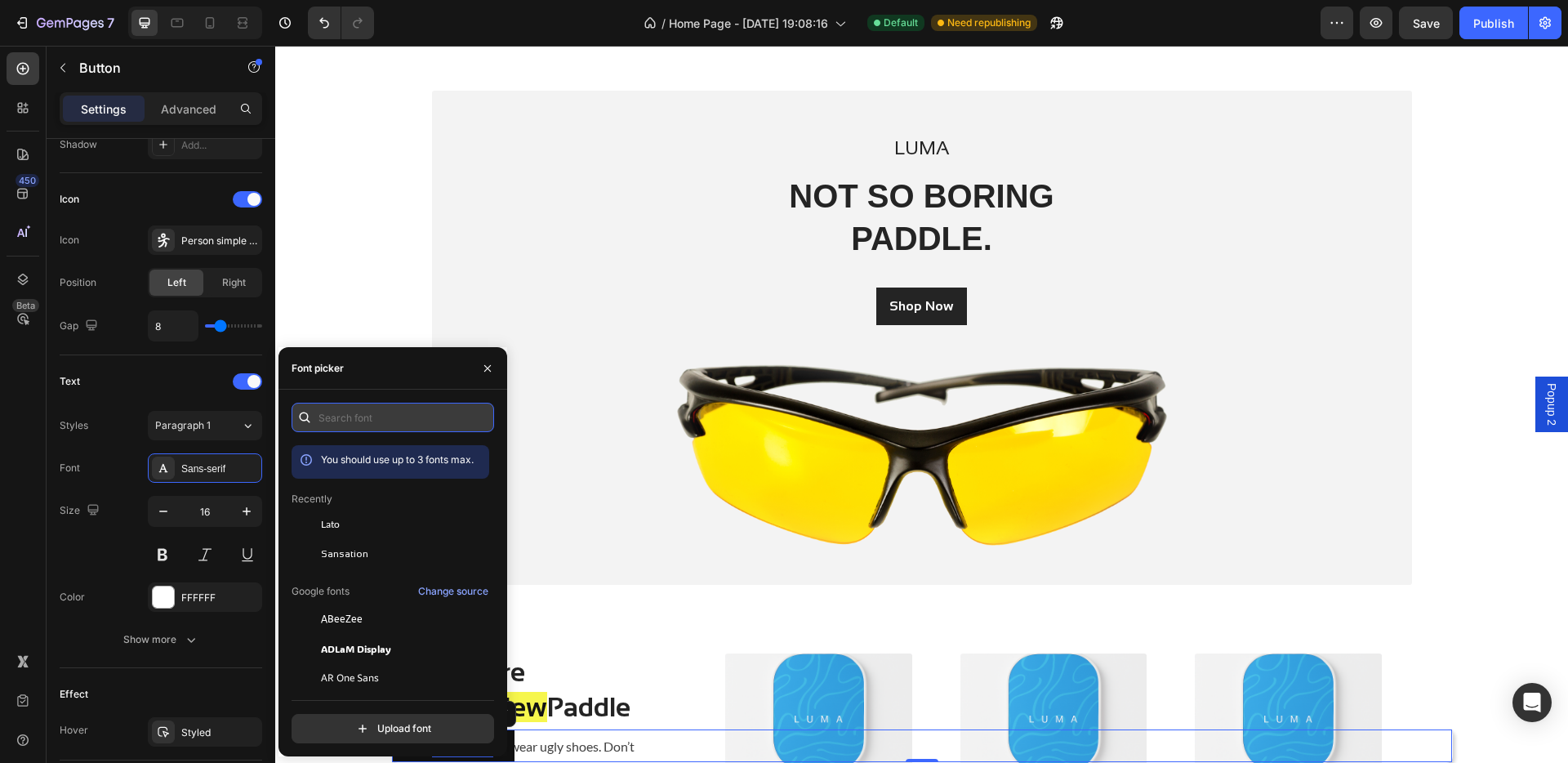
click at [348, 422] on input "text" at bounding box center [392, 417] width 202 height 29
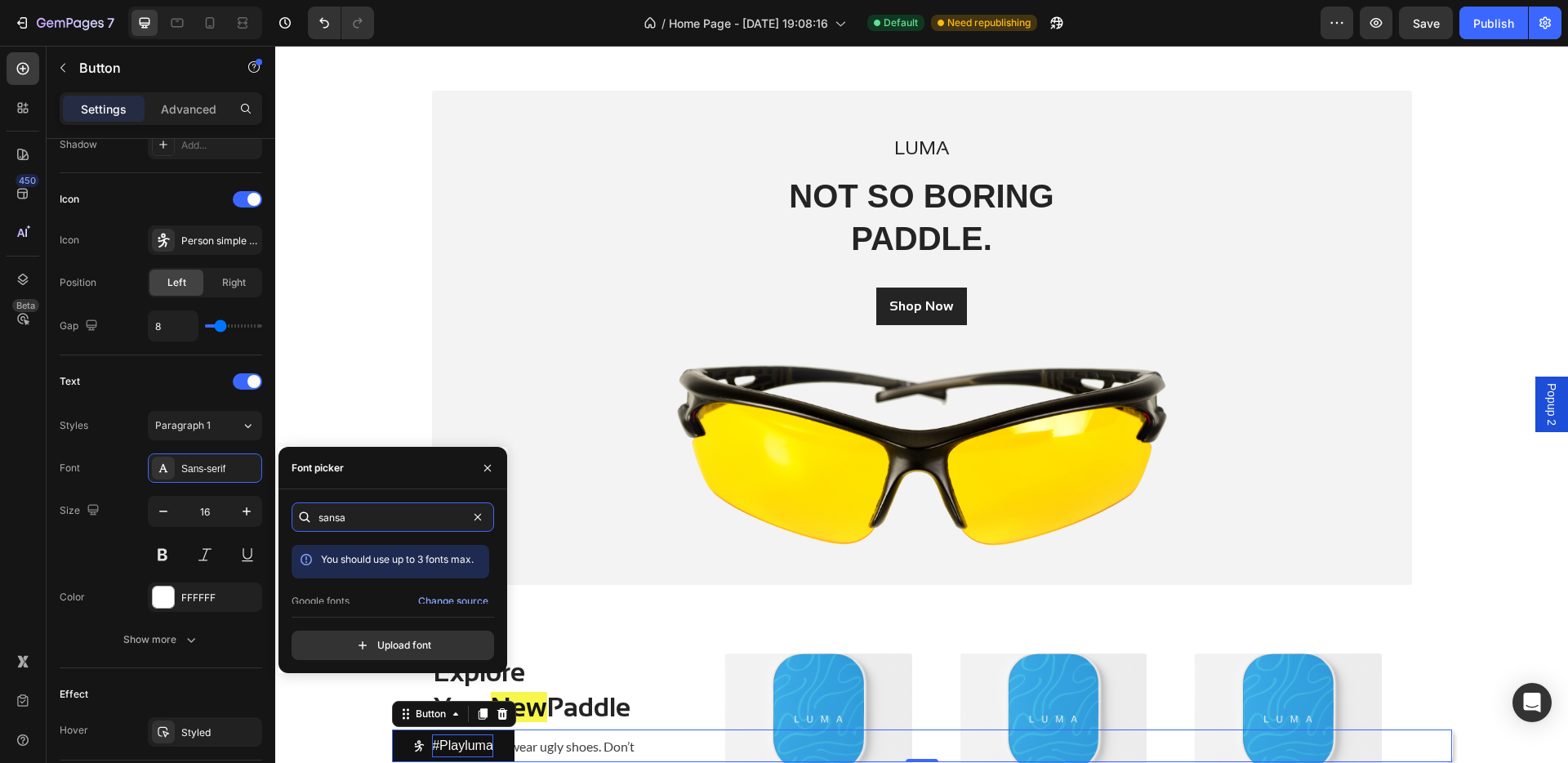
scroll to position [40, 0]
type input "sansa"
click at [348, 590] on span "Sansation" at bounding box center [345, 589] width 47 height 15
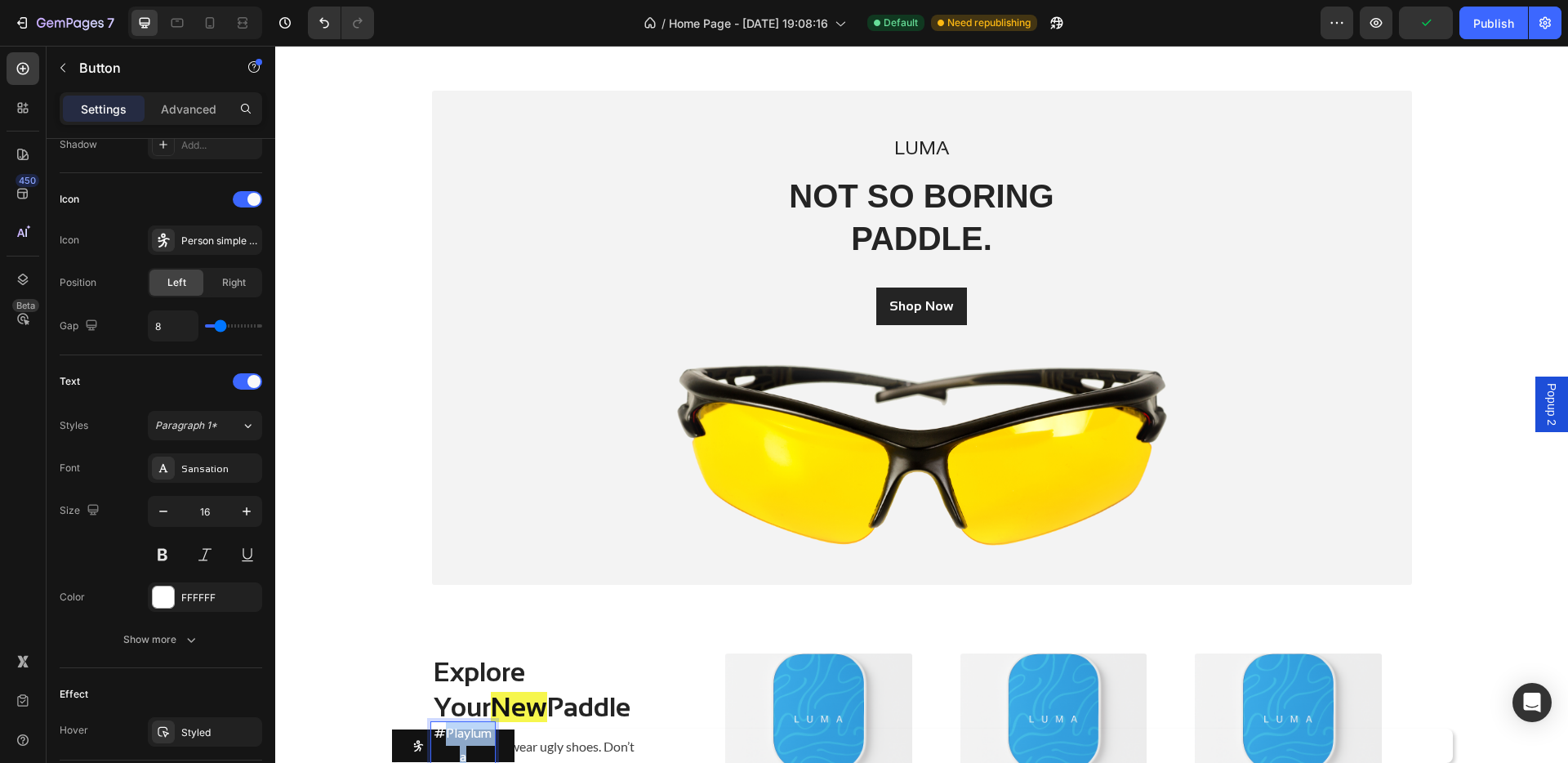
click at [455, 629] on p "#Playluma" at bounding box center [463, 746] width 63 height 47
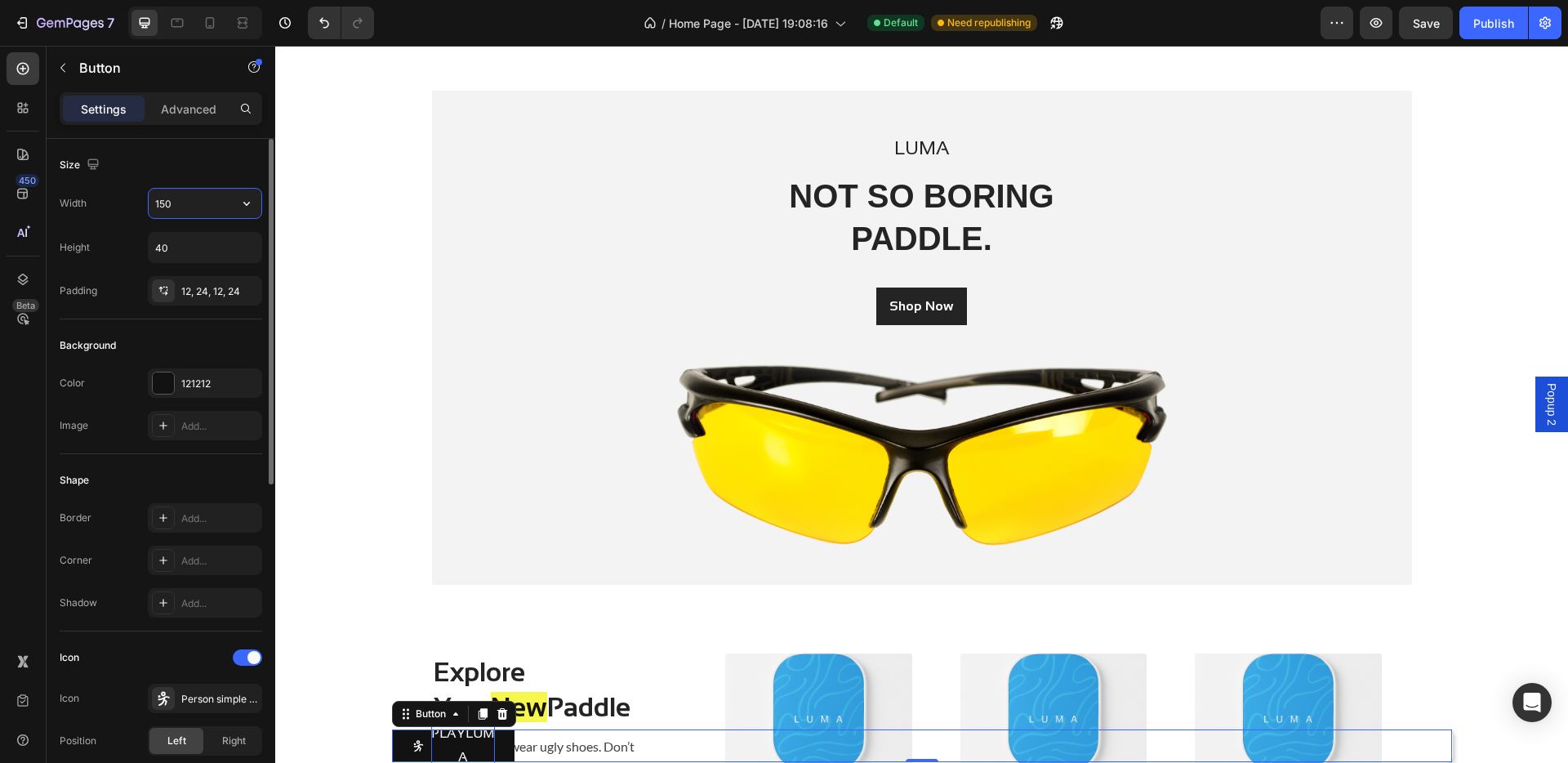
click at [193, 207] on input "150" at bounding box center [205, 203] width 112 height 29
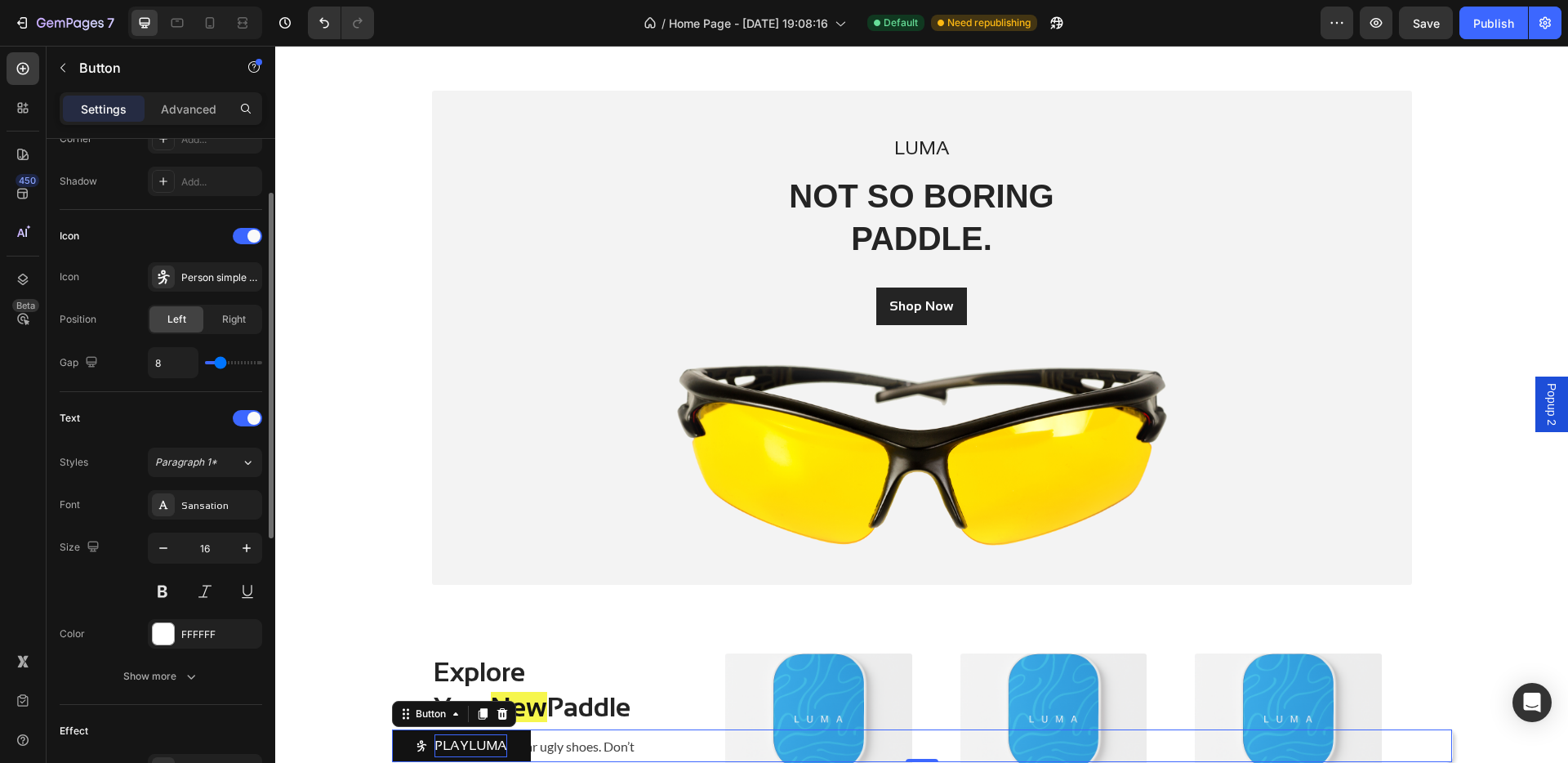
scroll to position [422, 0]
type input "170"
click at [161, 593] on button at bounding box center [162, 591] width 29 height 29
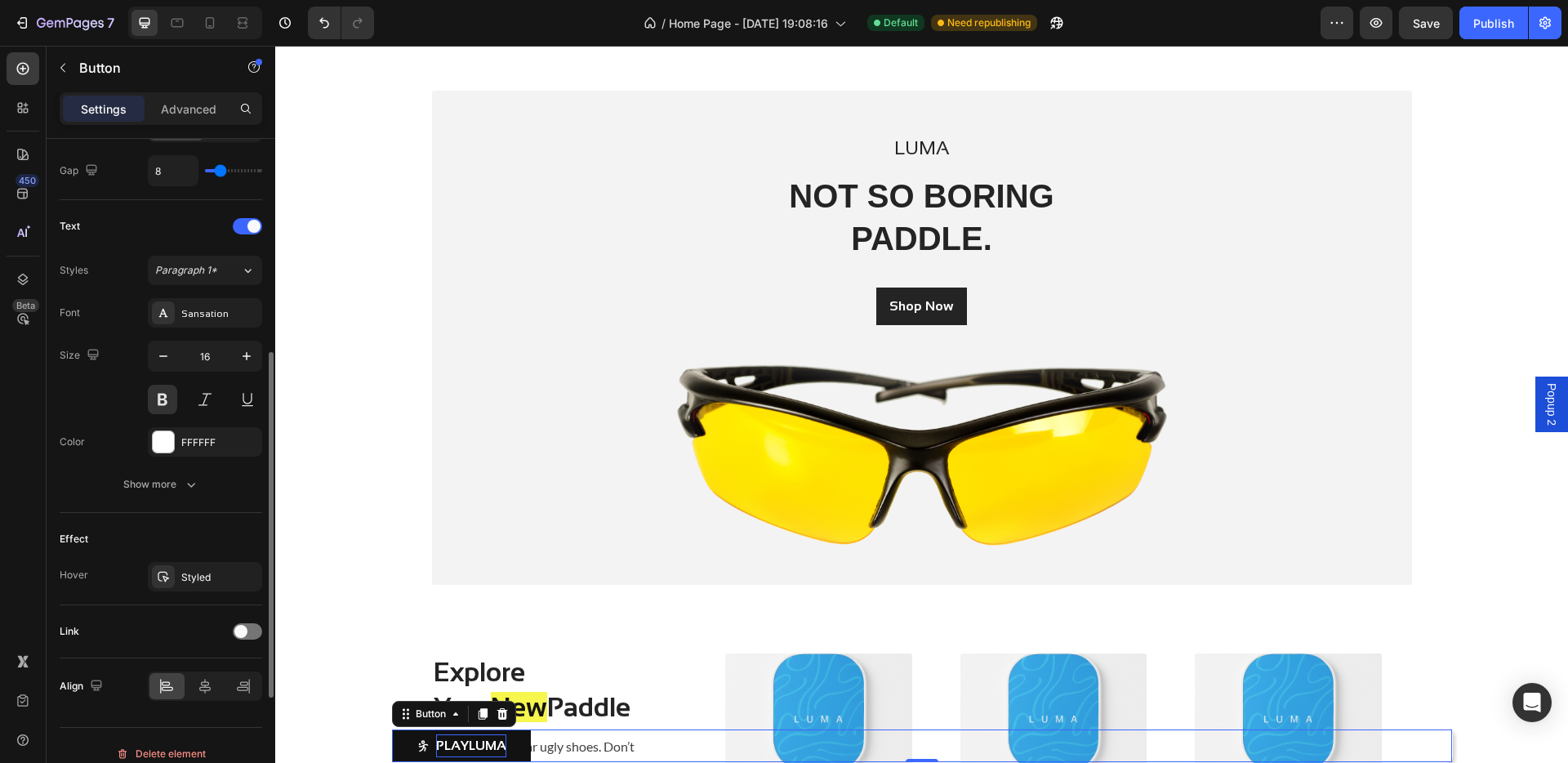
scroll to position [617, 0]
click at [241, 629] on span at bounding box center [240, 628] width 13 height 13
click at [219, 629] on div "Open page" at bounding box center [197, 669] width 83 height 15
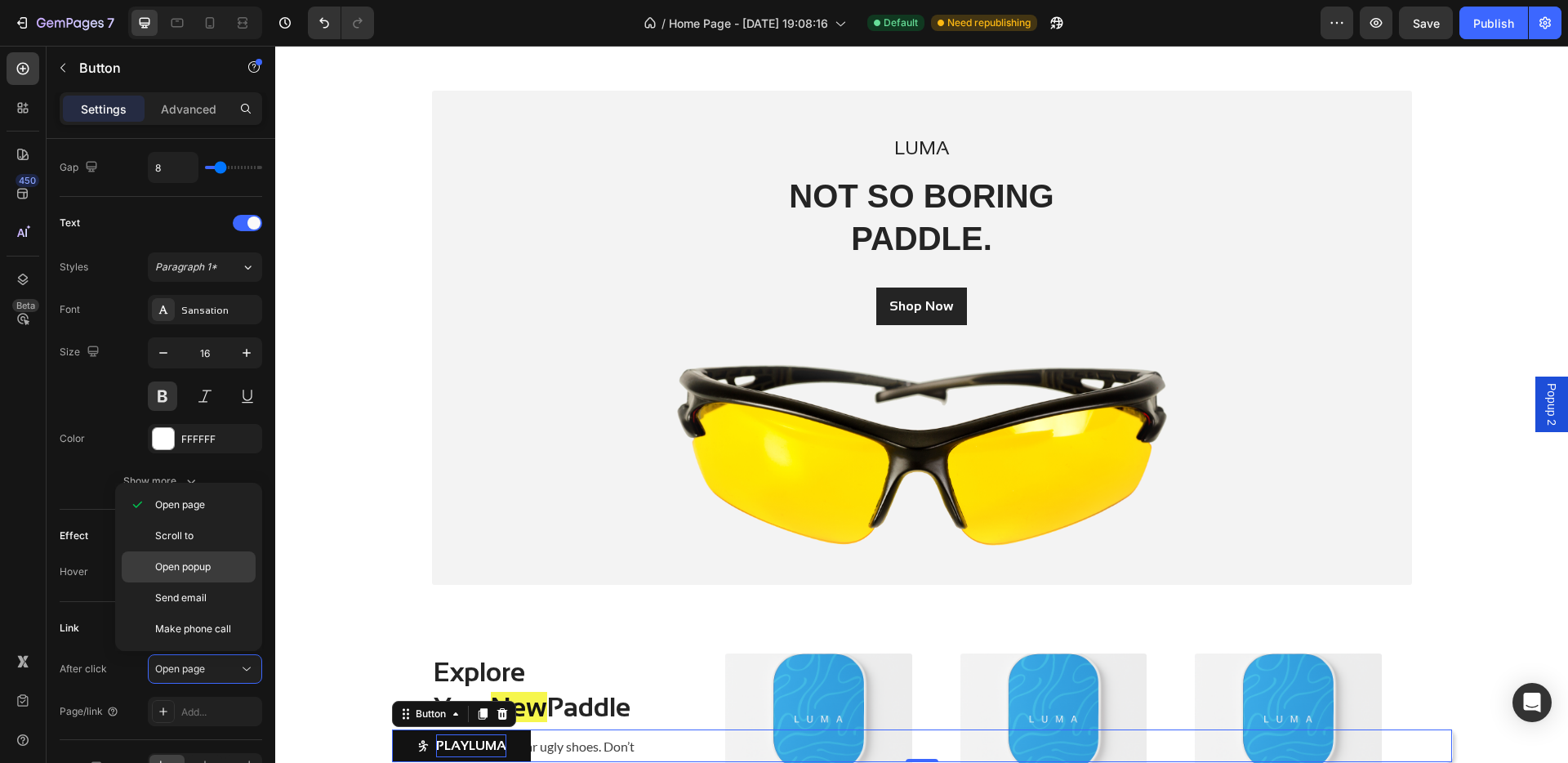
click at [196, 582] on div "Open popup" at bounding box center [189, 598] width 134 height 31
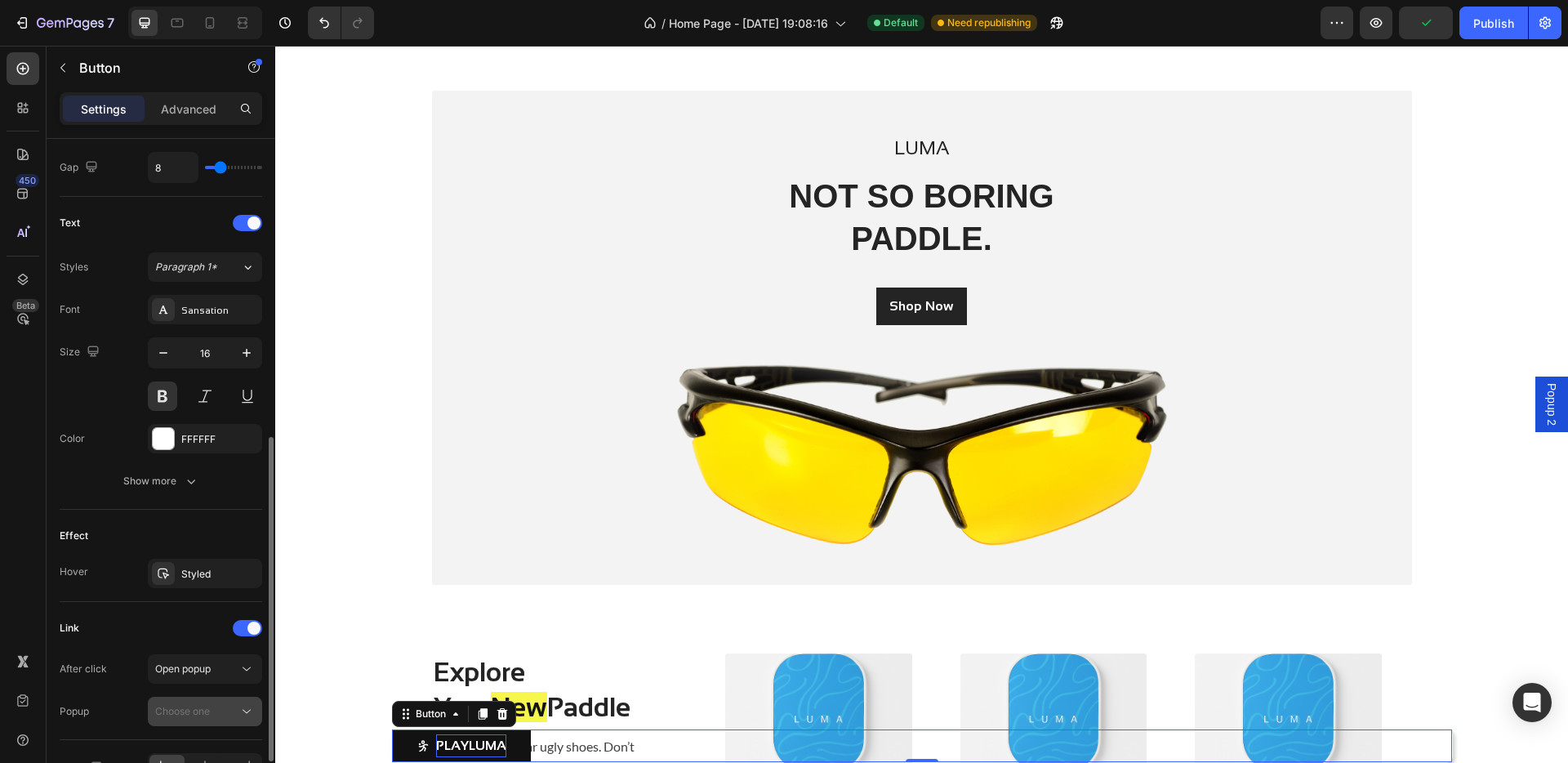
click at [212, 629] on div "Choose one" at bounding box center [197, 711] width 83 height 15
click at [209, 629] on p "Popup 2" at bounding box center [201, 671] width 93 height 15
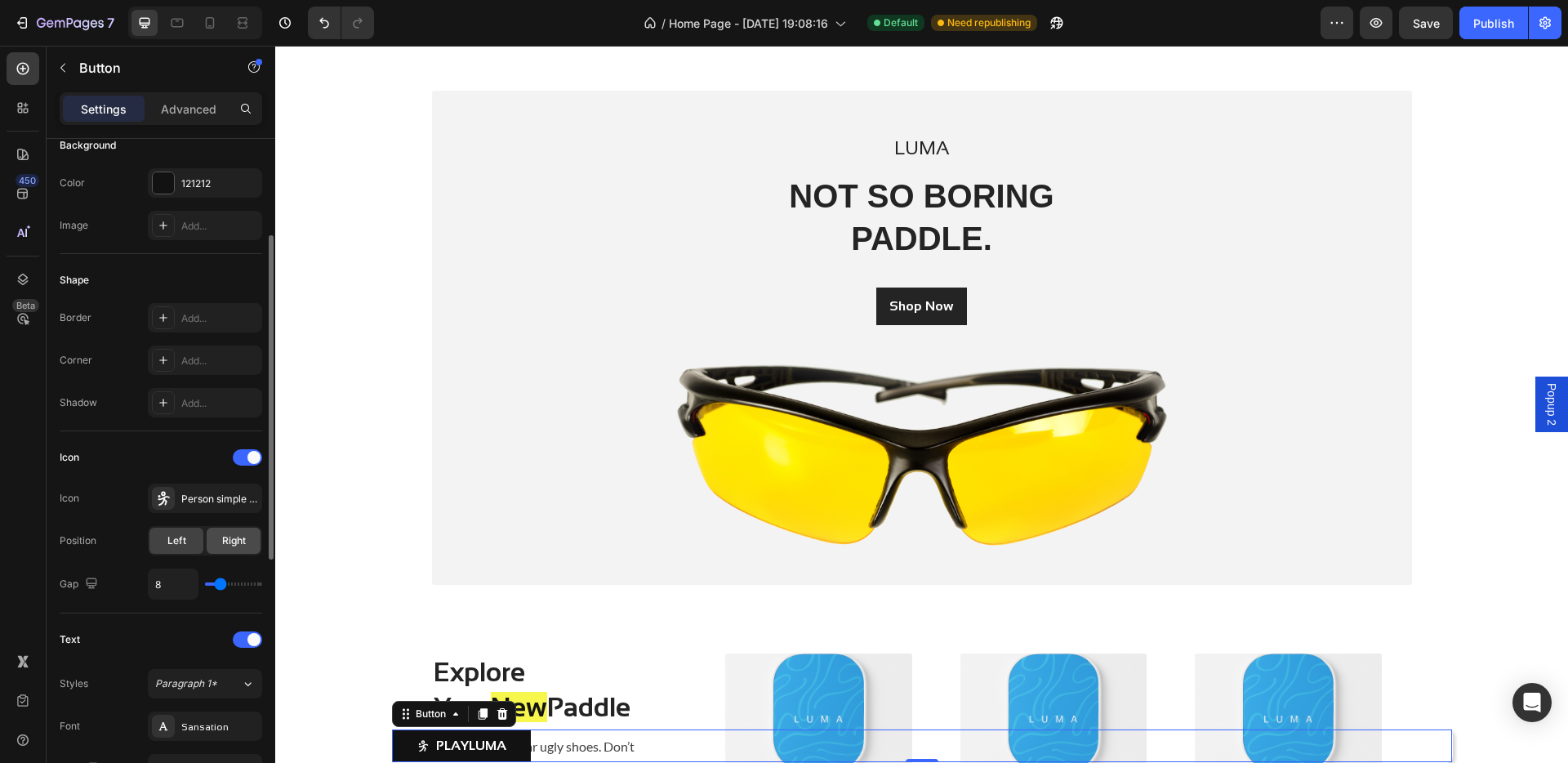
scroll to position [0, 0]
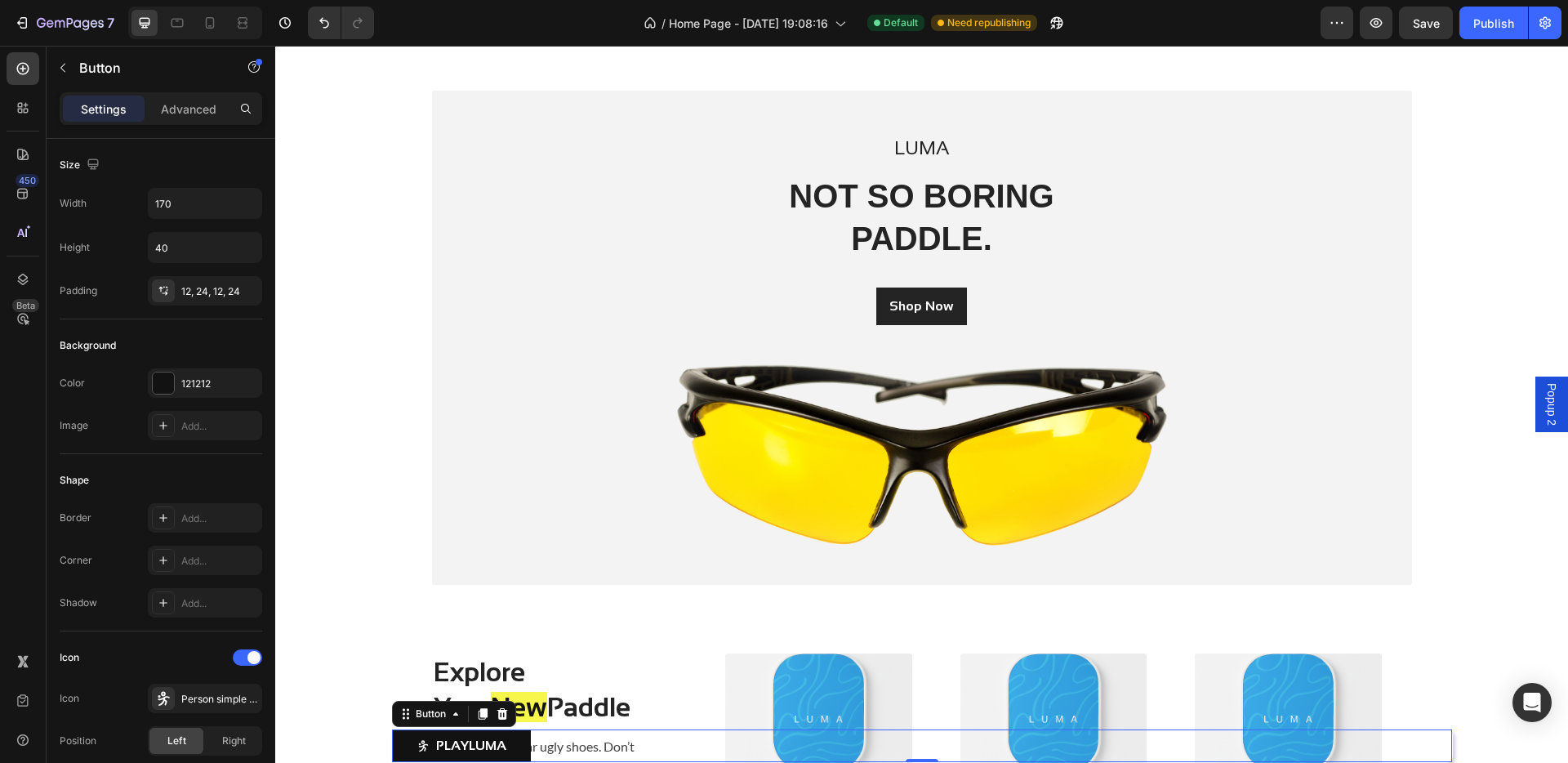
click at [701, 629] on div "PLAYLUMA Button 0" at bounding box center [921, 746] width 1060 height 33
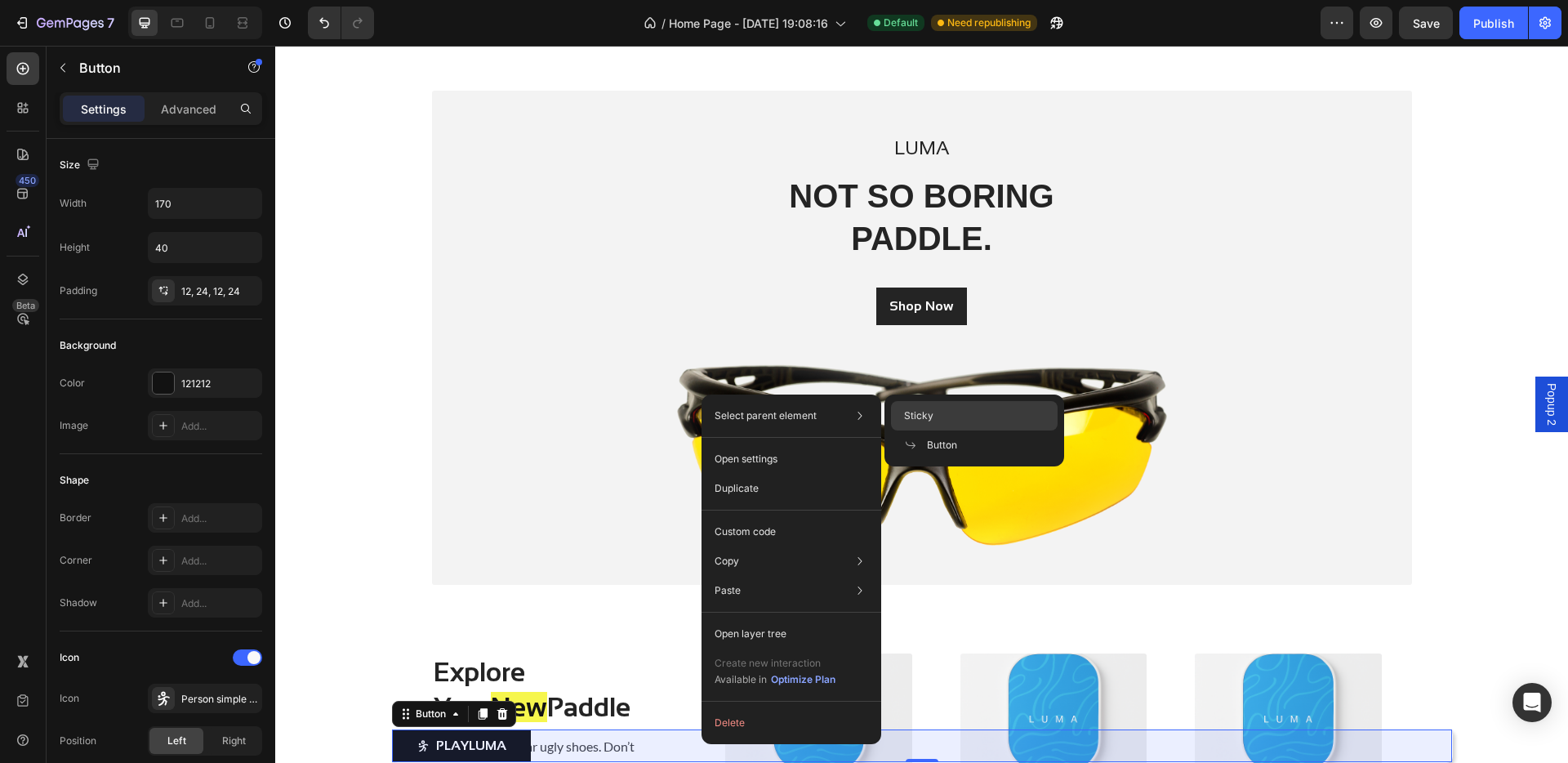
click at [900, 430] on div "Sticky" at bounding box center [974, 445] width 167 height 29
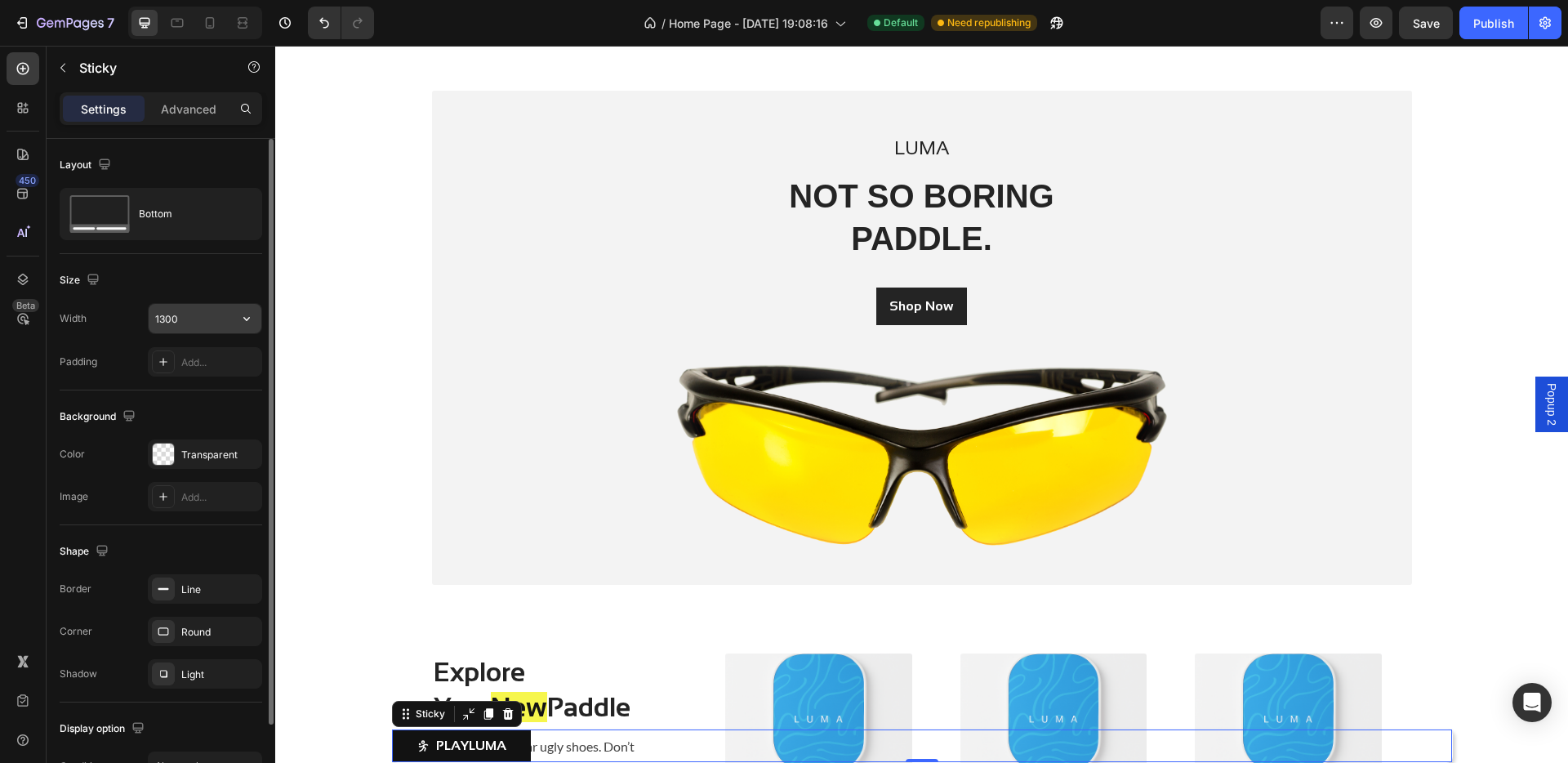
click at [185, 320] on input "1300" at bounding box center [205, 318] width 112 height 29
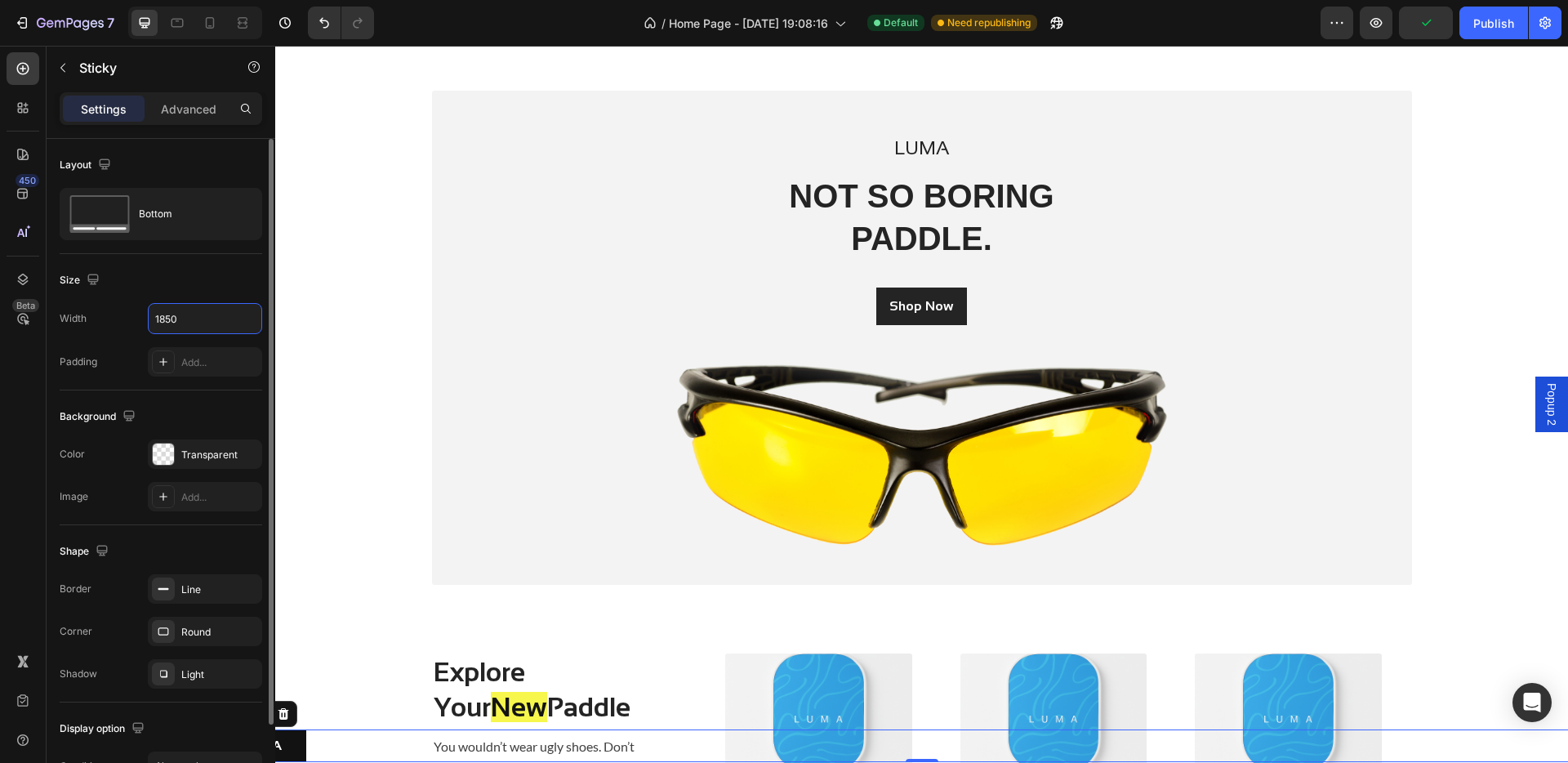
type input "1850"
click at [228, 290] on div "Size" at bounding box center [161, 279] width 202 height 26
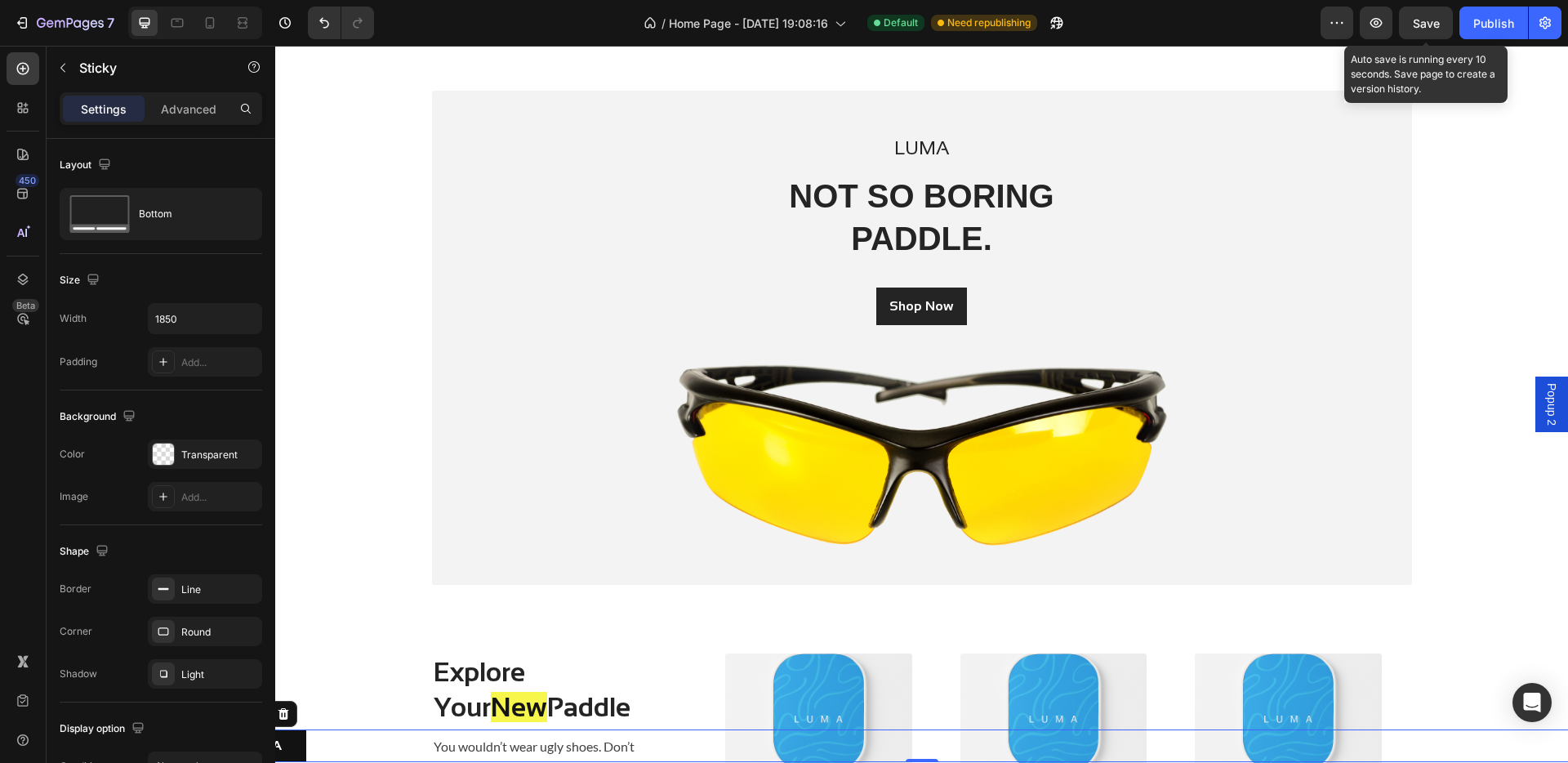
click at [1233, 25] on span "Save" at bounding box center [1427, 23] width 27 height 14
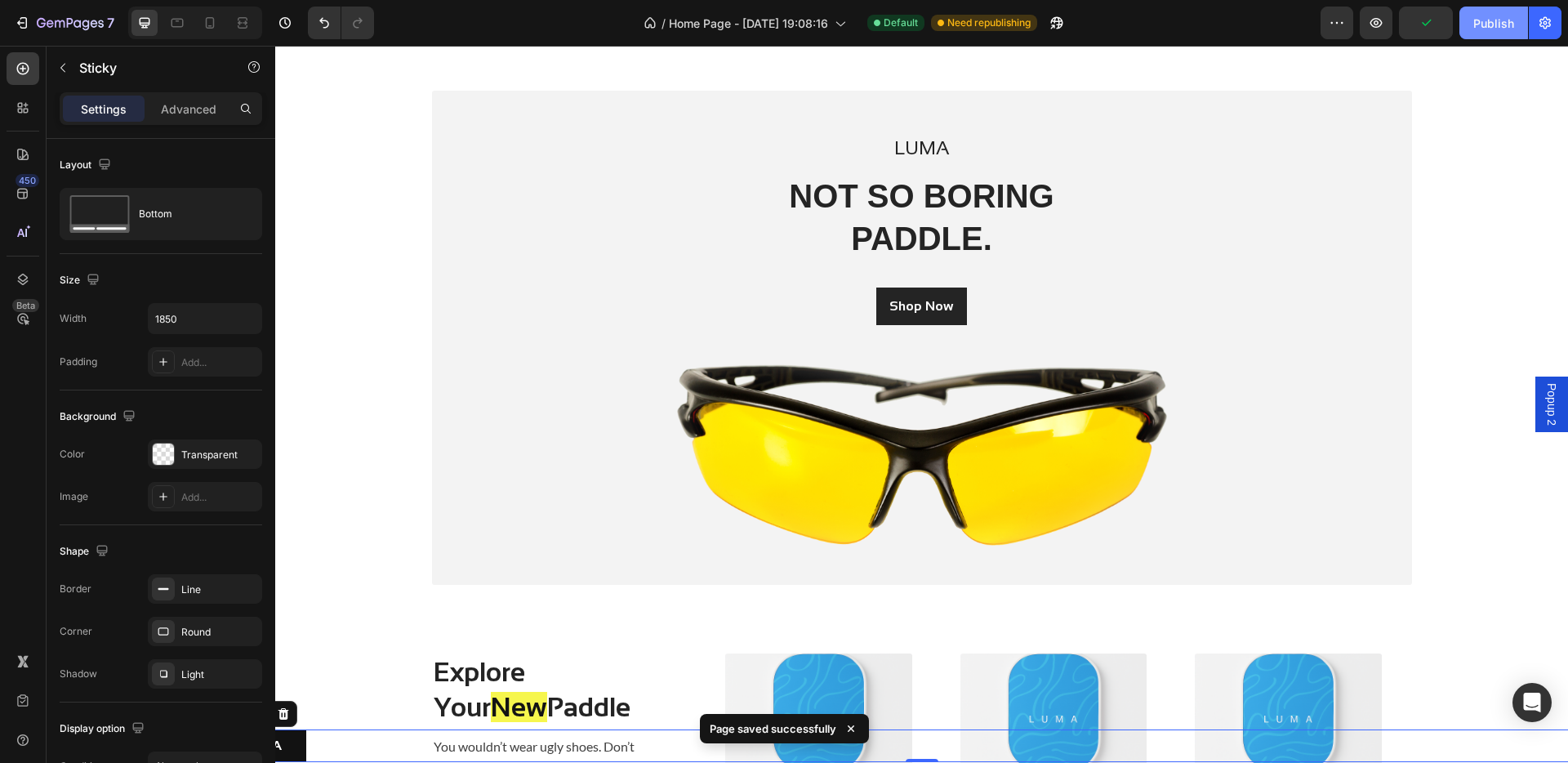
click at [1233, 30] on div "Publish" at bounding box center [1493, 23] width 41 height 17
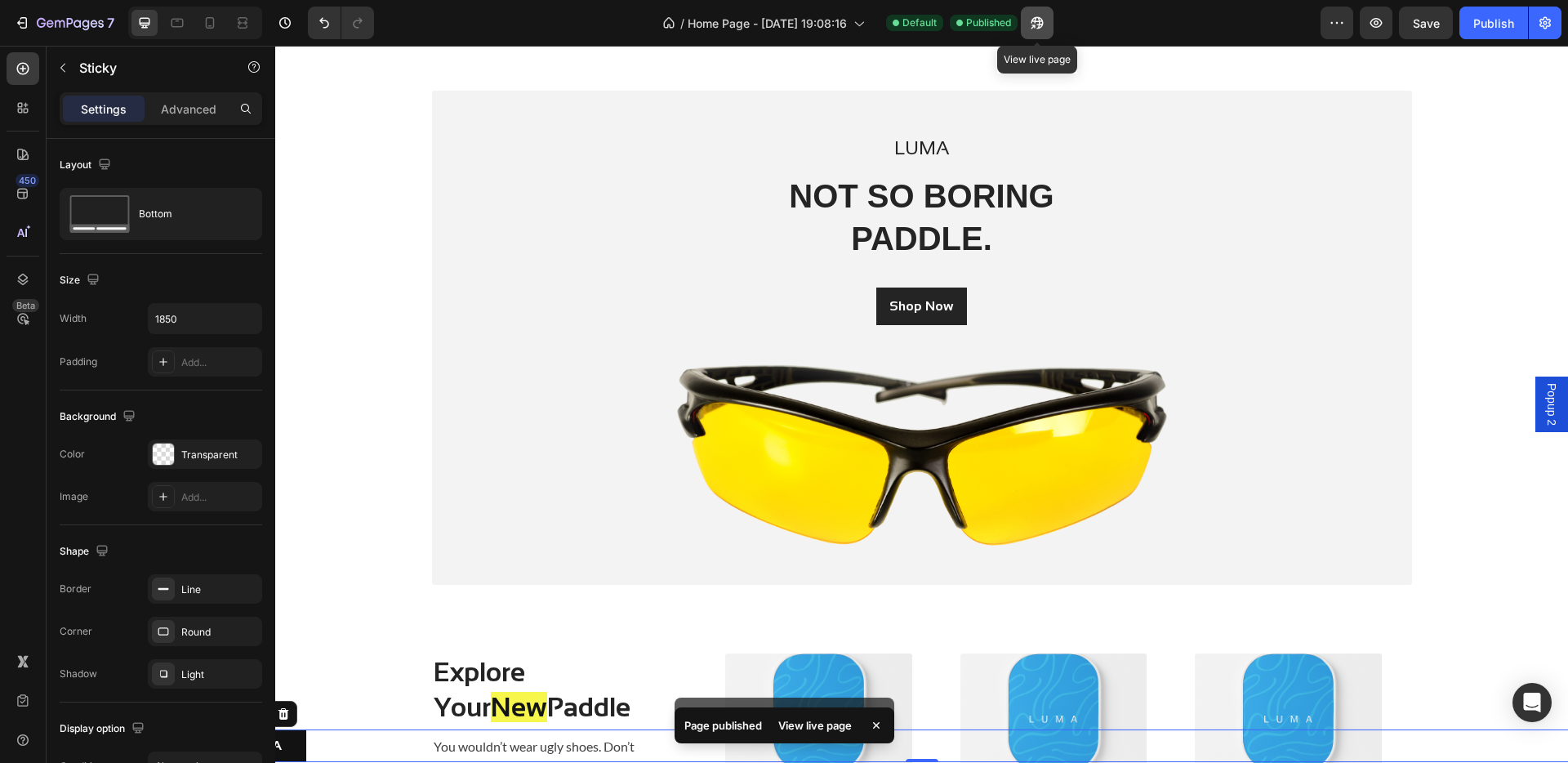
click at [1036, 24] on icon "button" at bounding box center [1033, 26] width 5 height 5
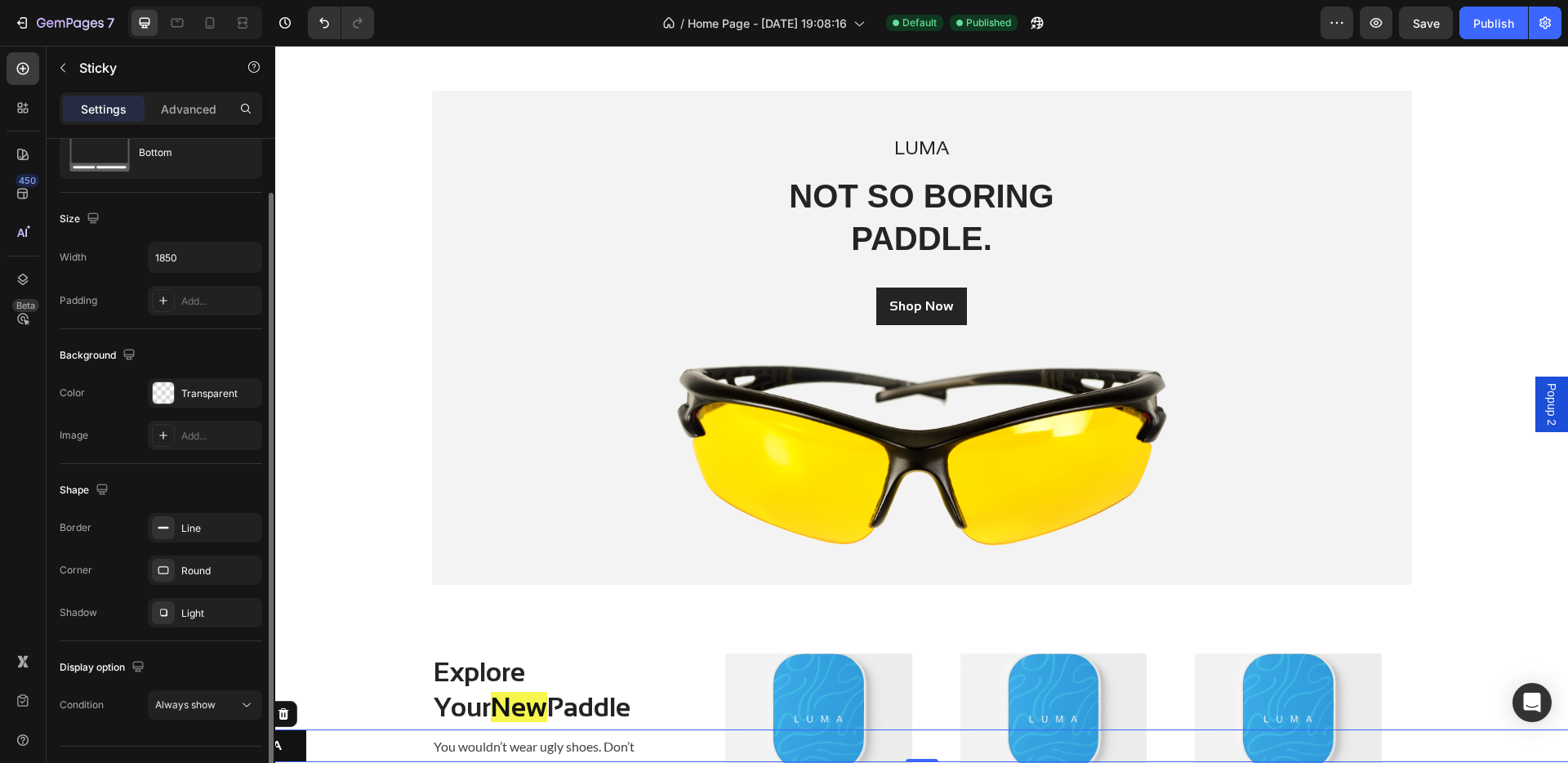
scroll to position [96, 0]
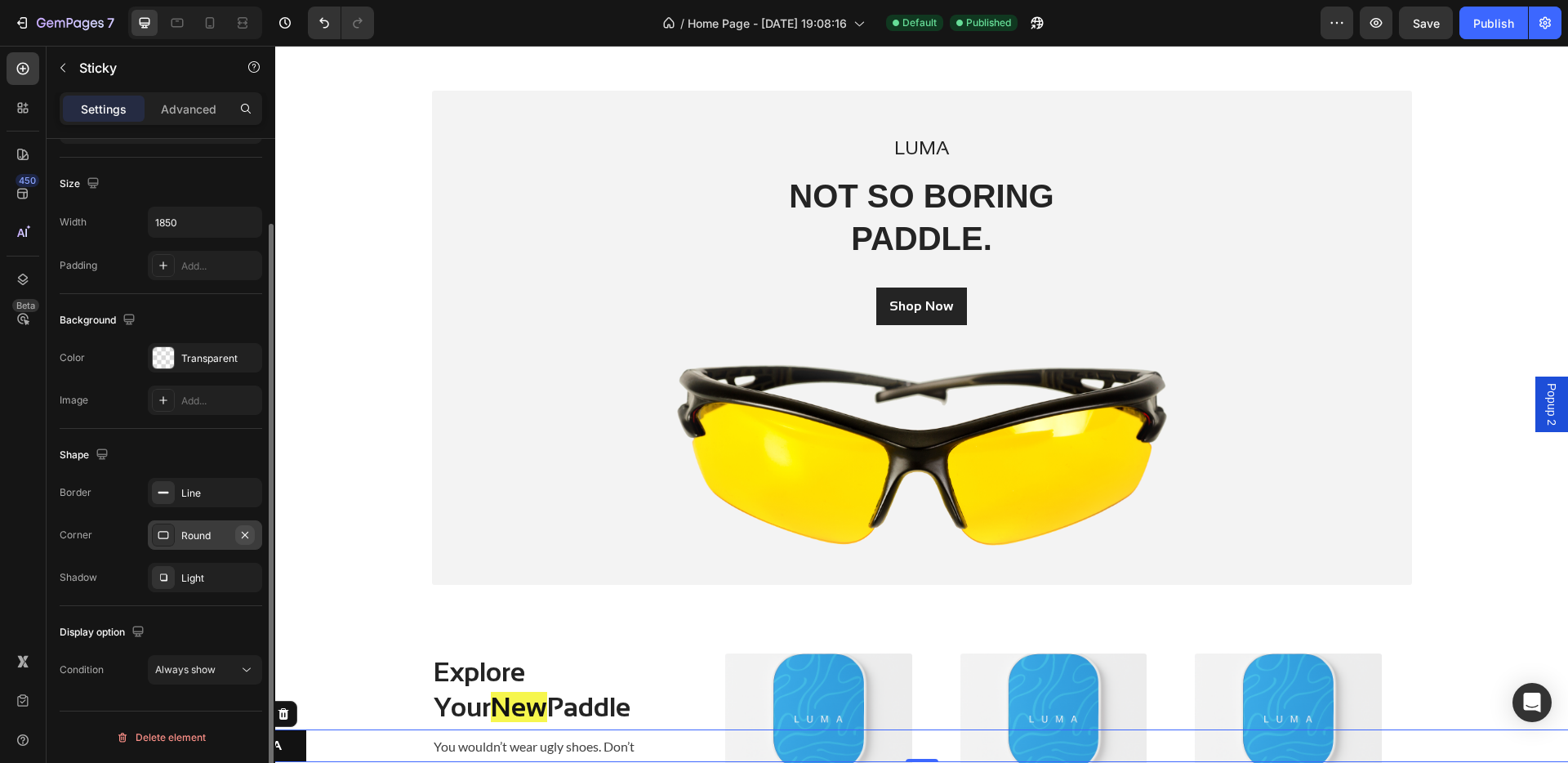
click at [243, 537] on icon "button" at bounding box center [245, 535] width 13 height 13
click at [166, 580] on icon at bounding box center [163, 578] width 7 height 7
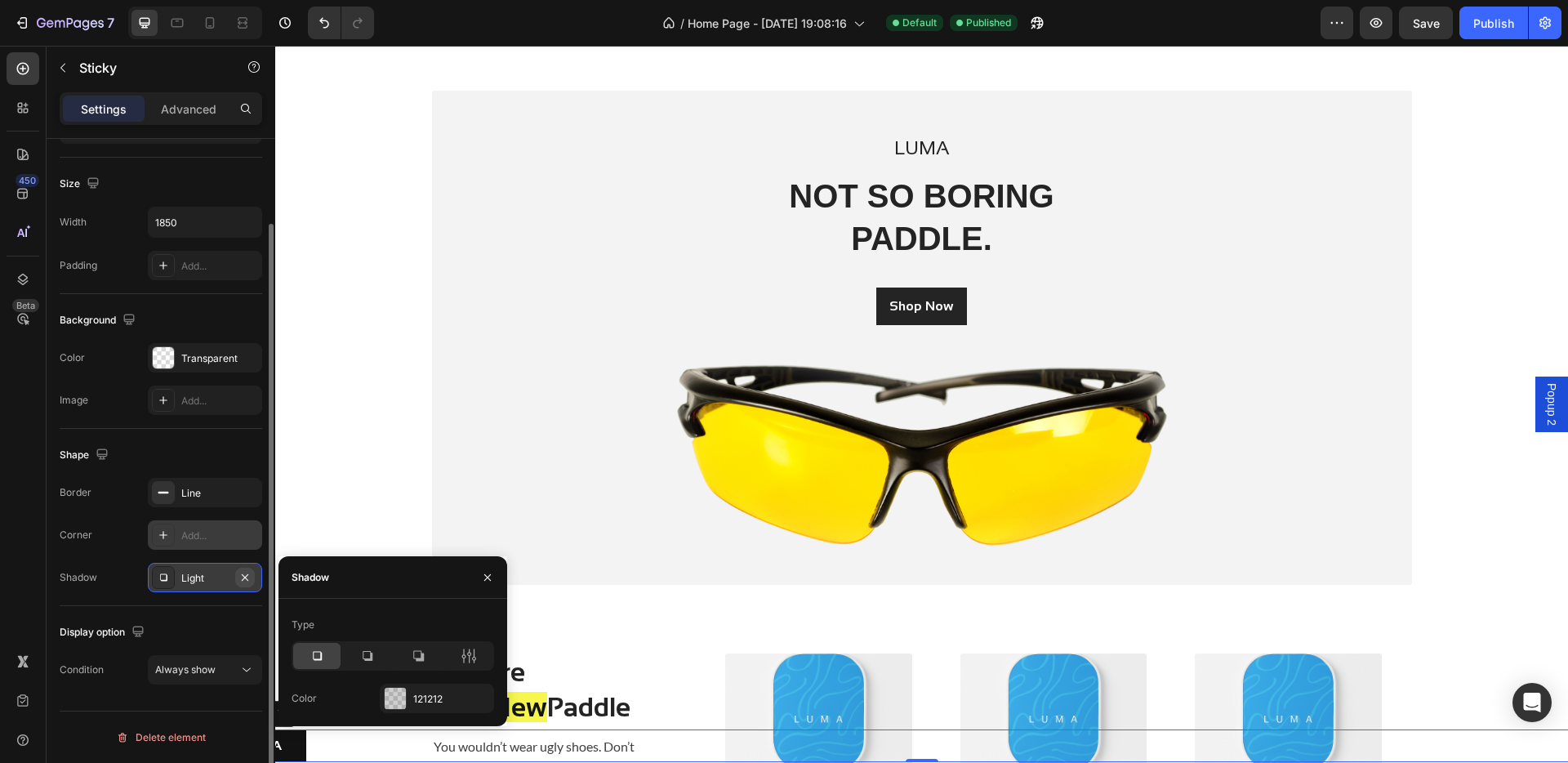
click at [250, 582] on icon "button" at bounding box center [245, 577] width 13 height 13
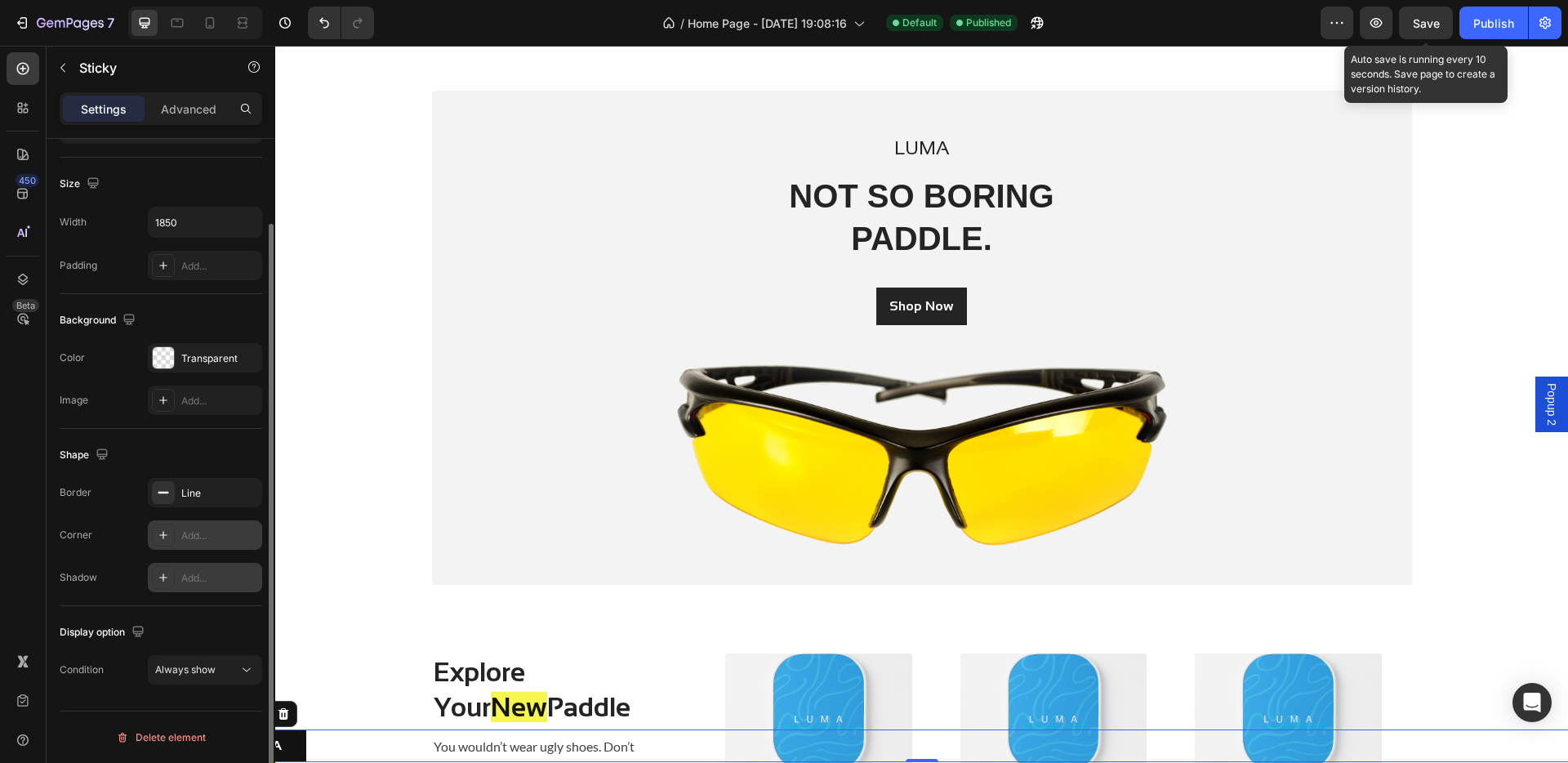
click at [1233, 30] on div "Save" at bounding box center [1427, 23] width 27 height 17
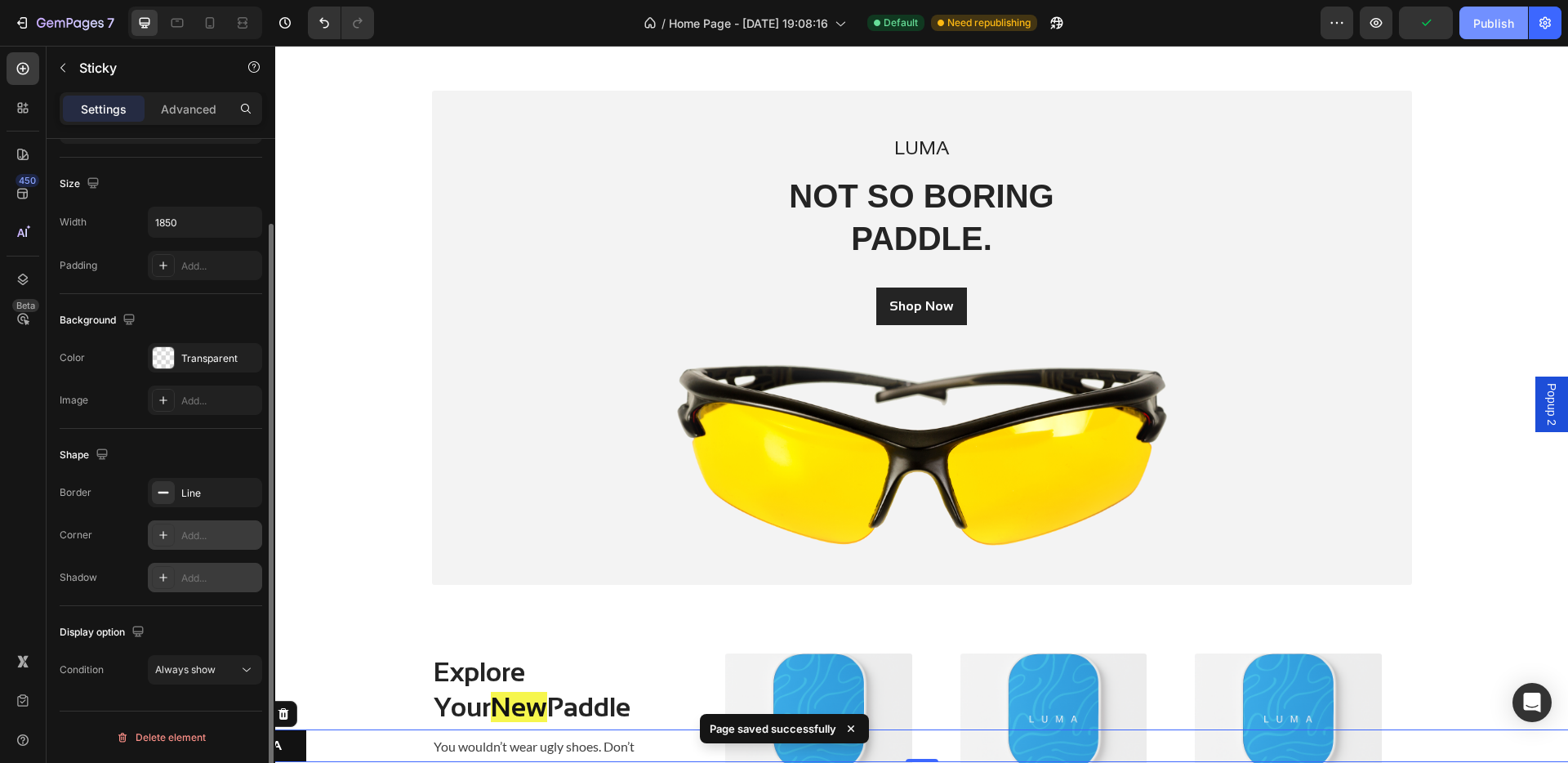
click at [1233, 25] on div "Publish" at bounding box center [1493, 23] width 41 height 17
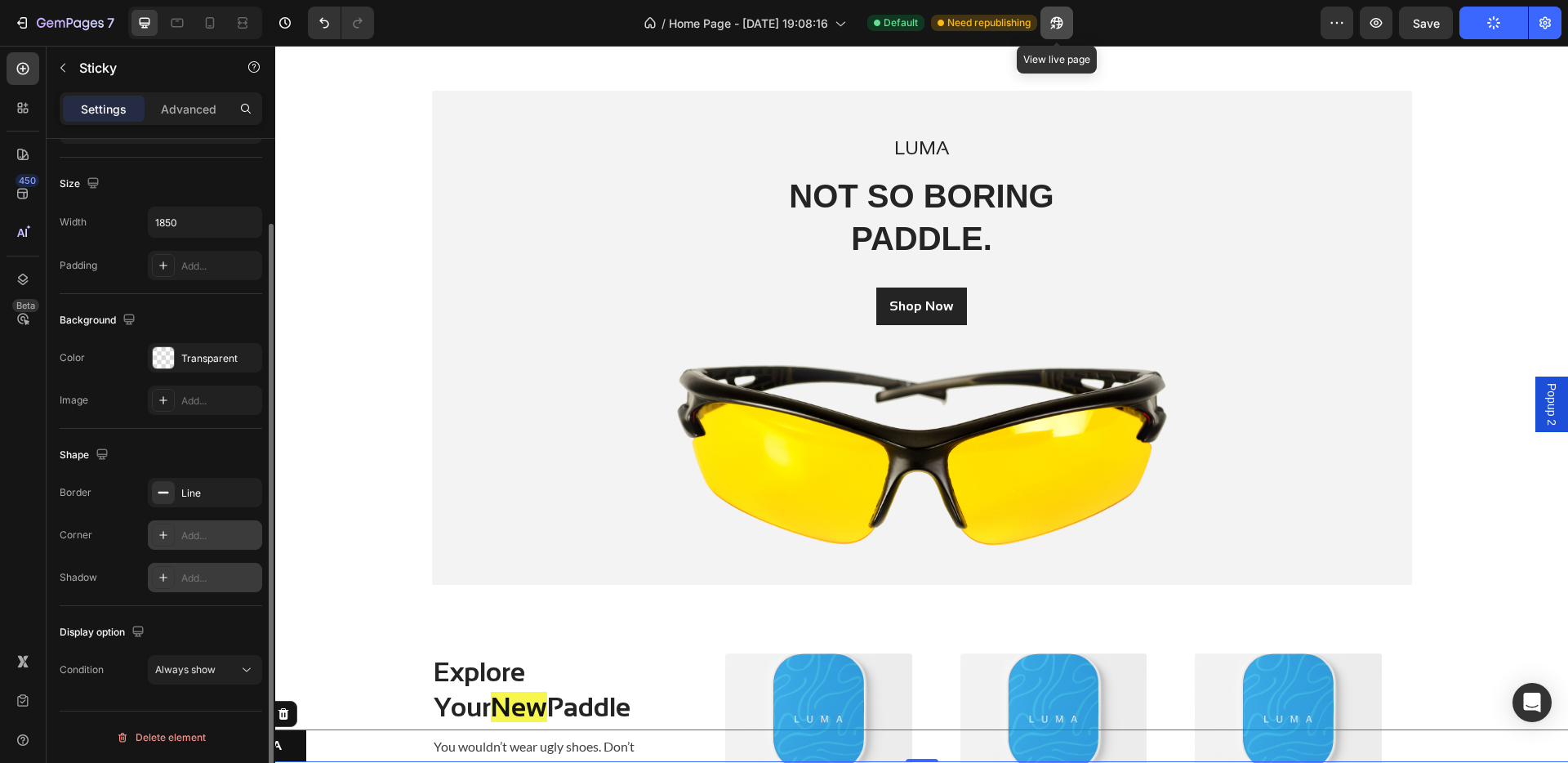
click at [1069, 16] on button "button" at bounding box center [1057, 23] width 33 height 33
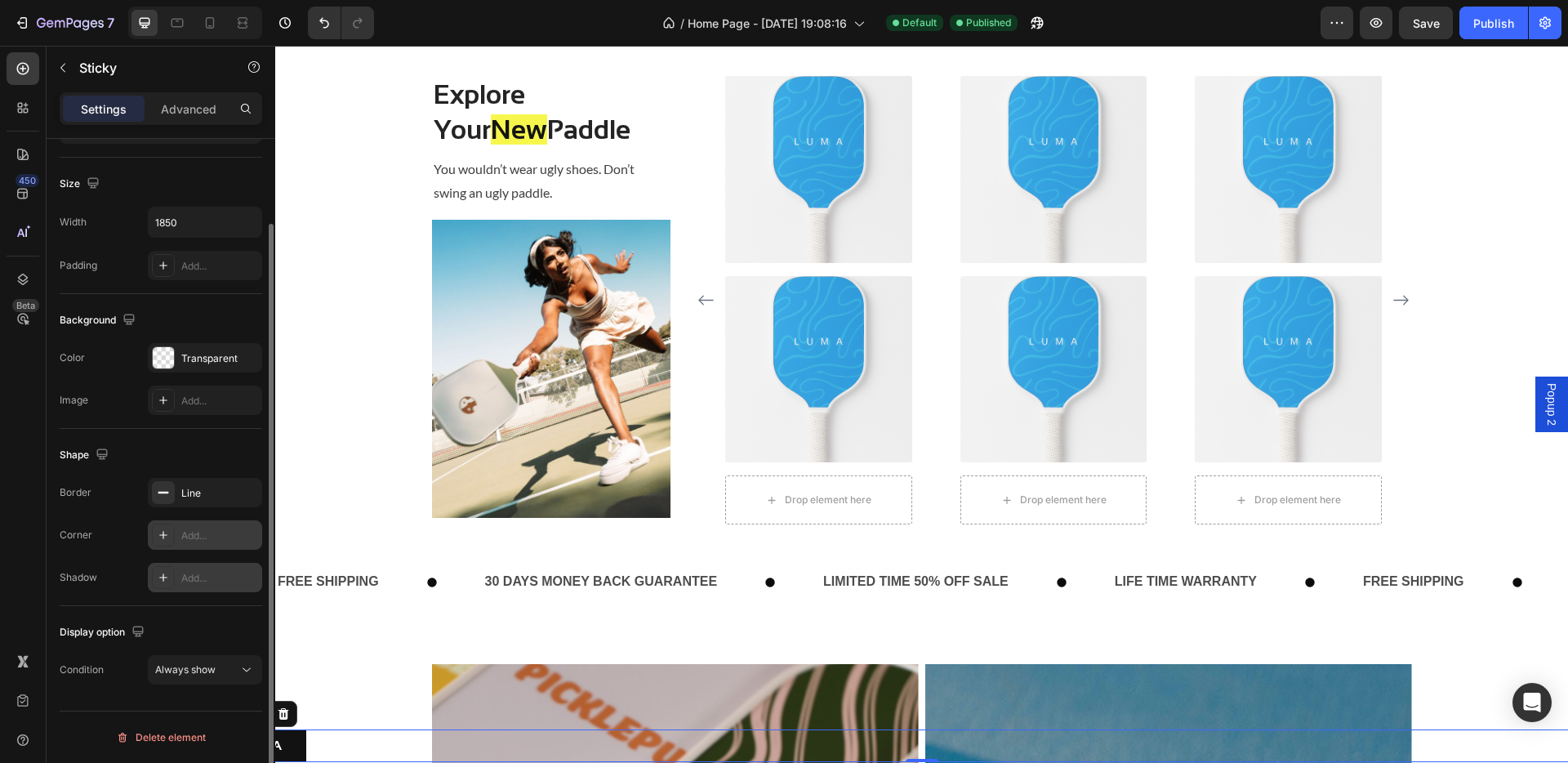
scroll to position [653, 0]
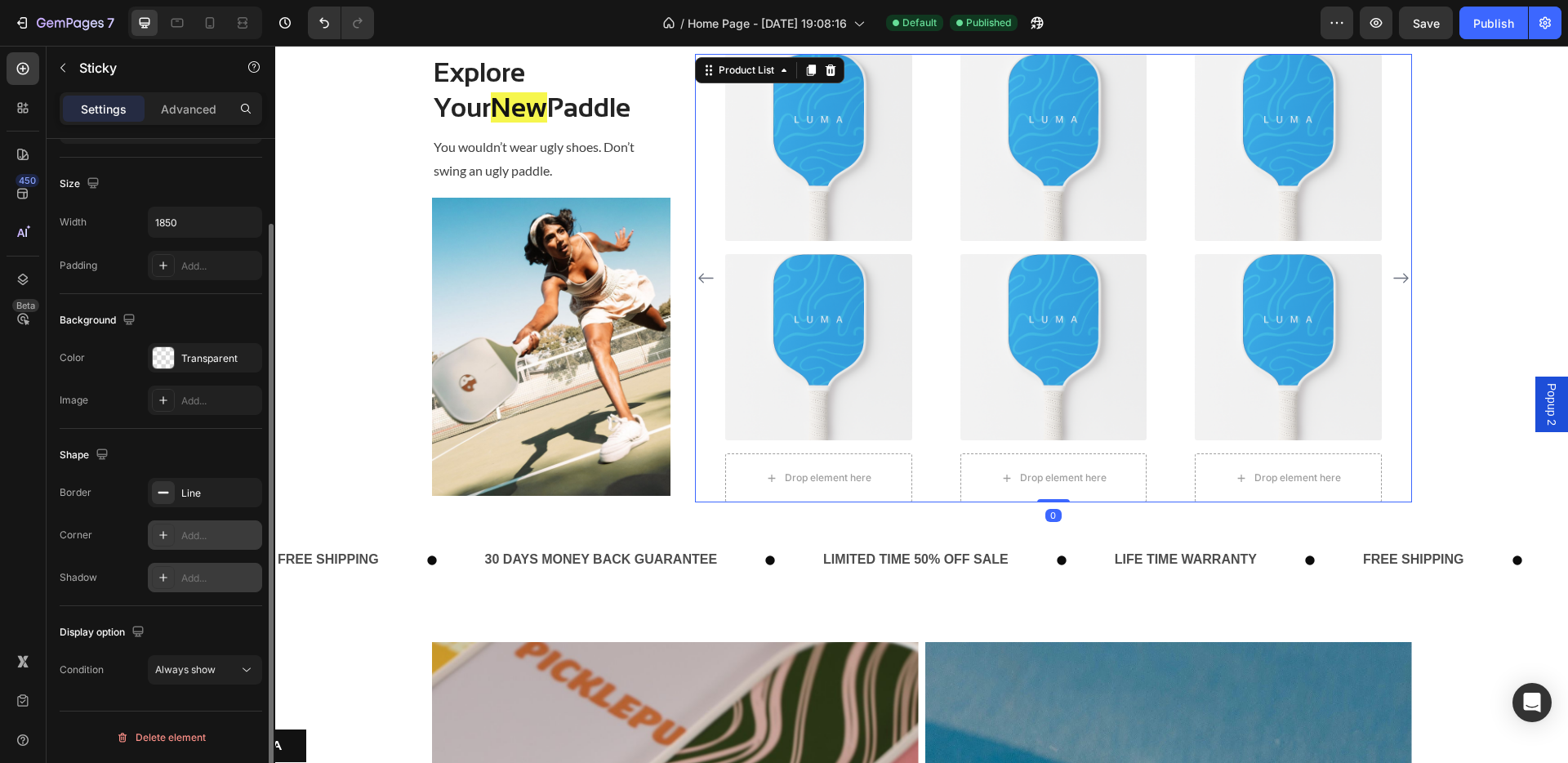
click at [709, 381] on div "(P) Images (P) Images Drop element here Row Product List 0 (P) Images (P) Image…" at bounding box center [1053, 278] width 717 height 448
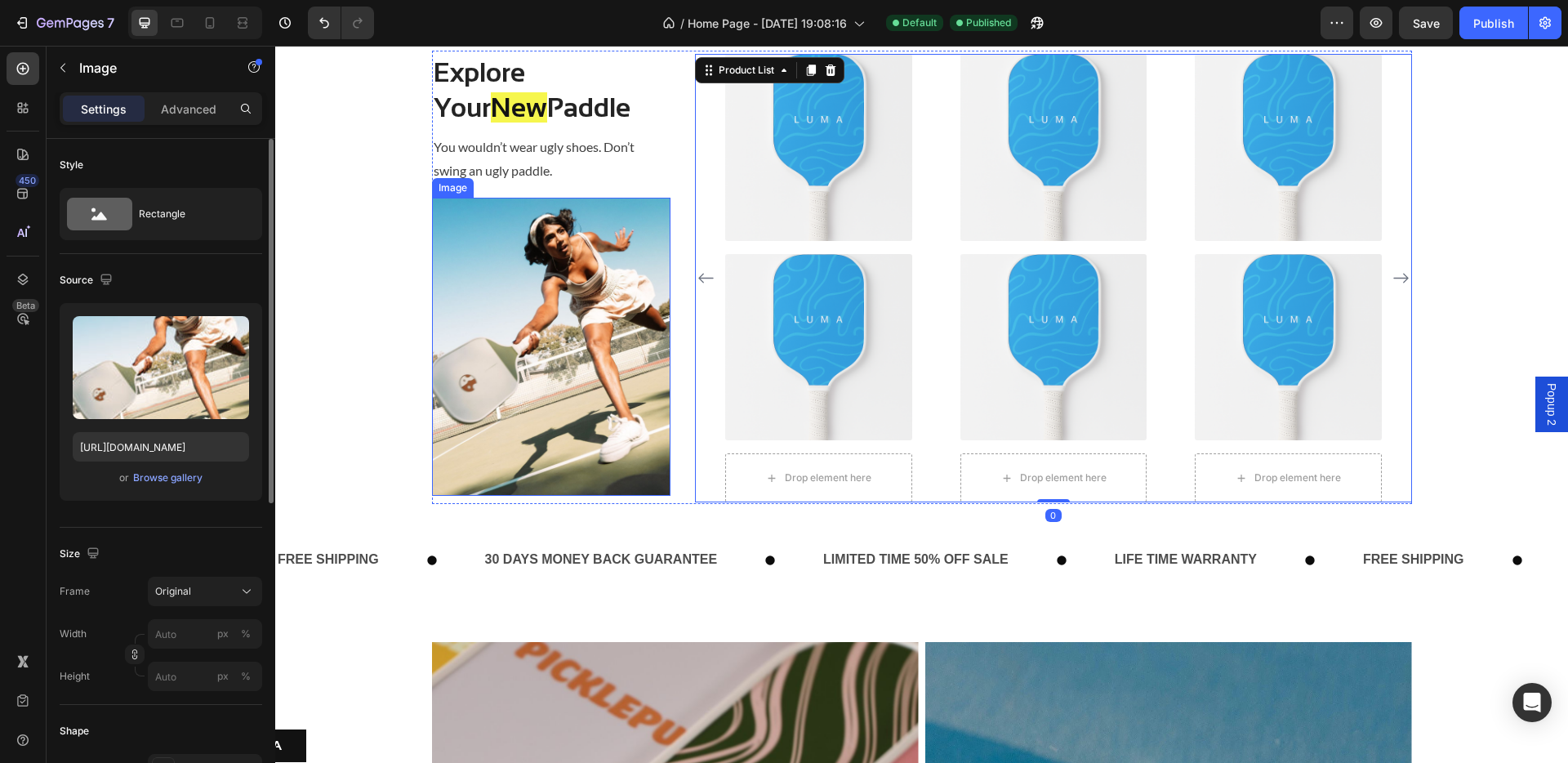
click at [581, 450] on img at bounding box center [551, 347] width 239 height 299
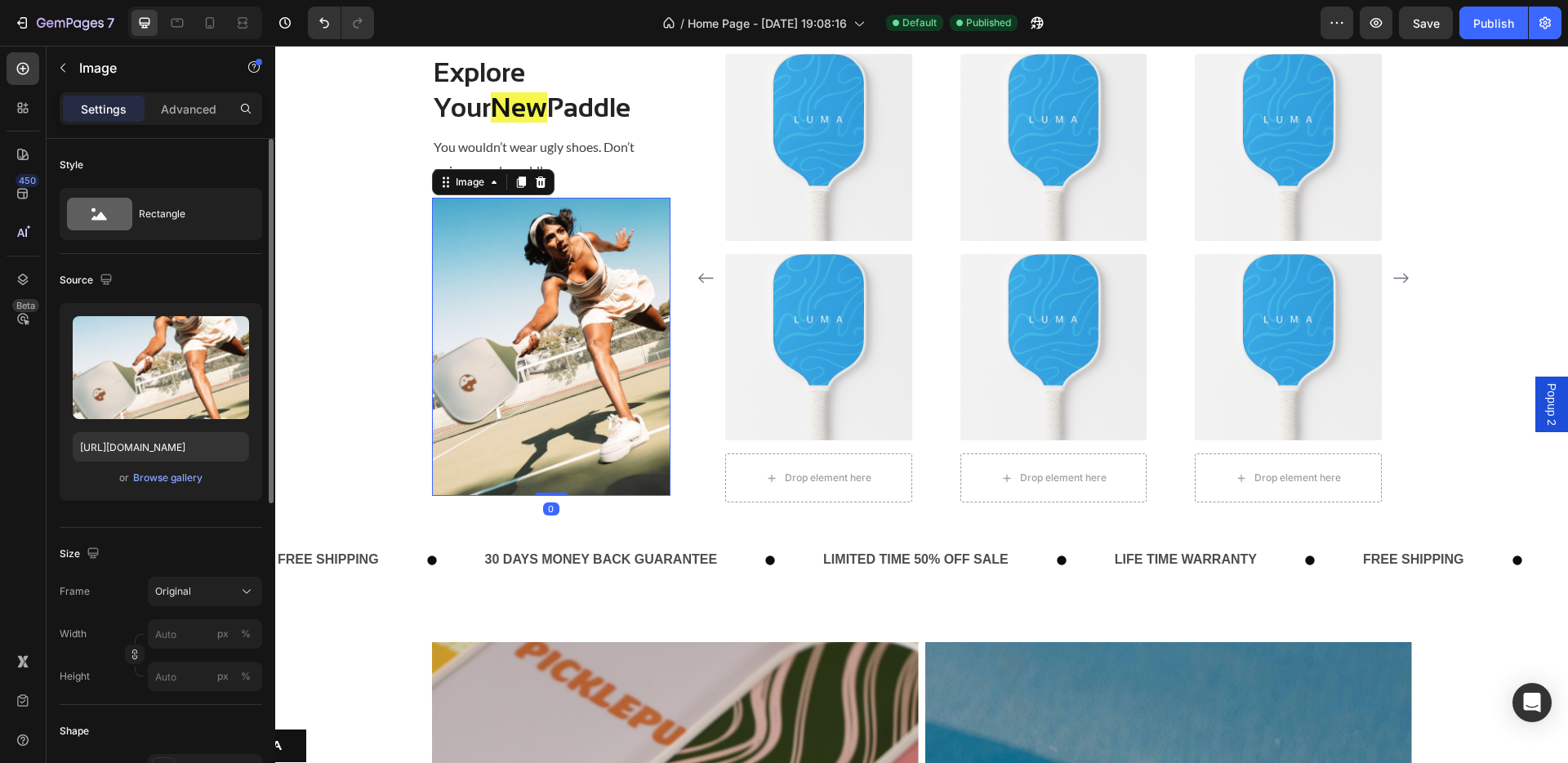
drag, startPoint x: 545, startPoint y: 495, endPoint x: 555, endPoint y: 427, distance: 68.7
click at [555, 427] on div "Image 0" at bounding box center [551, 347] width 239 height 299
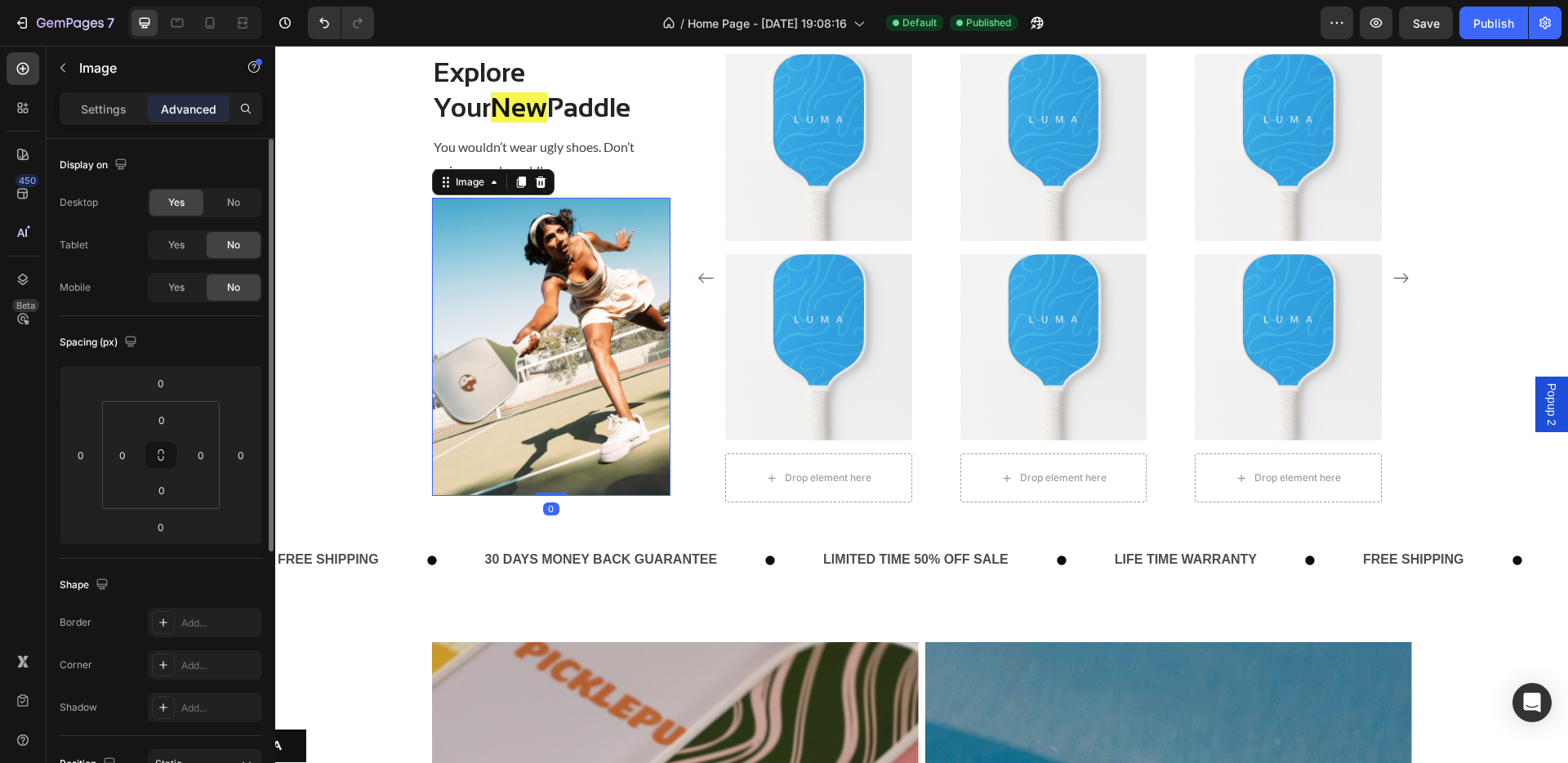
click at [613, 237] on img at bounding box center [551, 347] width 239 height 299
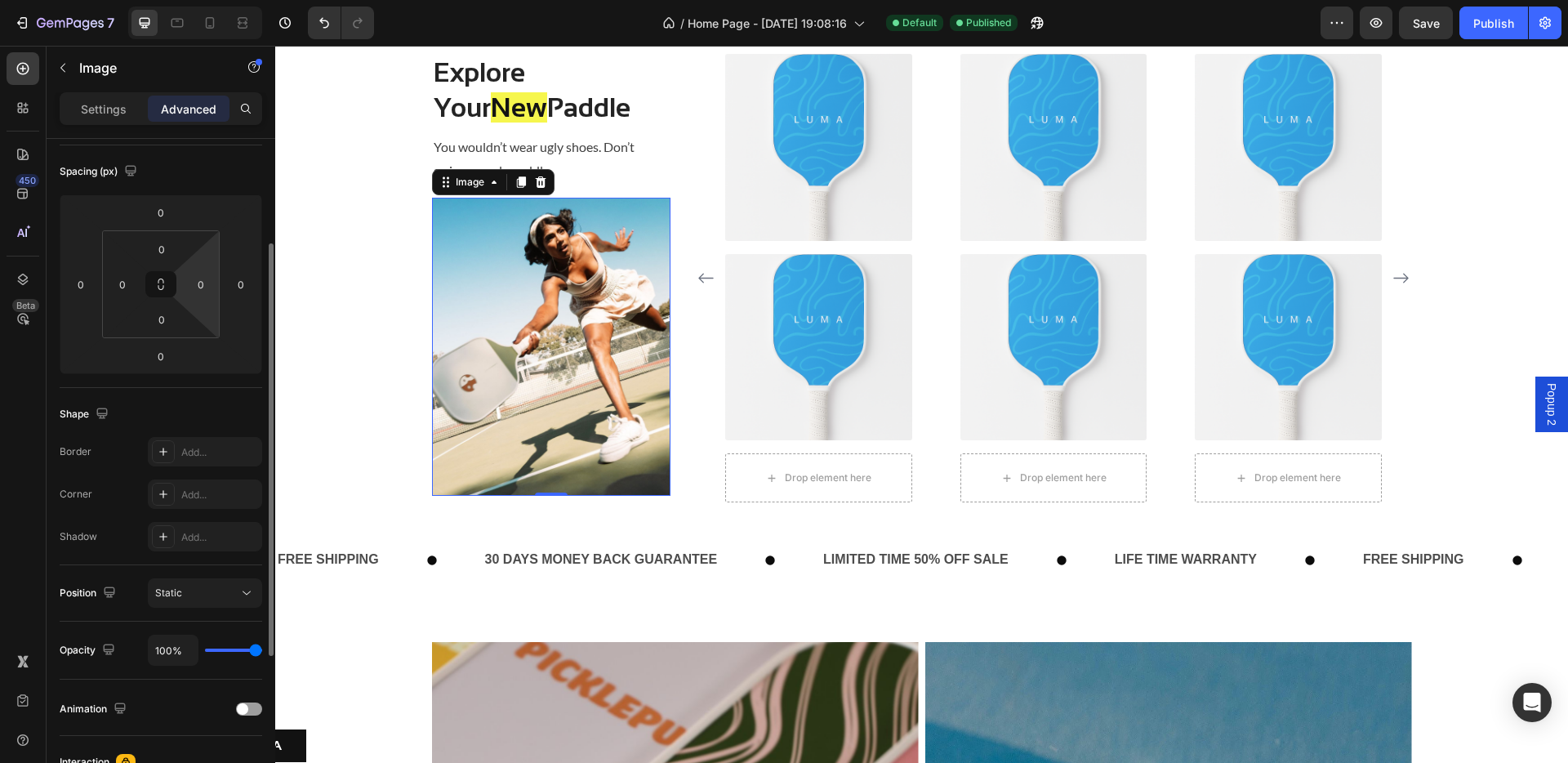
scroll to position [172, 0]
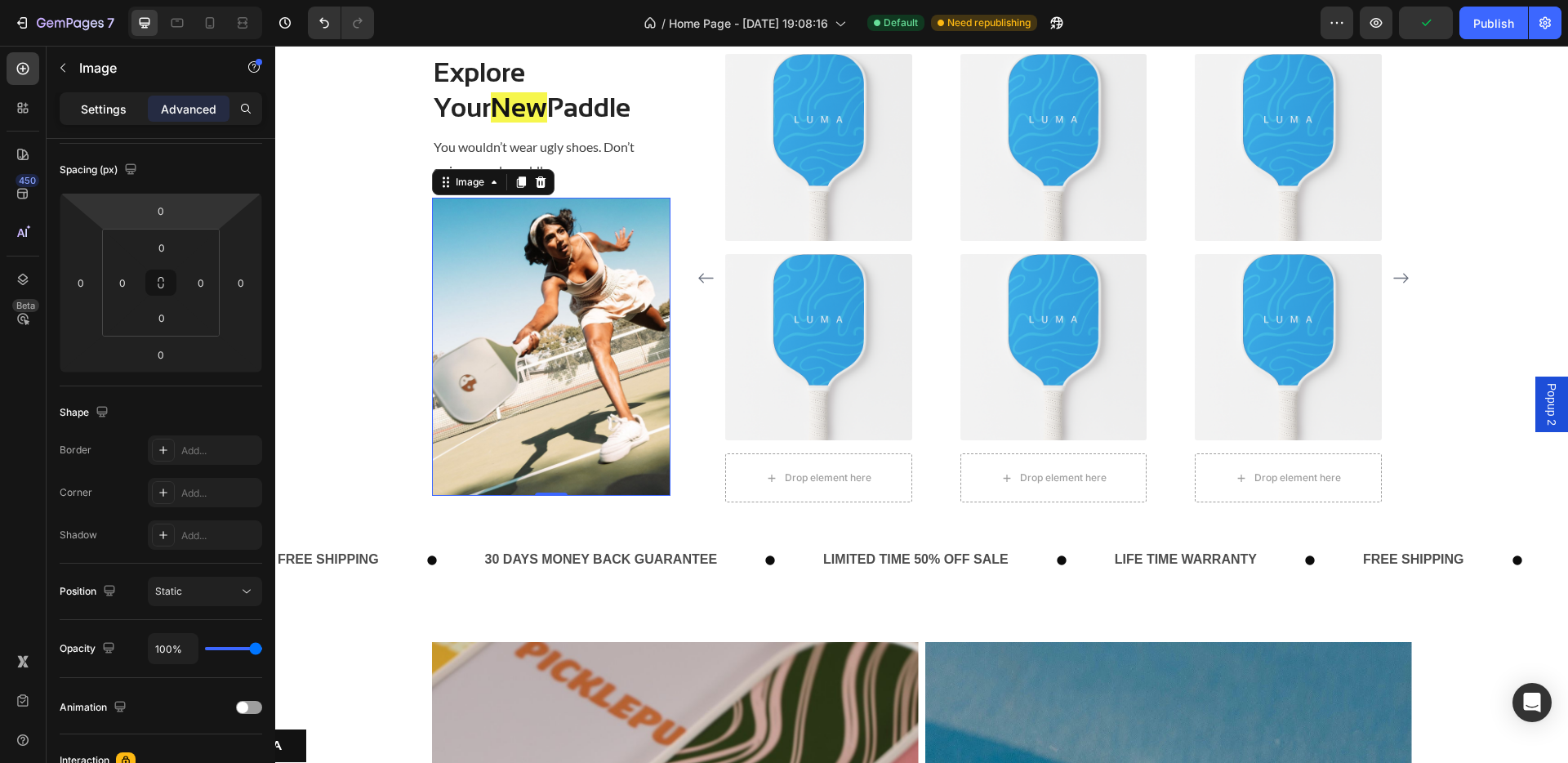
click at [119, 114] on p "Settings" at bounding box center [103, 109] width 45 height 17
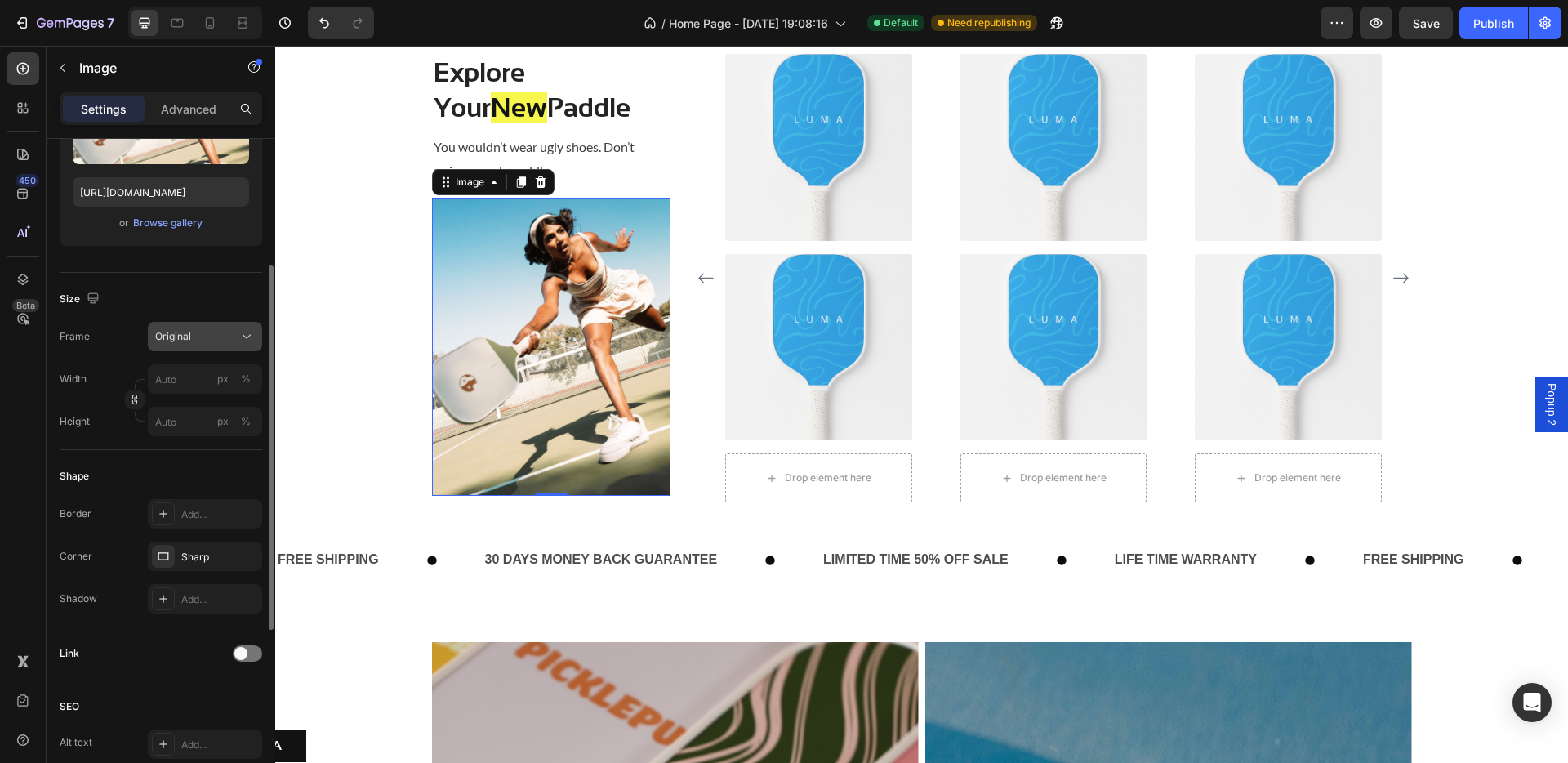
scroll to position [267, 0]
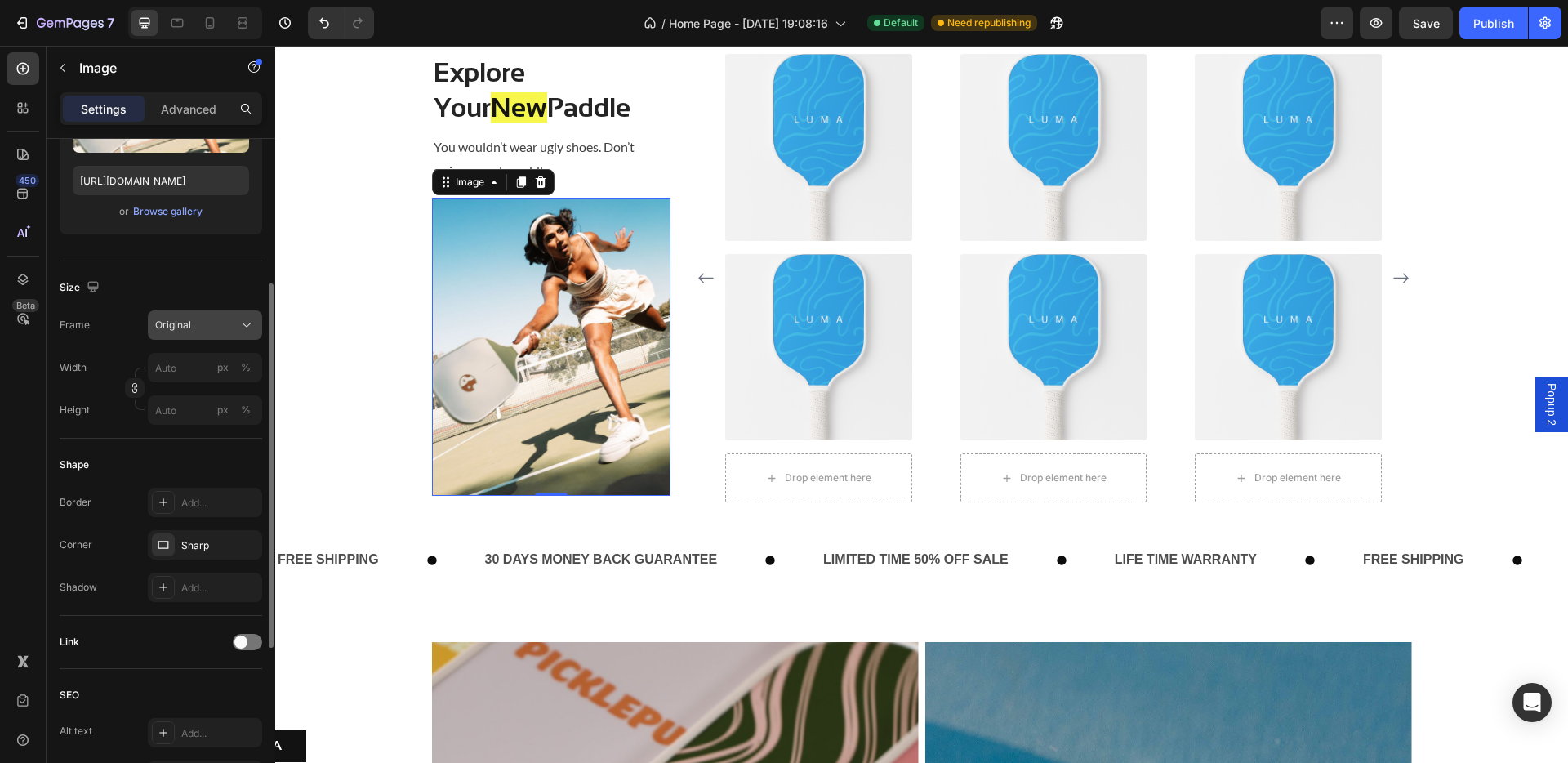
click at [210, 330] on div "Original" at bounding box center [195, 325] width 80 height 15
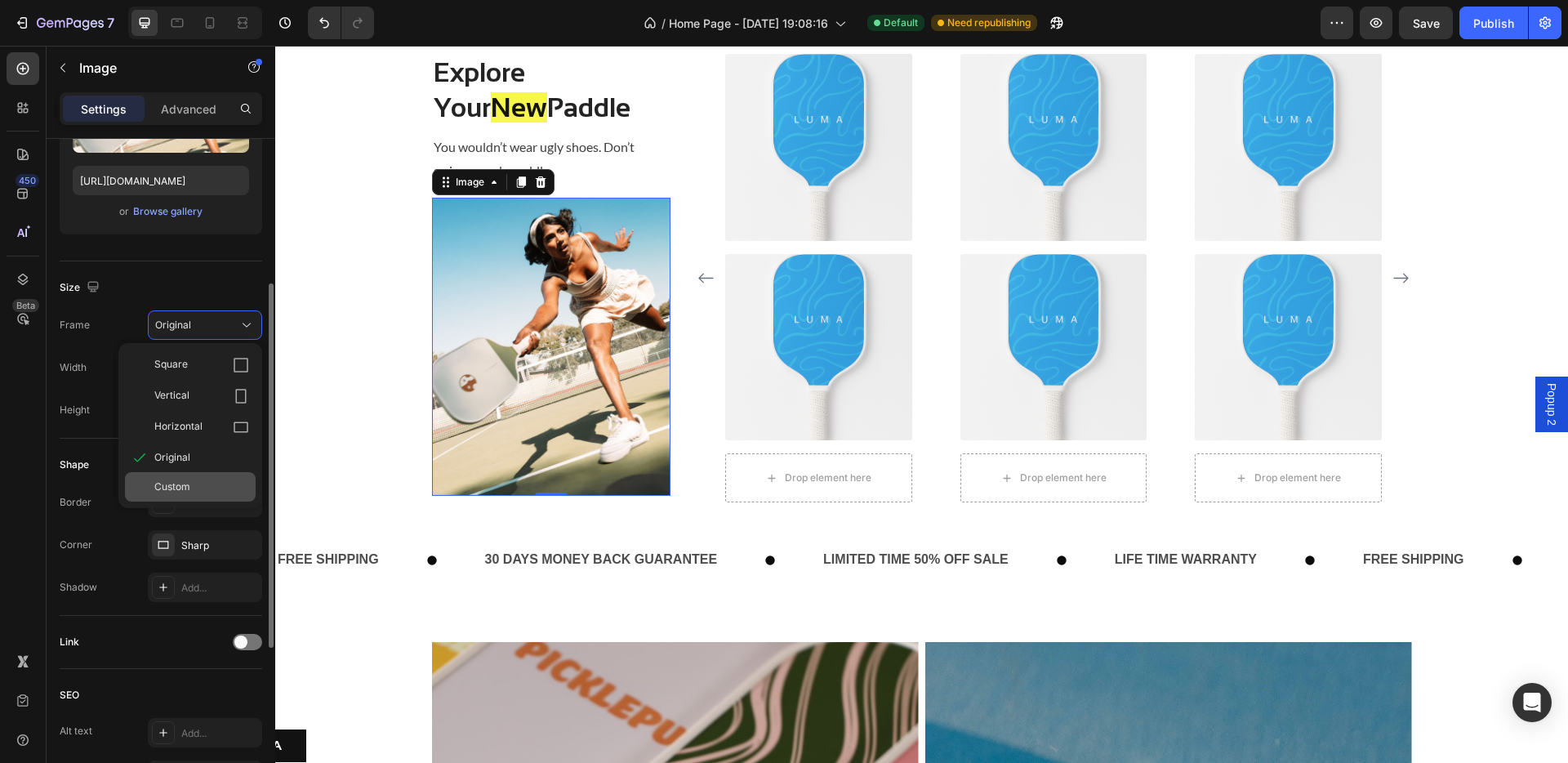
click at [196, 487] on div "Custom" at bounding box center [201, 487] width 94 height 15
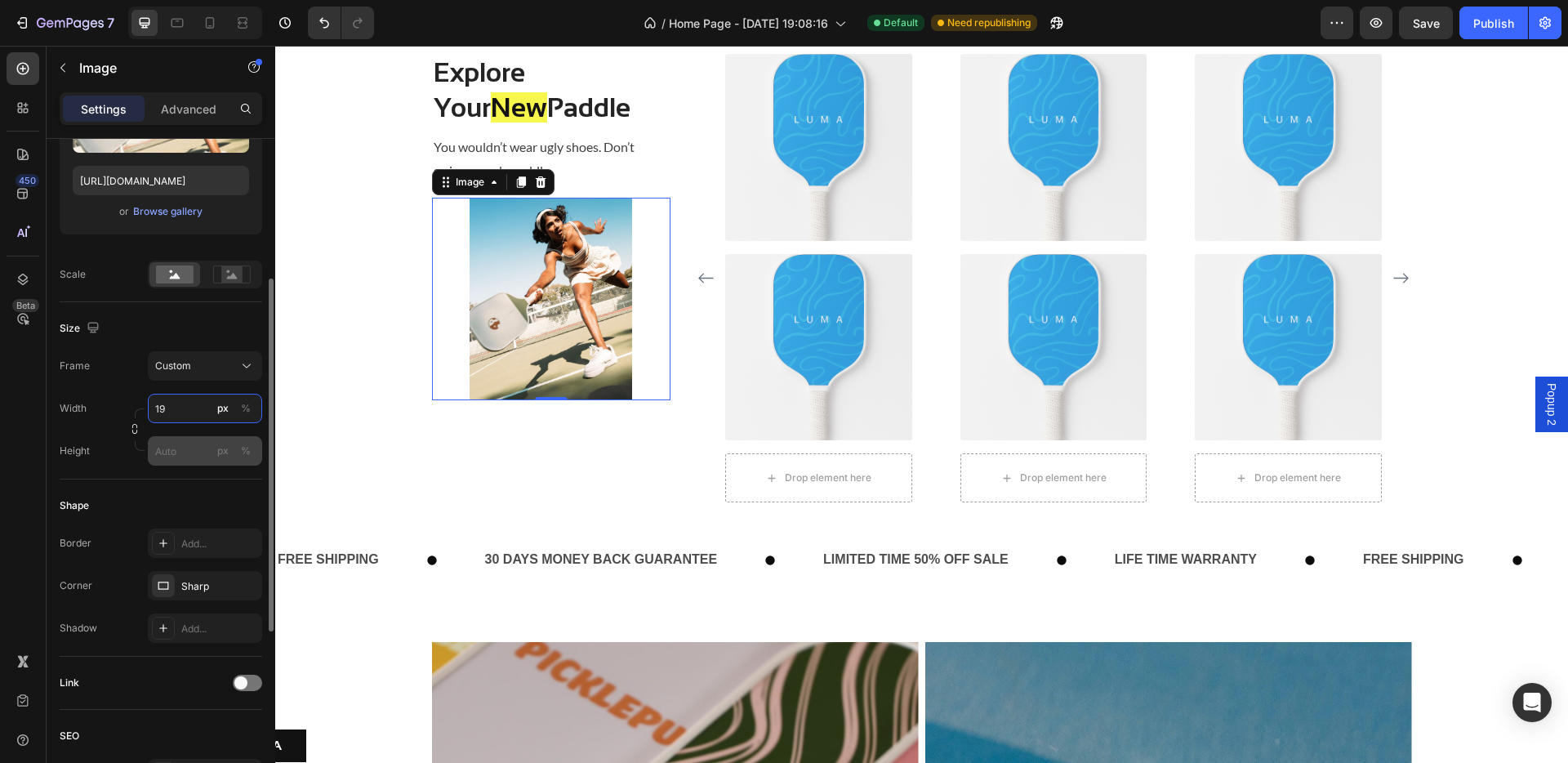
type input "1"
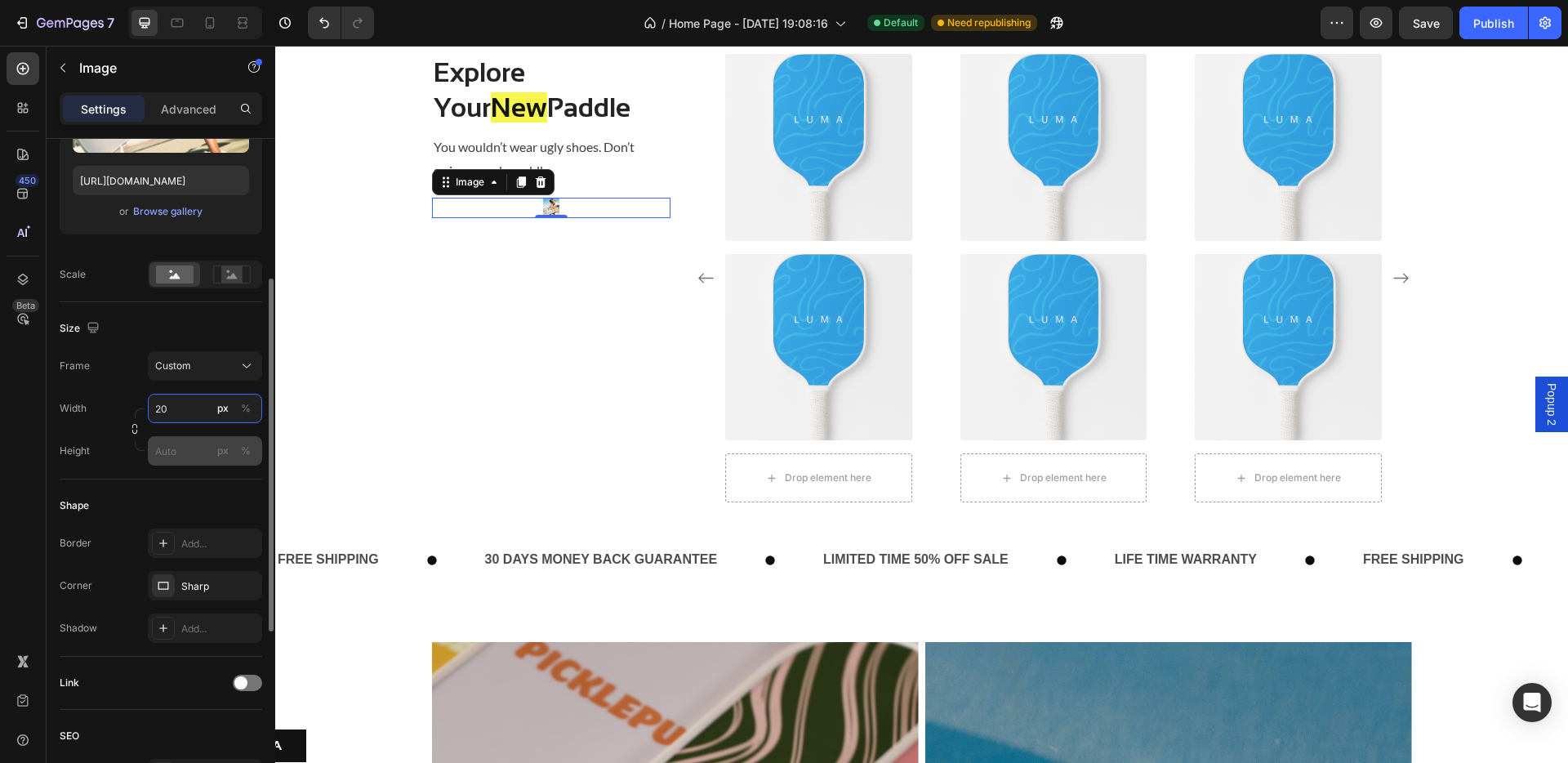
type input "2"
type input "1"
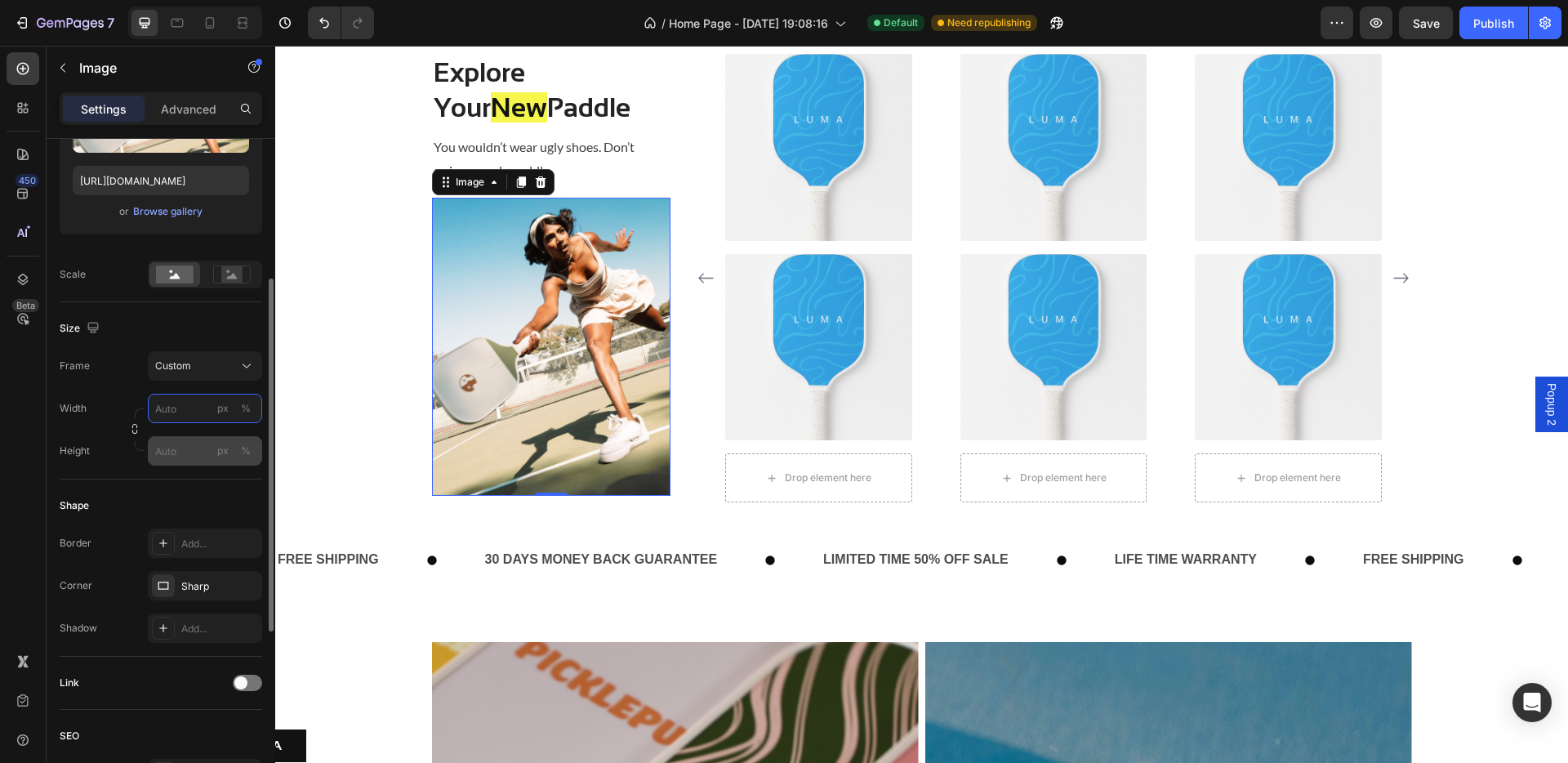
type input "2"
click at [183, 449] on input "px %" at bounding box center [205, 451] width 114 height 29
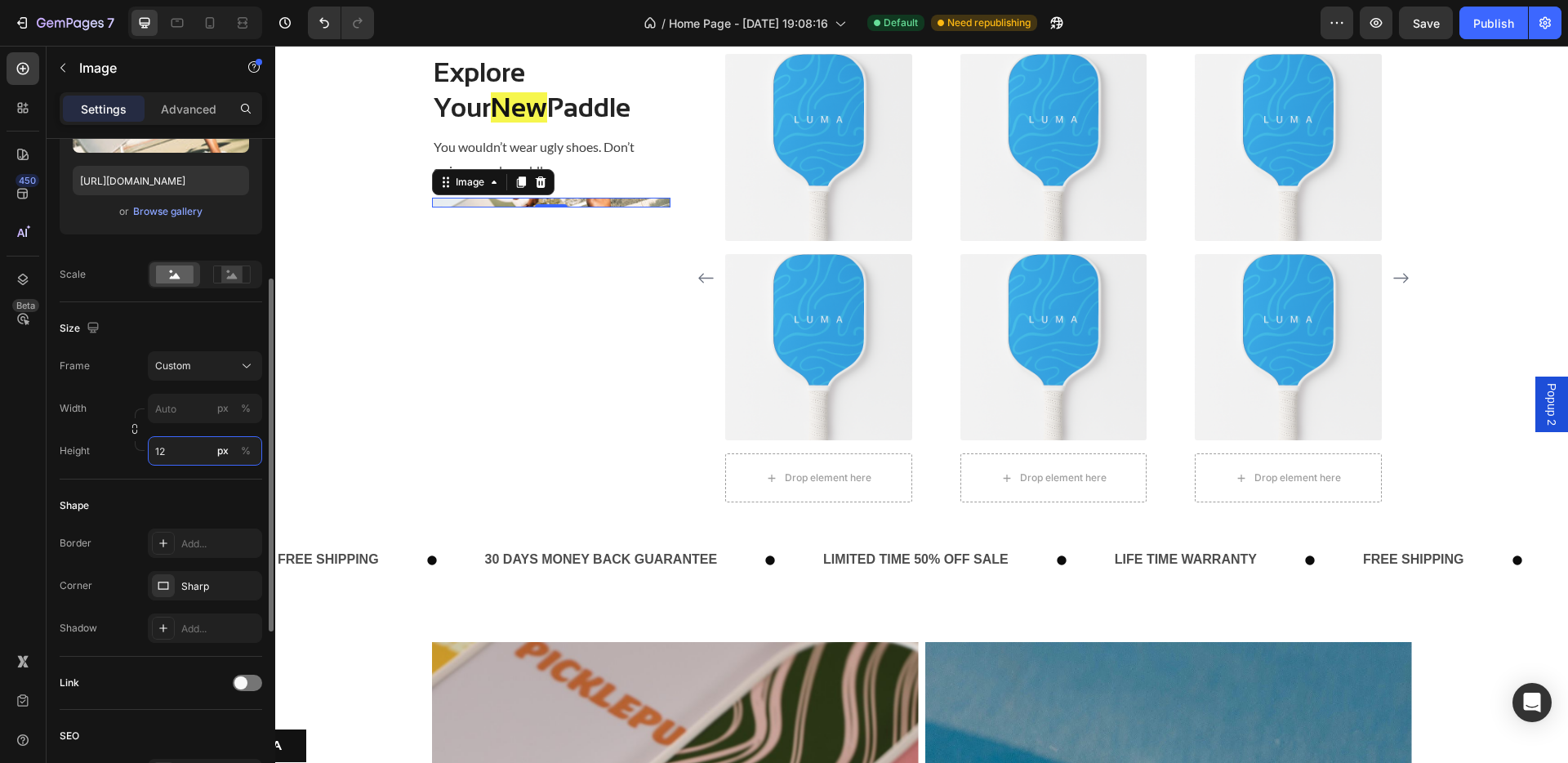
type input "1"
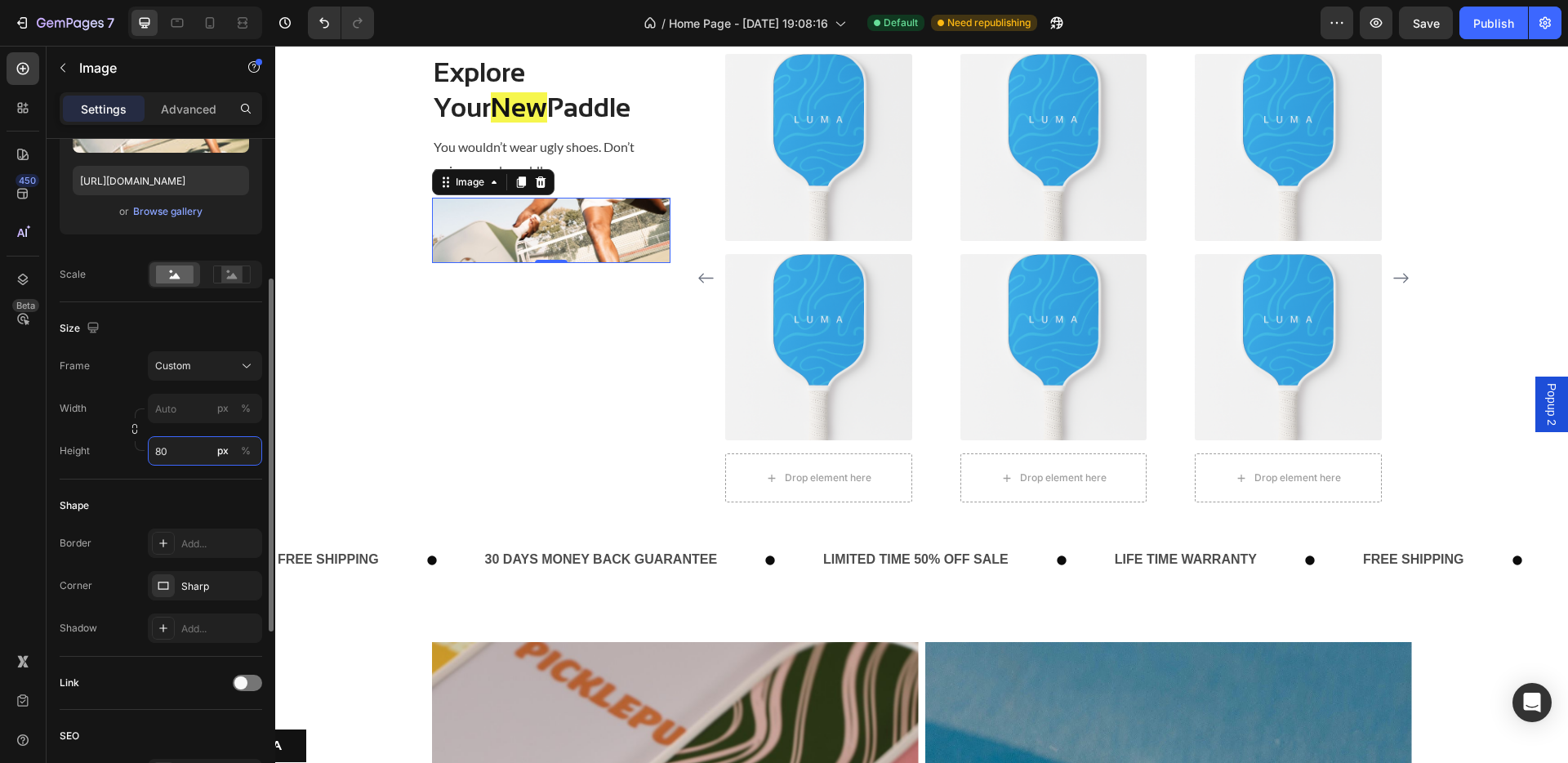
type input "8"
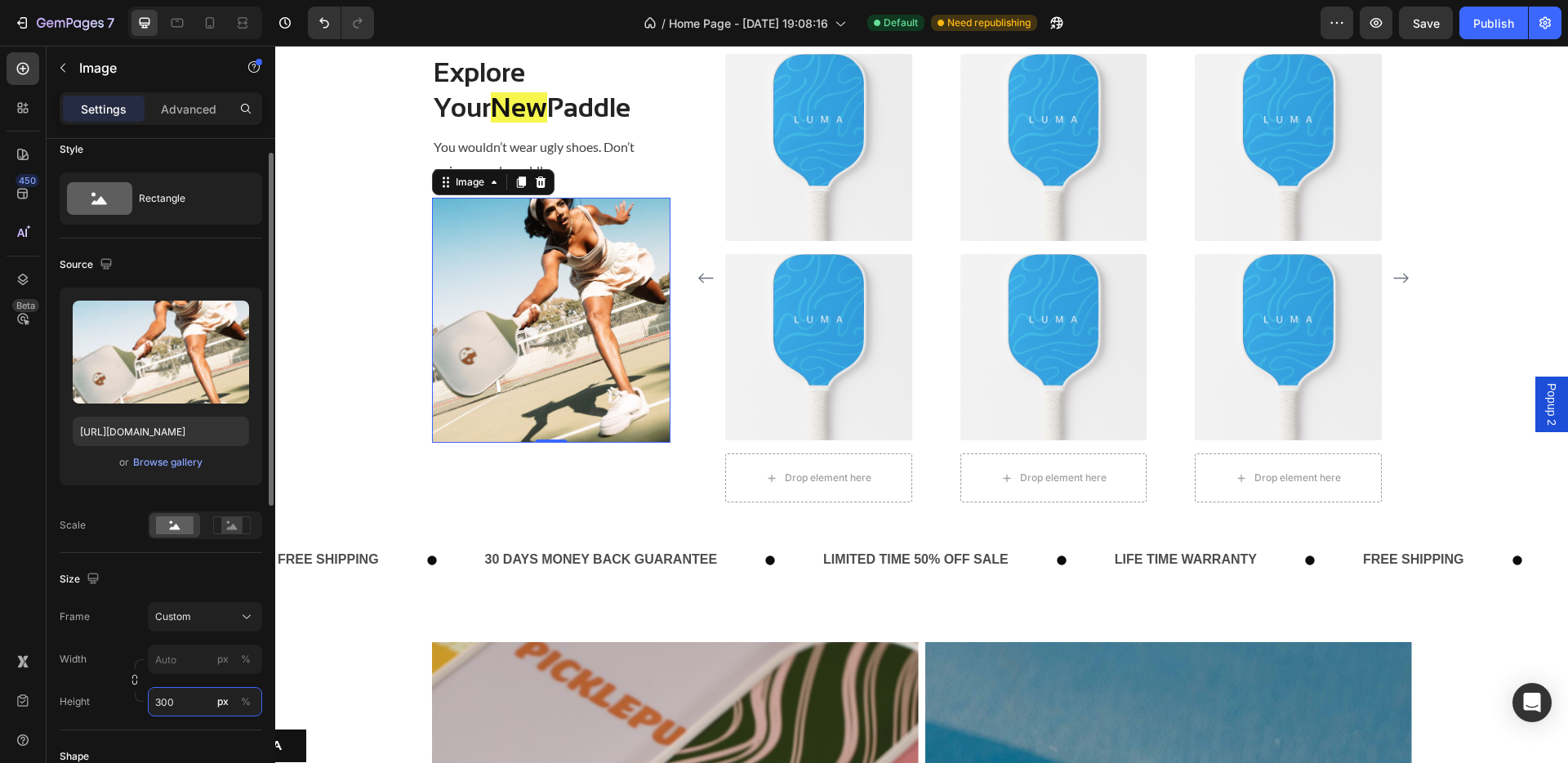
scroll to position [0, 0]
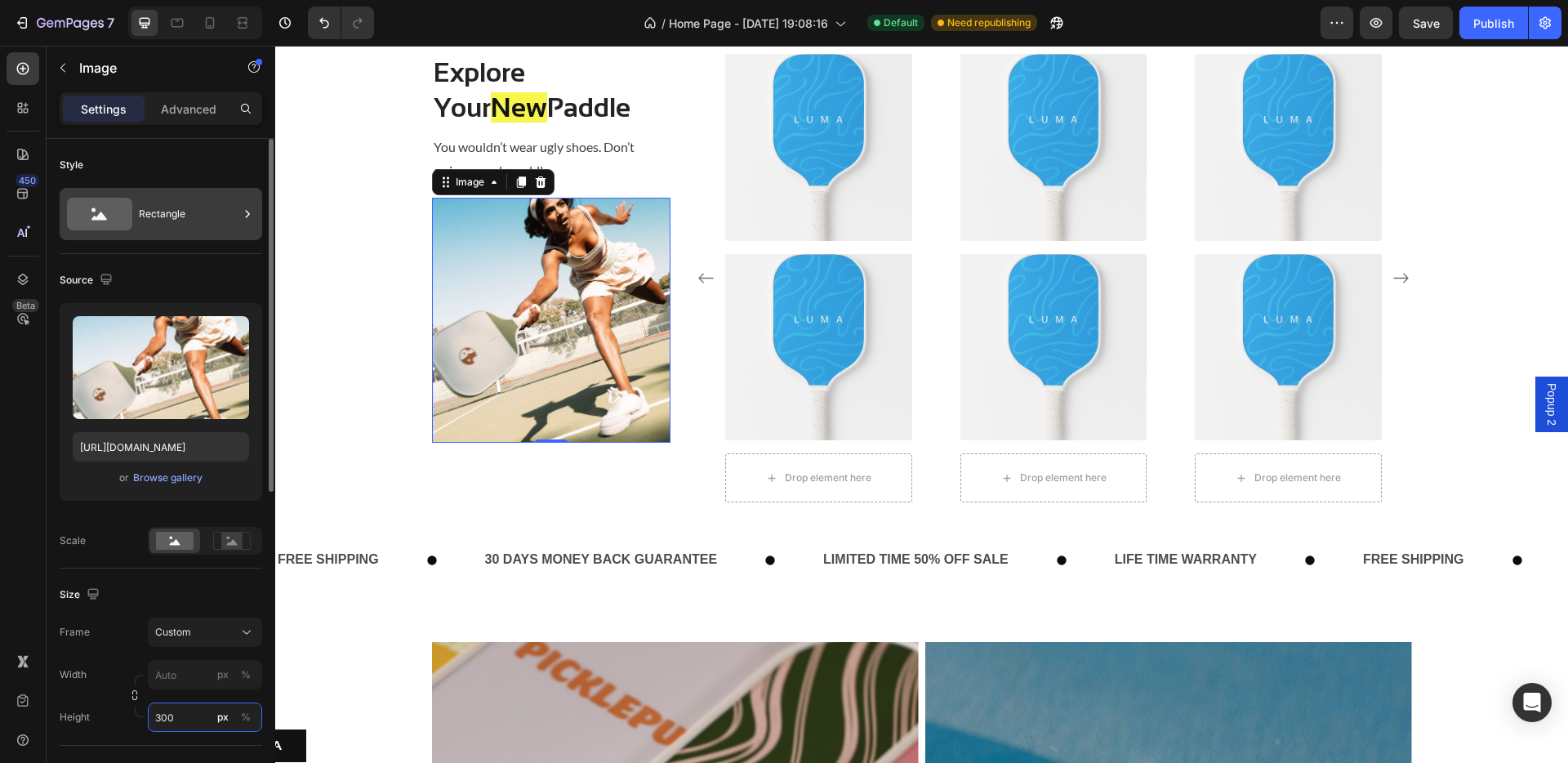
type input "300"
click at [165, 210] on div "Rectangle" at bounding box center [189, 213] width 100 height 37
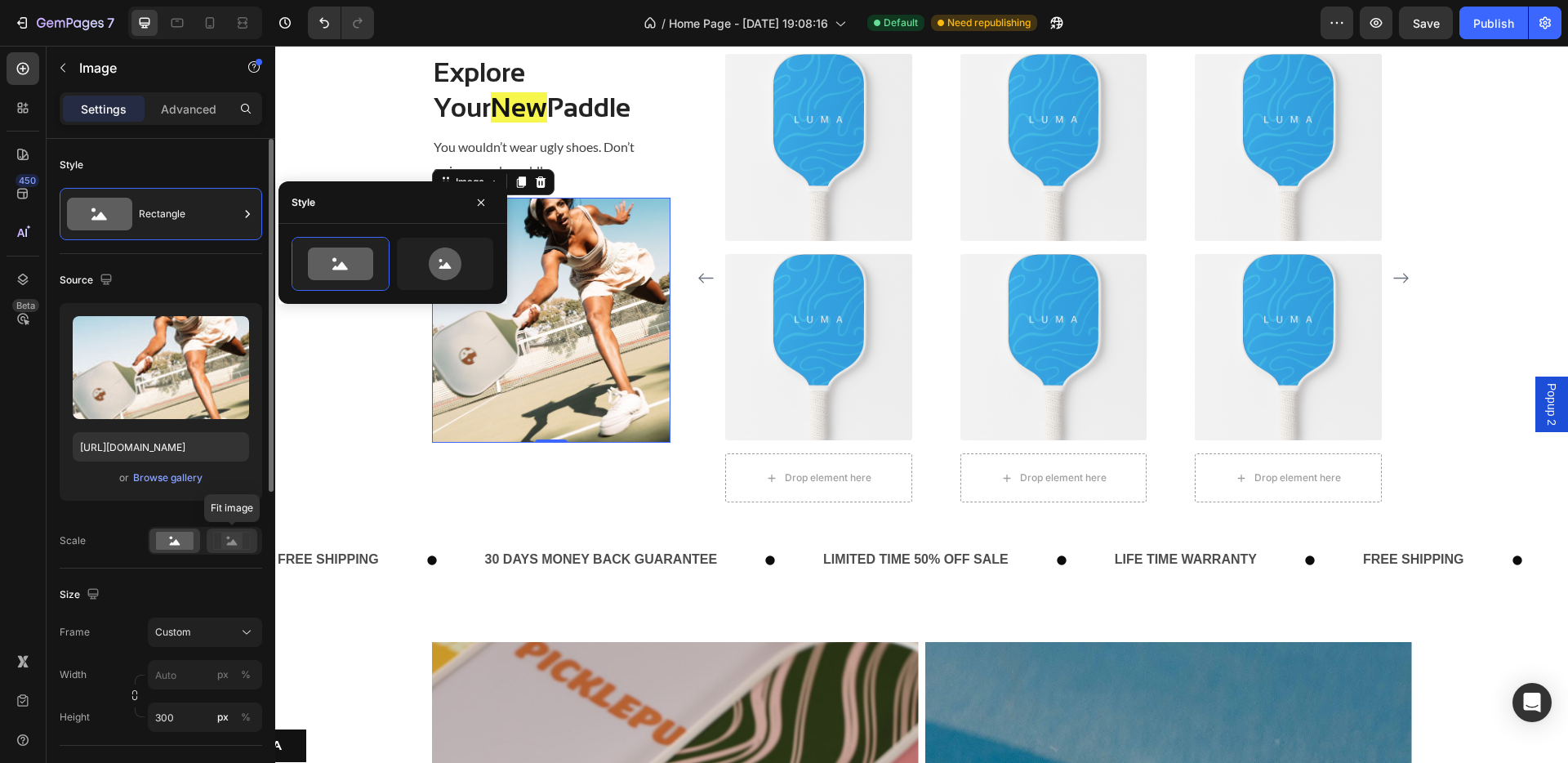
click at [230, 548] on rect at bounding box center [231, 541] width 21 height 16
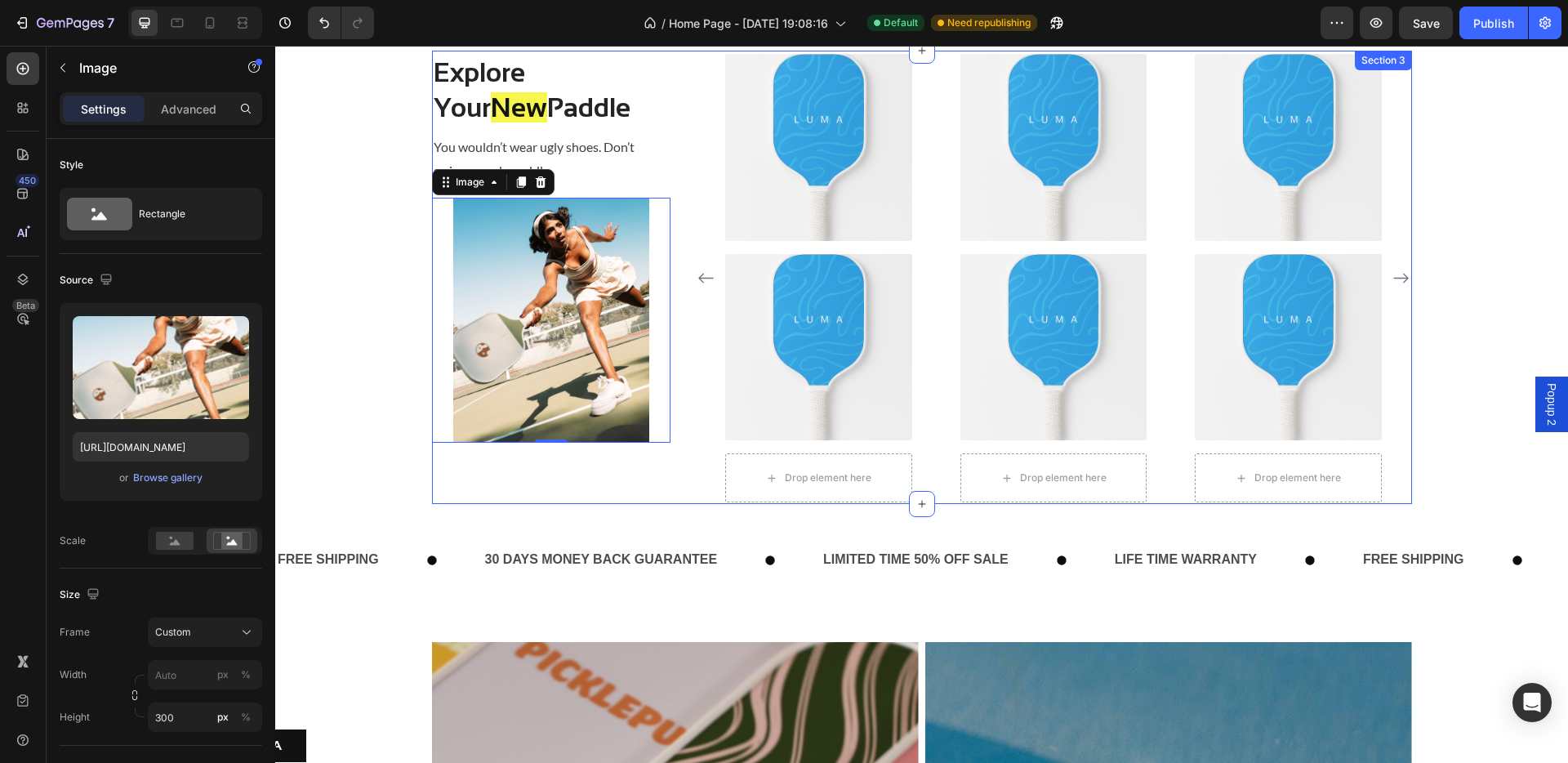
click at [679, 429] on div "Explore Your New Paddle Heading You wouldn’t wear ugly shoes. Don’t swing an ug…" at bounding box center [921, 278] width 979 height 454
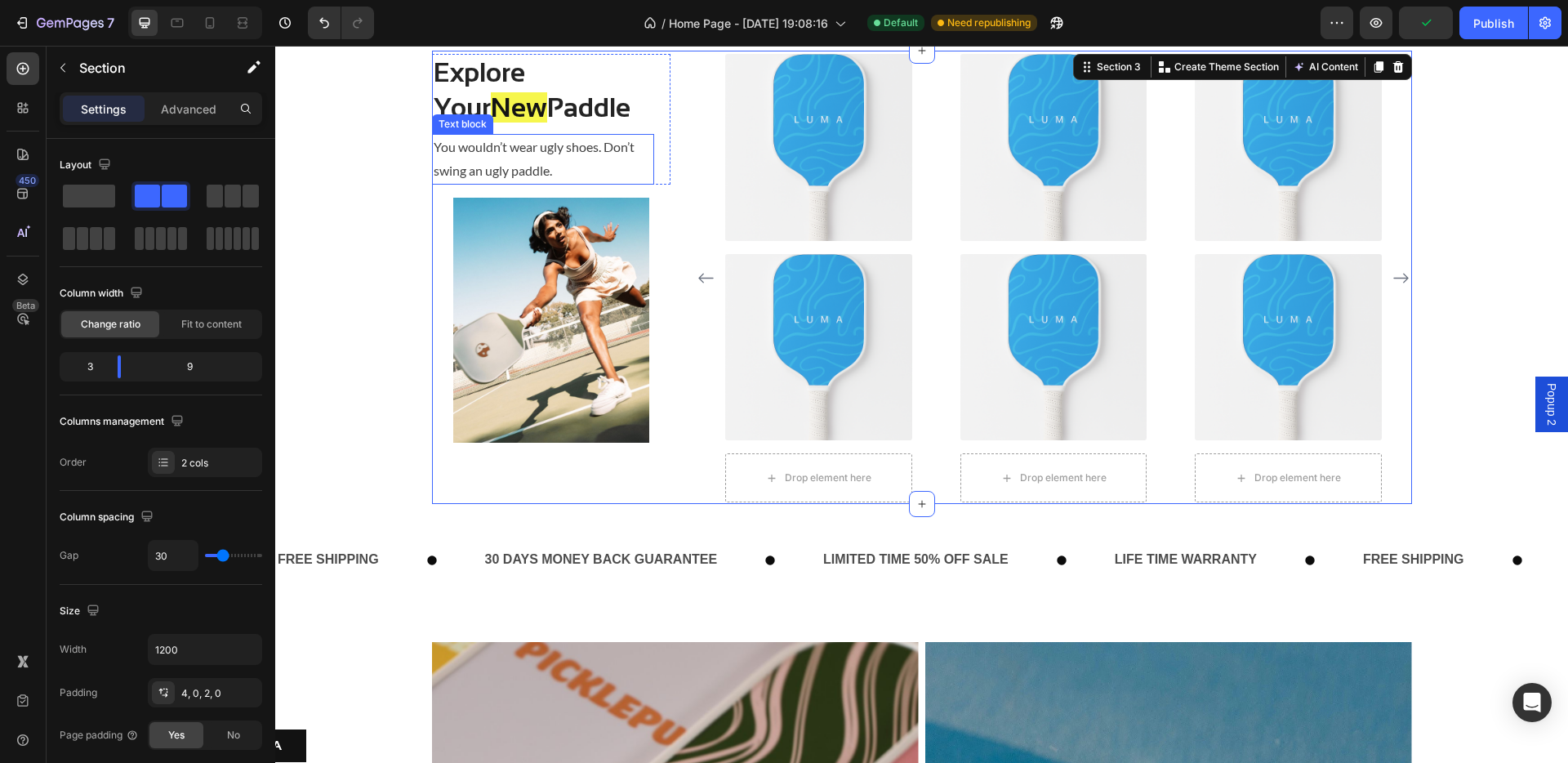
click at [522, 134] on div "You wouldn’t wear ugly shoes. Don’t swing an ugly paddle." at bounding box center [543, 160] width 223 height 51
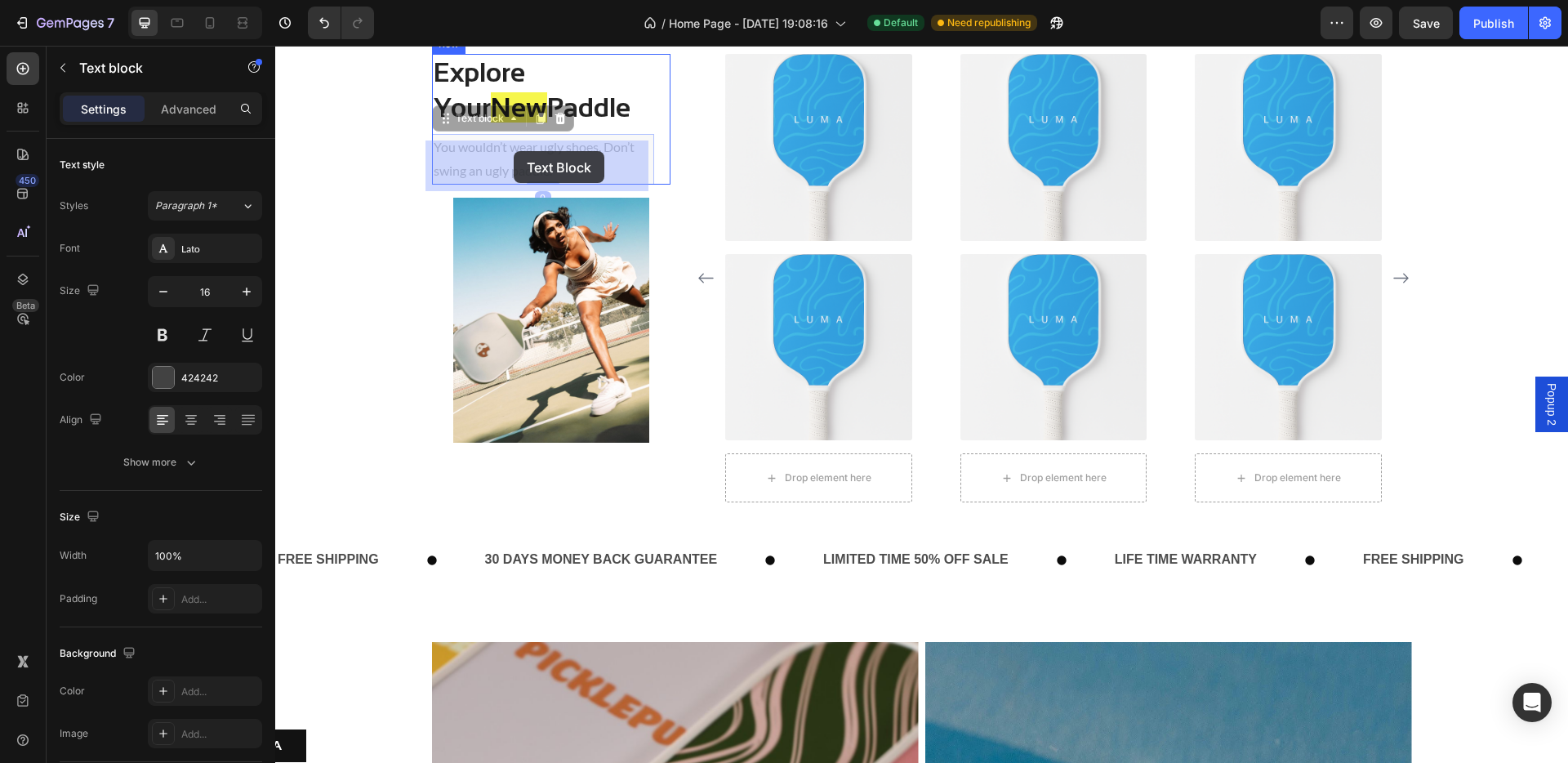
drag, startPoint x: 470, startPoint y: 151, endPoint x: 512, endPoint y: 152, distance: 42.0
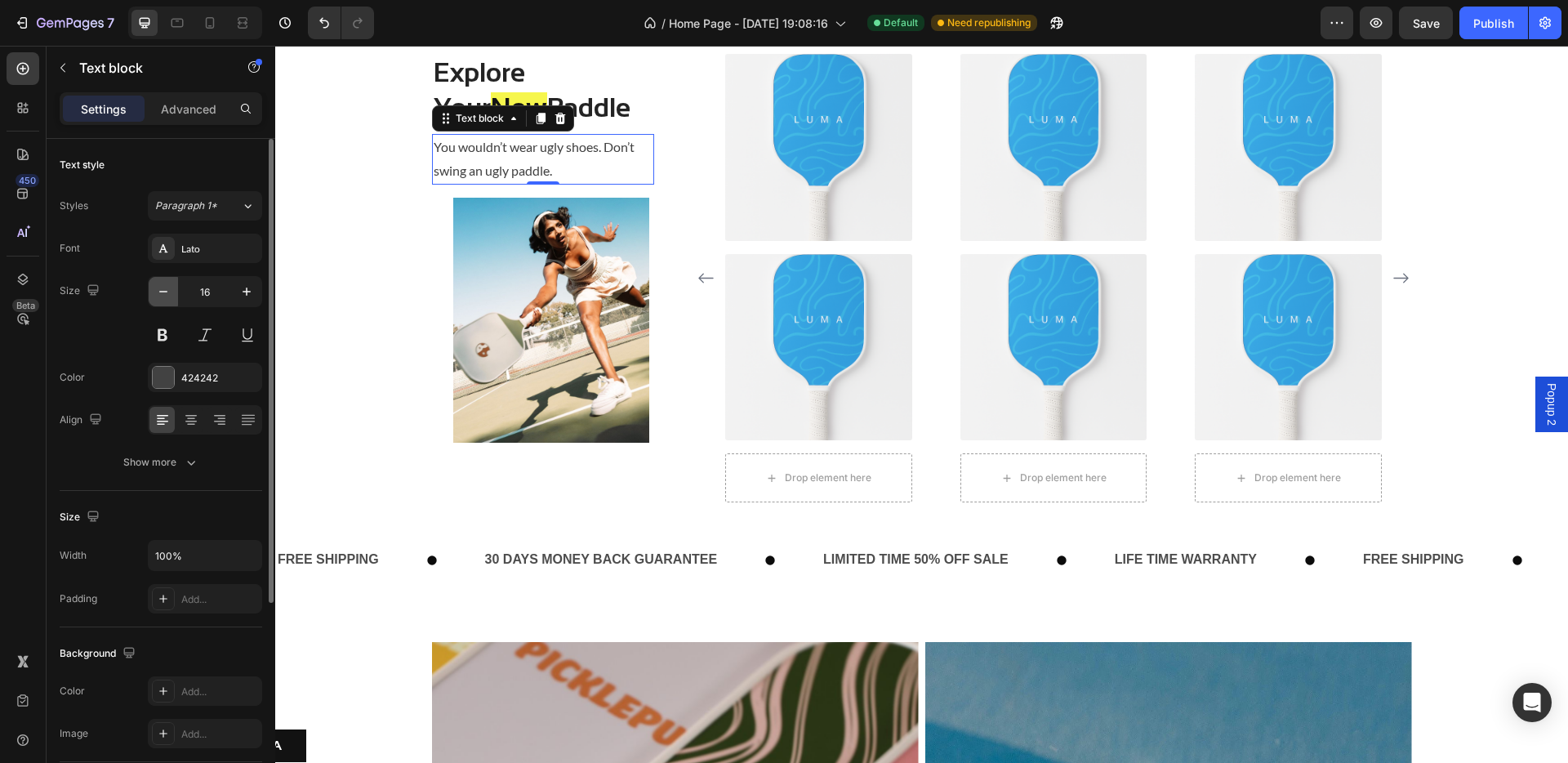
click at [168, 294] on icon "button" at bounding box center [163, 291] width 16 height 16
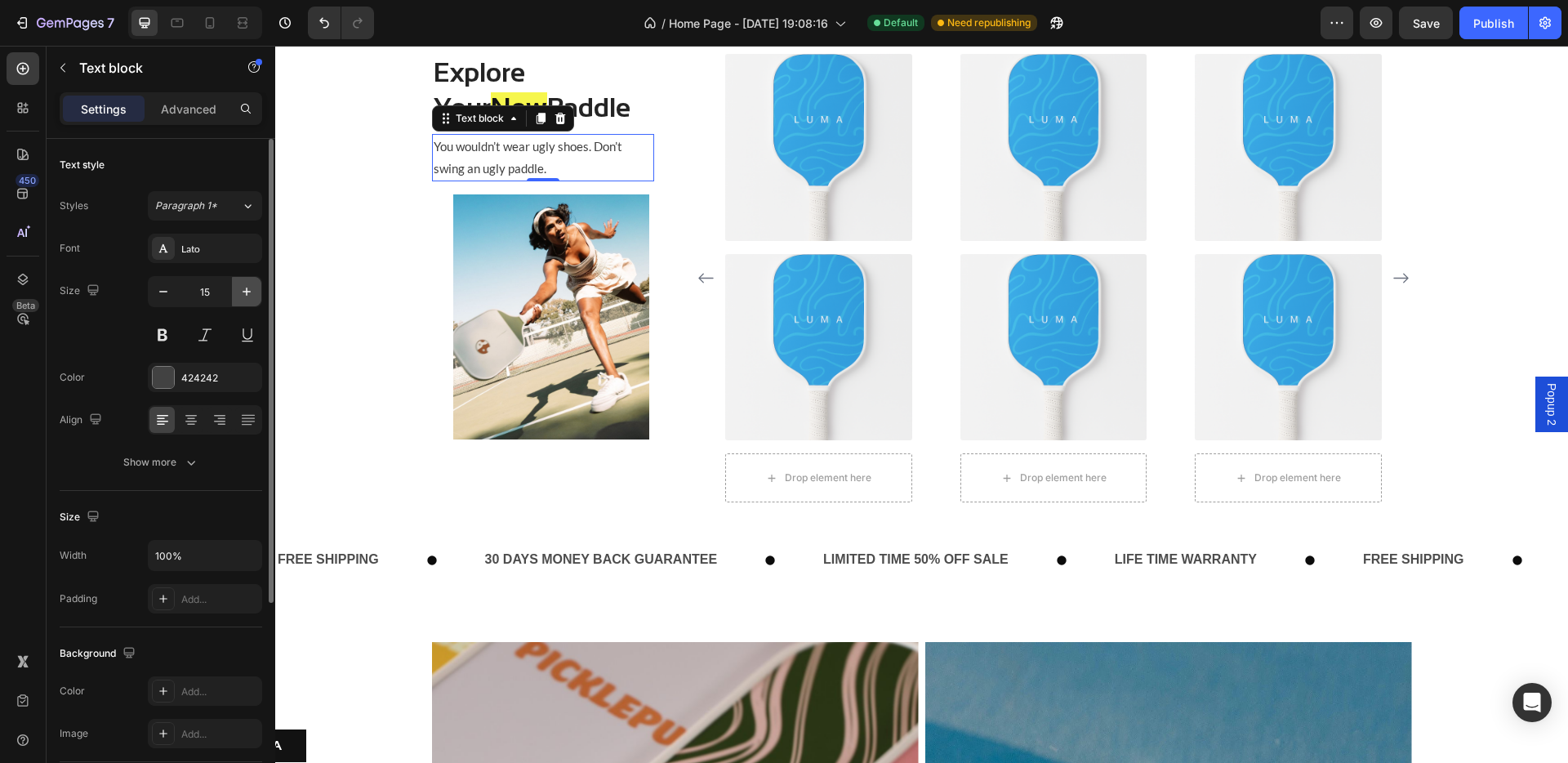
click at [250, 286] on icon "button" at bounding box center [247, 291] width 16 height 16
type input "16"
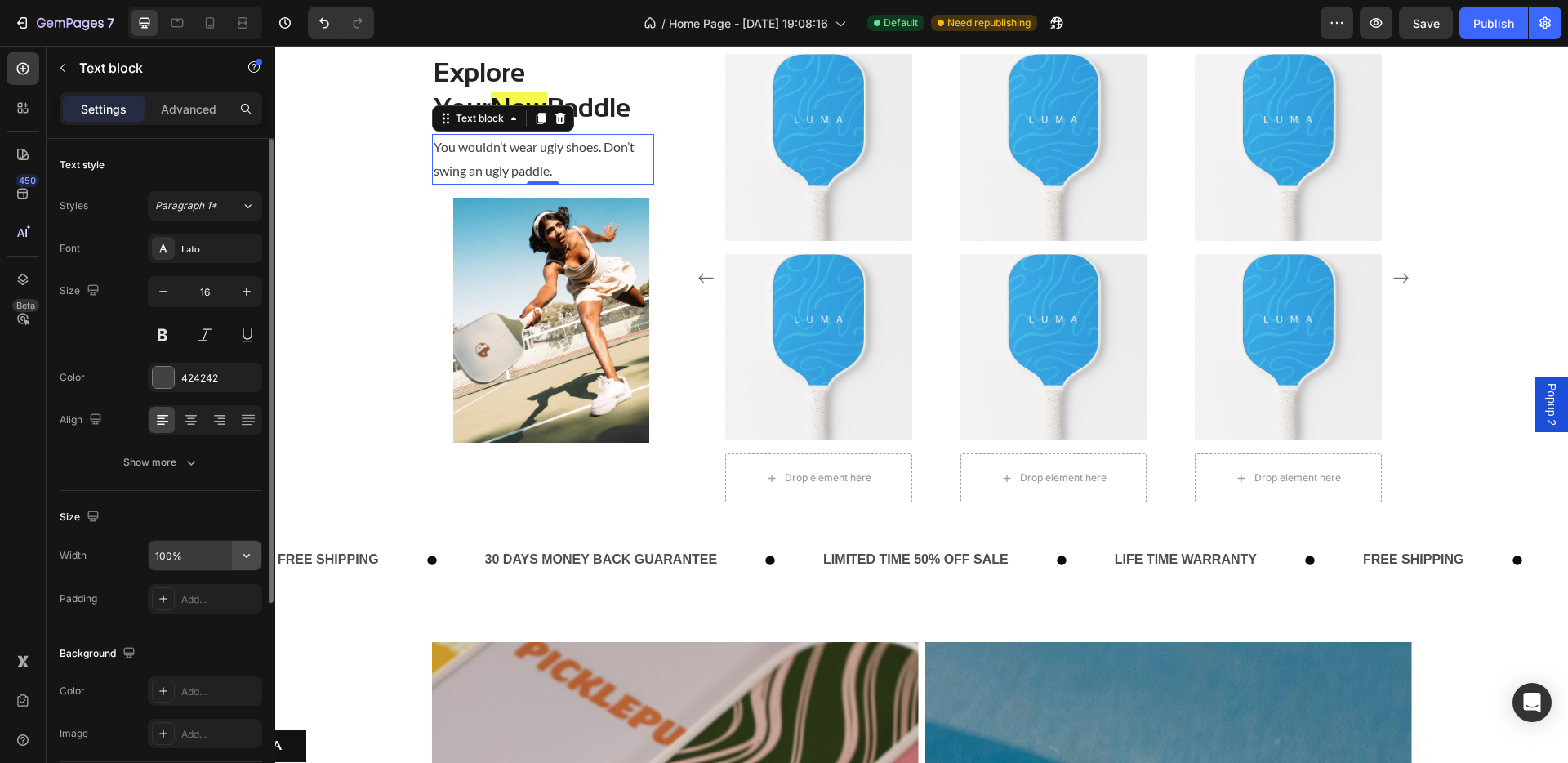
click at [252, 562] on icon "button" at bounding box center [247, 555] width 16 height 16
click at [191, 423] on icon at bounding box center [191, 420] width 16 height 16
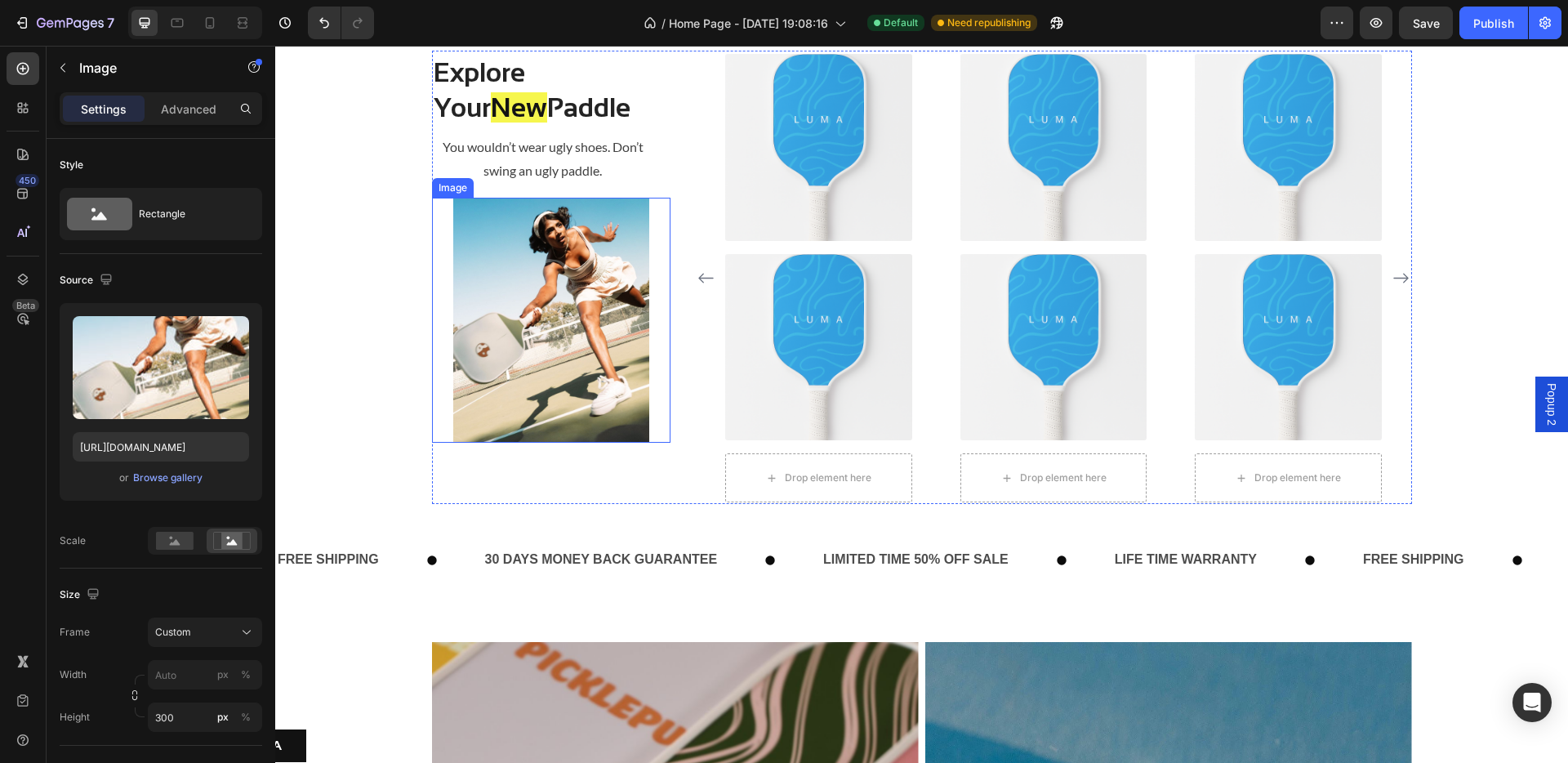
click at [464, 239] on img at bounding box center [551, 320] width 239 height 245
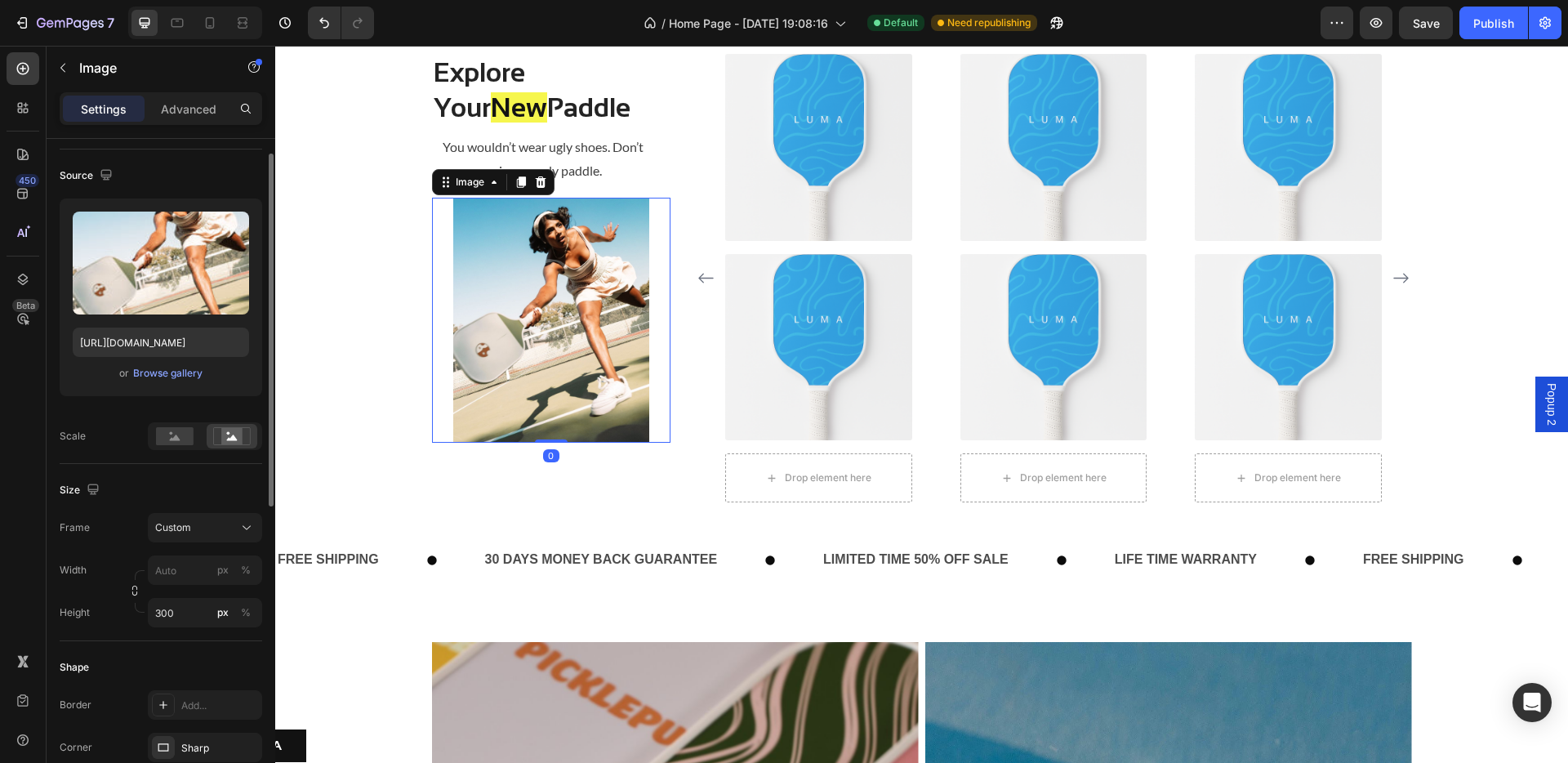
scroll to position [107, 0]
click at [178, 568] on input "px %" at bounding box center [205, 568] width 114 height 29
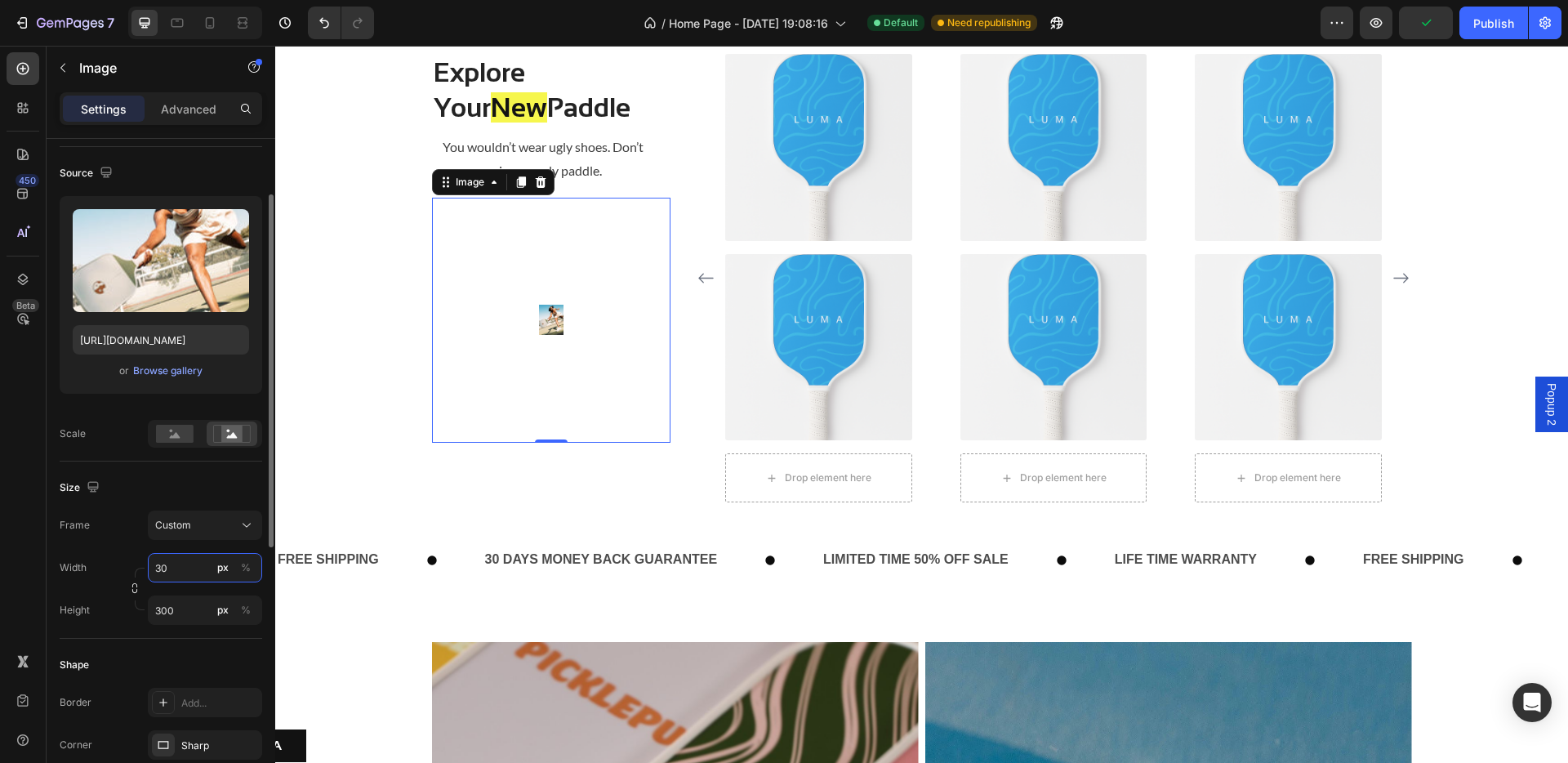
type input "3"
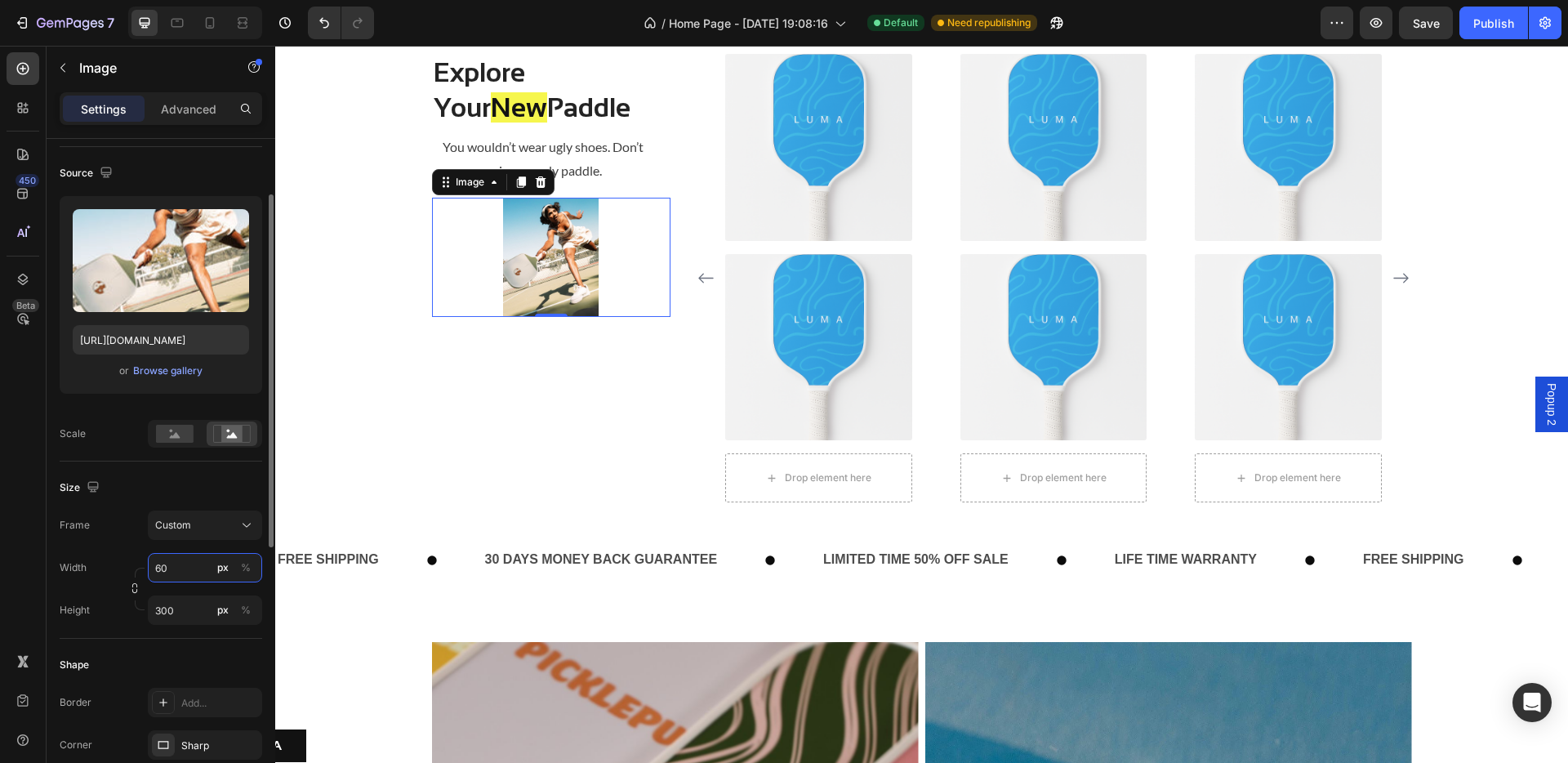
type input "6"
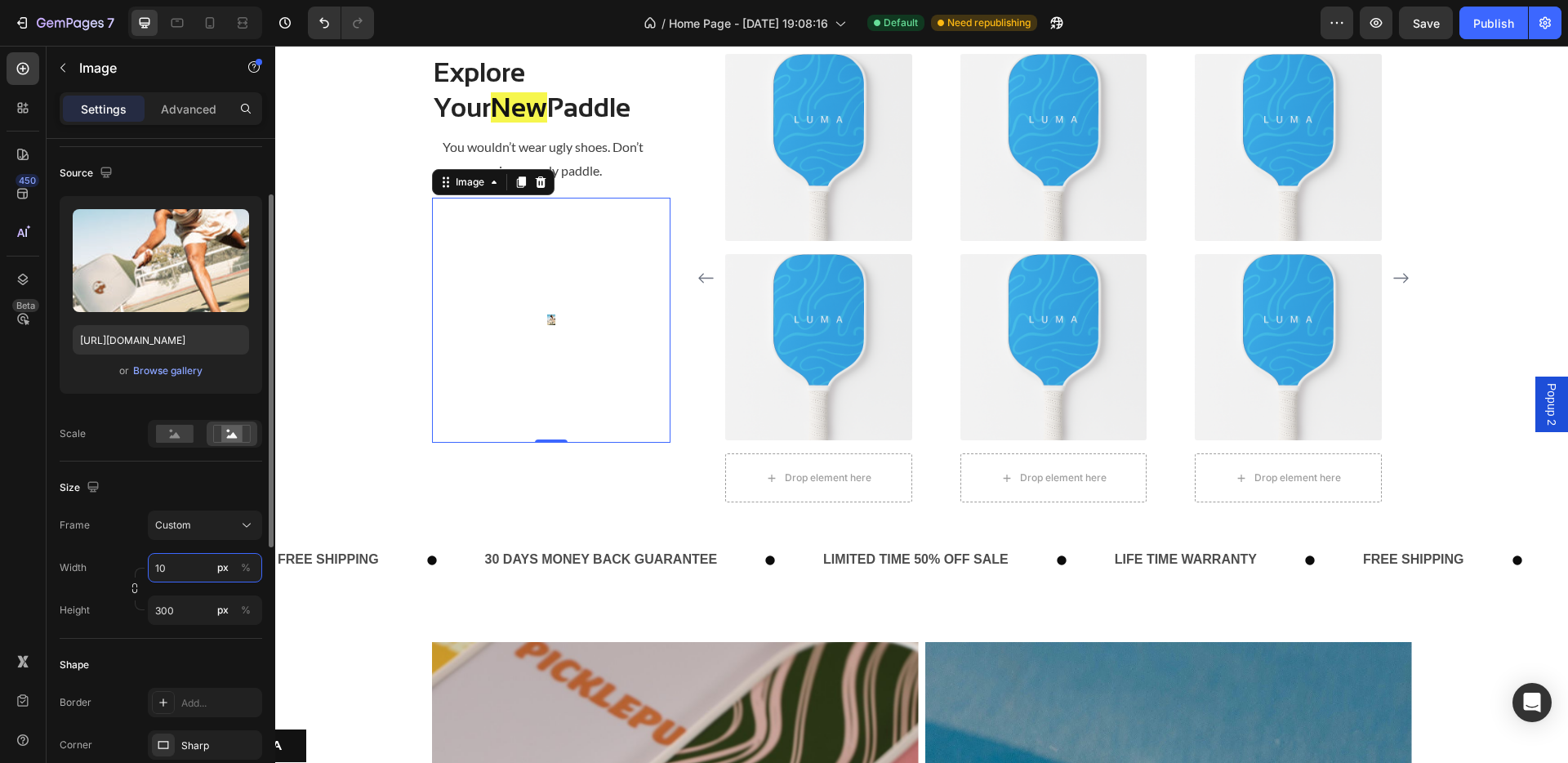
type input "1"
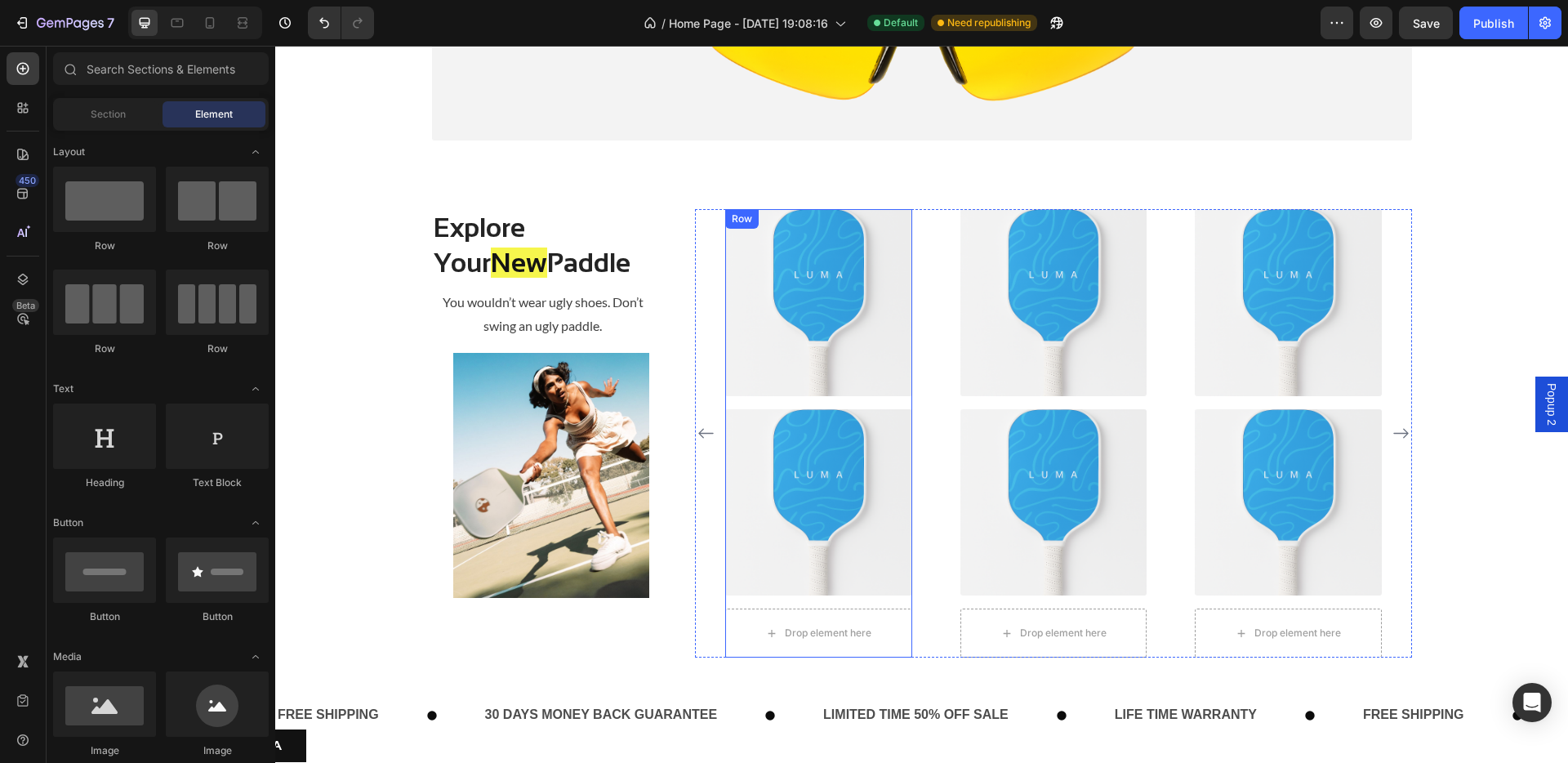
scroll to position [468, 0]
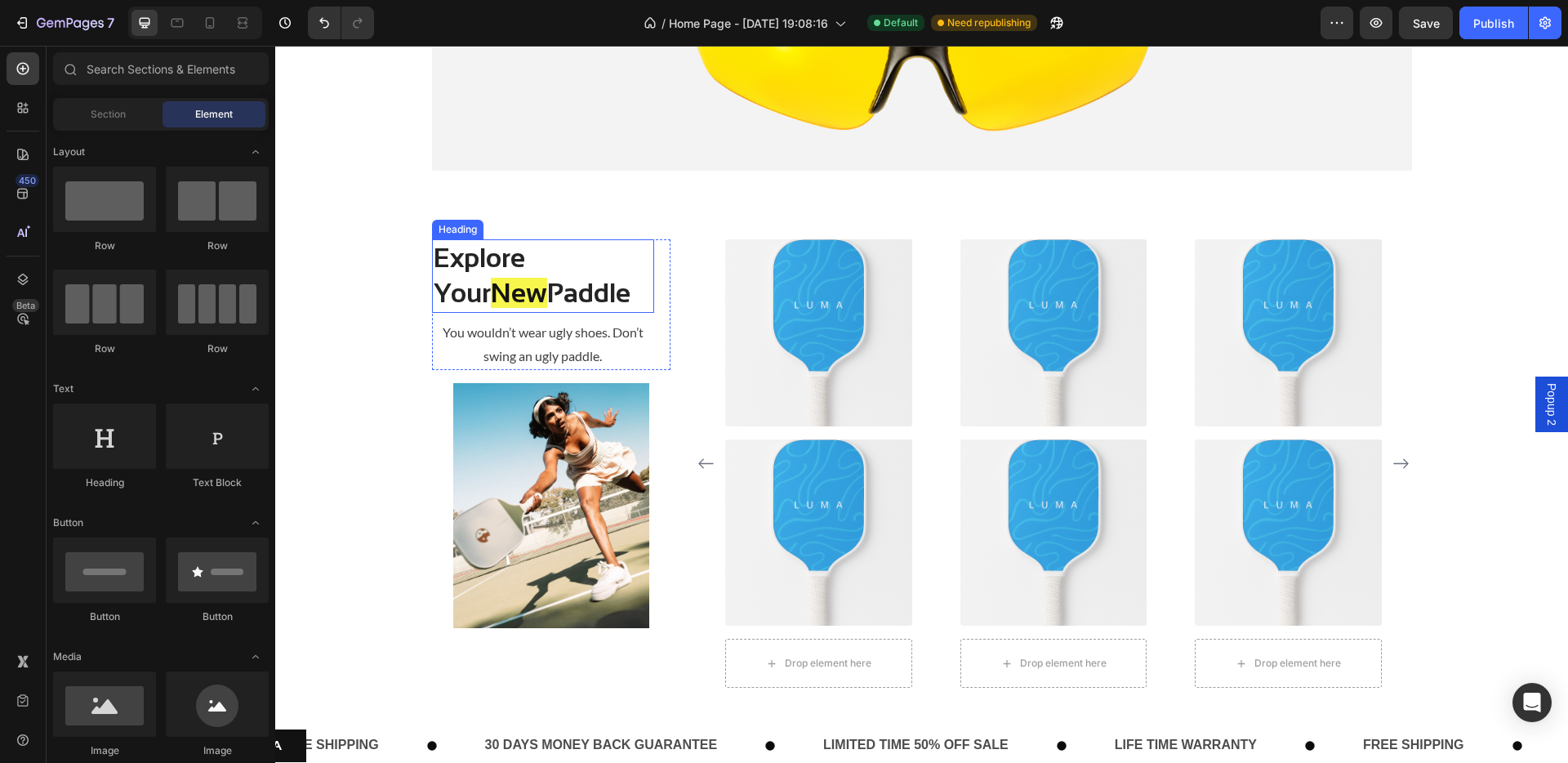
click at [560, 268] on h2 "Explore Your New Paddle" at bounding box center [543, 276] width 223 height 73
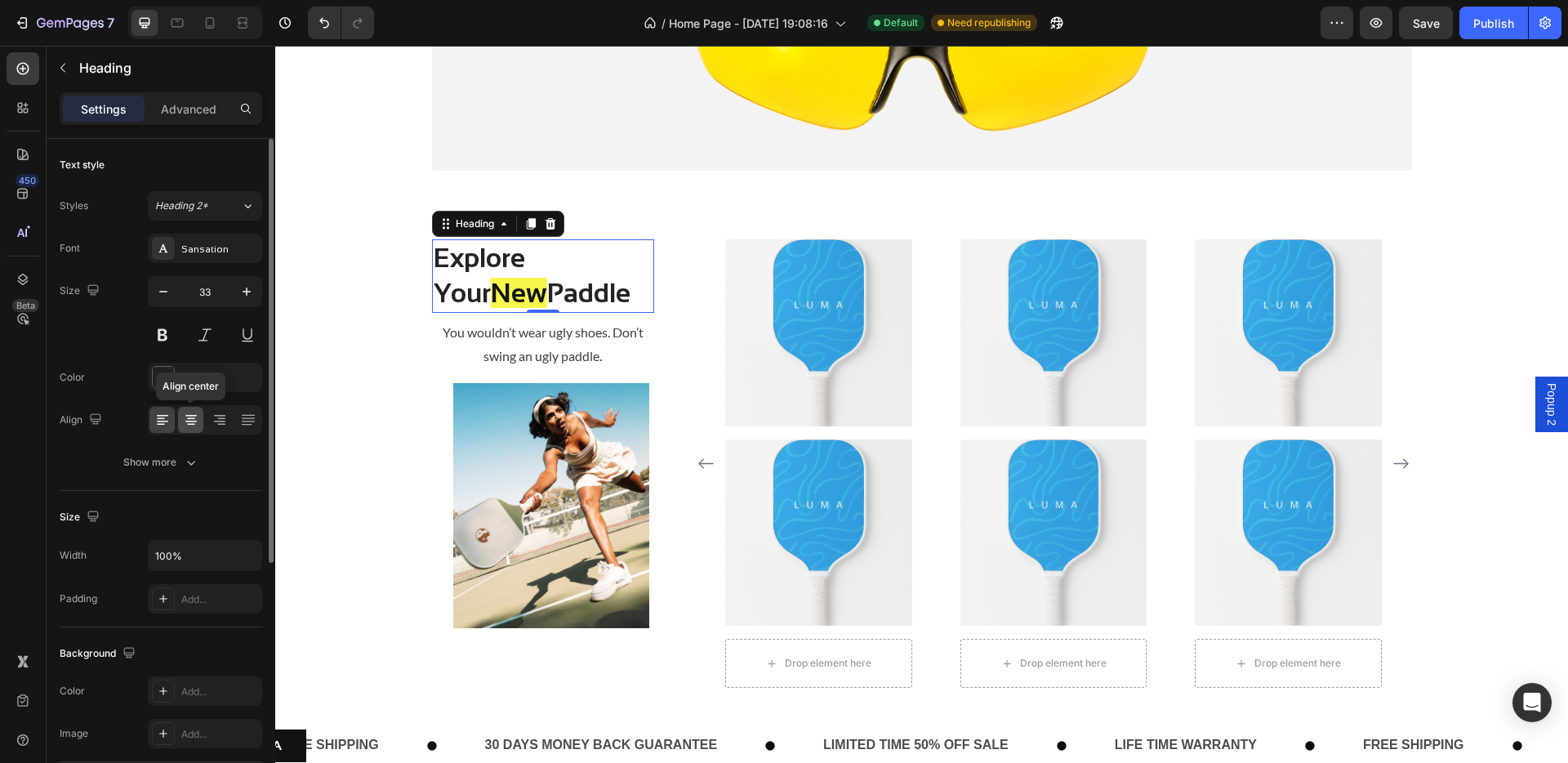
click at [192, 422] on icon at bounding box center [191, 420] width 16 height 16
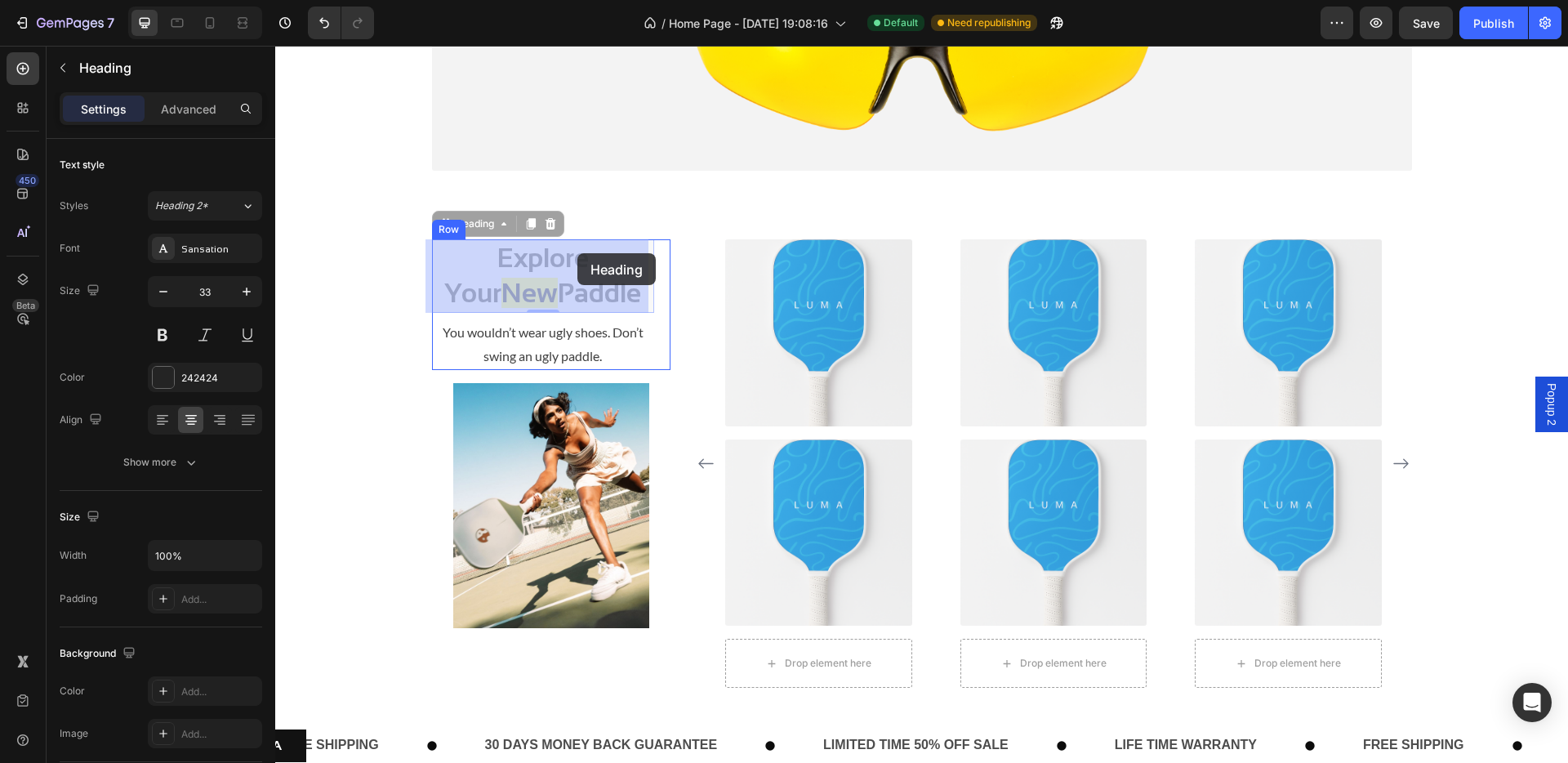
drag, startPoint x: 439, startPoint y: 223, endPoint x: 578, endPoint y: 253, distance: 142.2
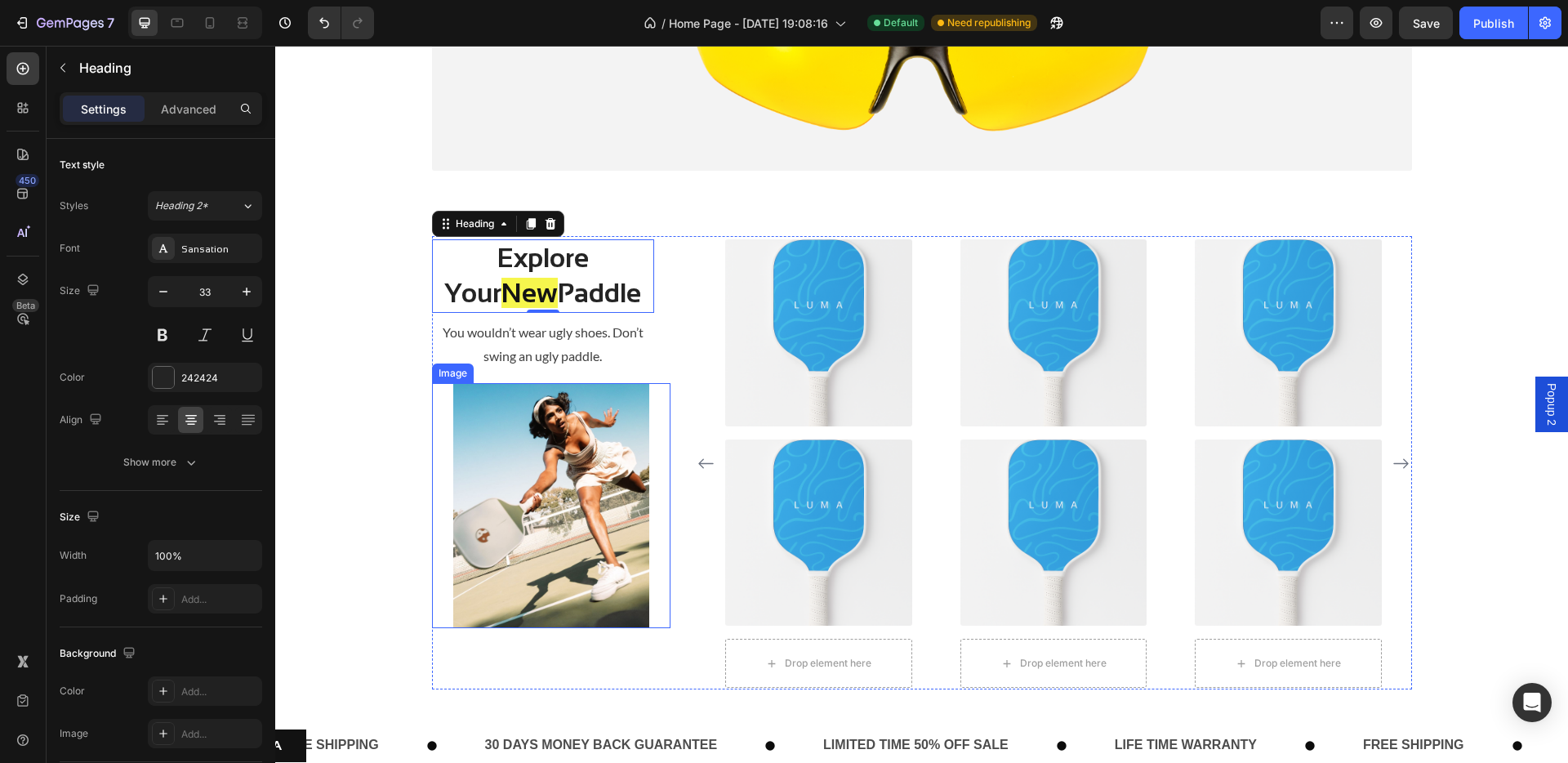
click at [534, 416] on img at bounding box center [551, 505] width 239 height 245
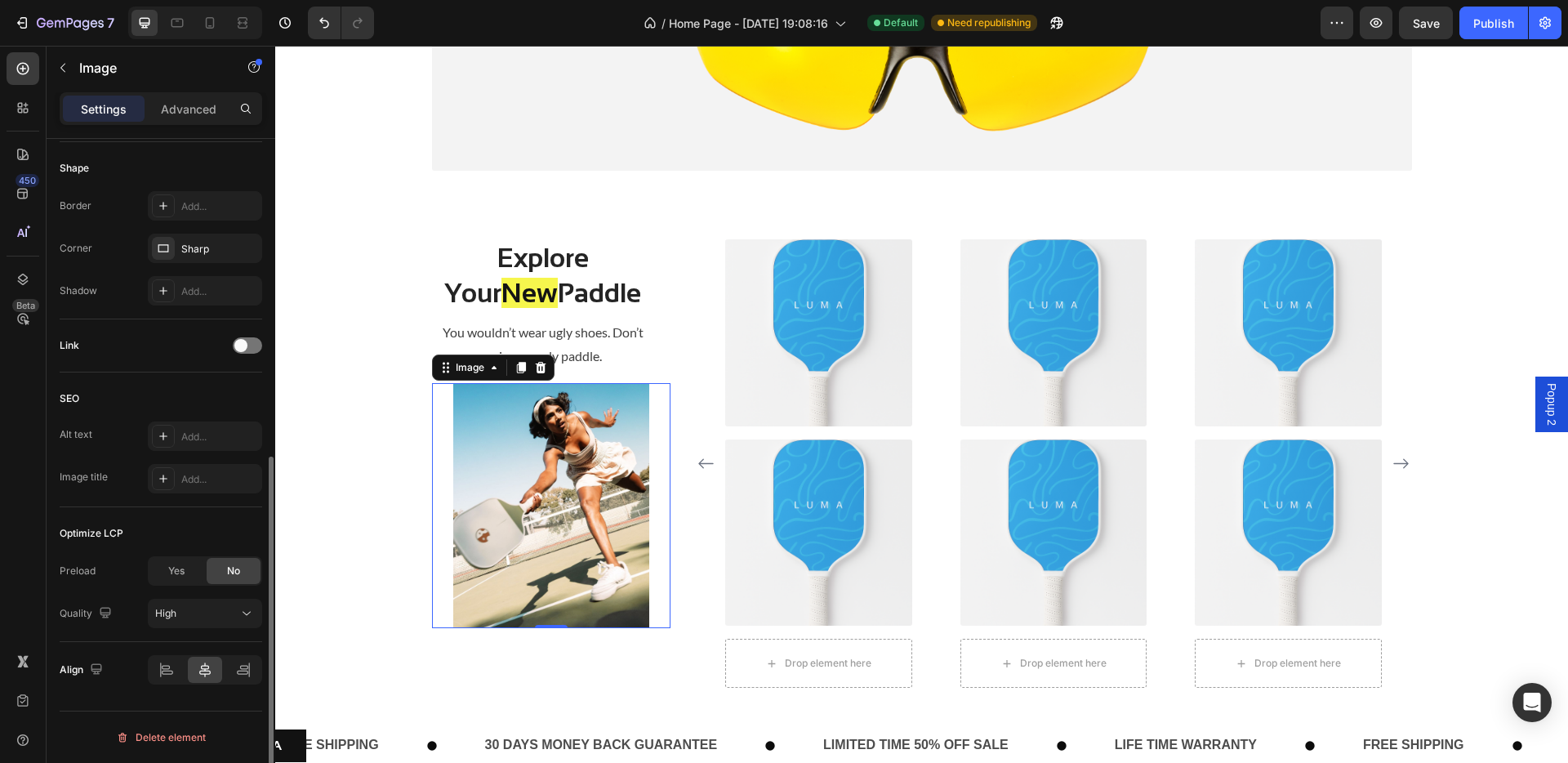
scroll to position [0, 0]
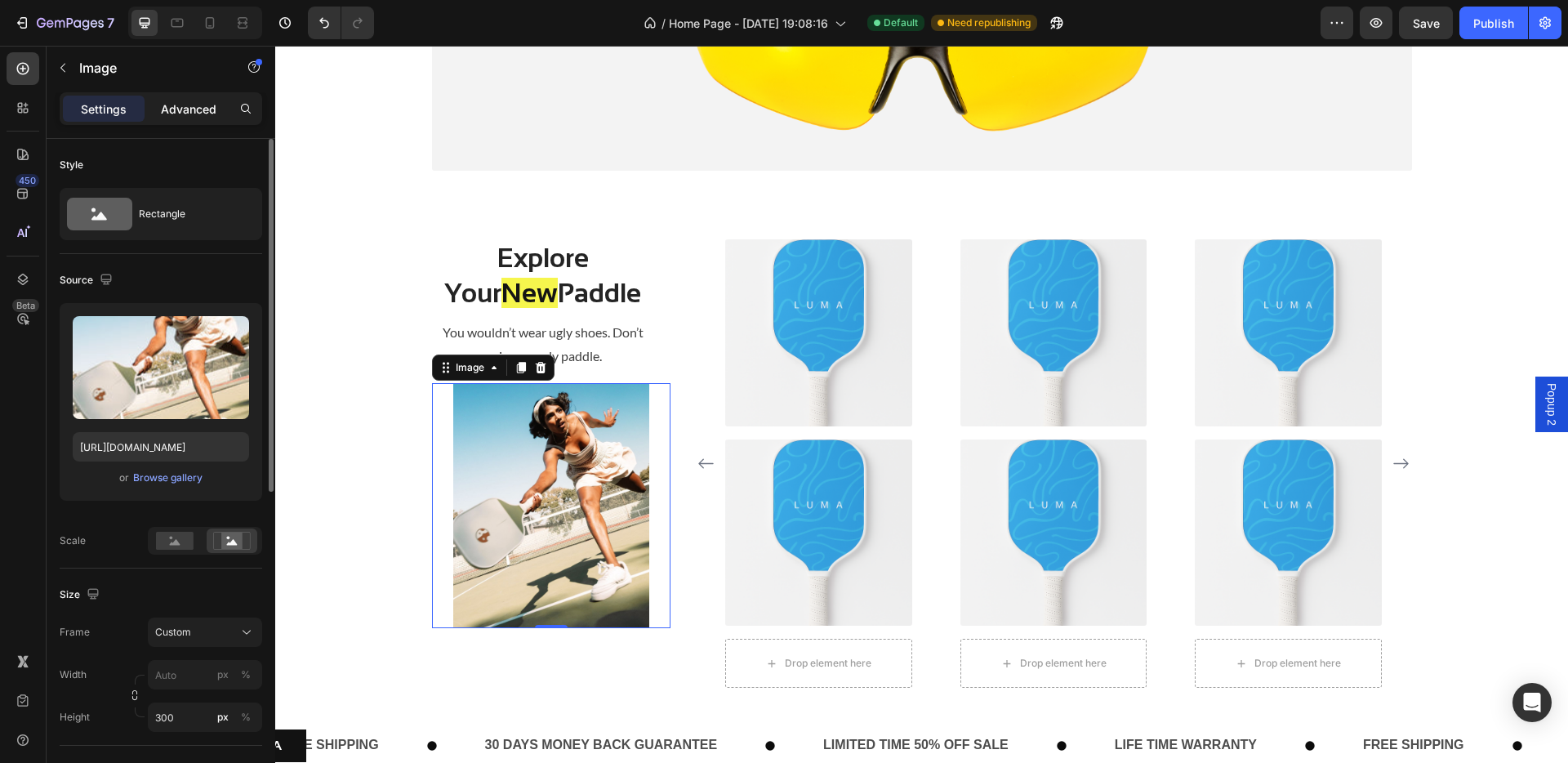
click at [179, 111] on p "Advanced" at bounding box center [188, 109] width 55 height 17
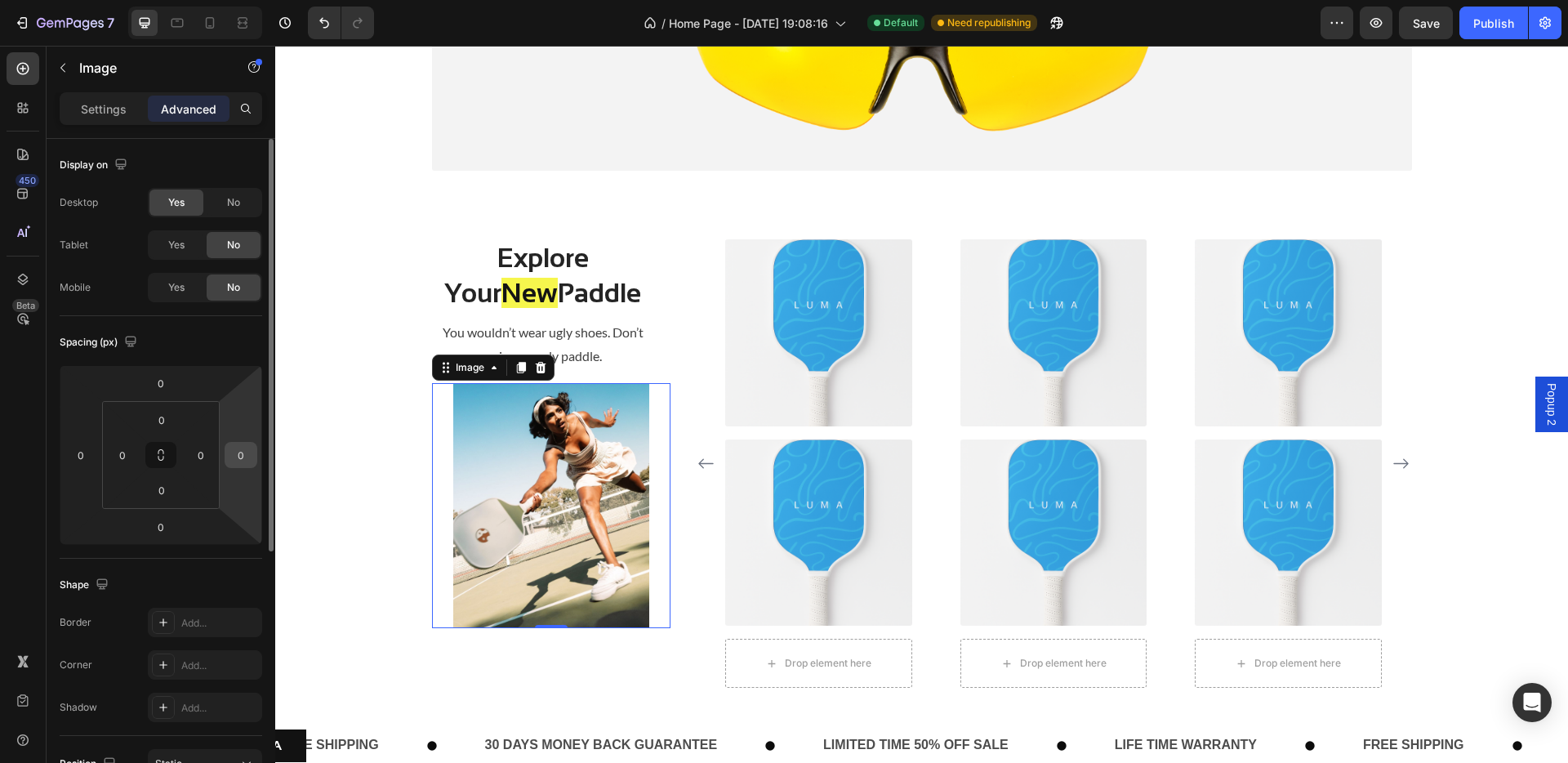
click at [248, 459] on input "0" at bounding box center [240, 455] width 24 height 24
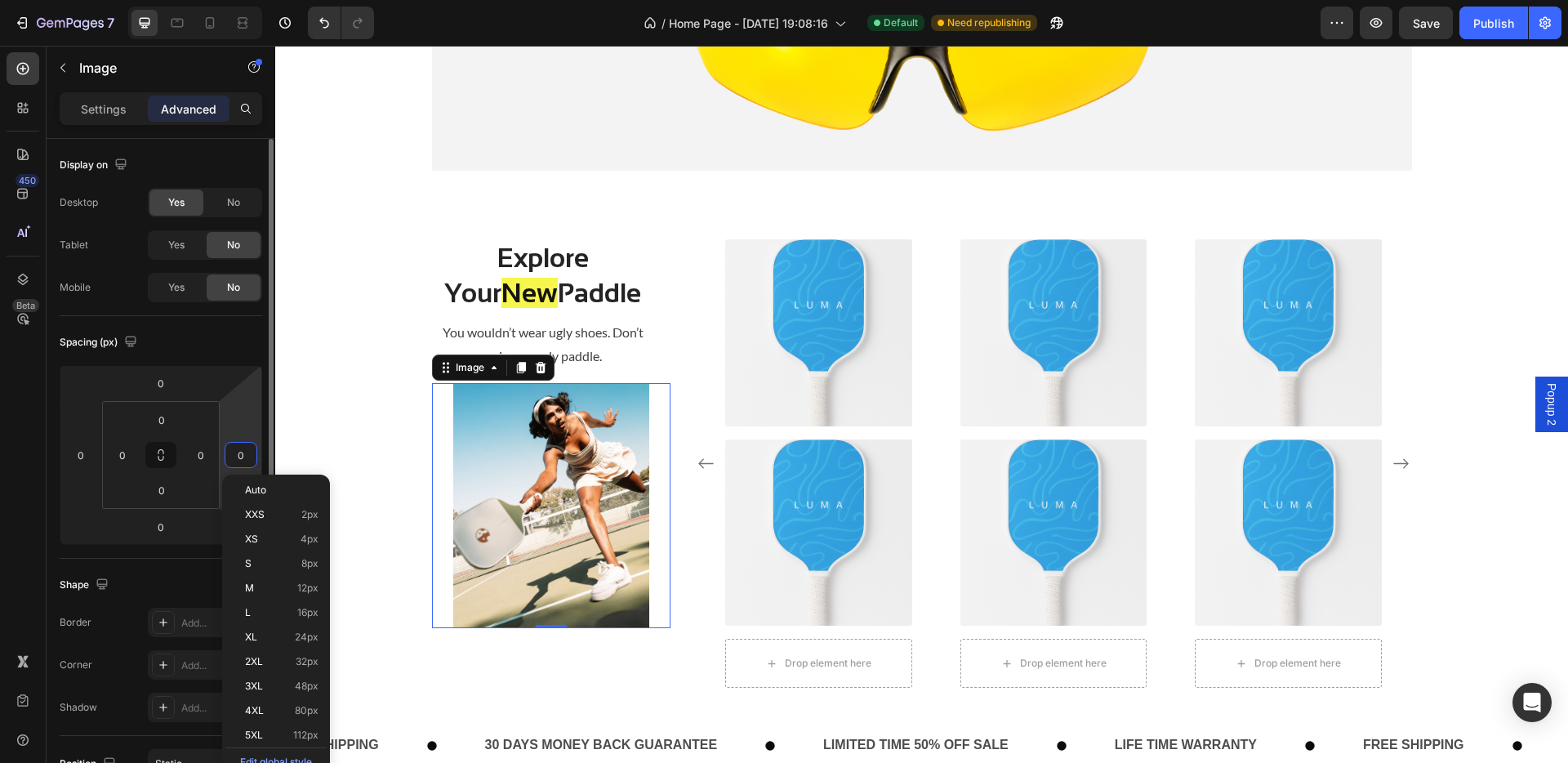
type input "1"
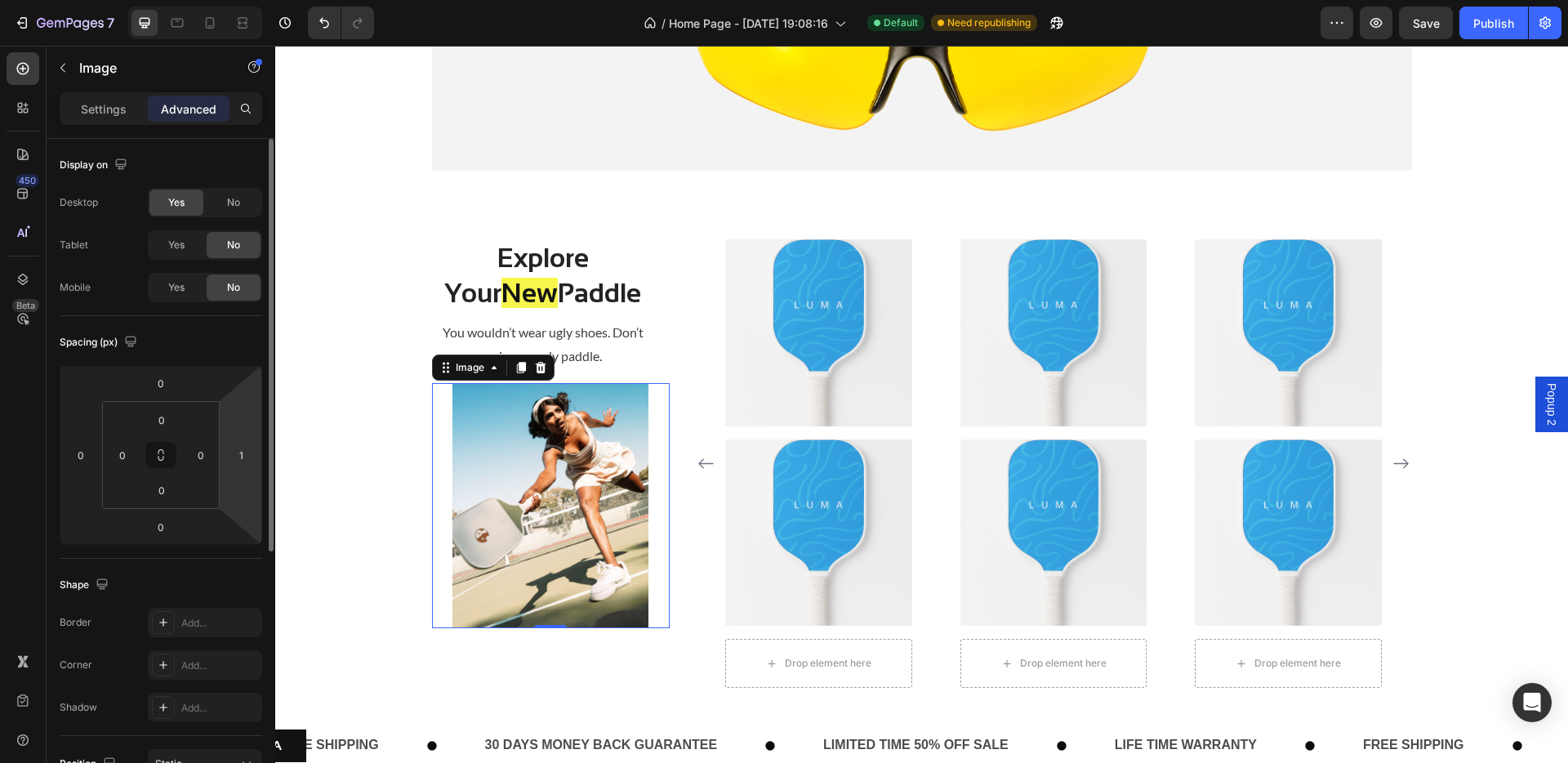
click at [248, 332] on div "Spacing (px)" at bounding box center [161, 342] width 202 height 26
click at [243, 0] on html "7 Version history / Home Page - [DATE] 19:08:16 Default Need republishing Previ…" at bounding box center [784, 0] width 1568 height 0
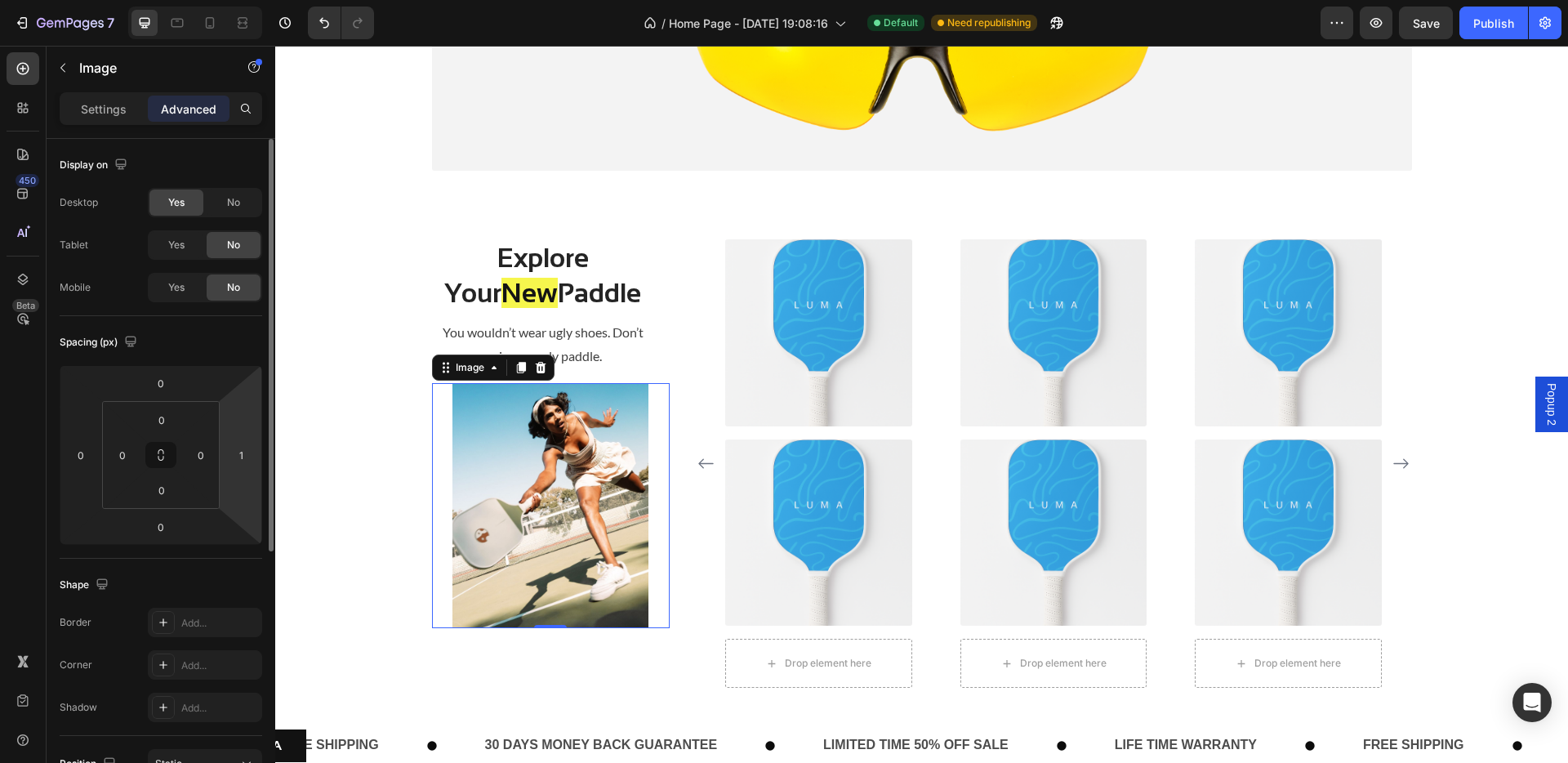
click at [243, 0] on html "7 Version history / Home Page - [DATE] 19:08:16 Default Need republishing Previ…" at bounding box center [784, 0] width 1568 height 0
click at [240, 455] on input "1" at bounding box center [240, 455] width 24 height 24
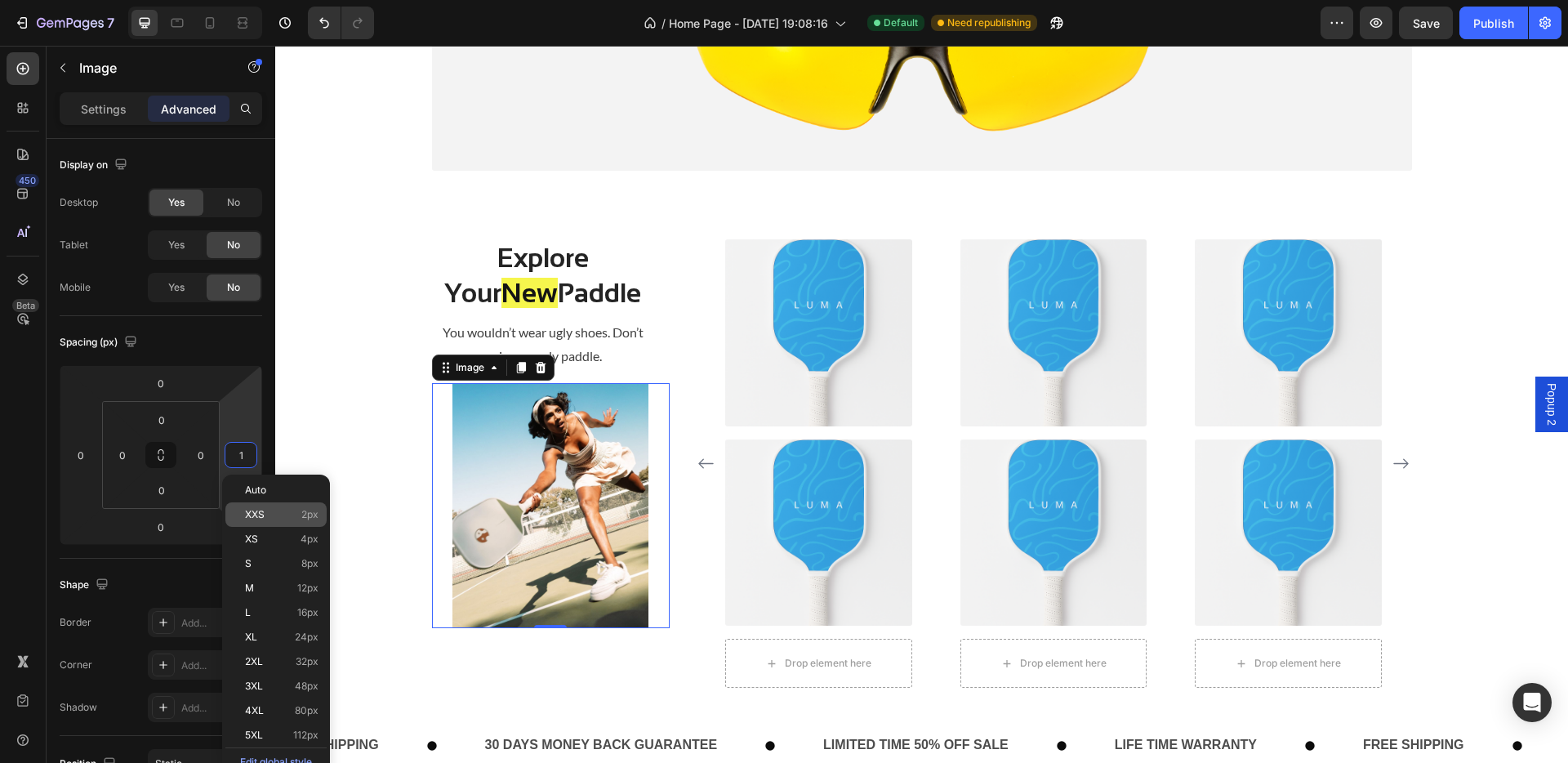
click at [249, 518] on span "XXS" at bounding box center [255, 514] width 20 height 12
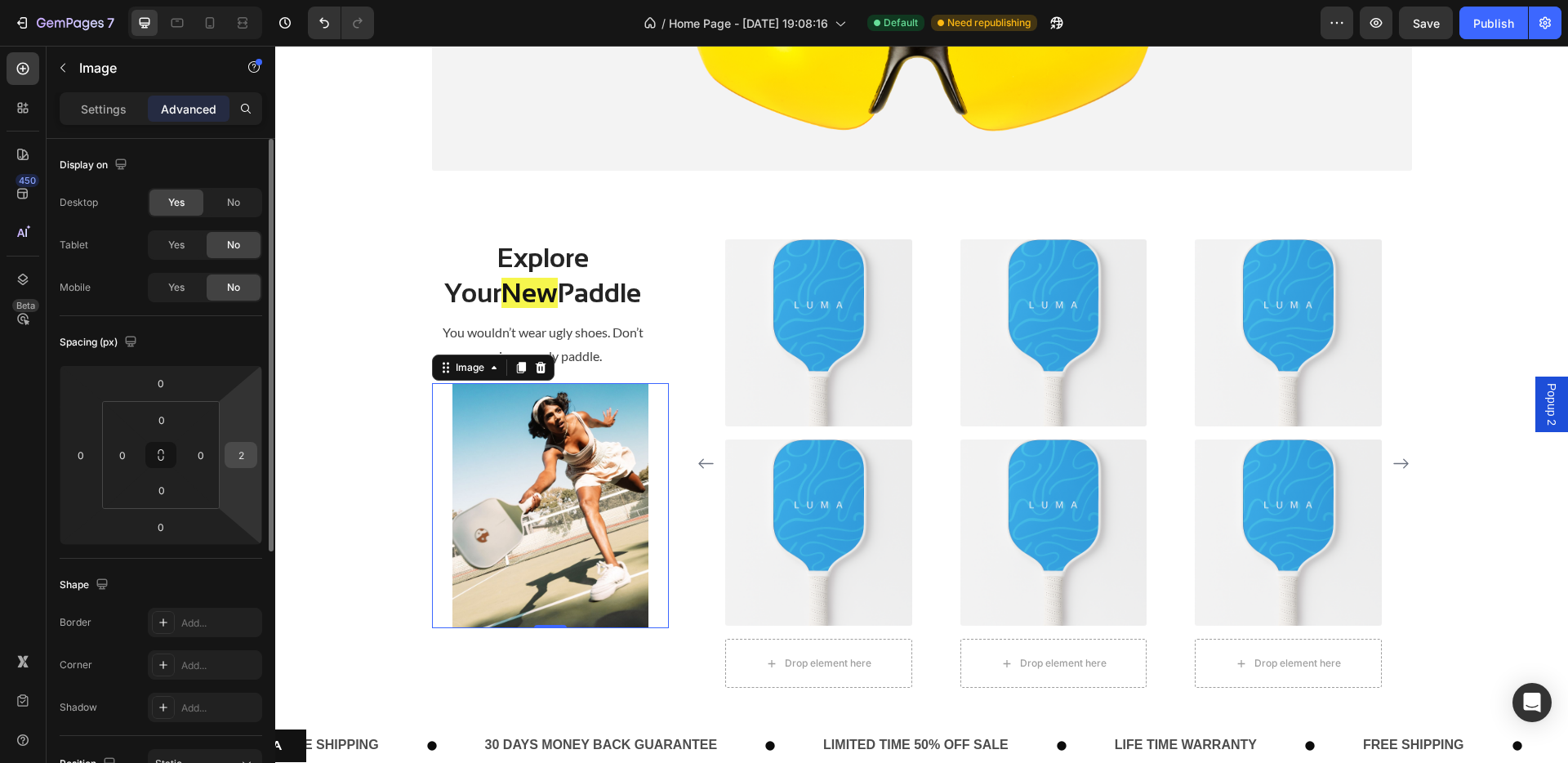
click at [250, 454] on input "2" at bounding box center [240, 455] width 24 height 24
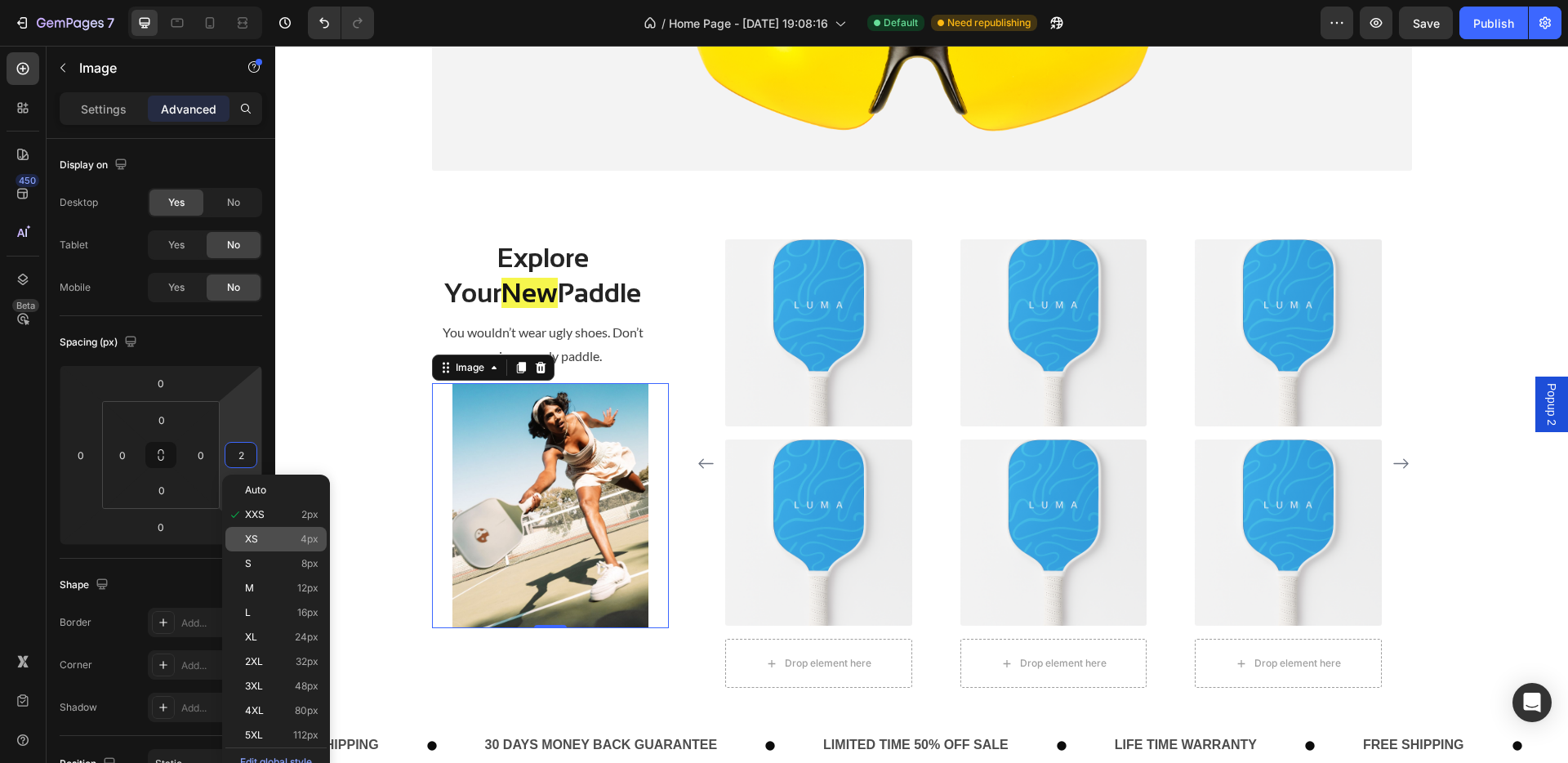
click at [259, 536] on p "XS 4px" at bounding box center [281, 539] width 73 height 12
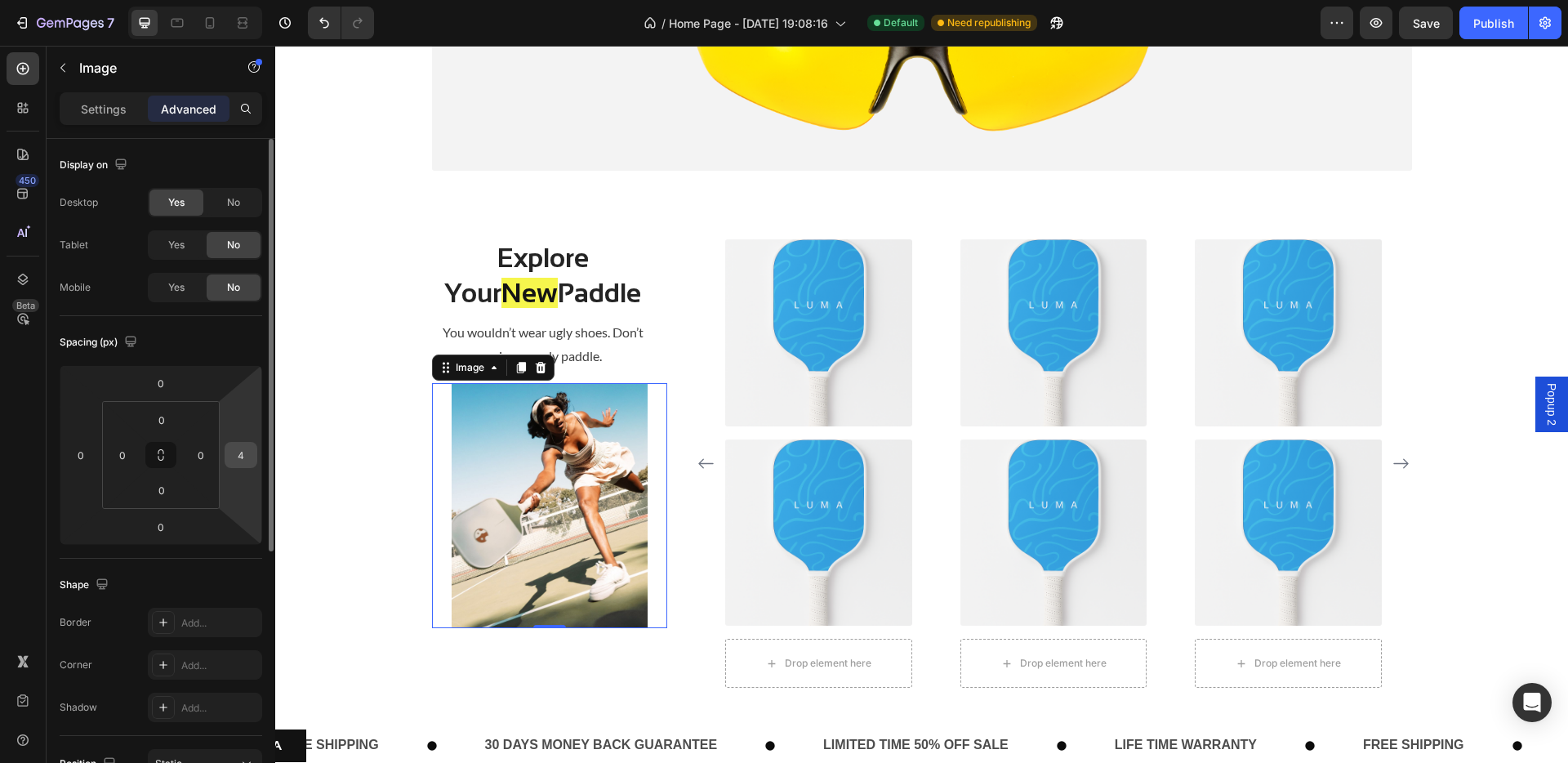
click at [239, 456] on input "4" at bounding box center [240, 455] width 24 height 24
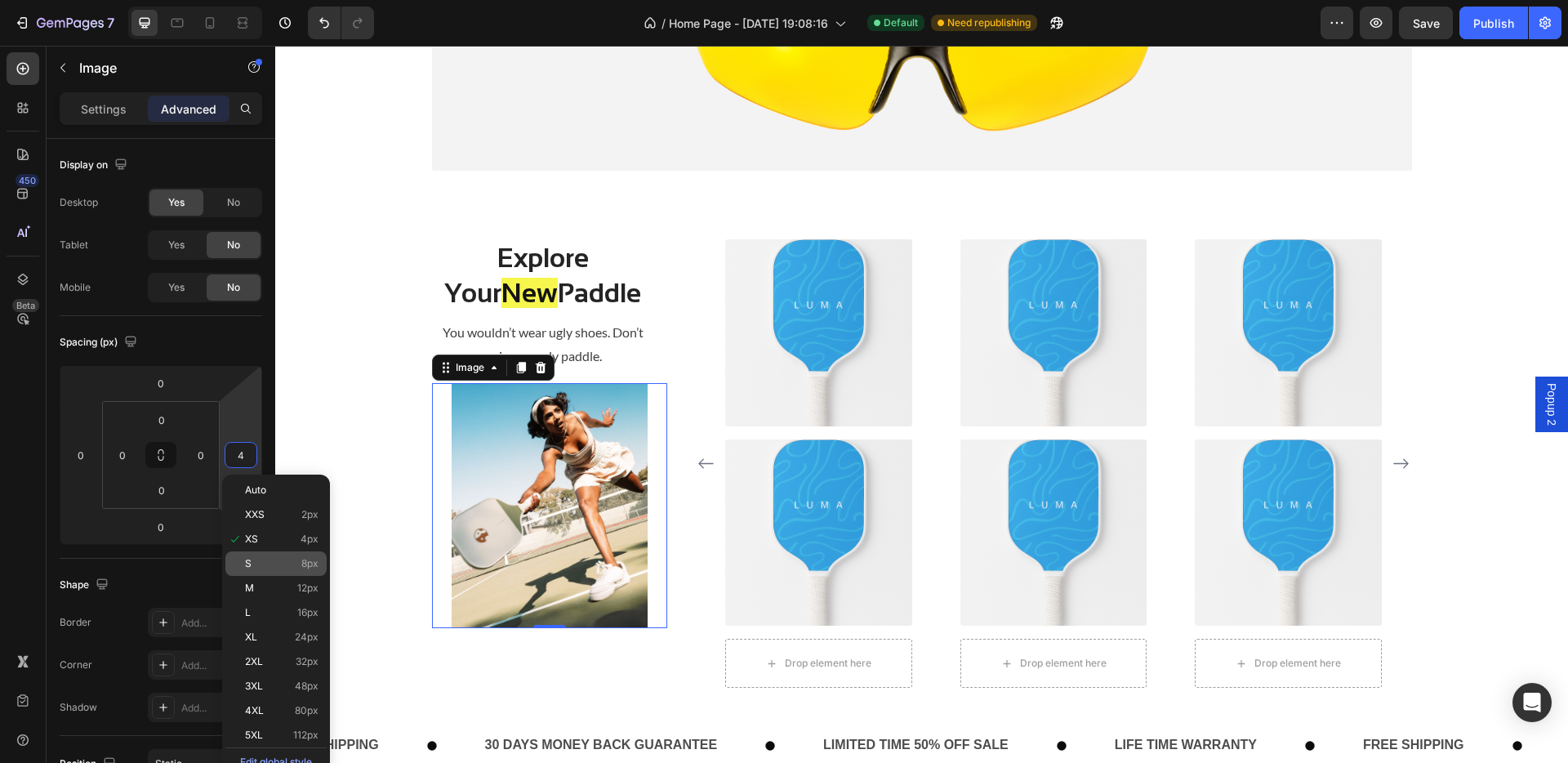
click at [260, 571] on div "S 8px" at bounding box center [277, 563] width 102 height 24
type input "8"
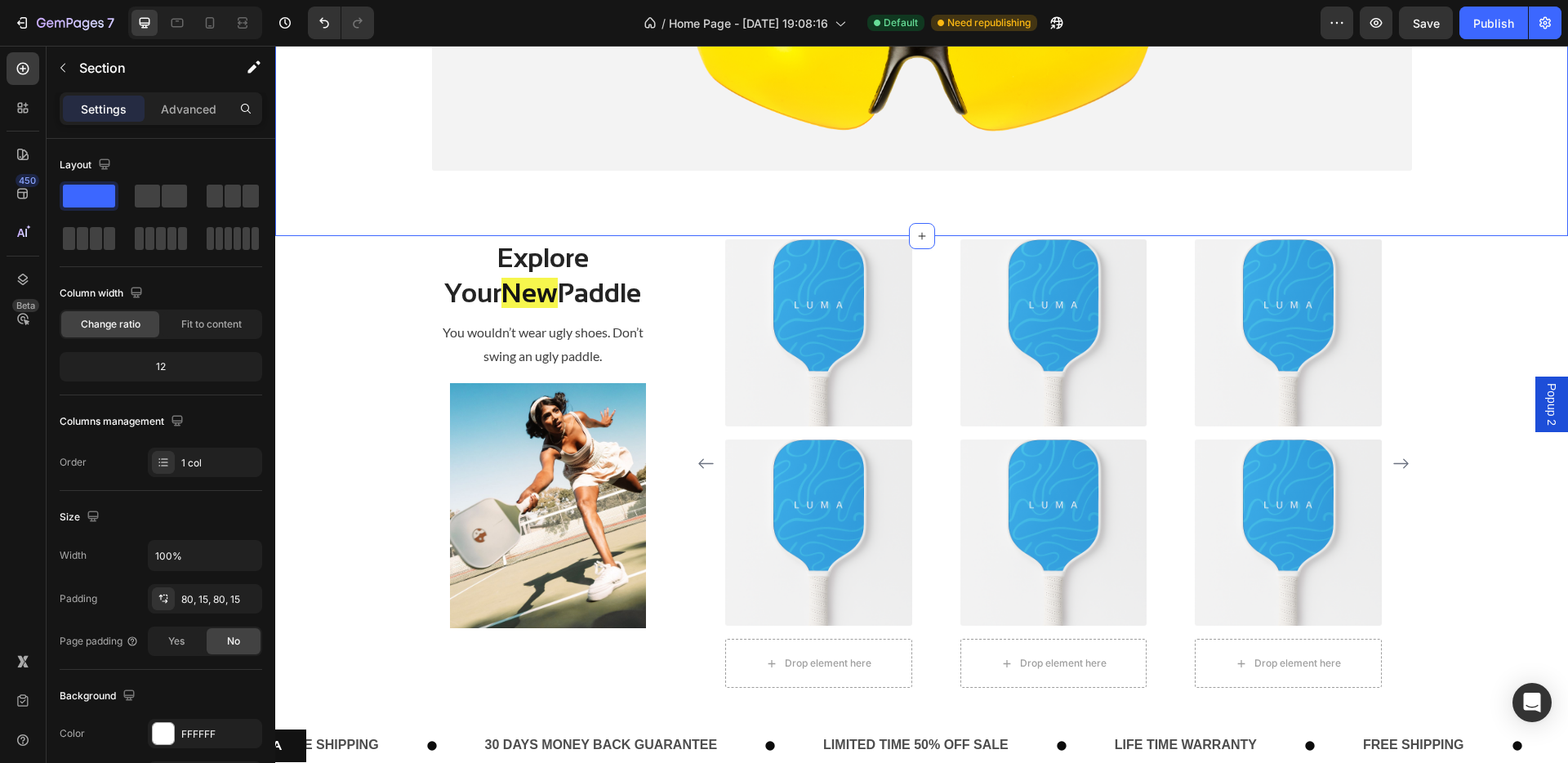
click at [594, 558] on img at bounding box center [548, 505] width 233 height 245
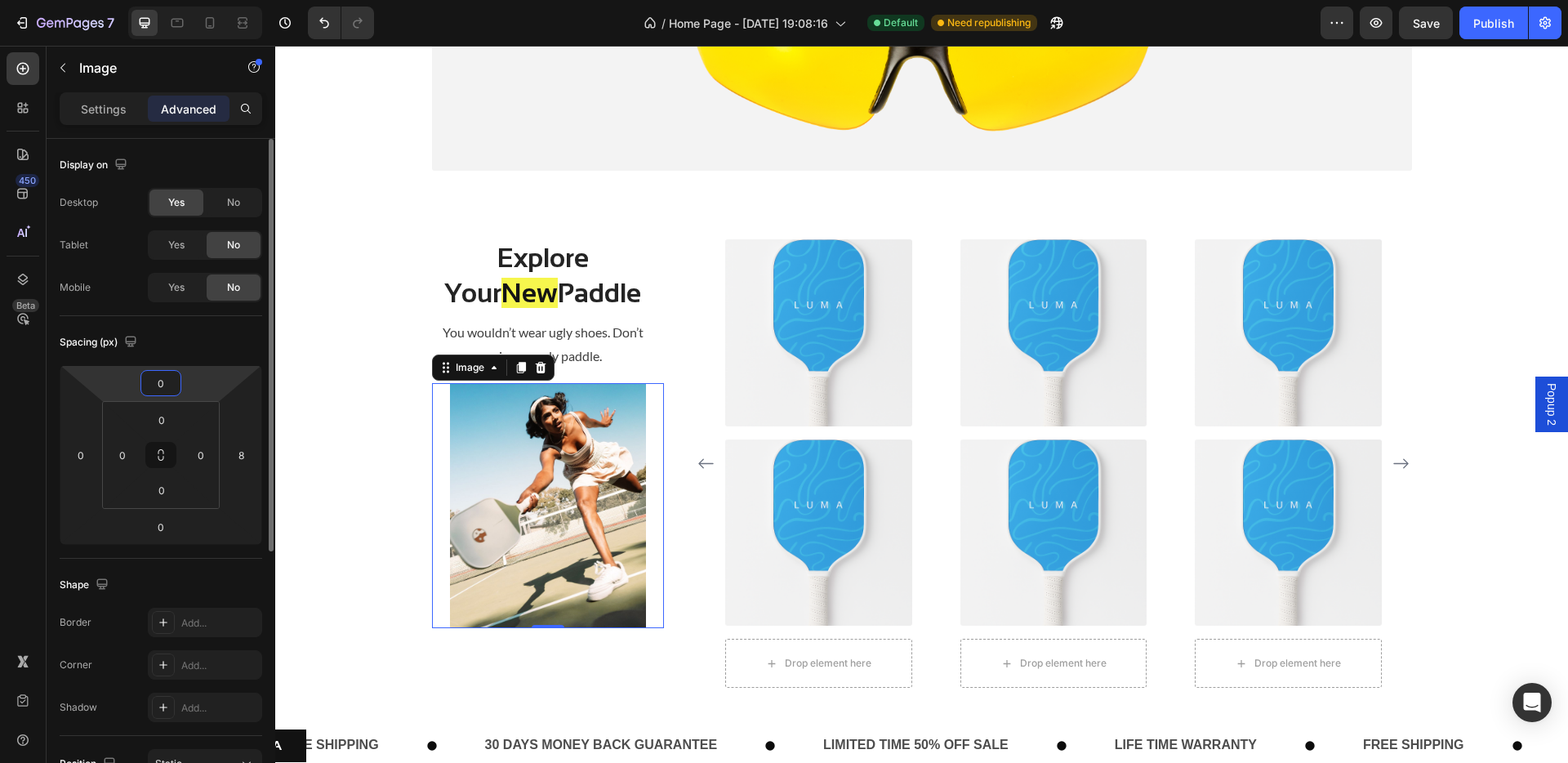
click at [192, 0] on html "7 Version history / Home Page - [DATE] 19:08:16 Default Need republishing Previ…" at bounding box center [784, 0] width 1568 height 0
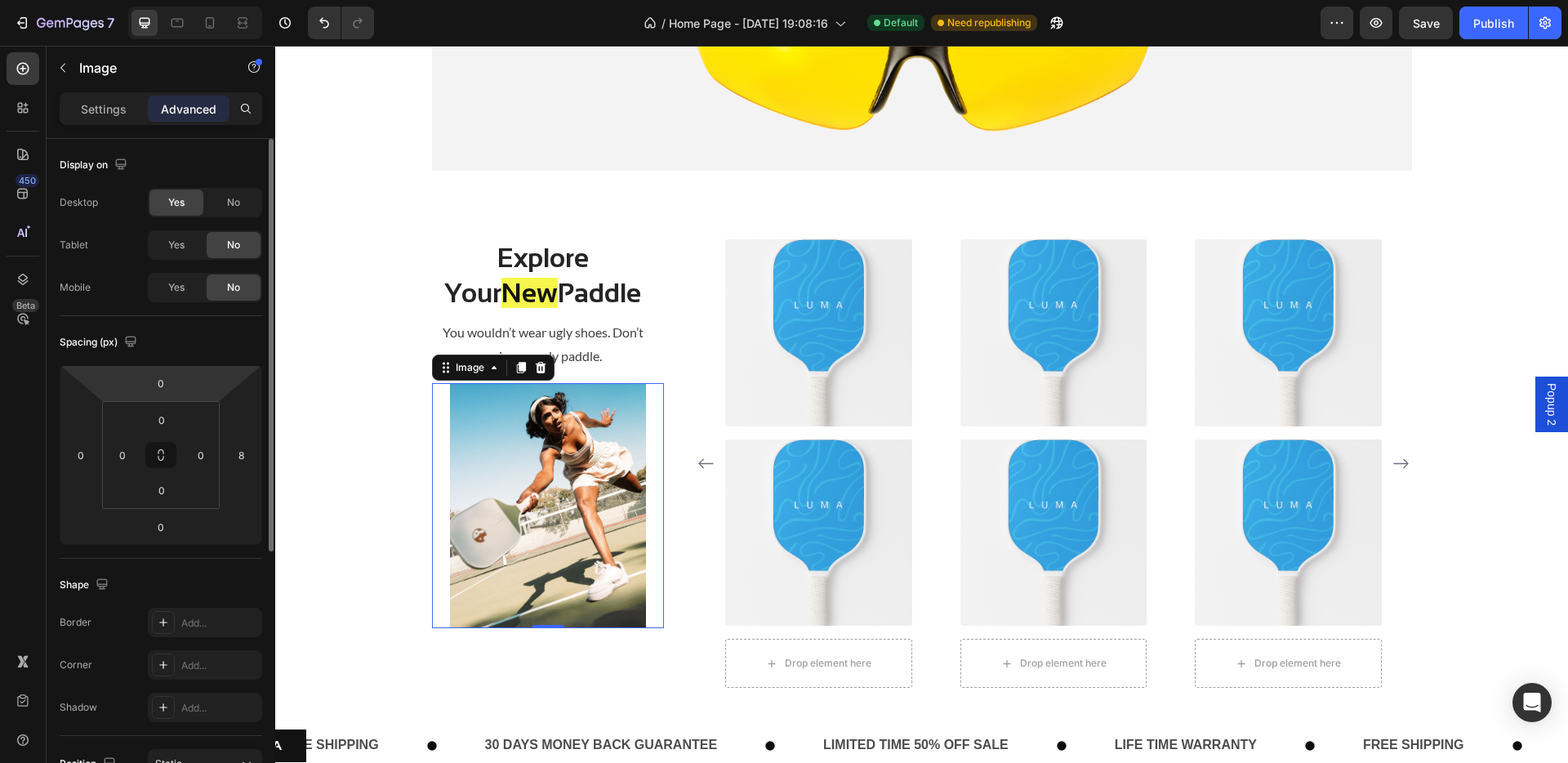
click at [192, 0] on html "7 Version history / Home Page - [DATE] 19:08:16 Default Need republishing Previ…" at bounding box center [784, 0] width 1568 height 0
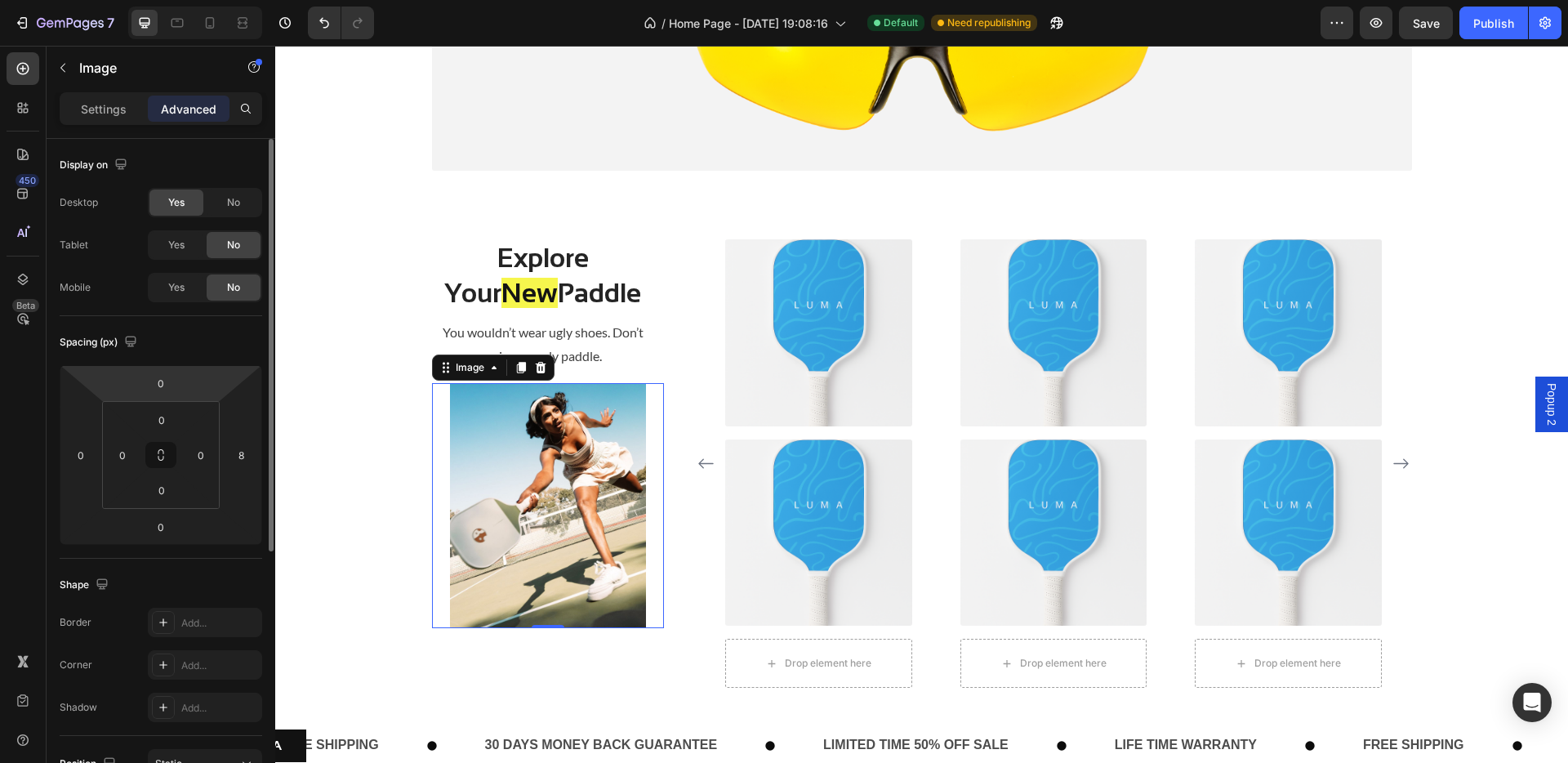
click at [192, 0] on html "7 Version history / Home Page - [DATE] 19:08:16 Default Need republishing Previ…" at bounding box center [784, 0] width 1568 height 0
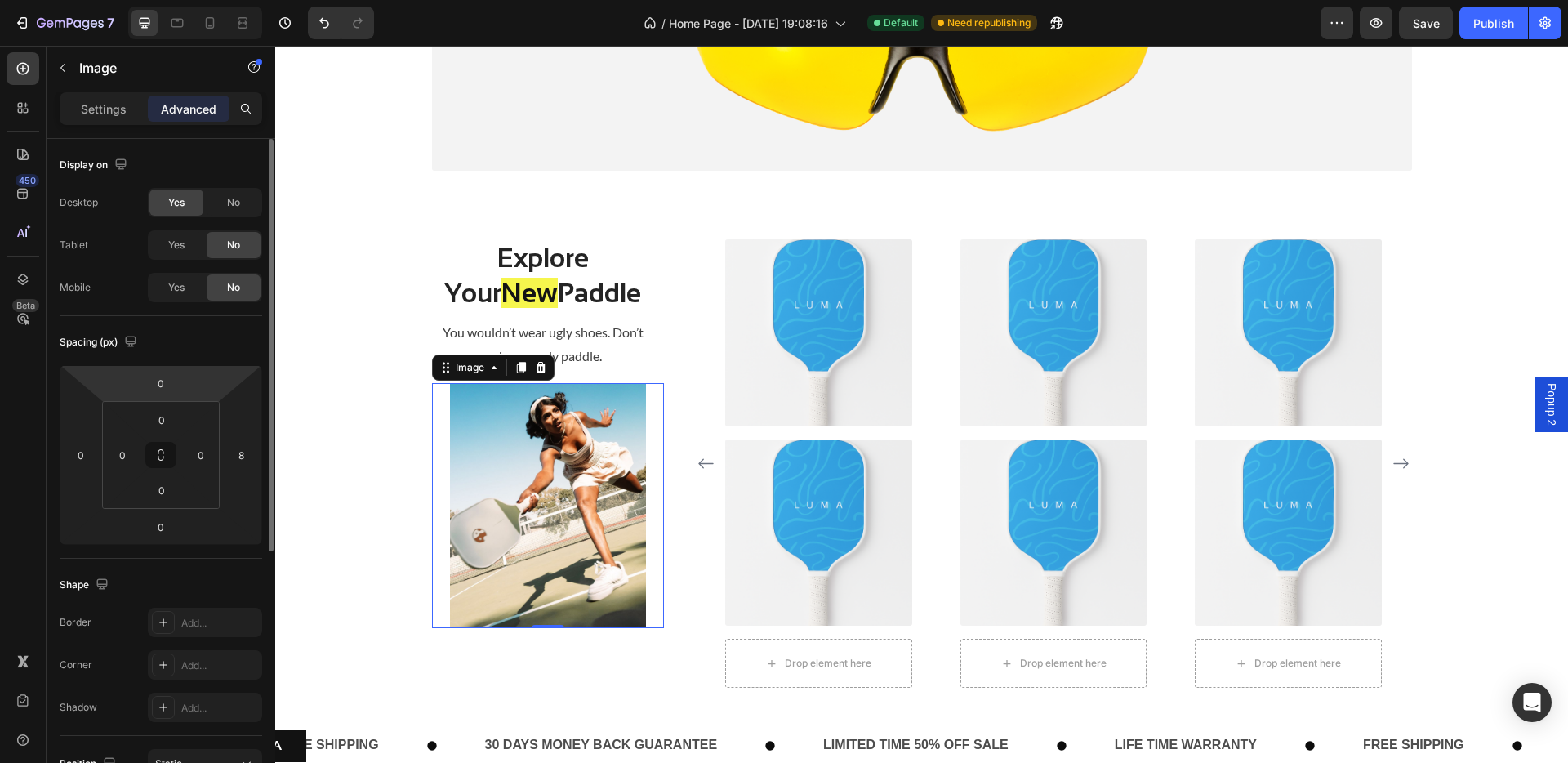
click at [192, 0] on html "7 Version history / Home Page - [DATE] 19:08:16 Default Need republishing Previ…" at bounding box center [784, 0] width 1568 height 0
click at [157, 386] on input "0" at bounding box center [161, 383] width 33 height 24
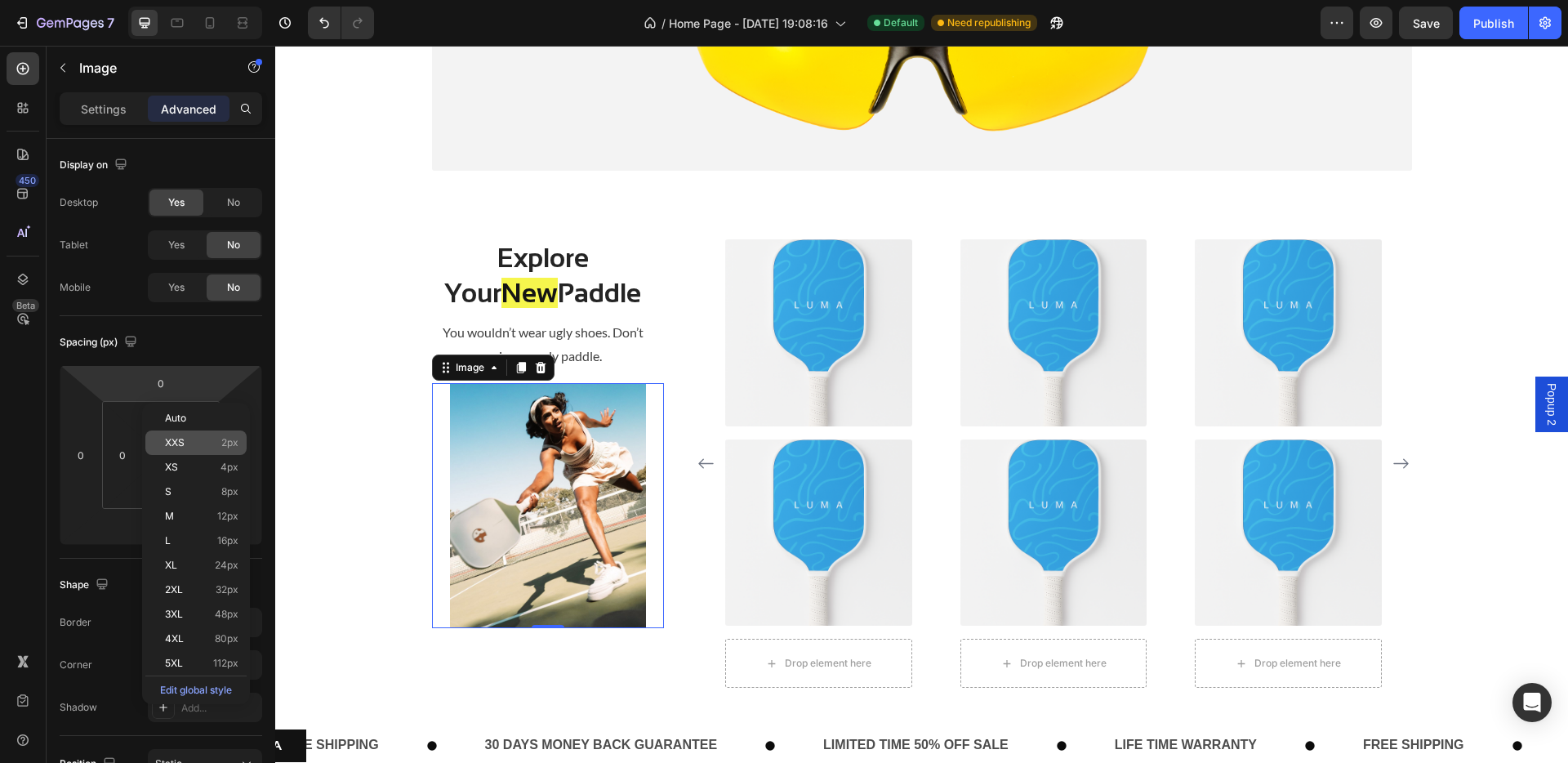
click at [180, 435] on div "XXS 2px" at bounding box center [196, 442] width 102 height 24
type input "2"
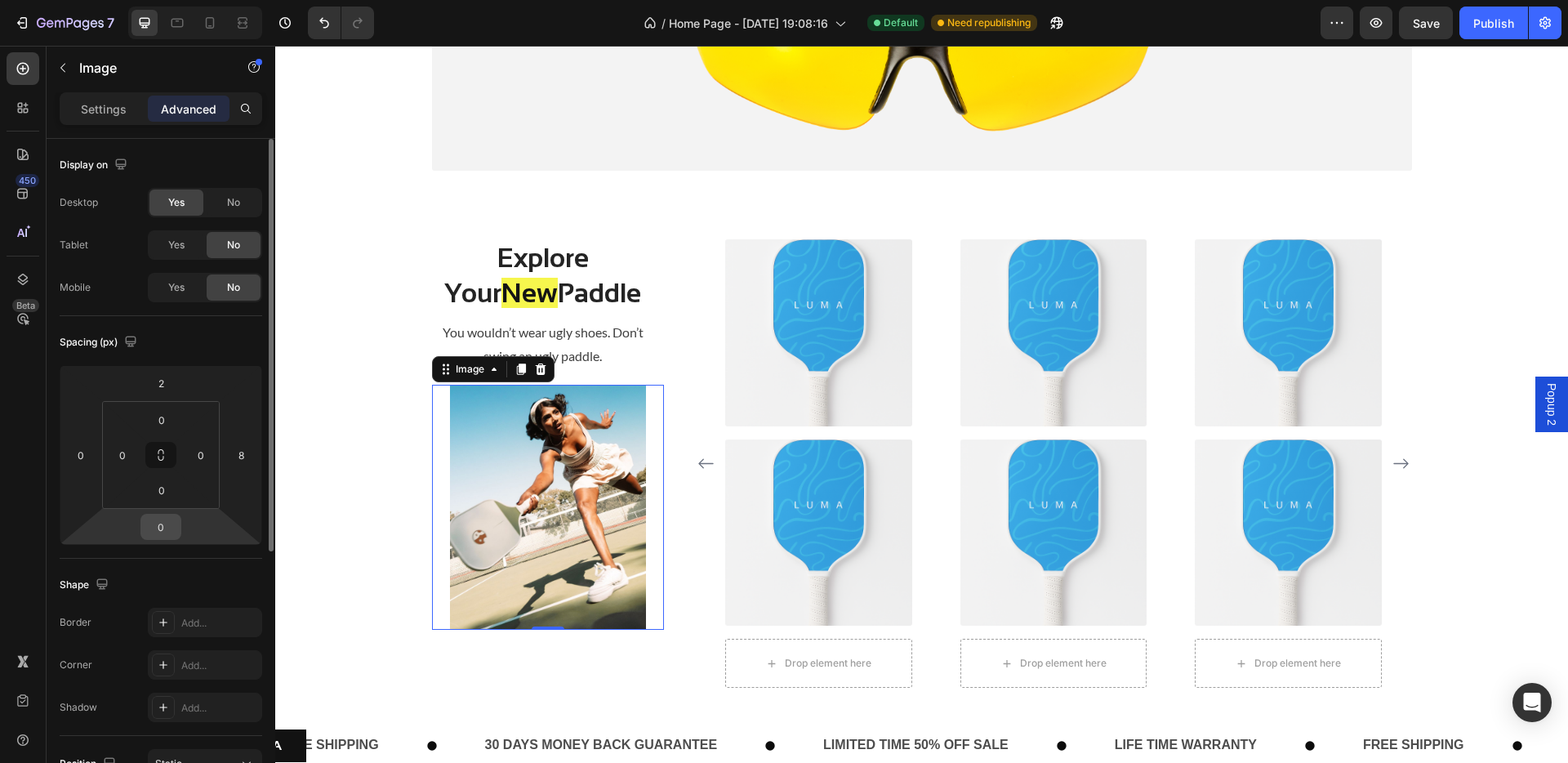
click at [176, 522] on input "0" at bounding box center [161, 526] width 33 height 24
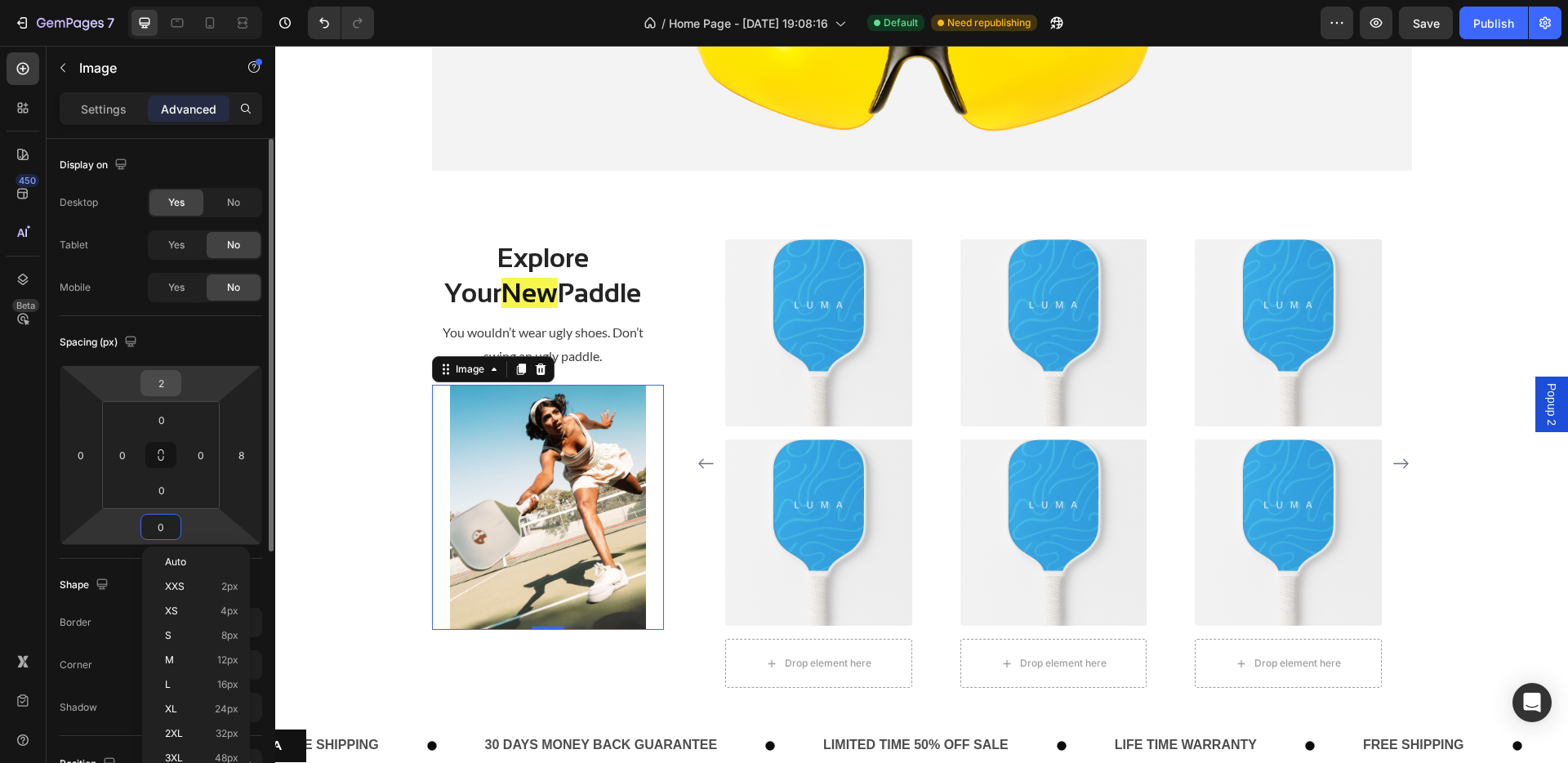
click at [164, 383] on input "2" at bounding box center [161, 383] width 33 height 24
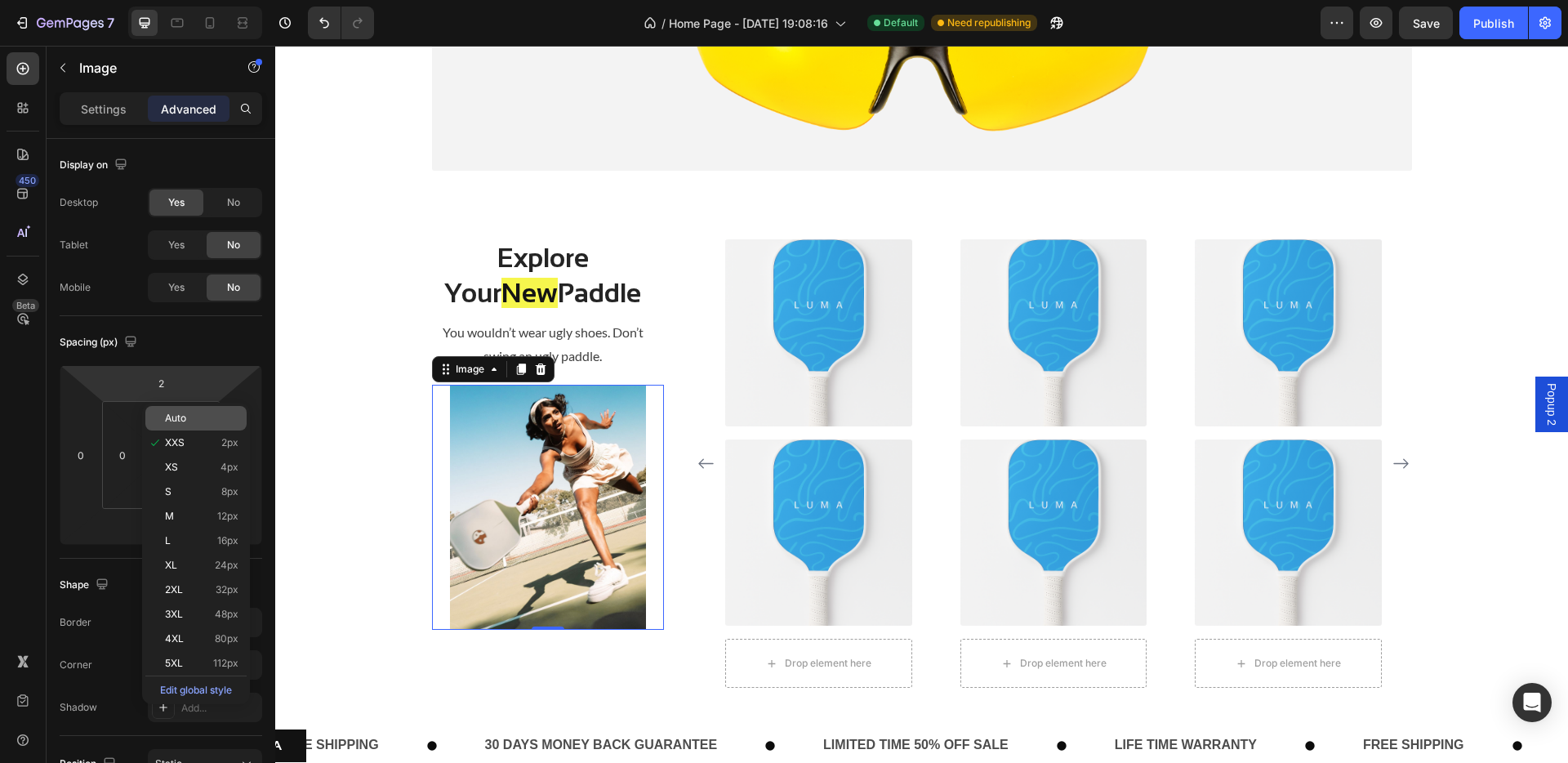
click at [175, 407] on div "Auto" at bounding box center [196, 417] width 102 height 24
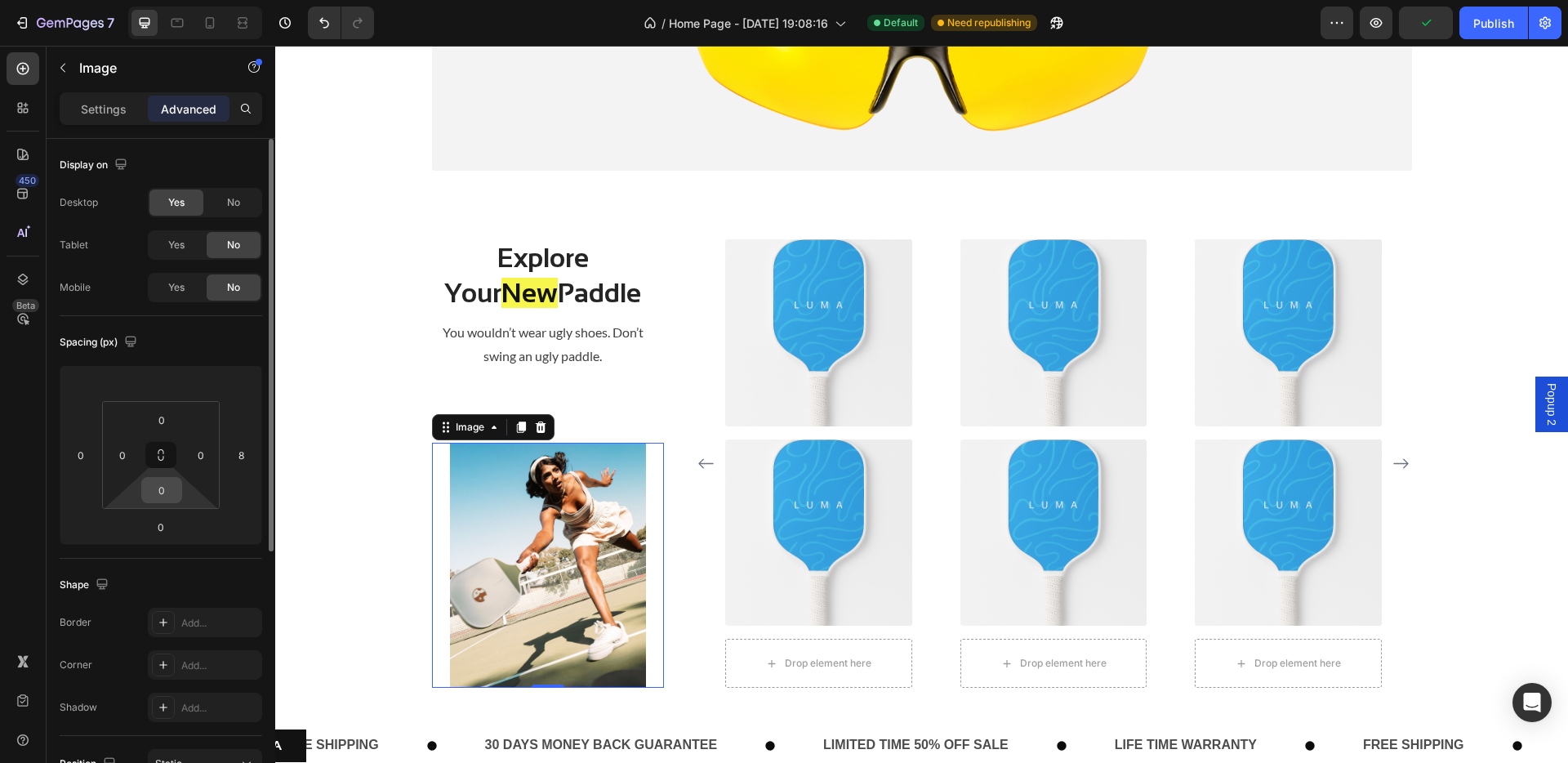
type input "2"
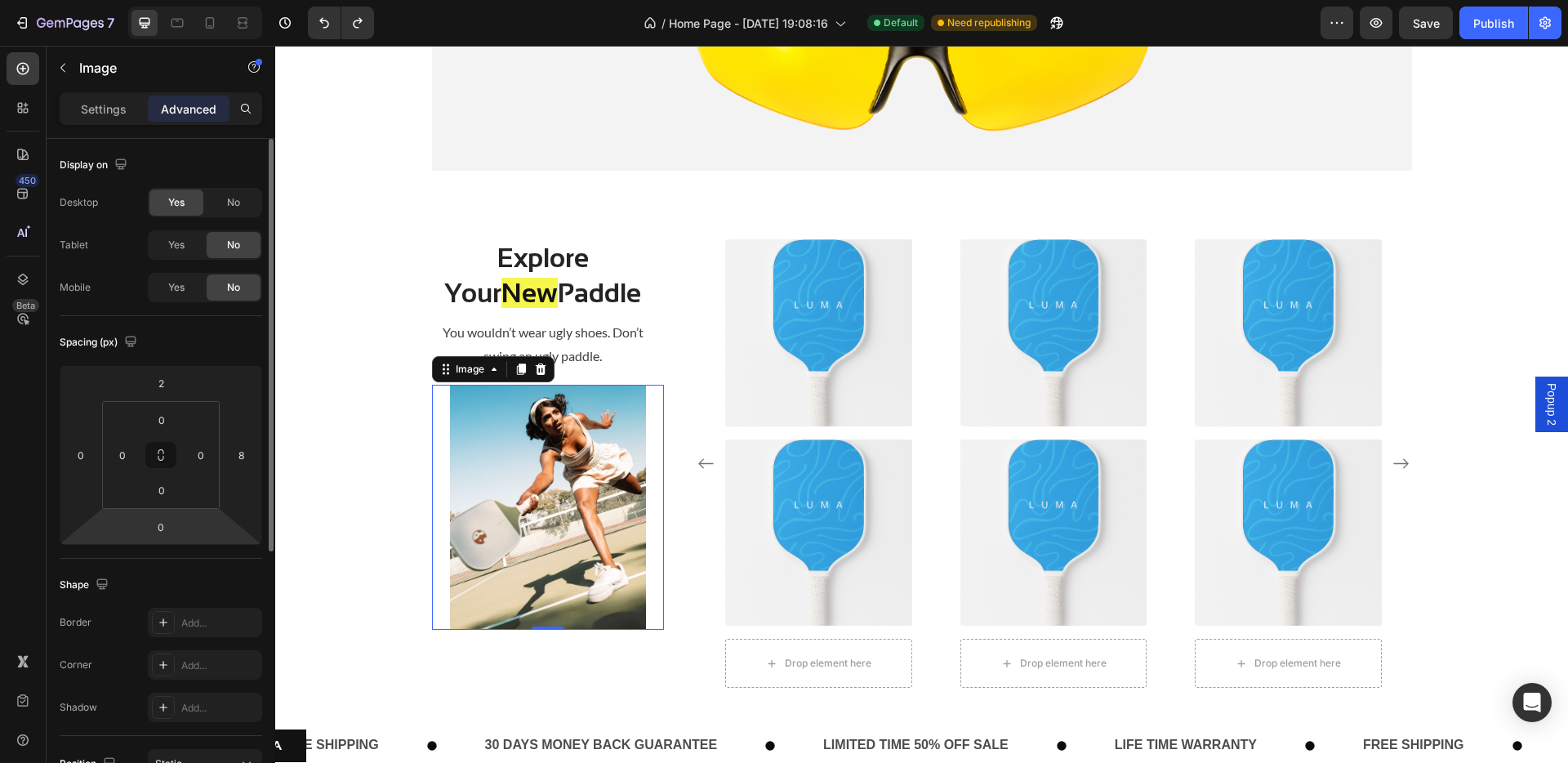
click at [199, 0] on html "7 Version history / Home Page - [DATE] 19:08:16 Default Need republishing Previ…" at bounding box center [784, 0] width 1568 height 0
click at [167, 525] on input "0" at bounding box center [161, 526] width 33 height 24
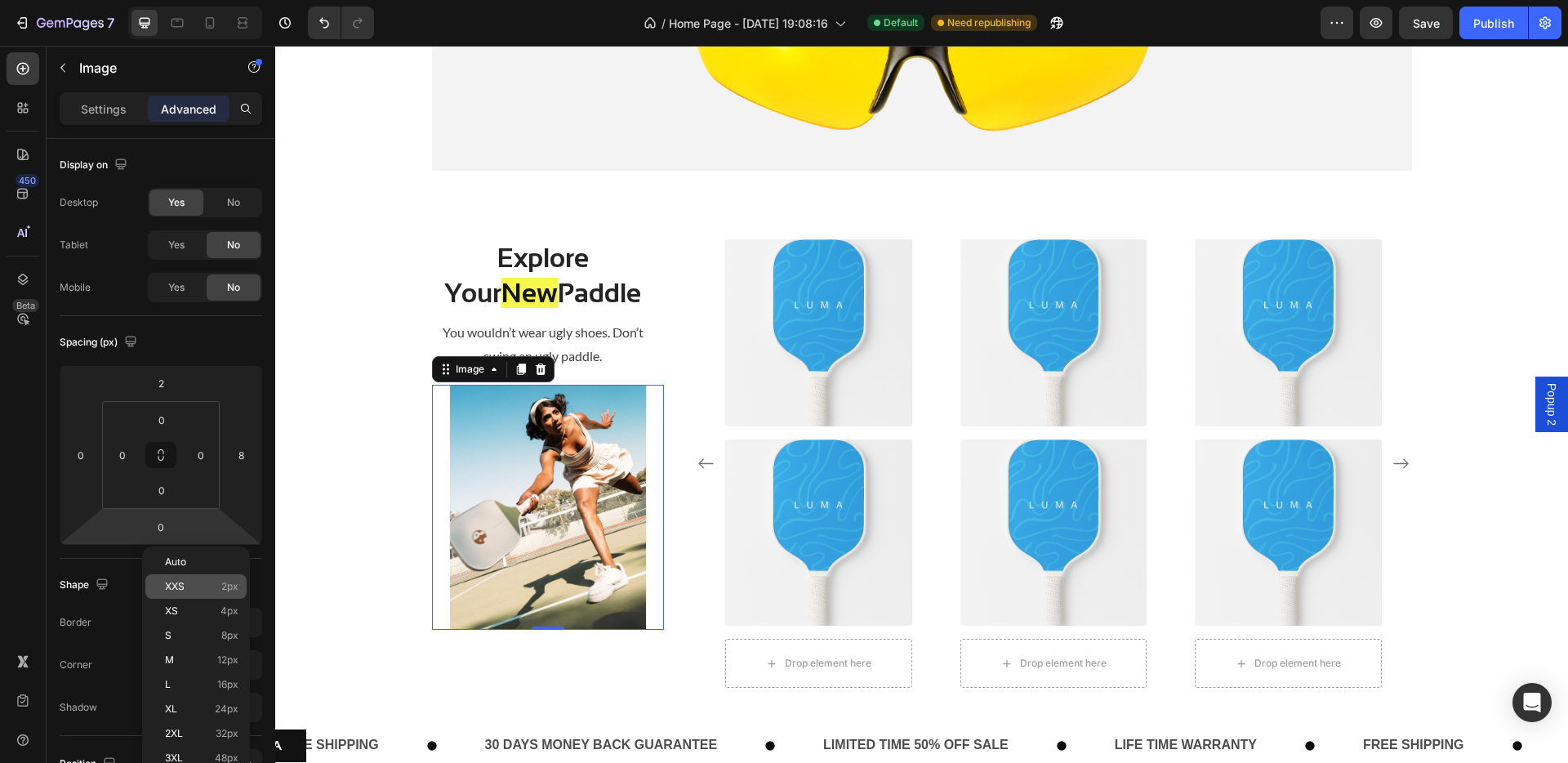
click at [179, 592] on span "XXS" at bounding box center [175, 586] width 20 height 12
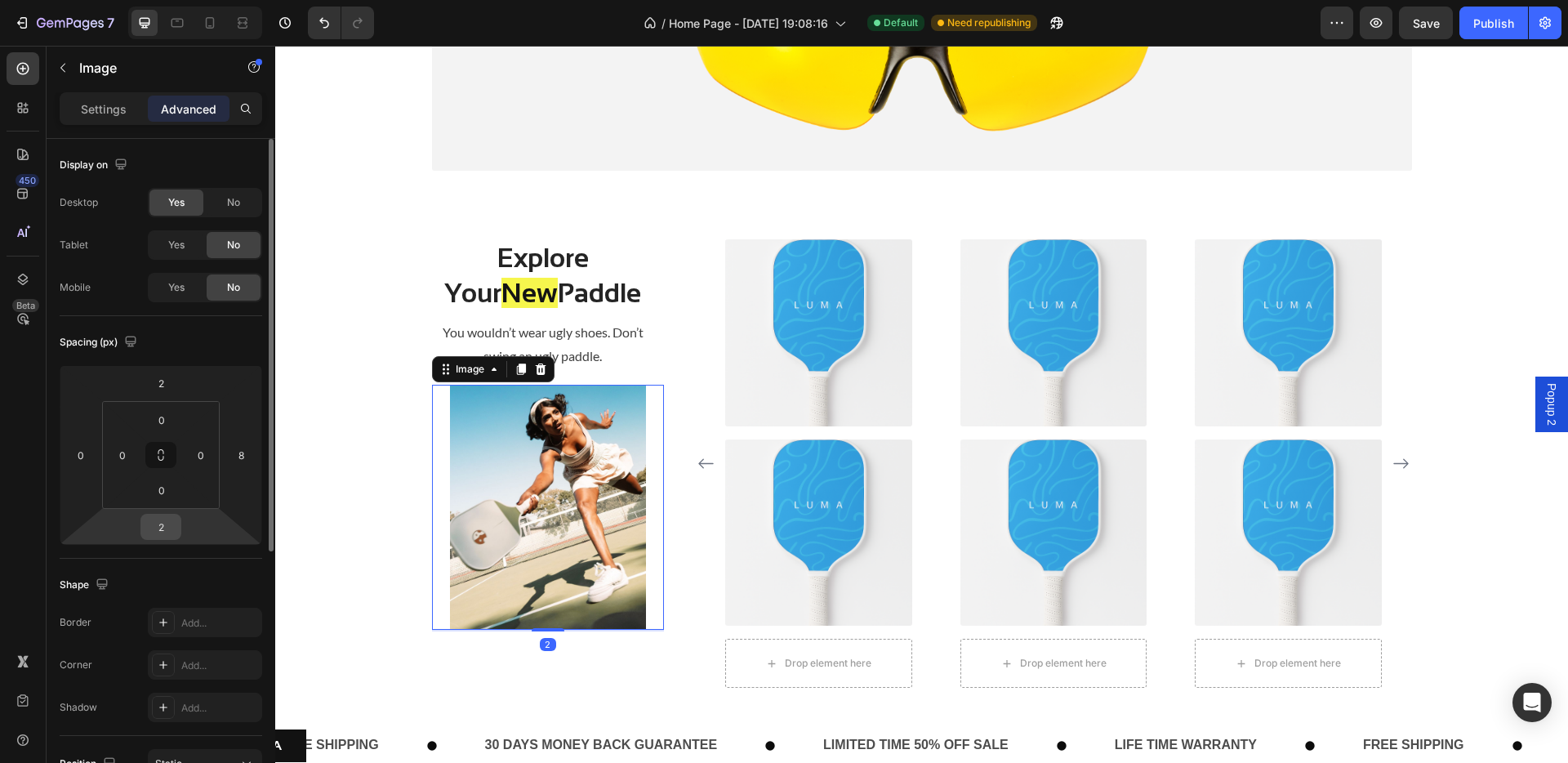
click at [168, 528] on input "2" at bounding box center [161, 526] width 33 height 24
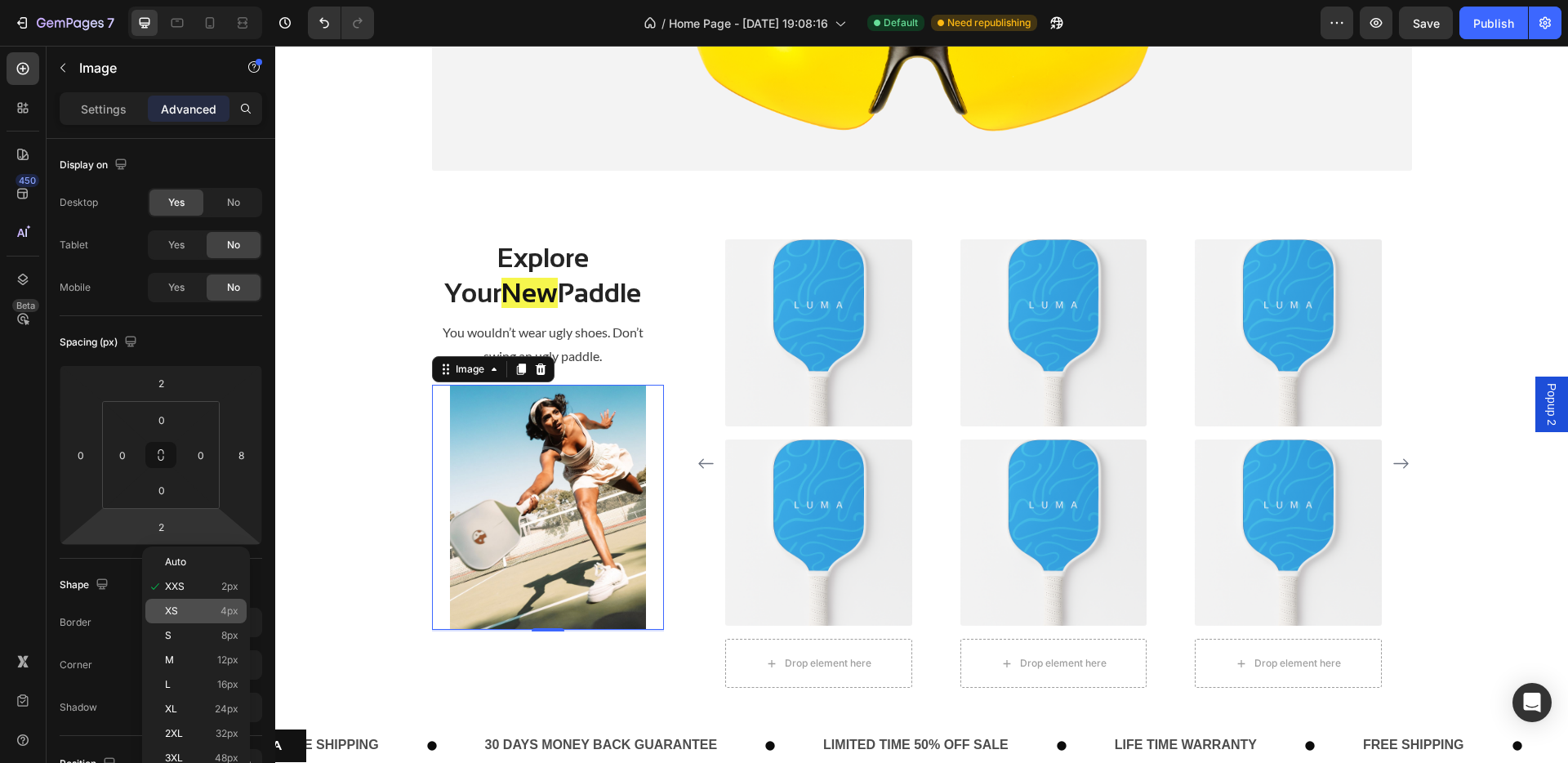
click at [177, 610] on span "XS" at bounding box center [171, 611] width 13 height 12
type input "4"
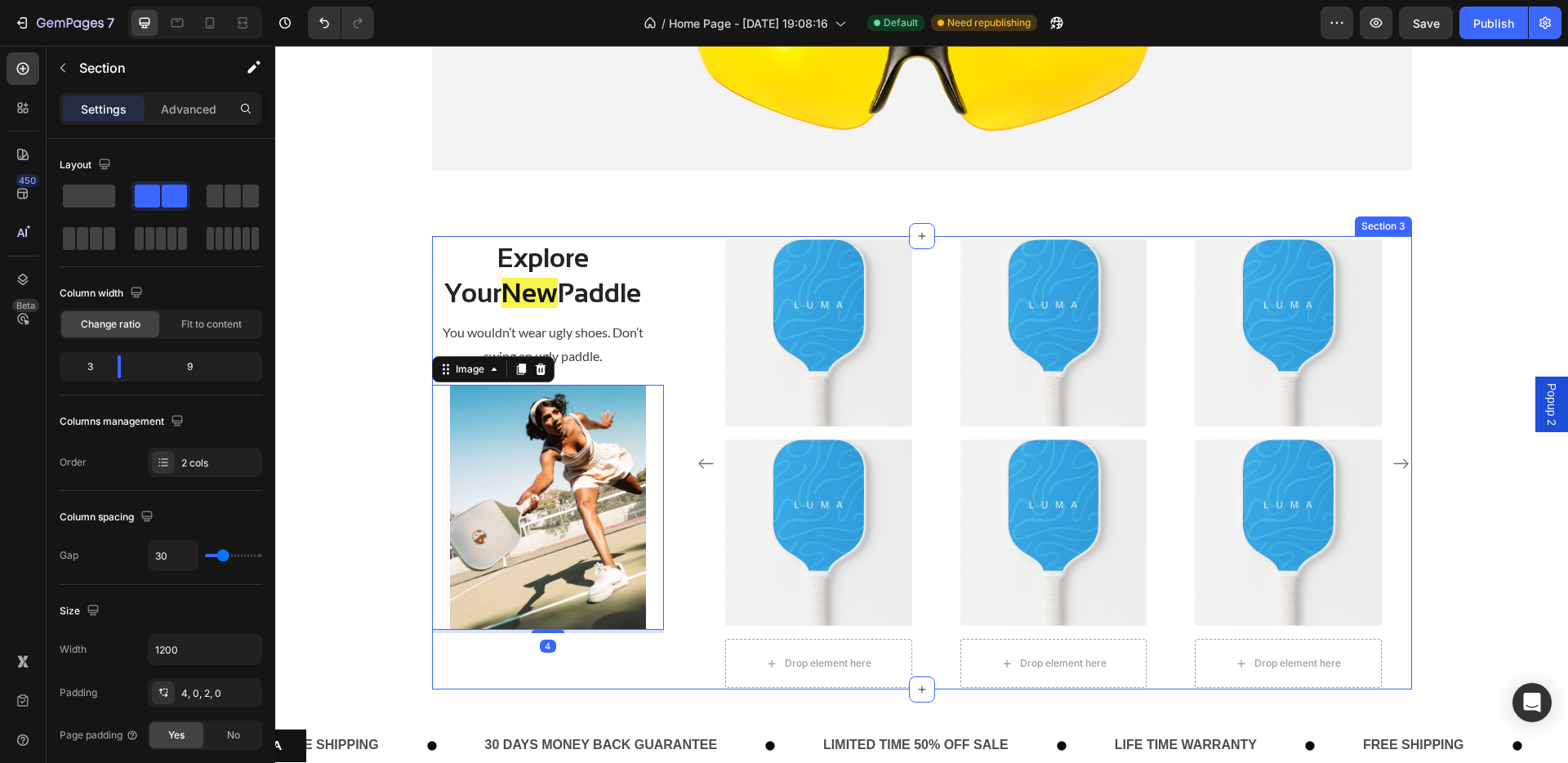
click at [667, 629] on div "Explore Your New Paddle Heading You wouldn’t wear ugly shoes. Don’t swing an ug…" at bounding box center [921, 463] width 979 height 454
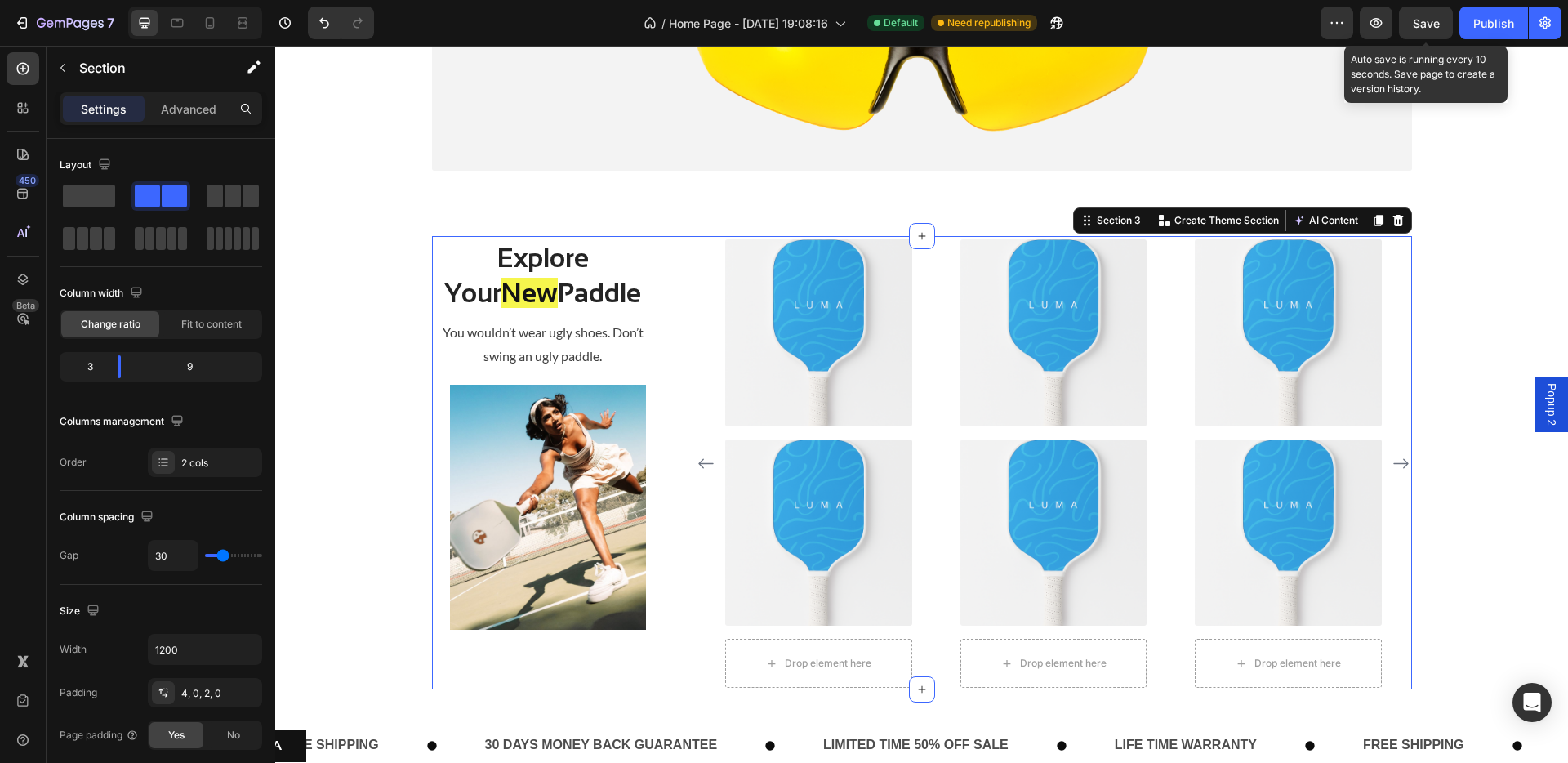
click at [1233, 18] on span "Save" at bounding box center [1427, 23] width 27 height 14
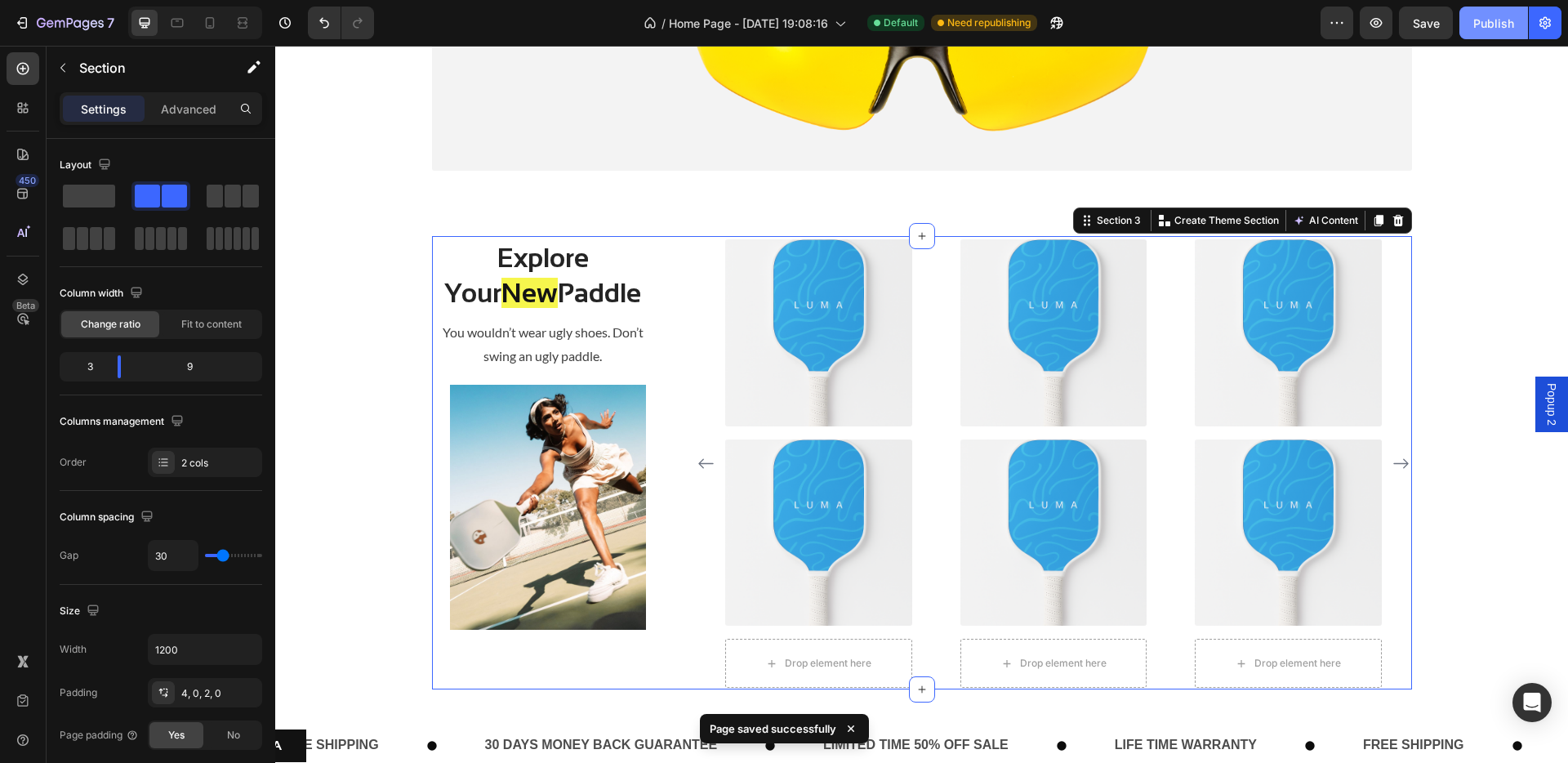
click at [1233, 23] on div "Publish" at bounding box center [1493, 23] width 41 height 17
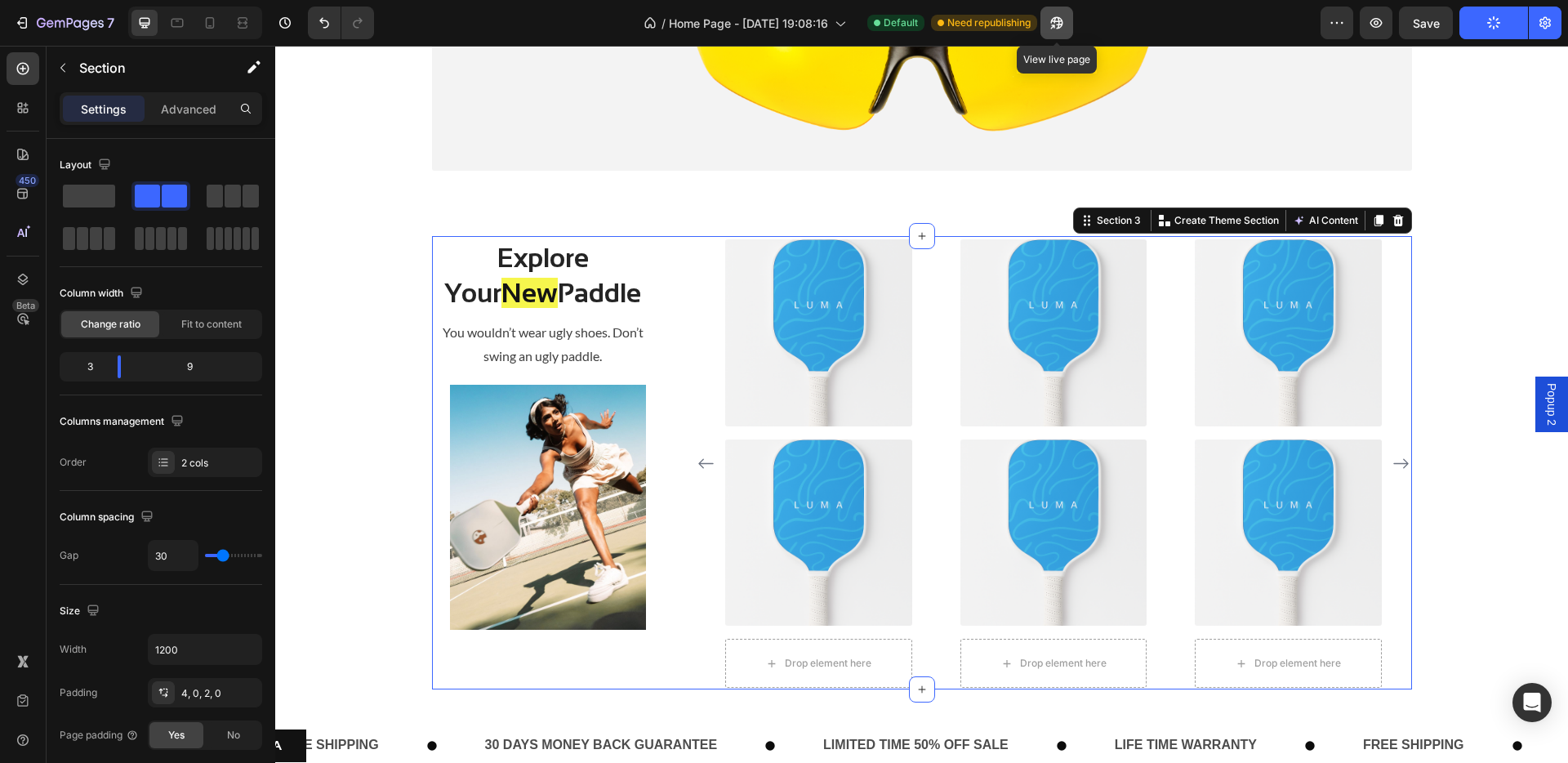
click at [1061, 17] on icon "button" at bounding box center [1057, 23] width 16 height 16
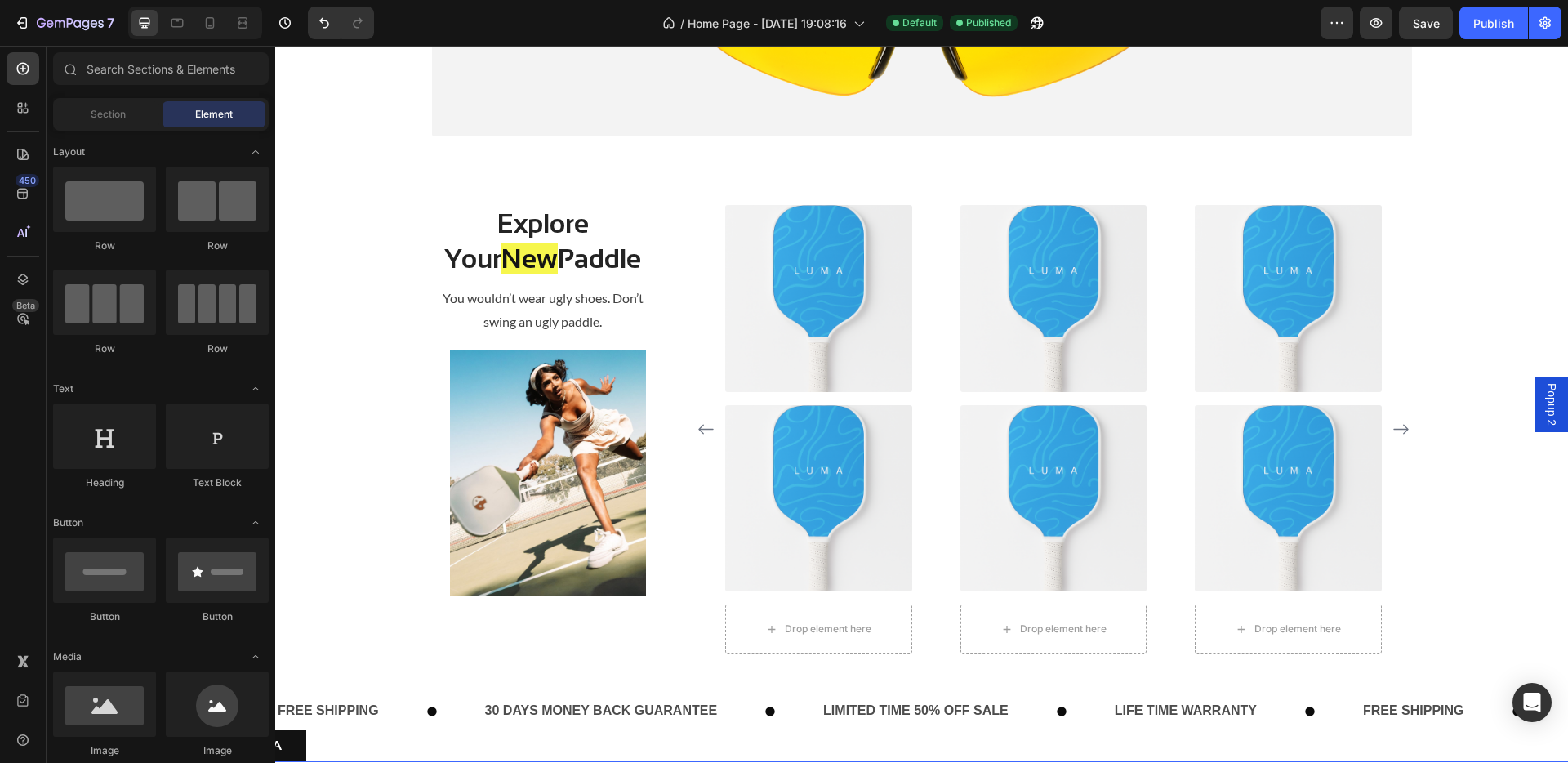
scroll to position [569, 0]
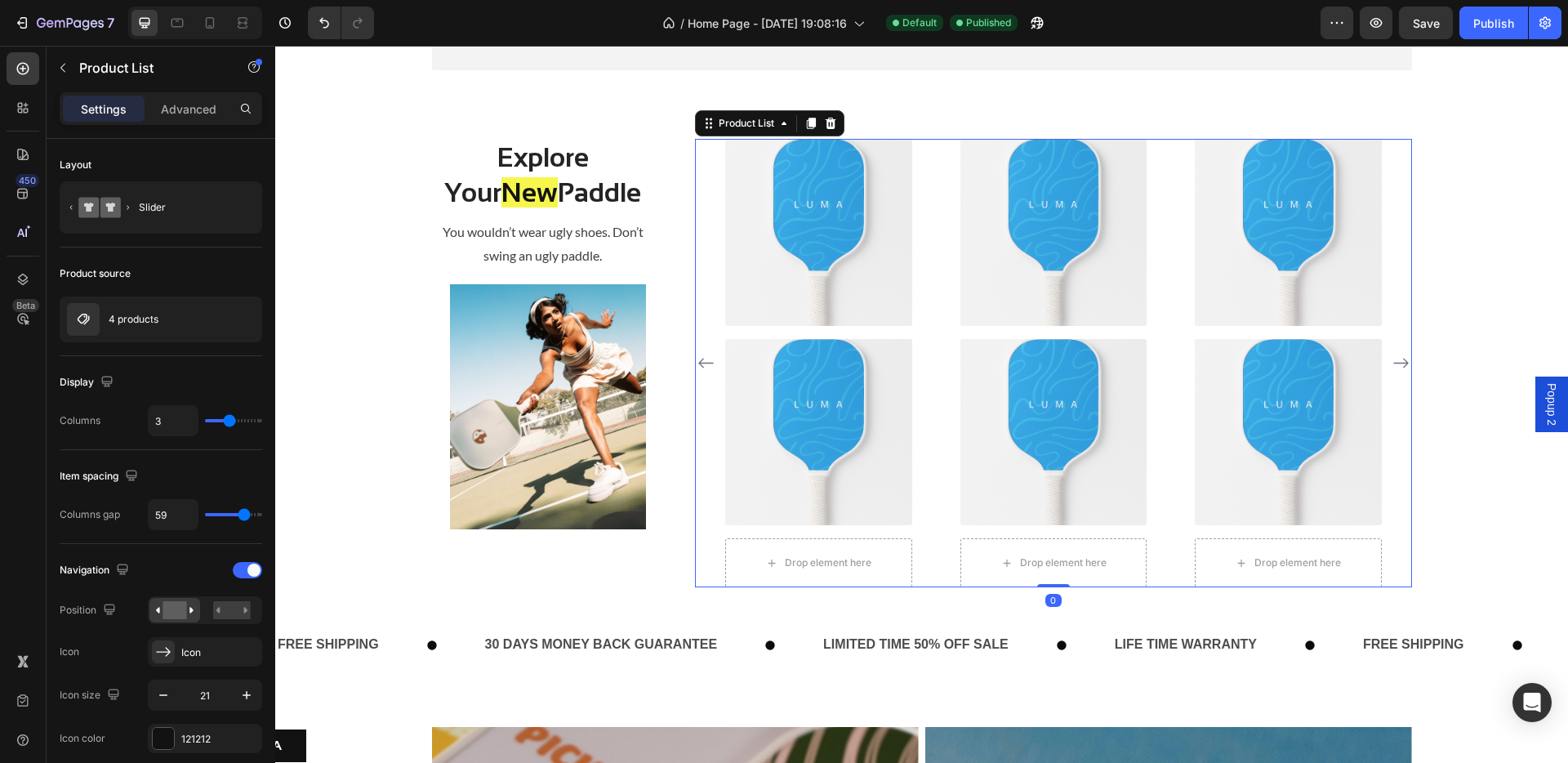
click at [1154, 332] on div "(P) Images (P) Images Drop element here Row Product List 0 (P) Images (P) Image…" at bounding box center [1054, 363] width 657 height 448
click at [1044, 26] on icon "button" at bounding box center [1037, 23] width 16 height 16
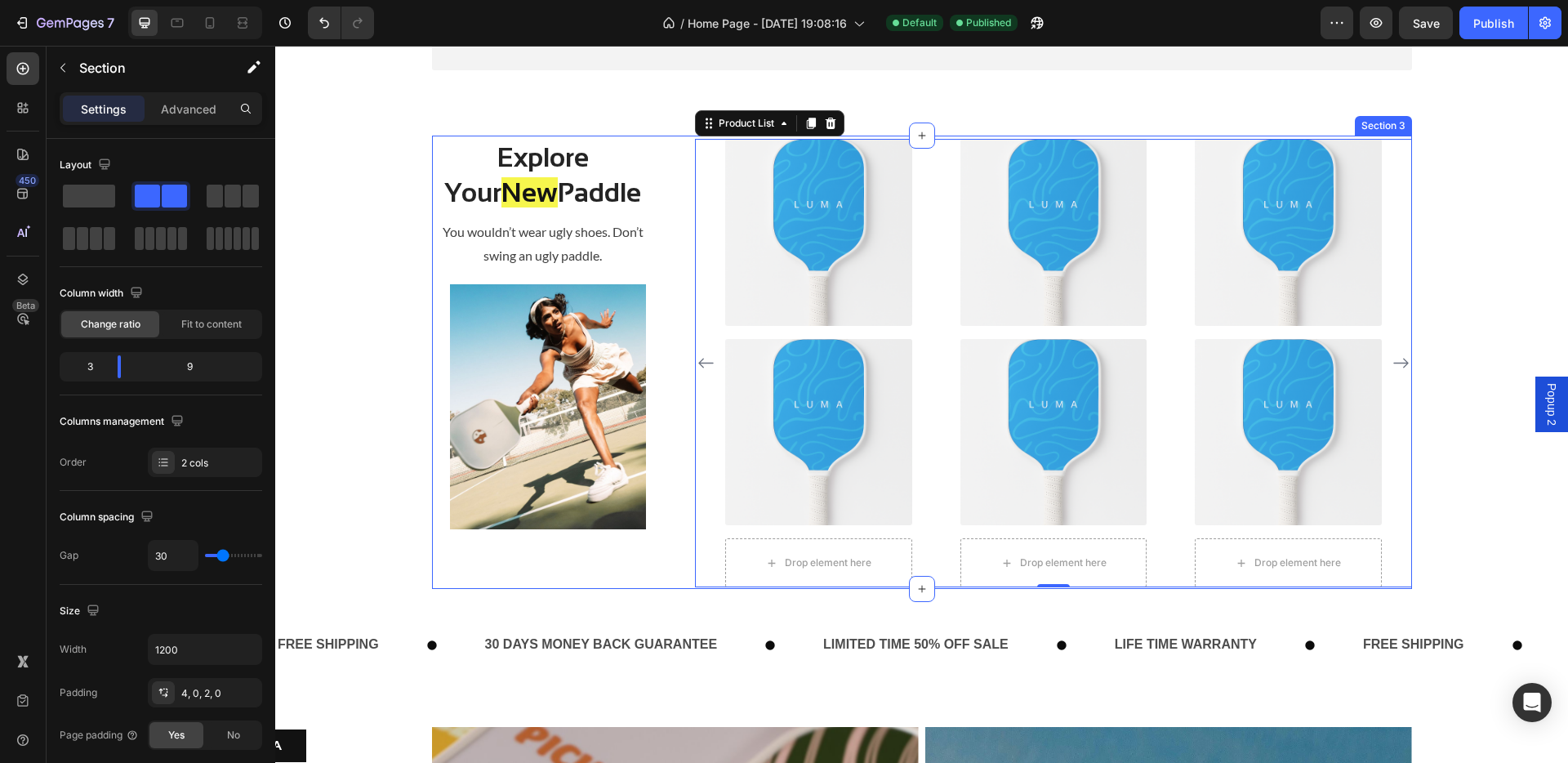
click at [674, 219] on div "Explore Your New Paddle Heading You wouldn’t wear ugly shoes. Don’t swing an ug…" at bounding box center [921, 362] width 979 height 454
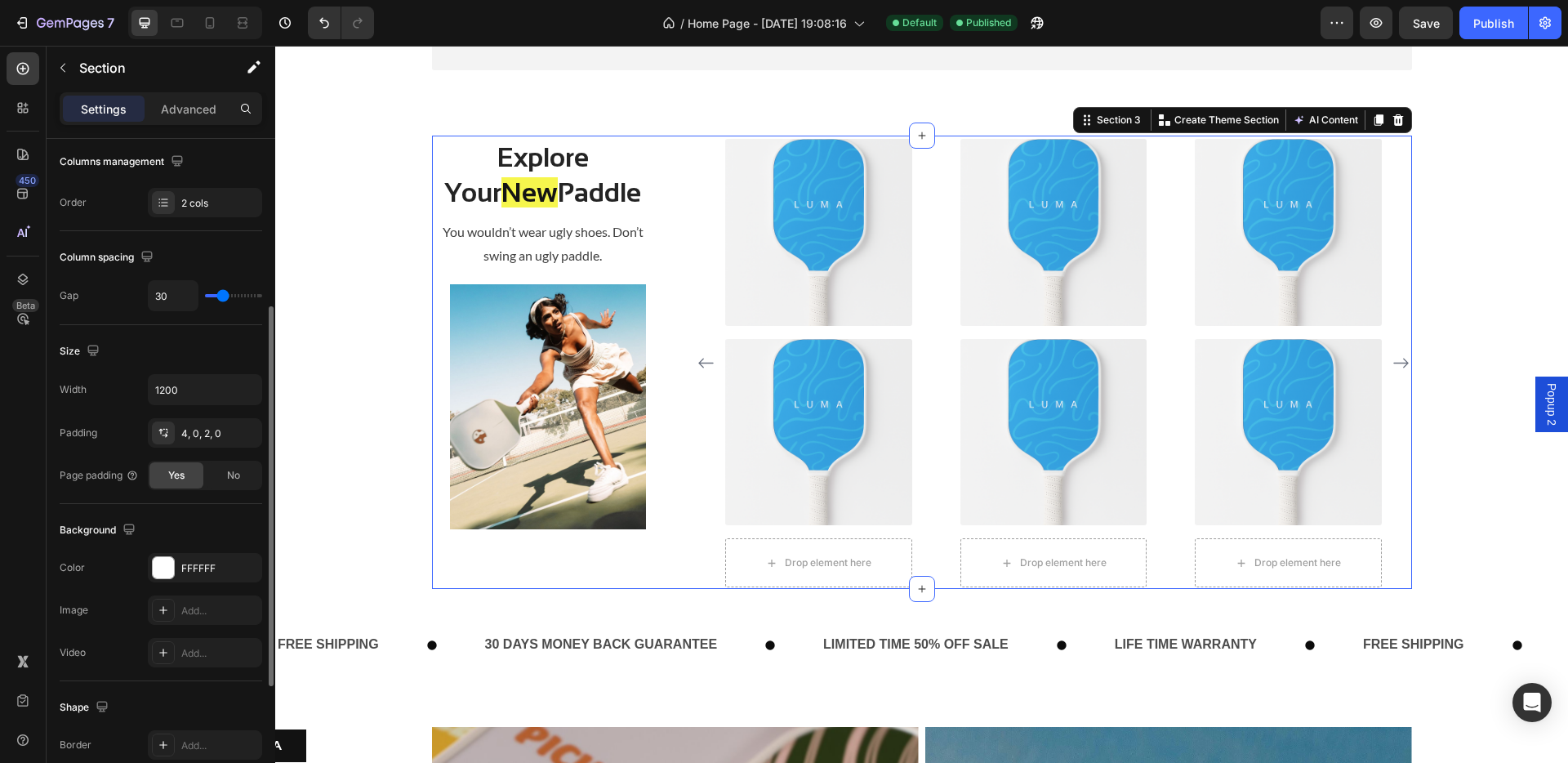
scroll to position [334, 0]
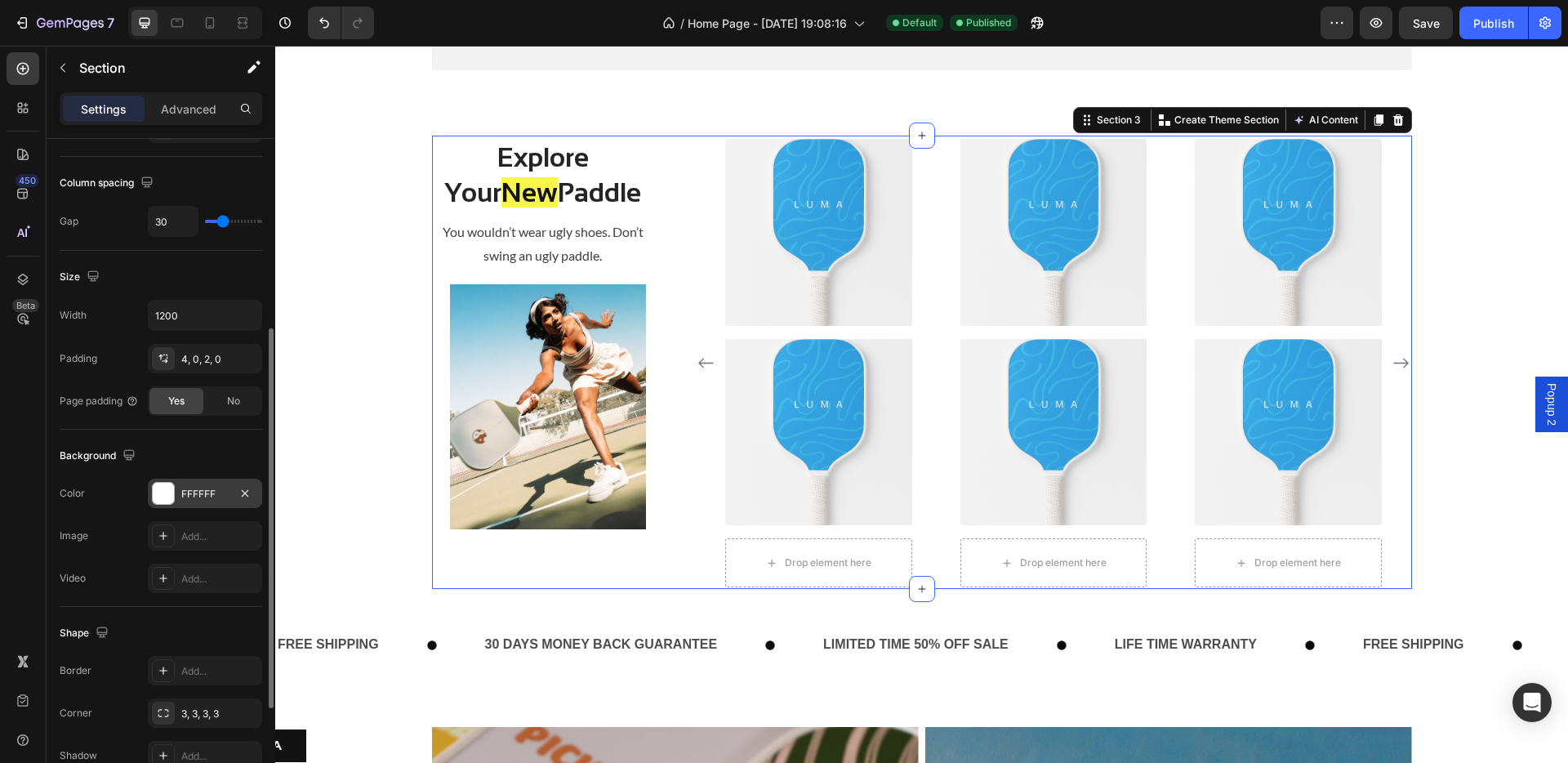
click at [156, 496] on div at bounding box center [162, 493] width 21 height 21
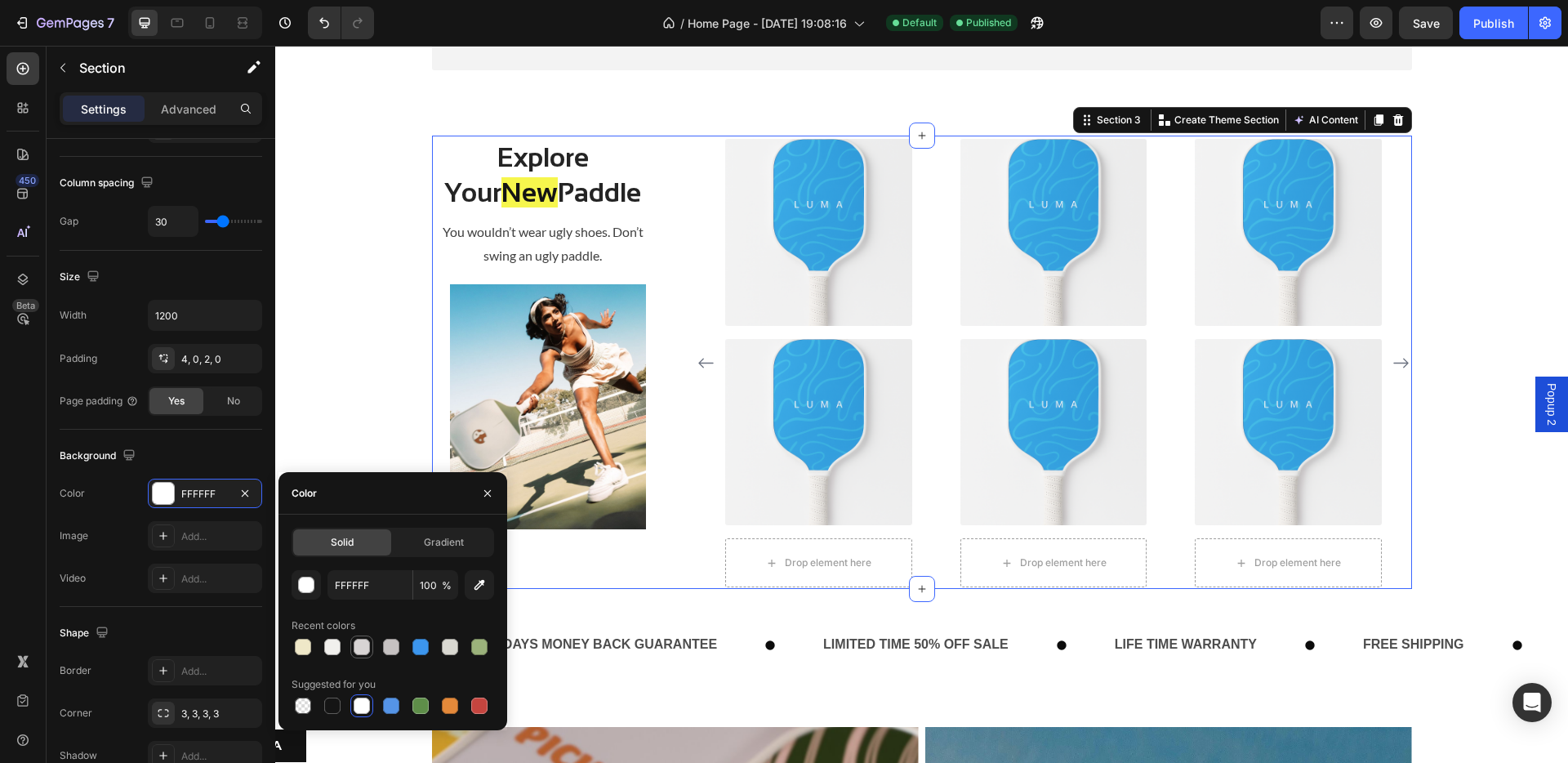
click at [365, 629] on div at bounding box center [362, 647] width 16 height 16
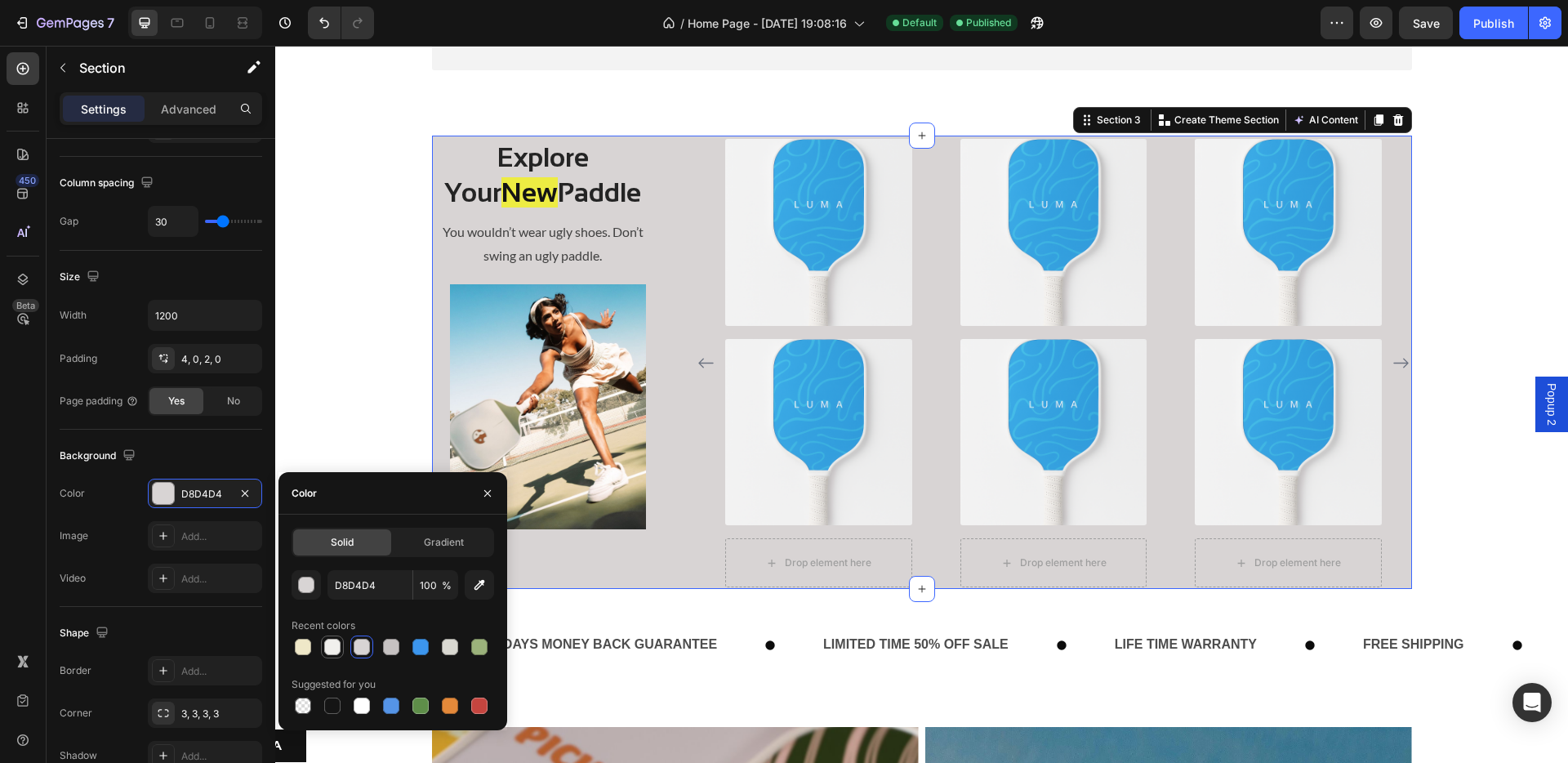
click at [341, 629] on div at bounding box center [333, 647] width 20 height 20
type input "F1F0ED"
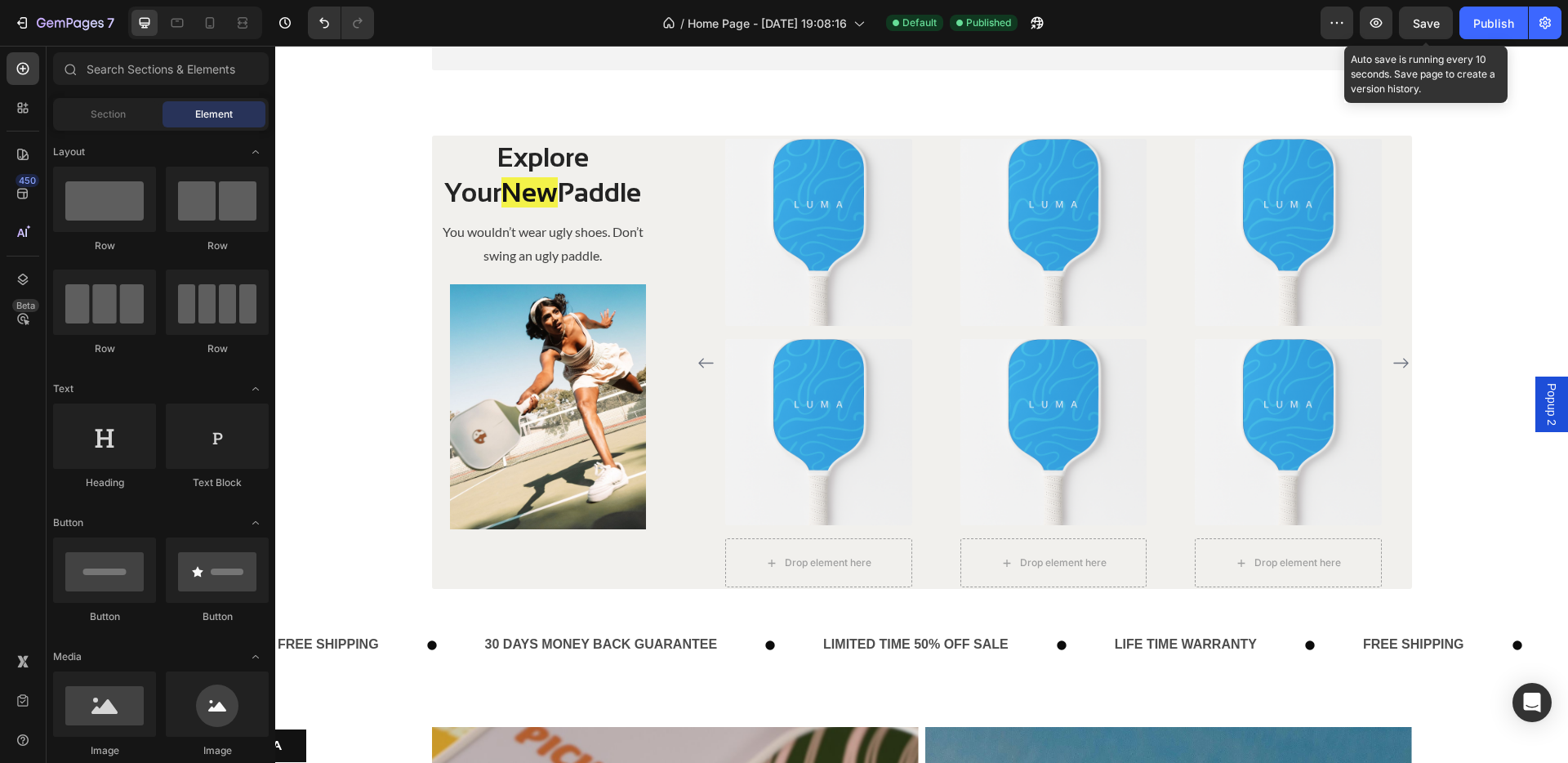
click at [1233, 26] on span "Save" at bounding box center [1427, 23] width 27 height 14
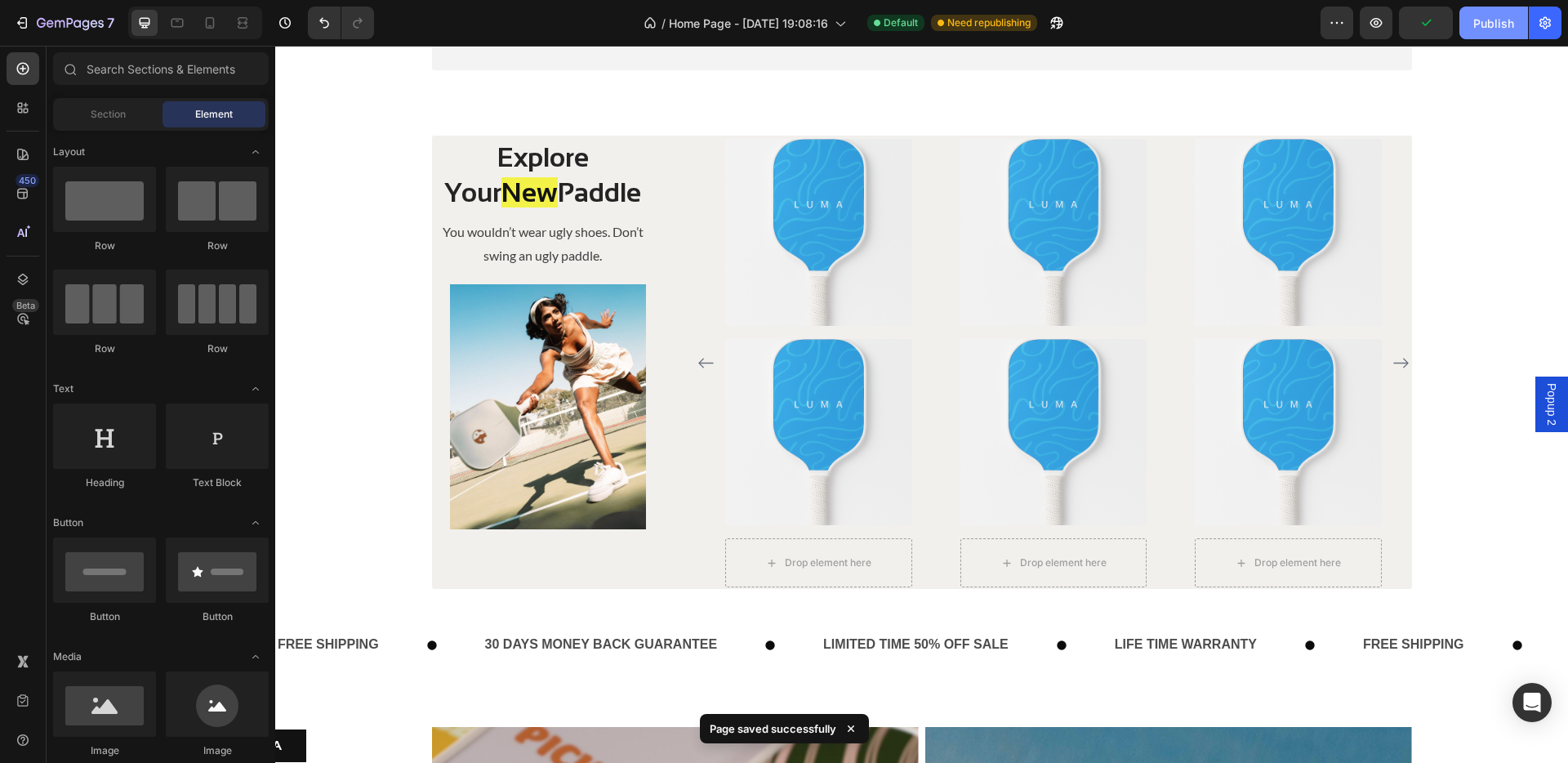
click at [1233, 17] on div "Publish" at bounding box center [1493, 23] width 41 height 17
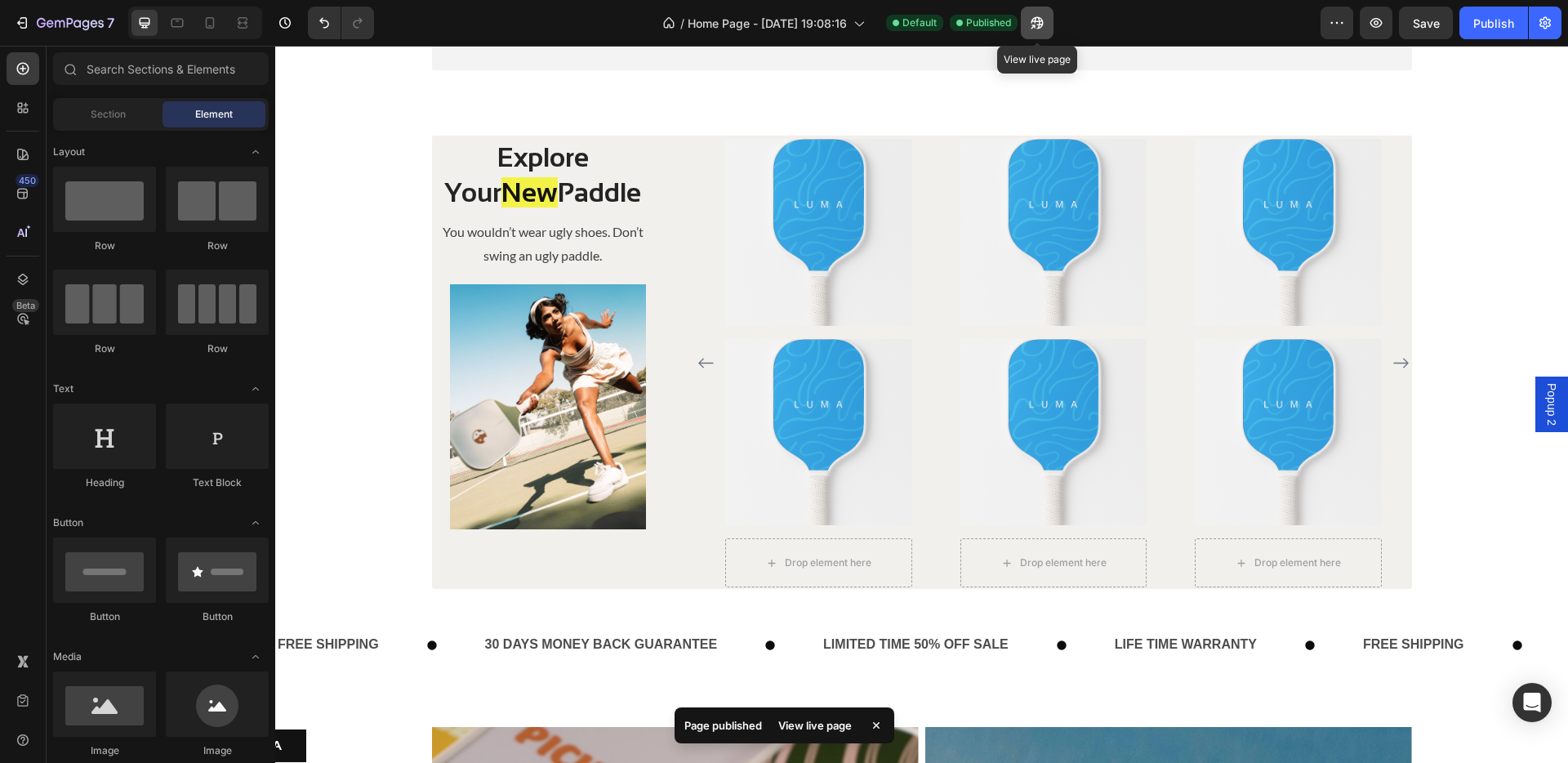
click at [1034, 27] on icon "button" at bounding box center [1033, 26] width 5 height 5
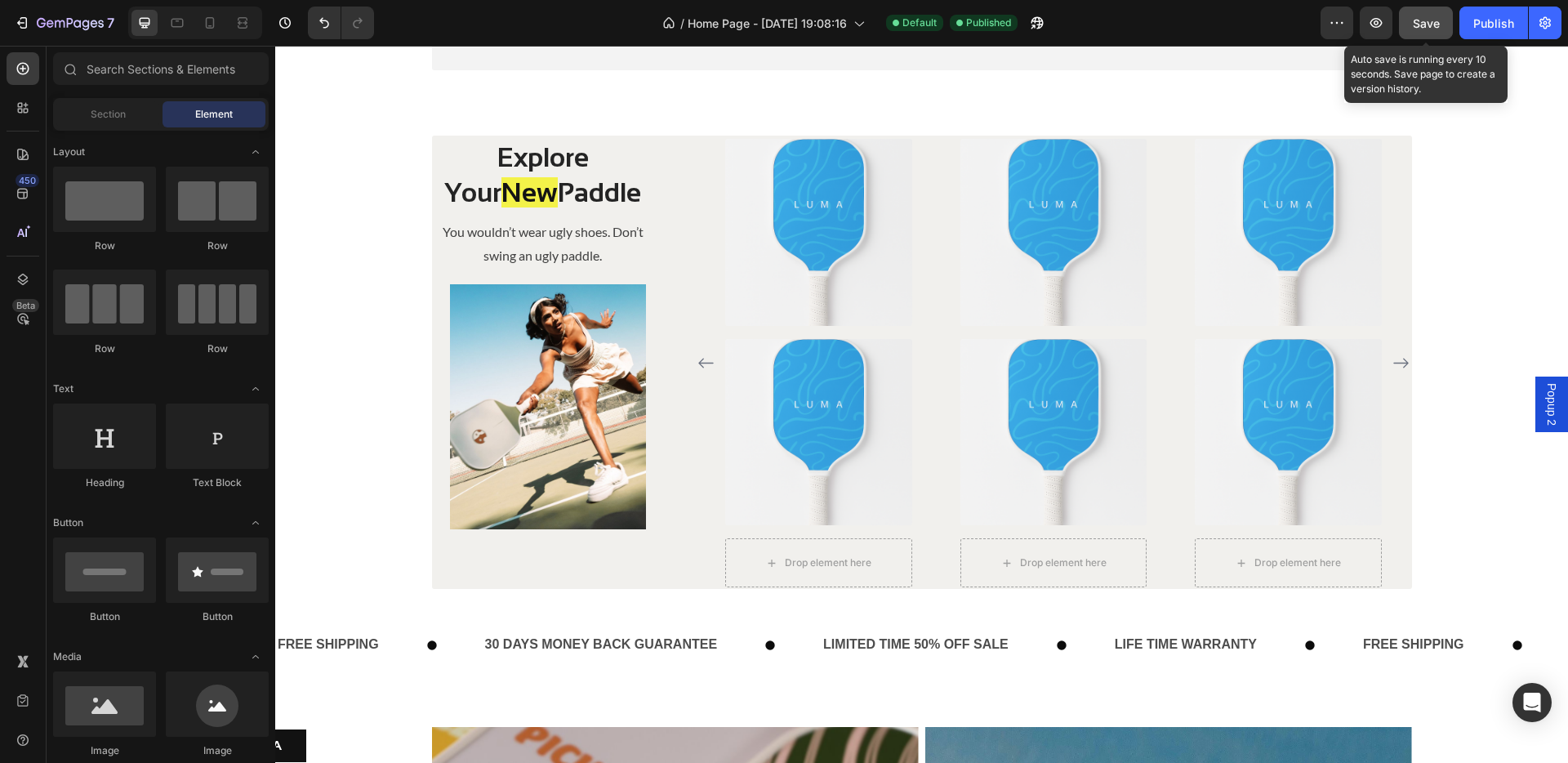
click at [1233, 33] on button "Save" at bounding box center [1425, 23] width 54 height 33
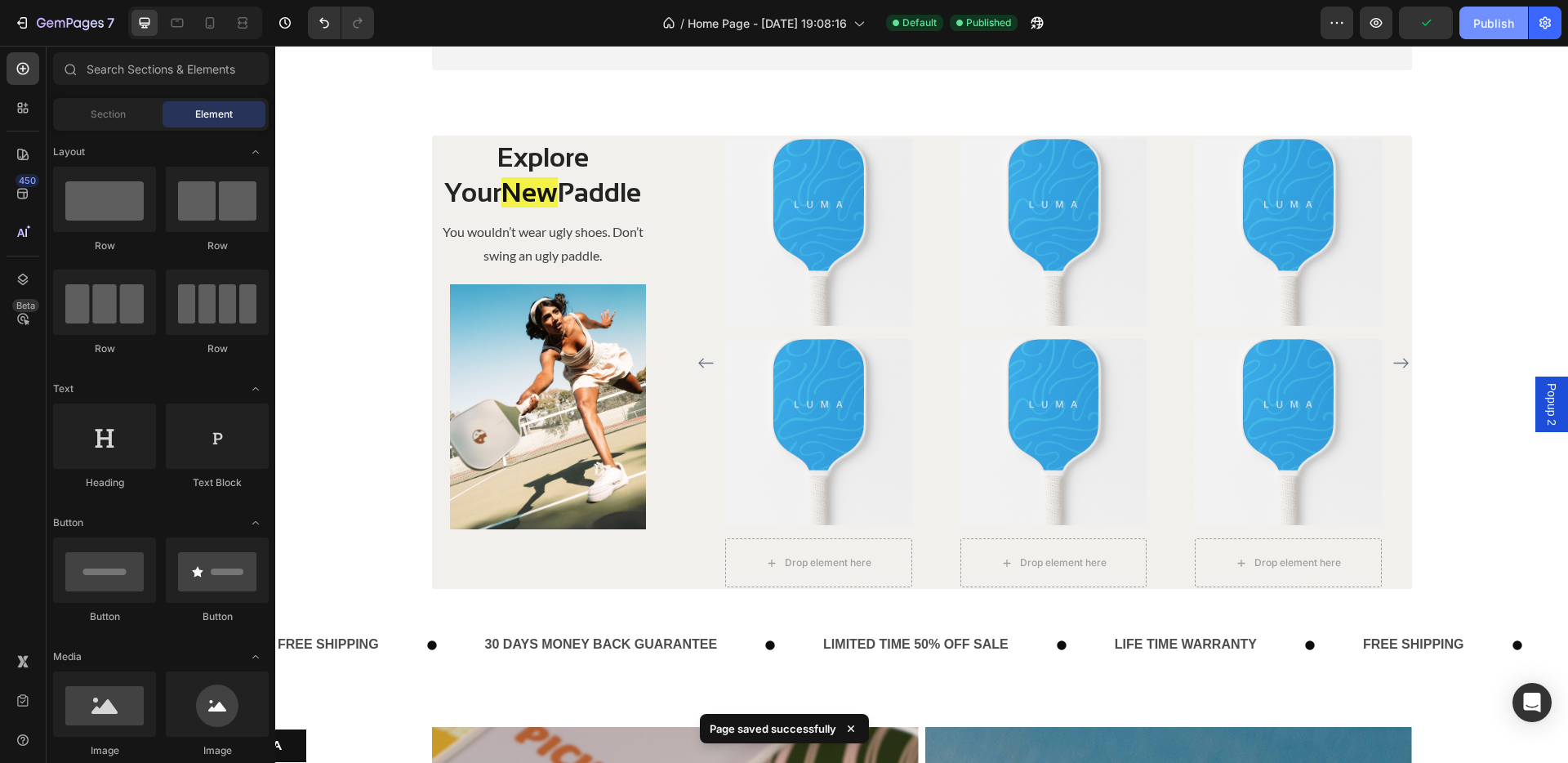
click at [1233, 29] on button "Publish" at bounding box center [1494, 23] width 69 height 33
